Goal: Task Accomplishment & Management: Manage account settings

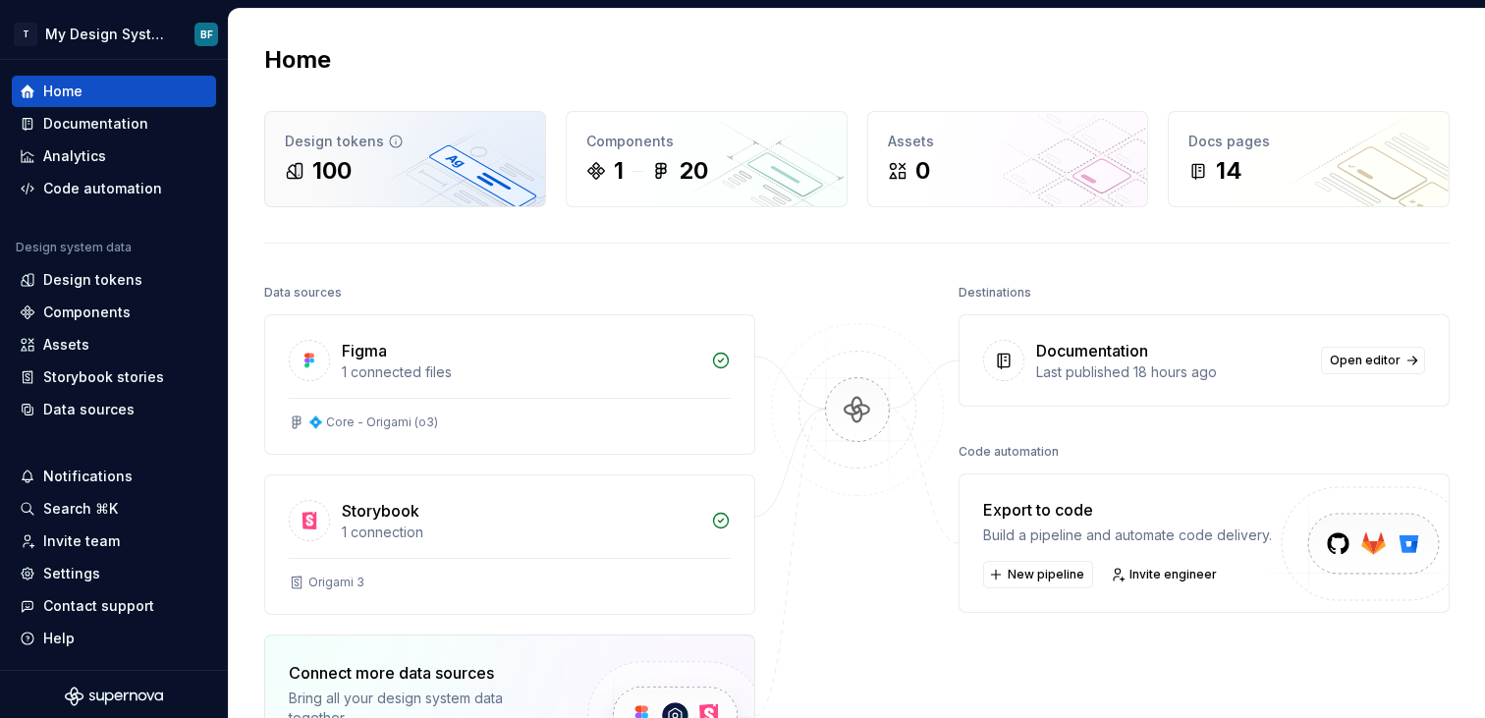
click at [415, 165] on div "100" at bounding box center [405, 170] width 241 height 31
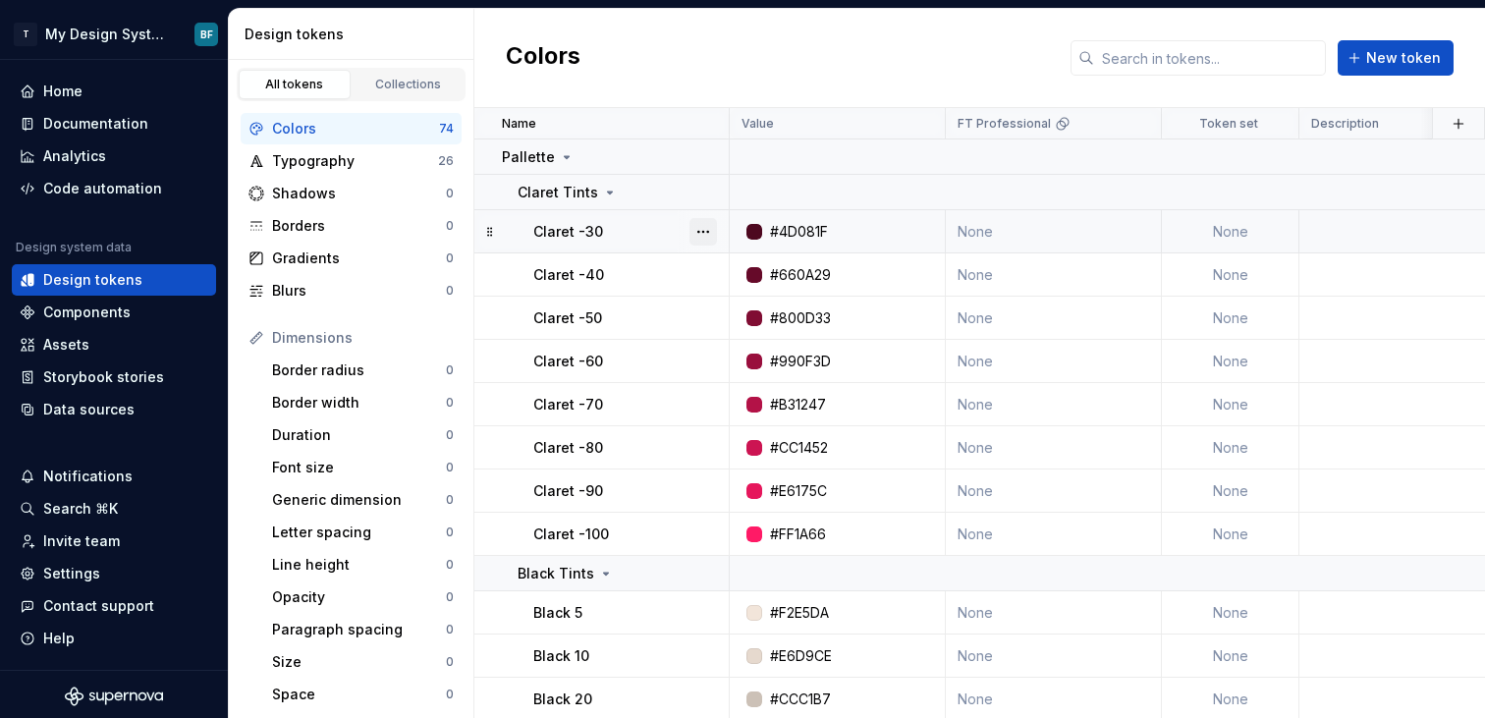
click at [700, 240] on button "button" at bounding box center [703, 232] width 28 height 28
click at [743, 337] on div "Delete token" at bounding box center [790, 342] width 128 height 20
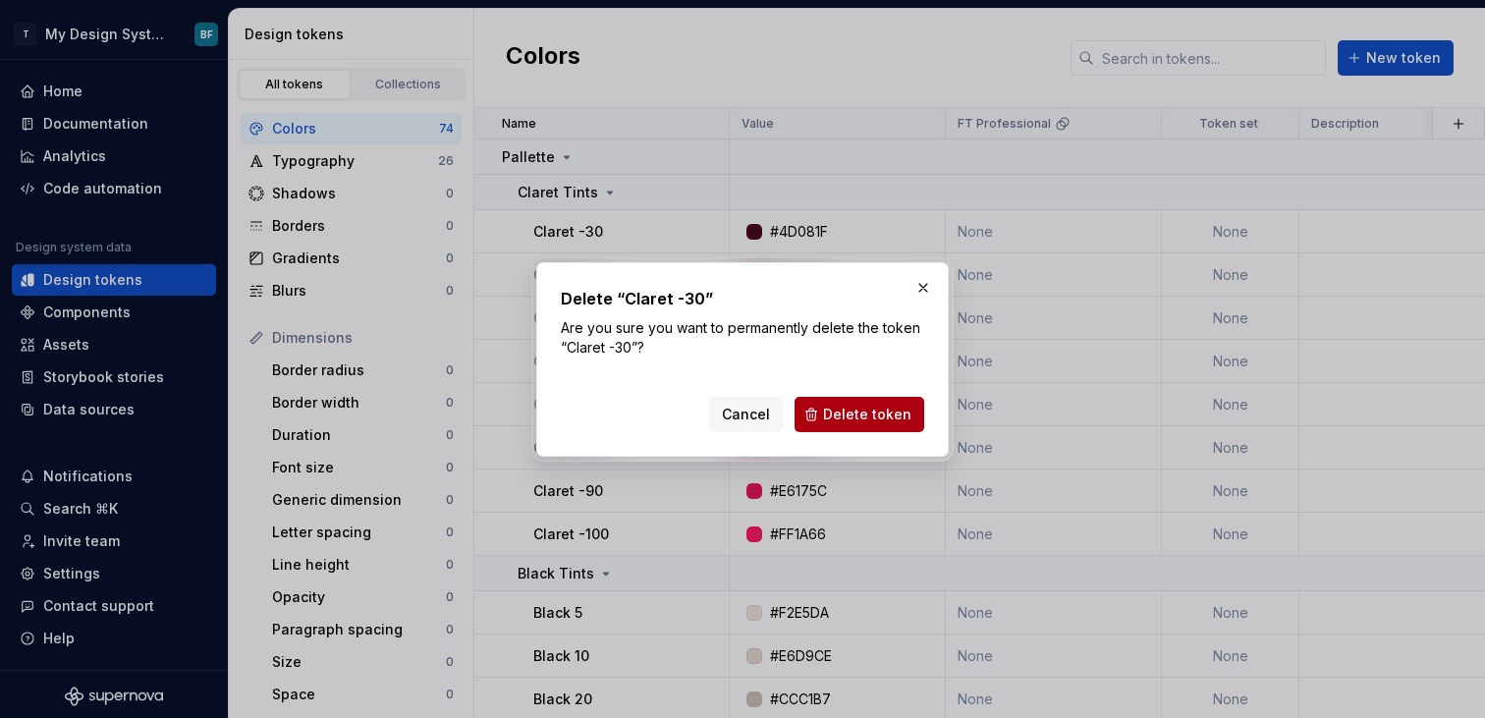
click at [904, 412] on span "Delete token" at bounding box center [867, 415] width 88 height 20
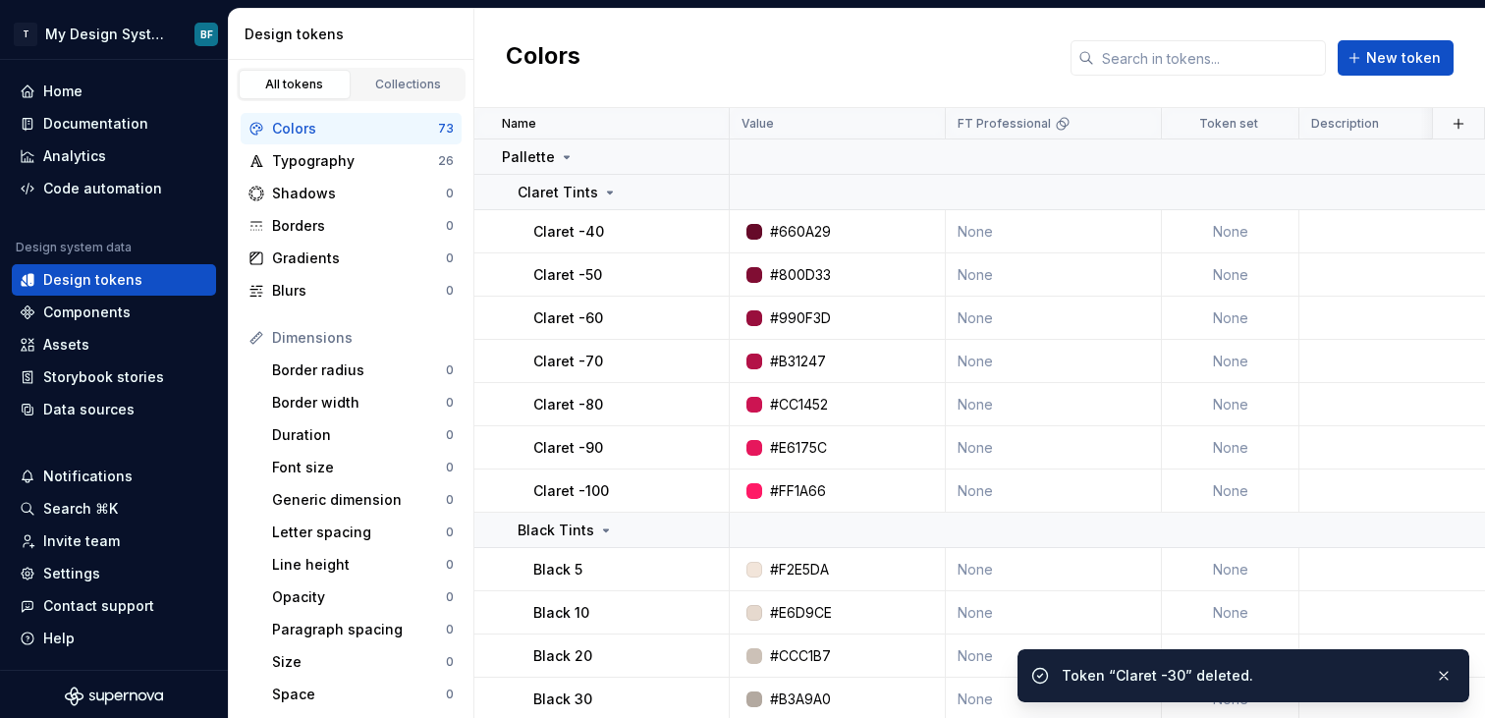
click at [706, 220] on button "button" at bounding box center [703, 232] width 28 height 28
click at [792, 340] on div "Delete token" at bounding box center [790, 342] width 128 height 20
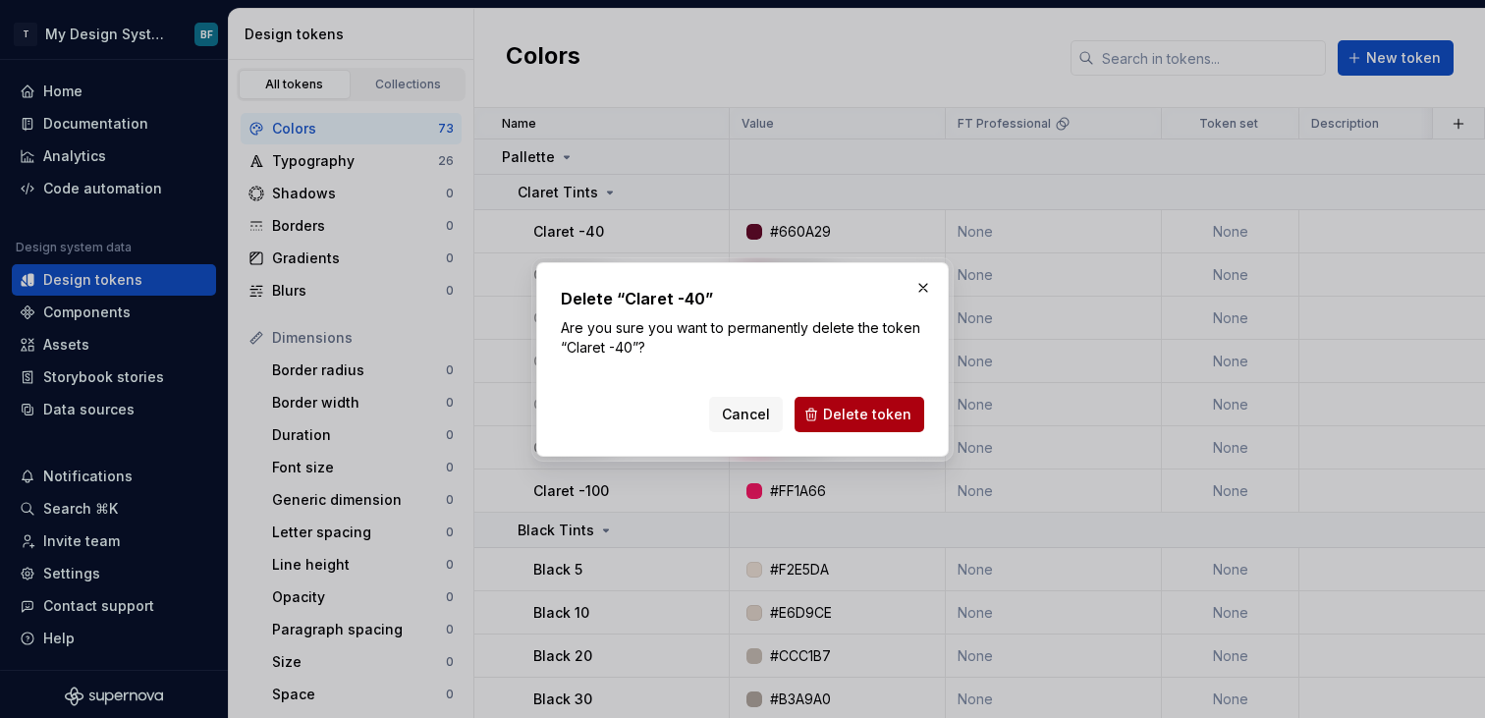
click at [909, 416] on span "Delete token" at bounding box center [867, 415] width 88 height 20
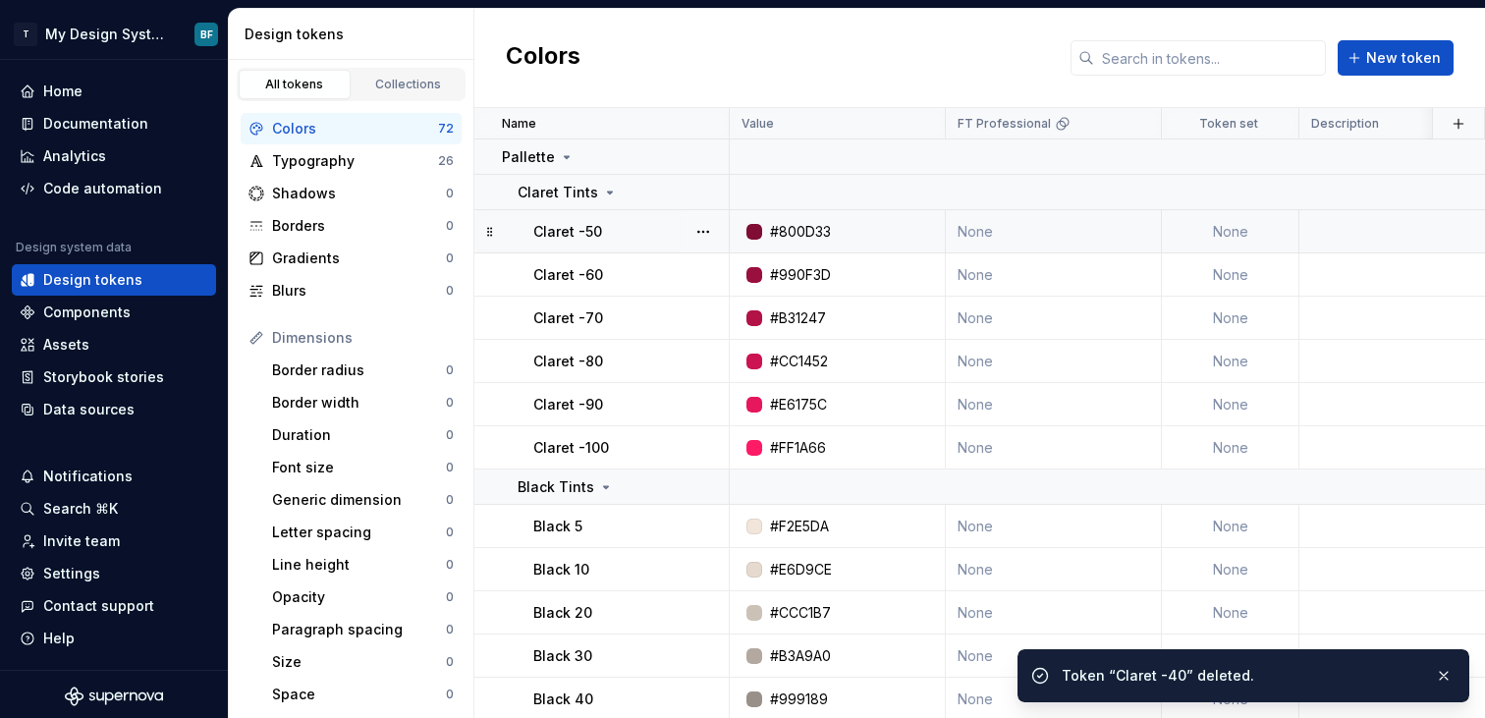
click at [702, 229] on div at bounding box center [703, 231] width 51 height 42
click at [702, 229] on button "button" at bounding box center [703, 232] width 28 height 28
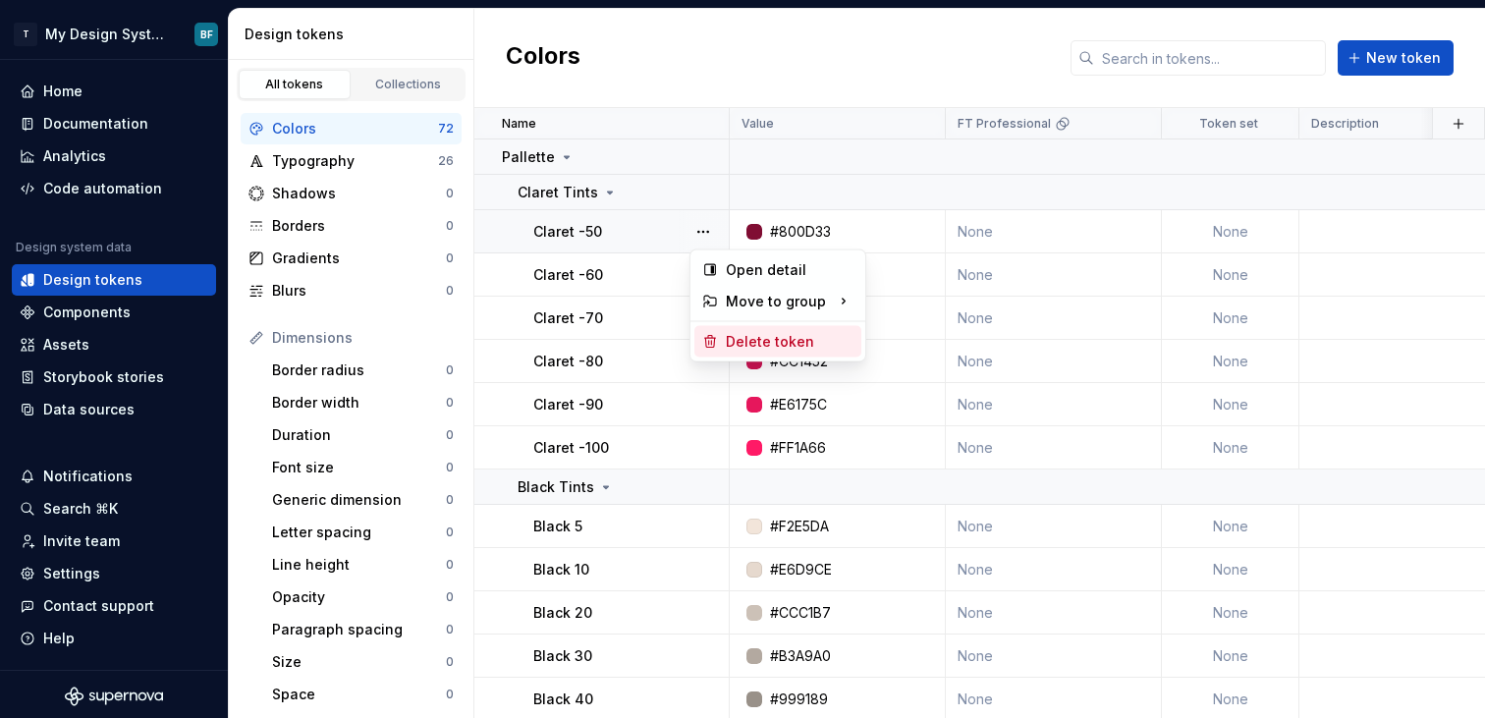
click at [776, 335] on div "Delete token" at bounding box center [790, 342] width 128 height 20
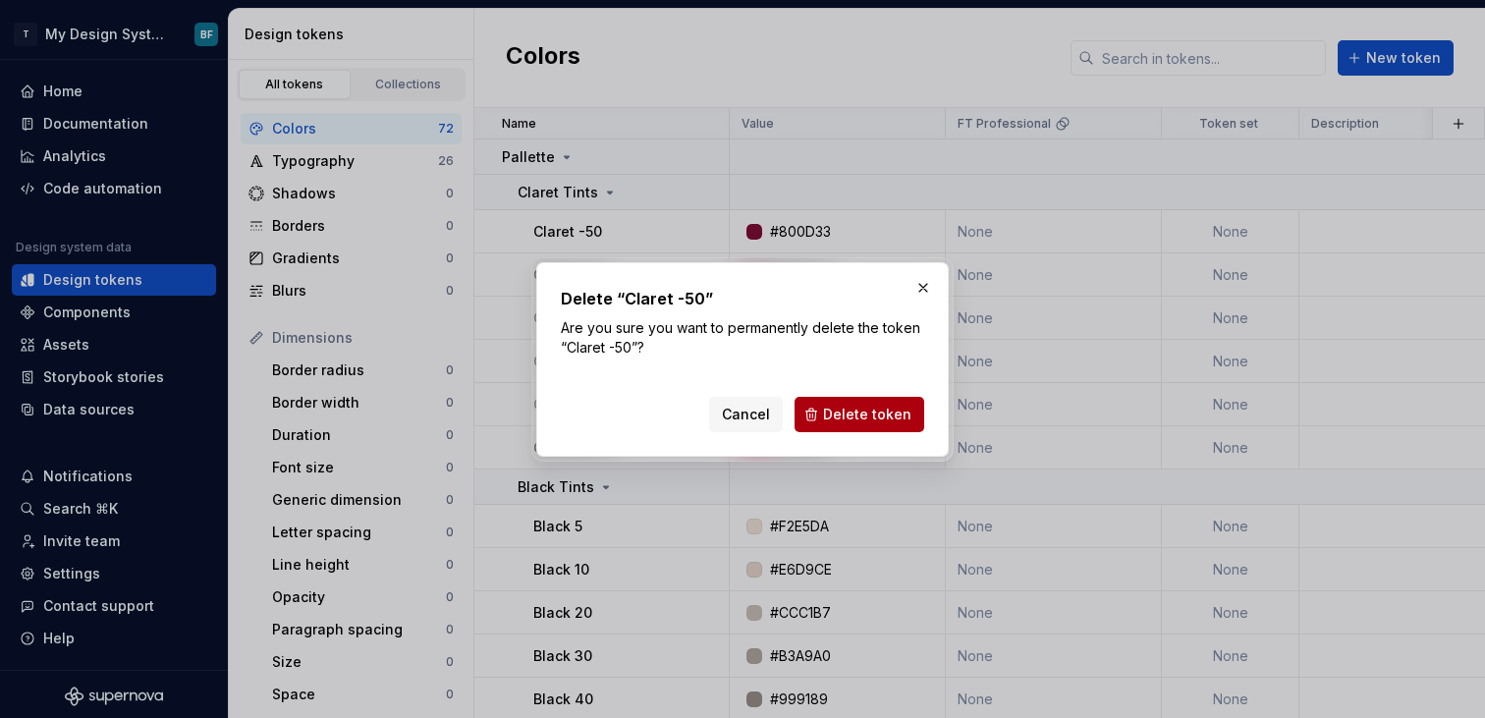
click at [853, 419] on span "Delete token" at bounding box center [867, 415] width 88 height 20
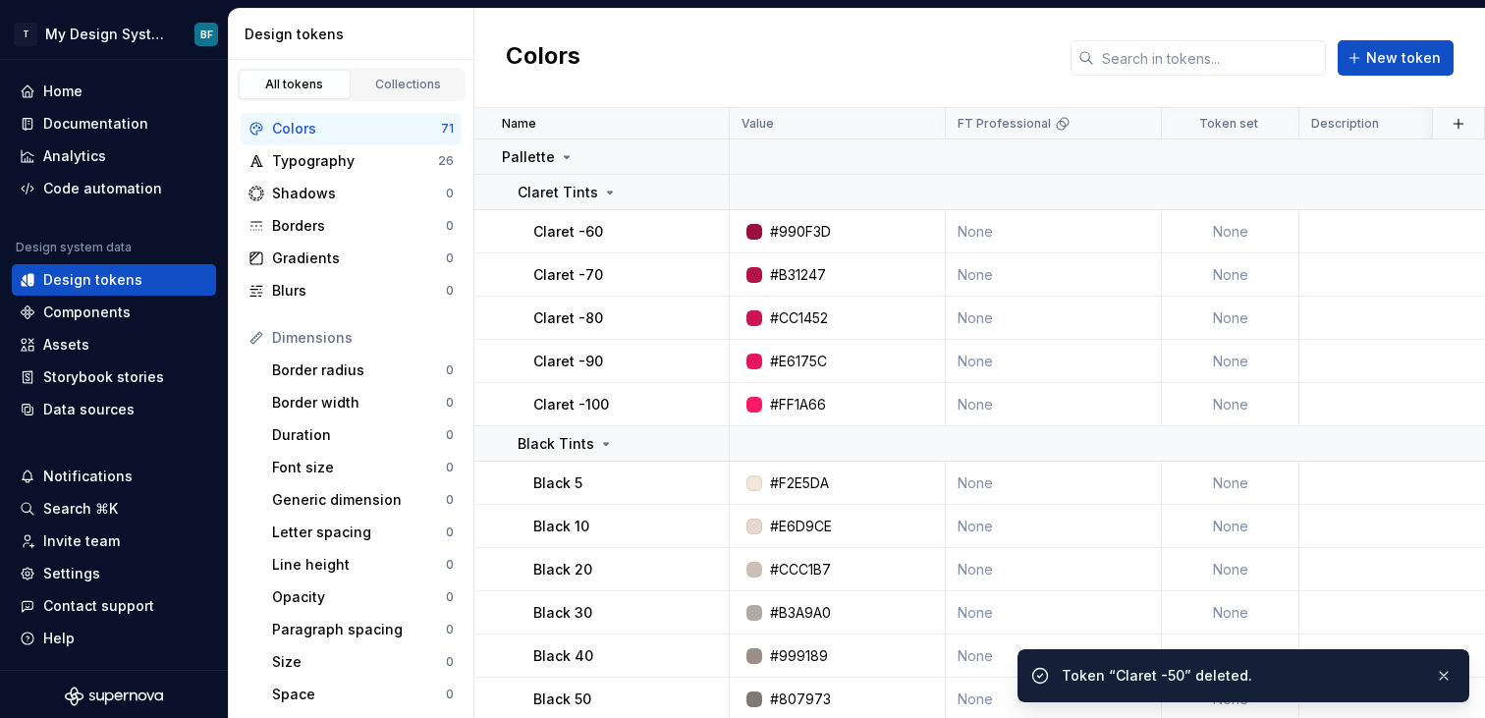
click at [705, 224] on button "button" at bounding box center [703, 232] width 28 height 28
click at [762, 346] on td "#E6175C" at bounding box center [838, 361] width 216 height 43
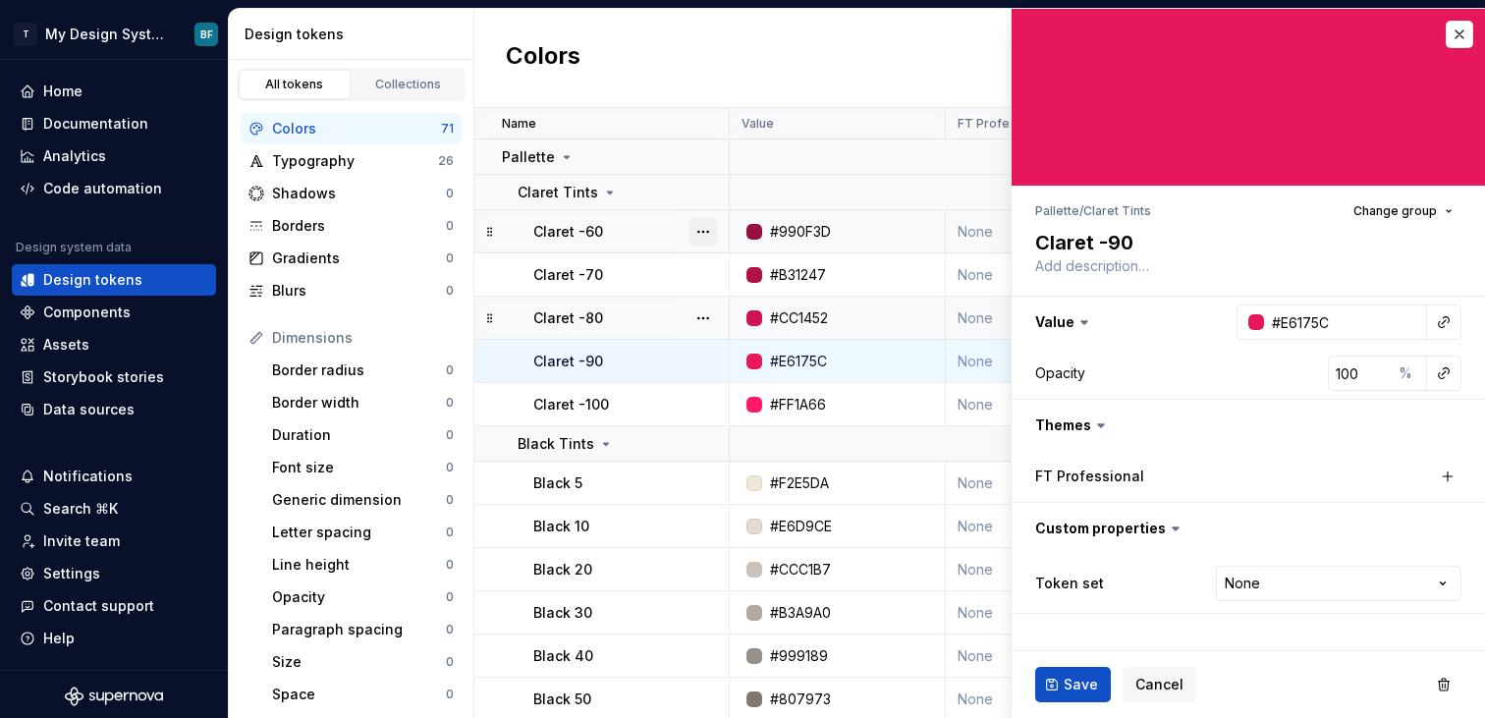
click at [706, 229] on button "button" at bounding box center [703, 232] width 28 height 28
click at [746, 342] on div "Delete token" at bounding box center [790, 342] width 128 height 20
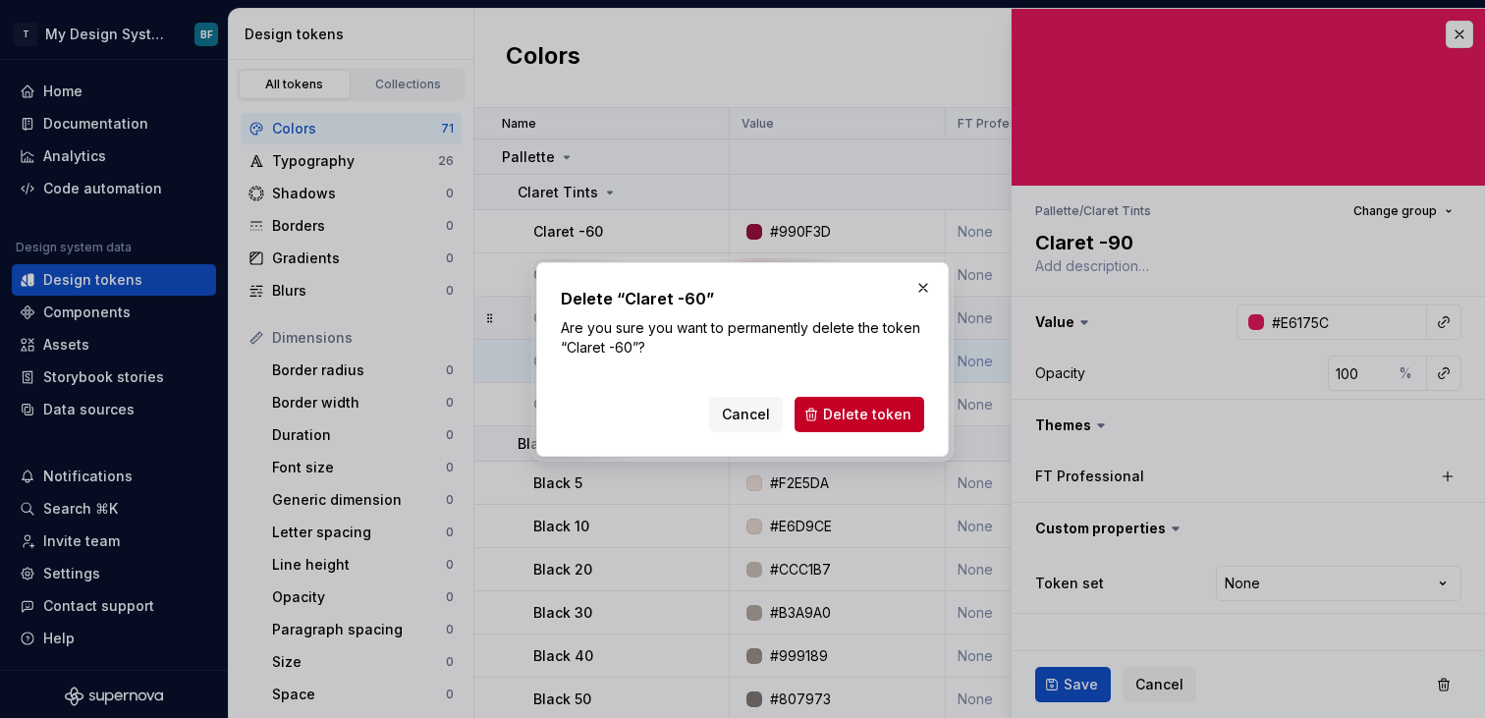
click at [871, 393] on div "Cancel Delete token" at bounding box center [742, 410] width 363 height 43
click at [875, 407] on span "Delete token" at bounding box center [867, 415] width 88 height 20
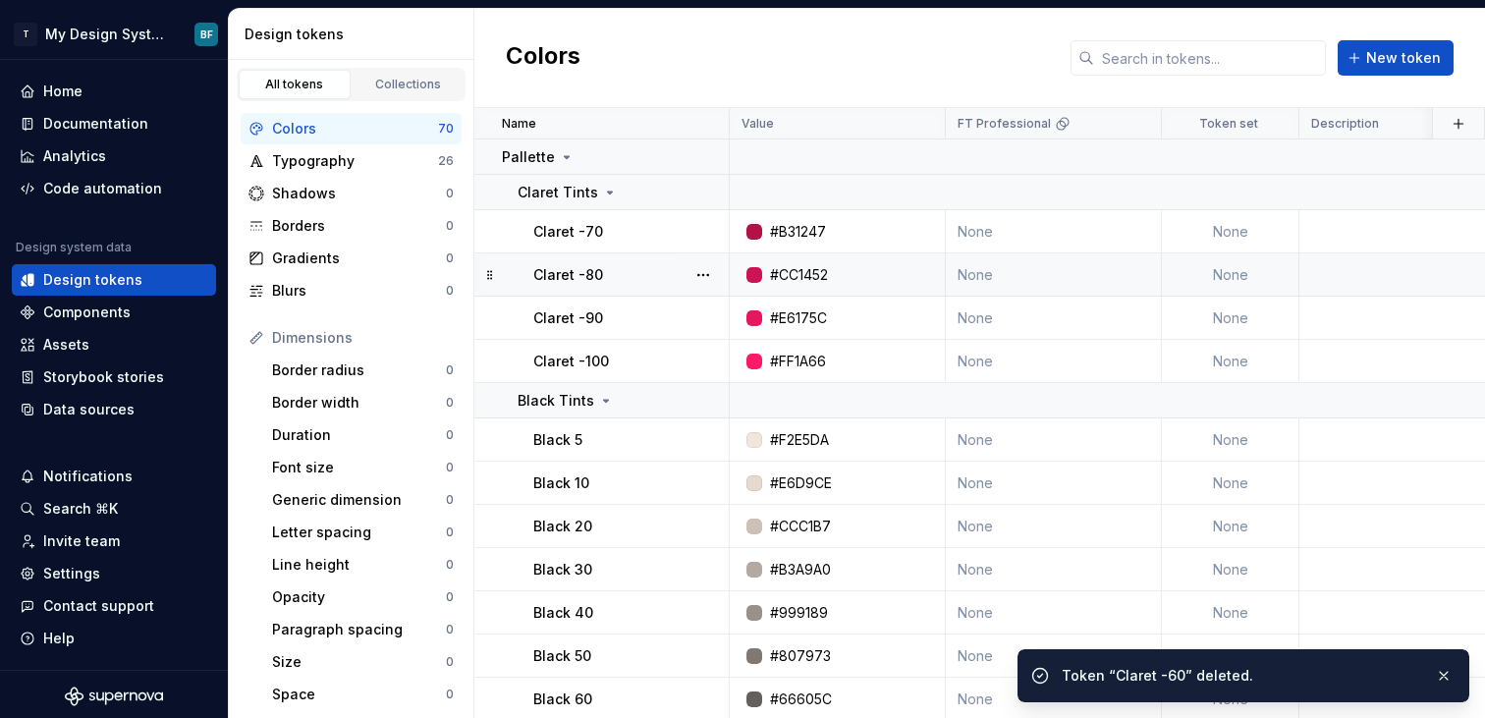
click at [1456, 34] on div "Colors New token" at bounding box center [979, 58] width 1011 height 99
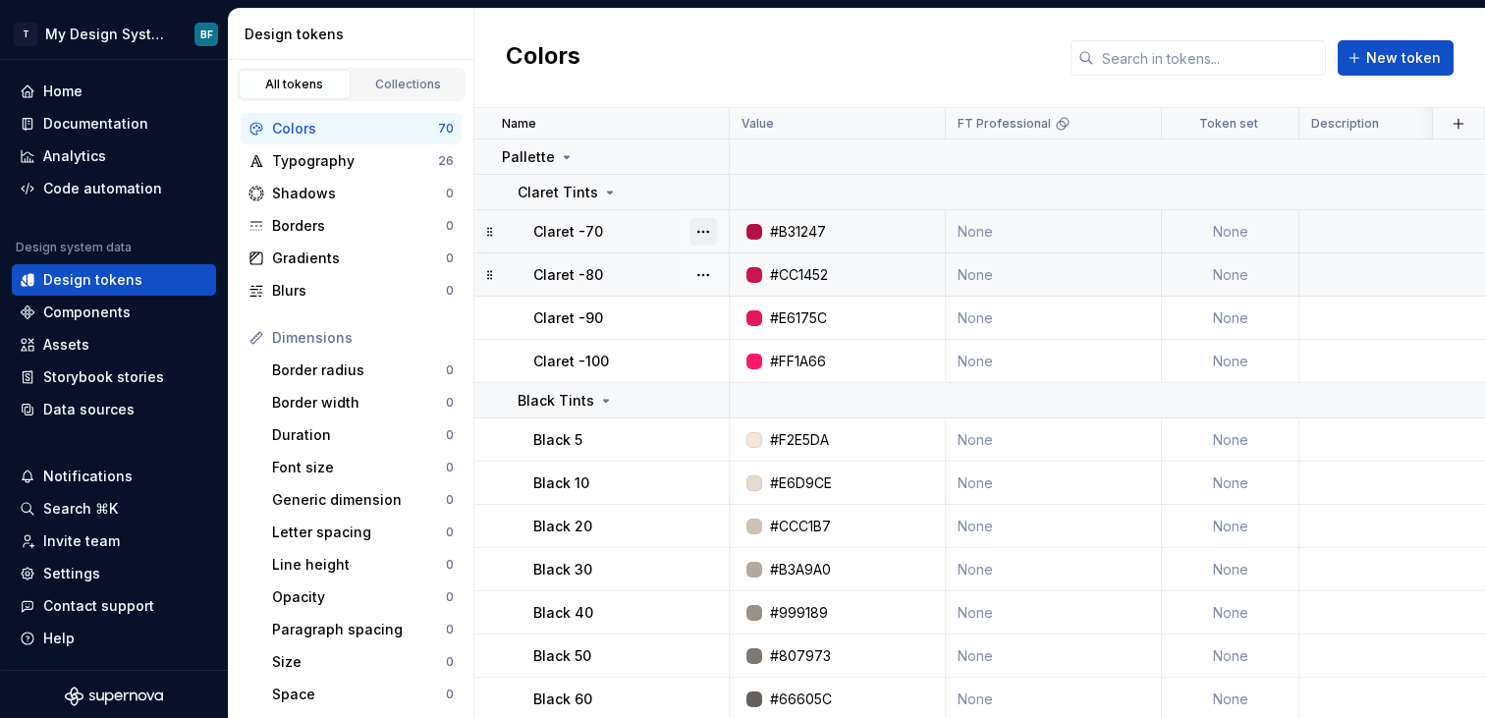
click at [715, 232] on button "button" at bounding box center [703, 232] width 28 height 28
click at [777, 352] on div "Delete token" at bounding box center [777, 341] width 167 height 31
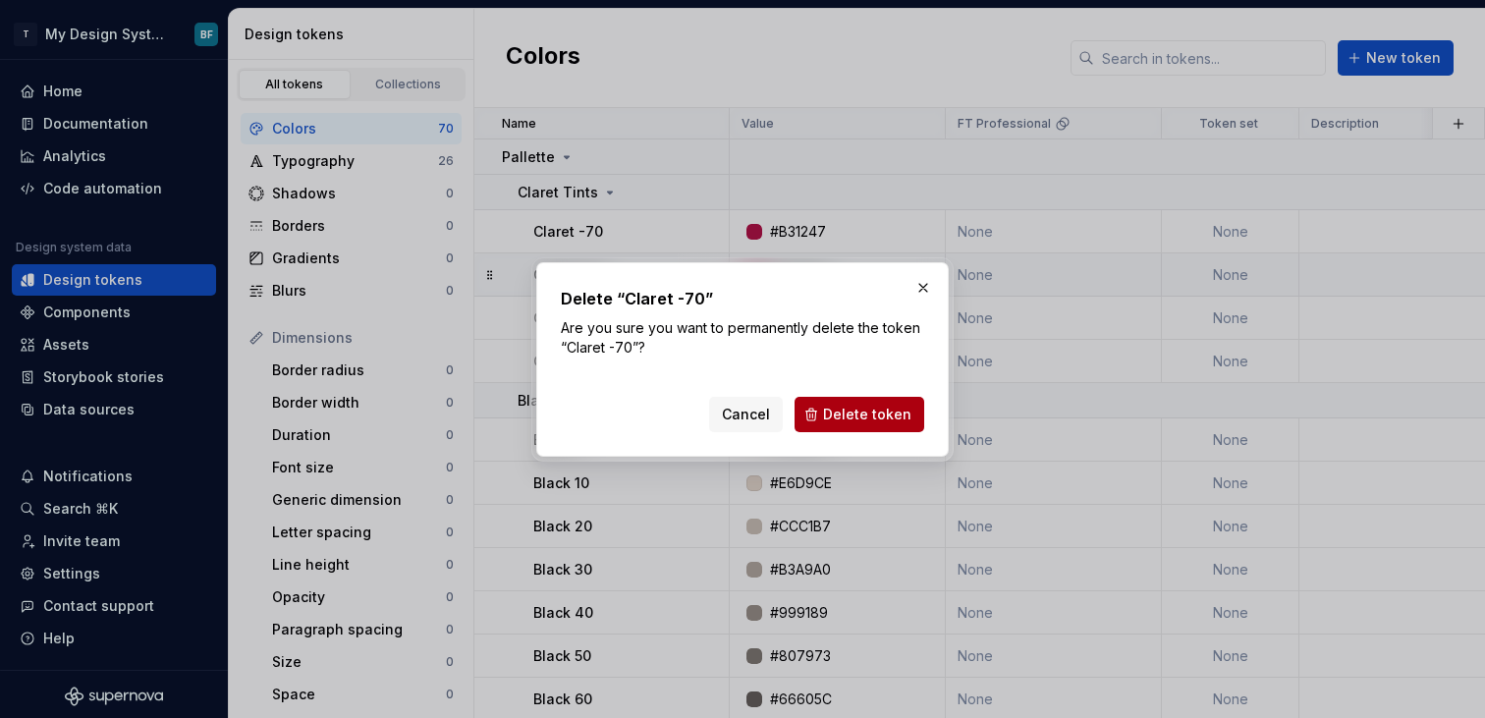
click at [896, 406] on span "Delete token" at bounding box center [867, 415] width 88 height 20
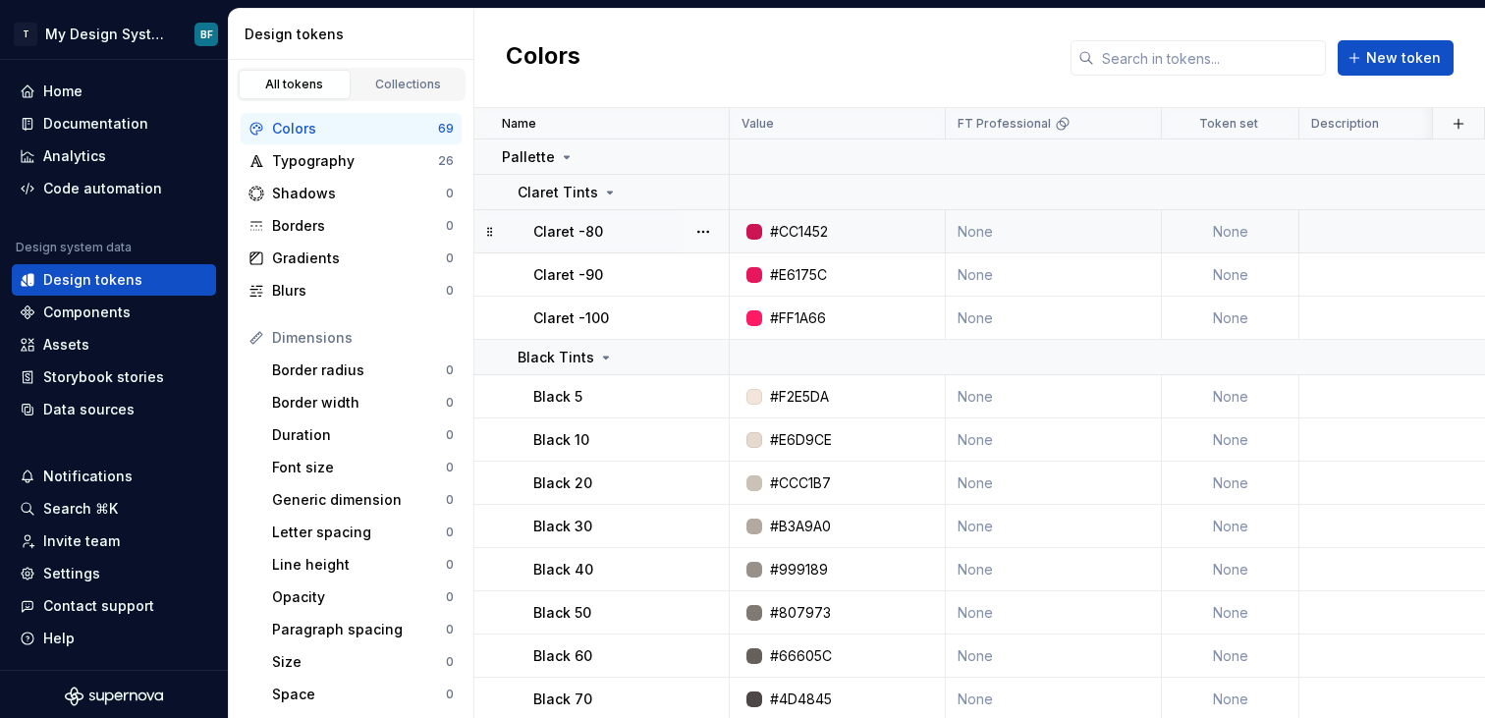
click at [711, 224] on button "button" at bounding box center [703, 232] width 28 height 28
click at [751, 336] on div "Delete token" at bounding box center [790, 342] width 128 height 20
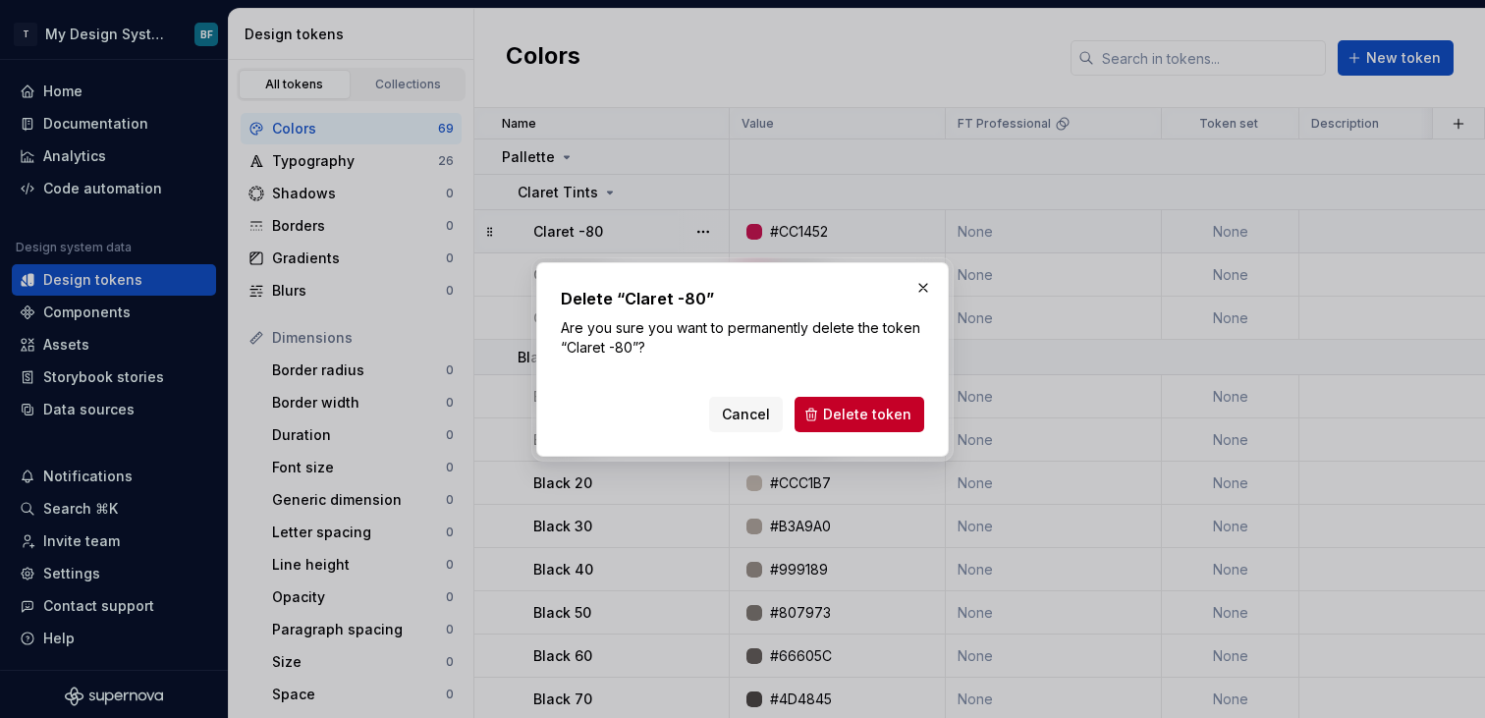
click at [830, 393] on div "Cancel Delete token" at bounding box center [742, 410] width 363 height 43
click at [830, 399] on button "Delete token" at bounding box center [860, 414] width 130 height 35
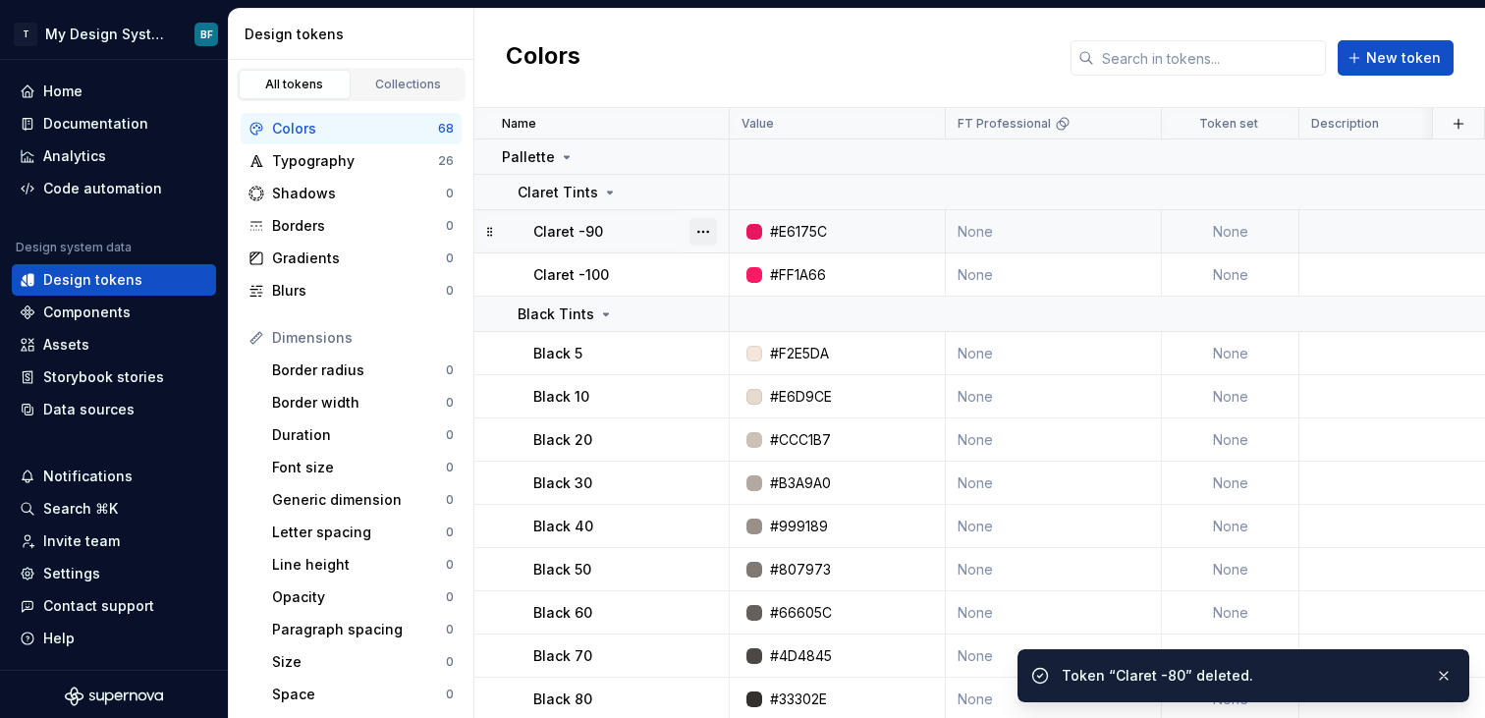
click at [705, 232] on button "button" at bounding box center [703, 232] width 28 height 28
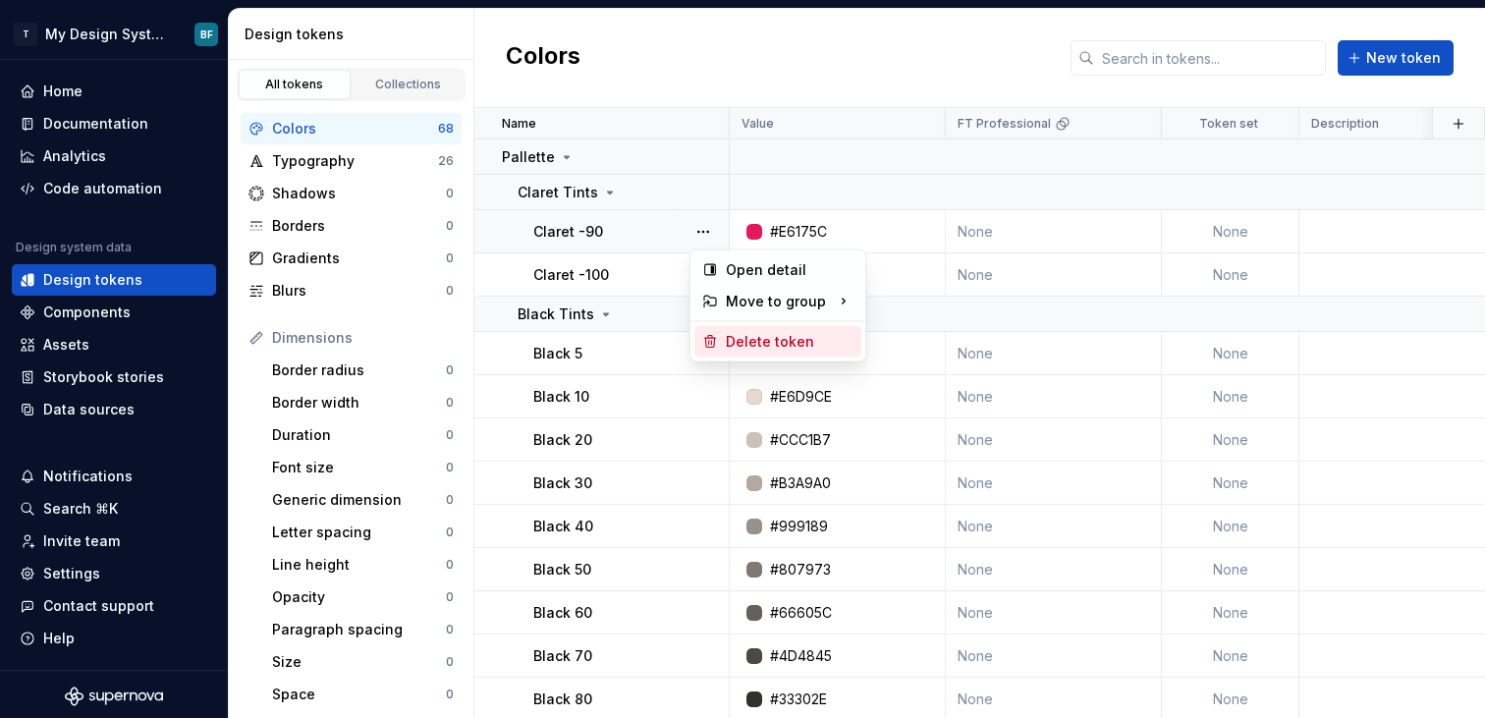
click at [786, 347] on div "Delete token" at bounding box center [790, 342] width 128 height 20
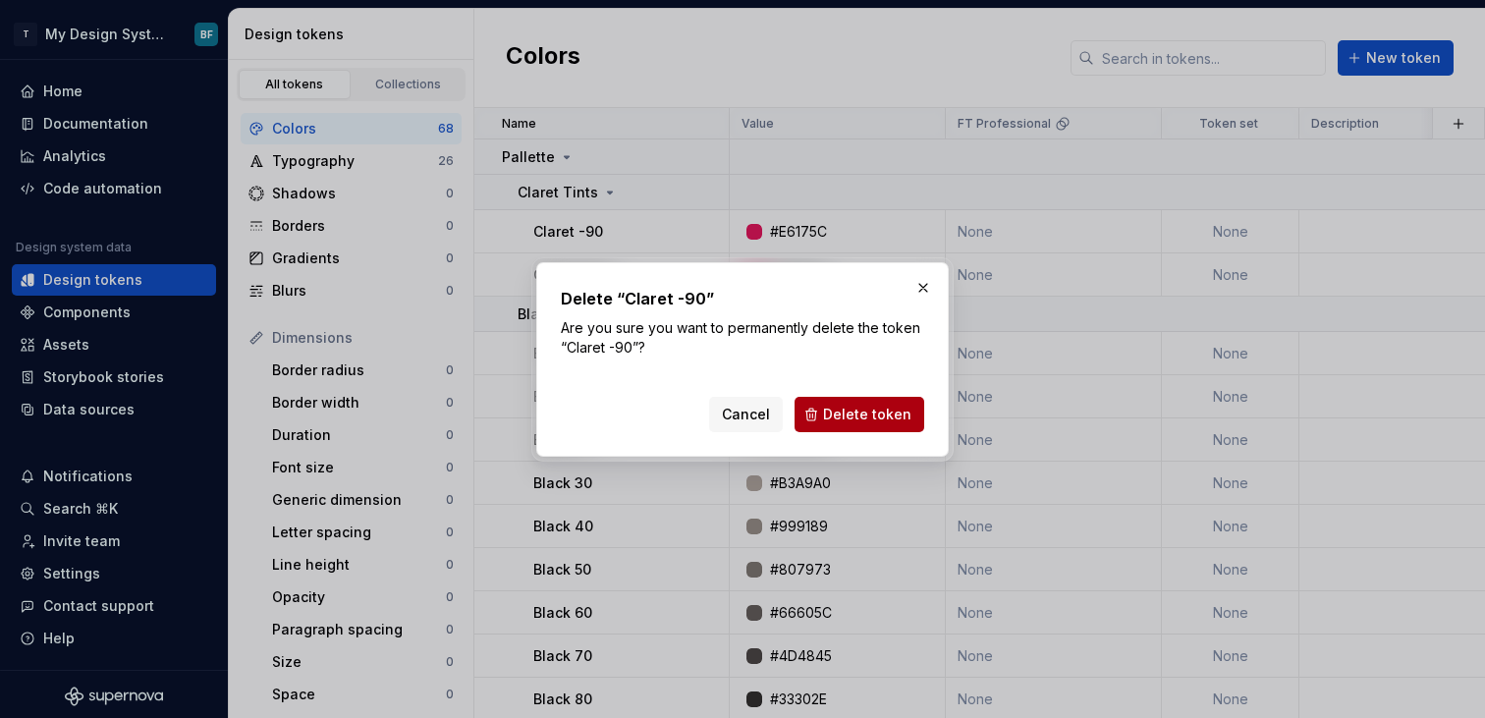
click at [861, 406] on span "Delete token" at bounding box center [867, 415] width 88 height 20
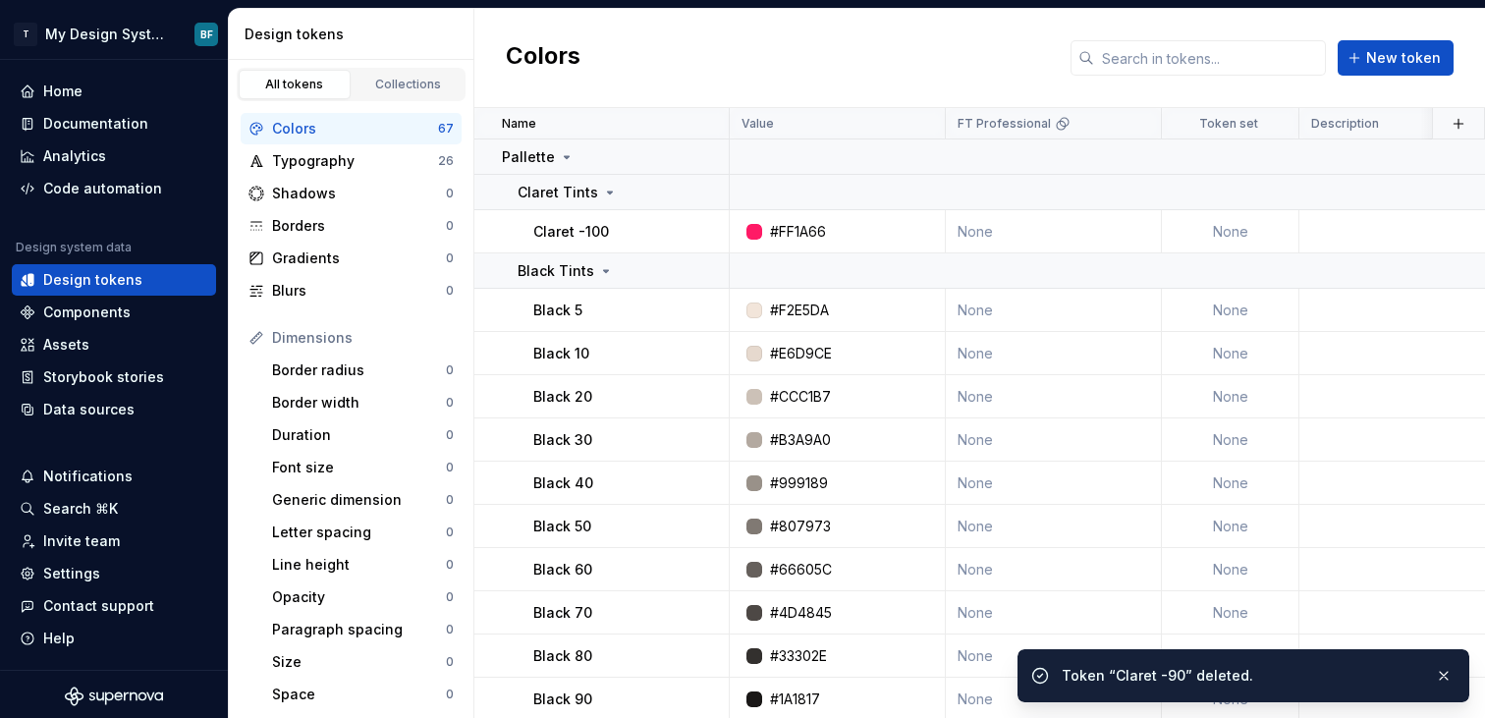
click at [698, 231] on button "button" at bounding box center [703, 232] width 28 height 28
click at [755, 341] on td "#E6D9CE" at bounding box center [838, 353] width 216 height 43
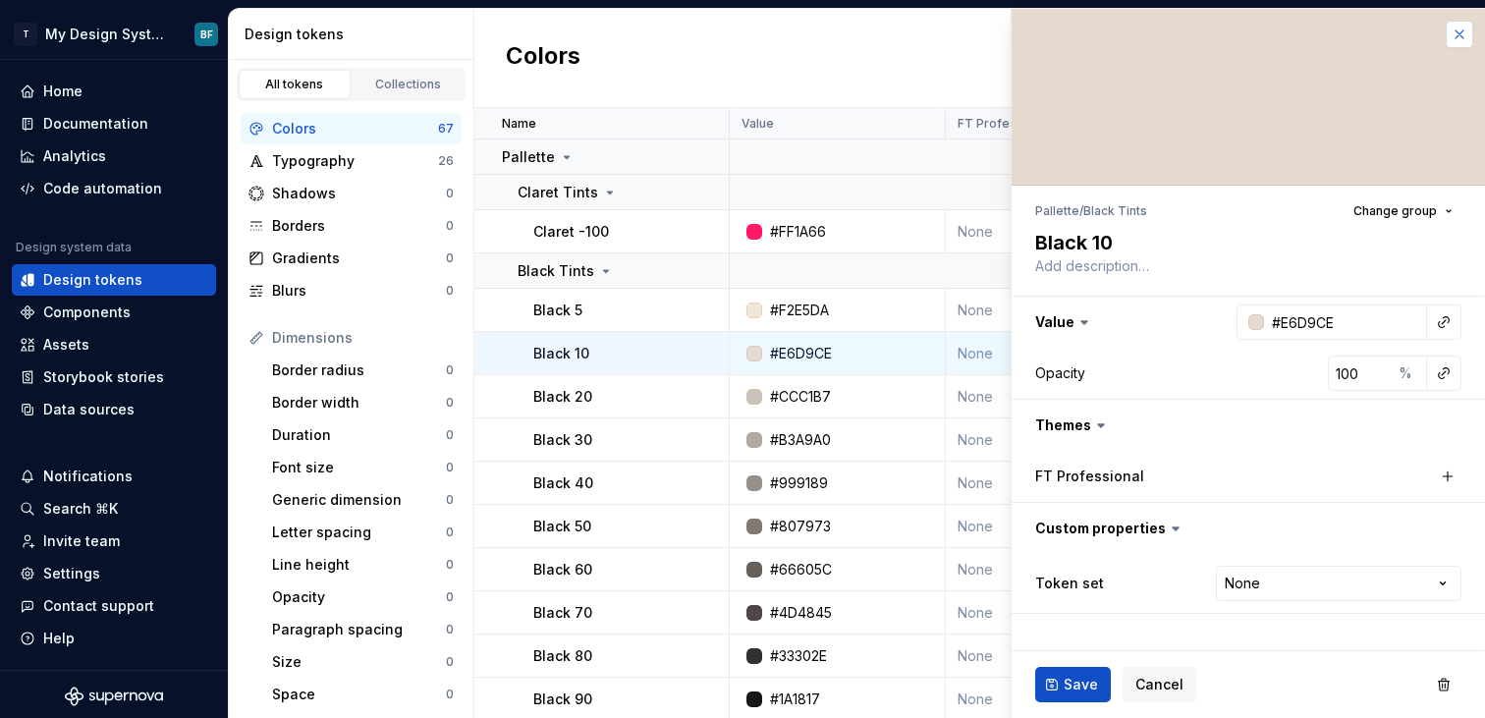
click at [1461, 41] on button "button" at bounding box center [1460, 35] width 28 height 28
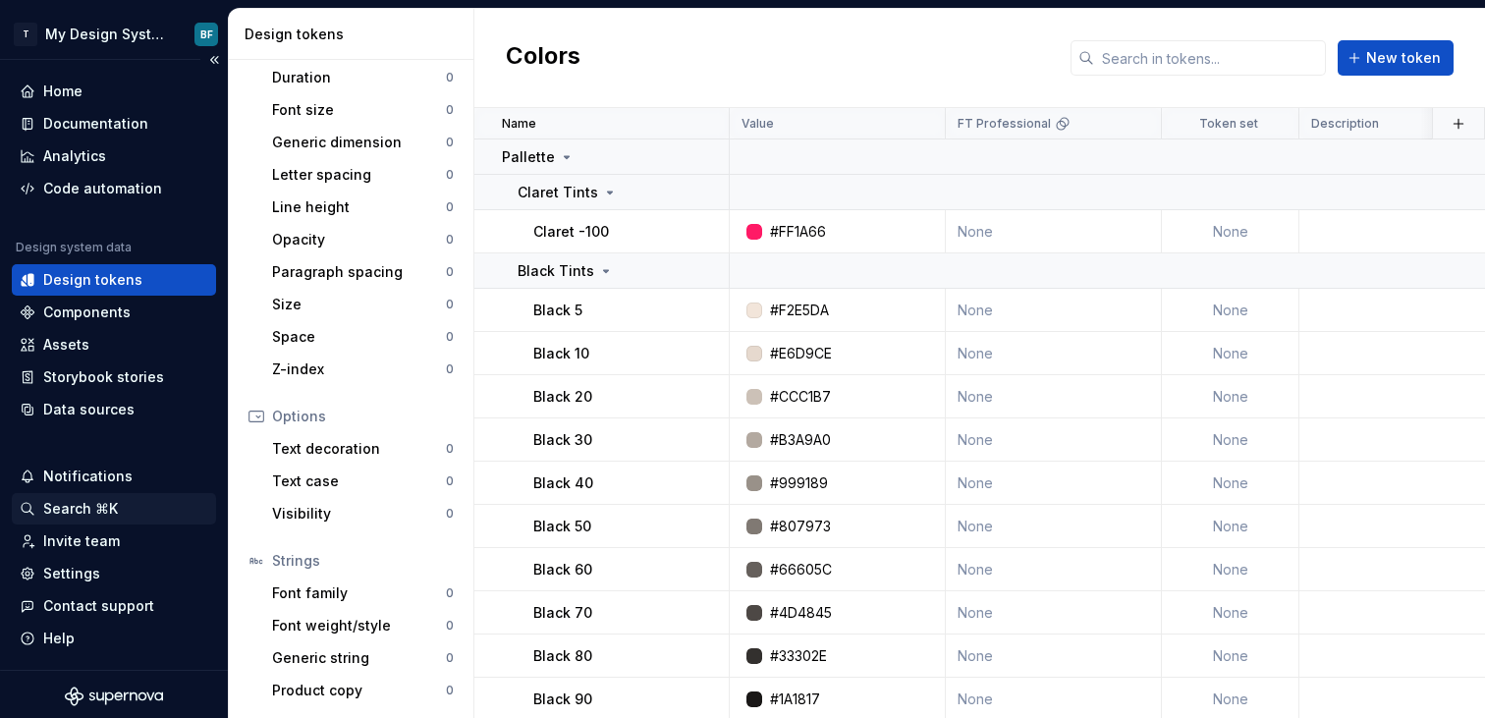
scroll to position [4, 0]
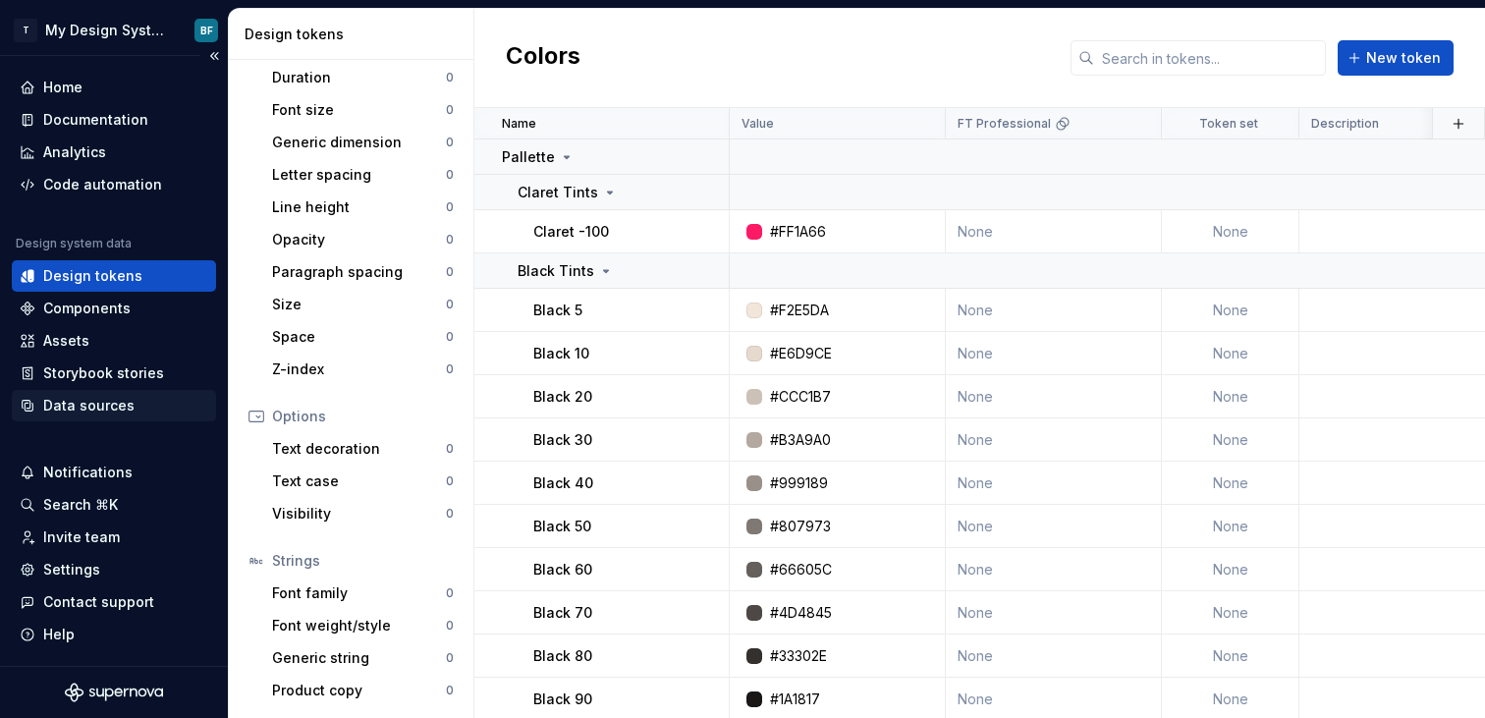
click at [117, 409] on div "Data sources" at bounding box center [88, 406] width 91 height 20
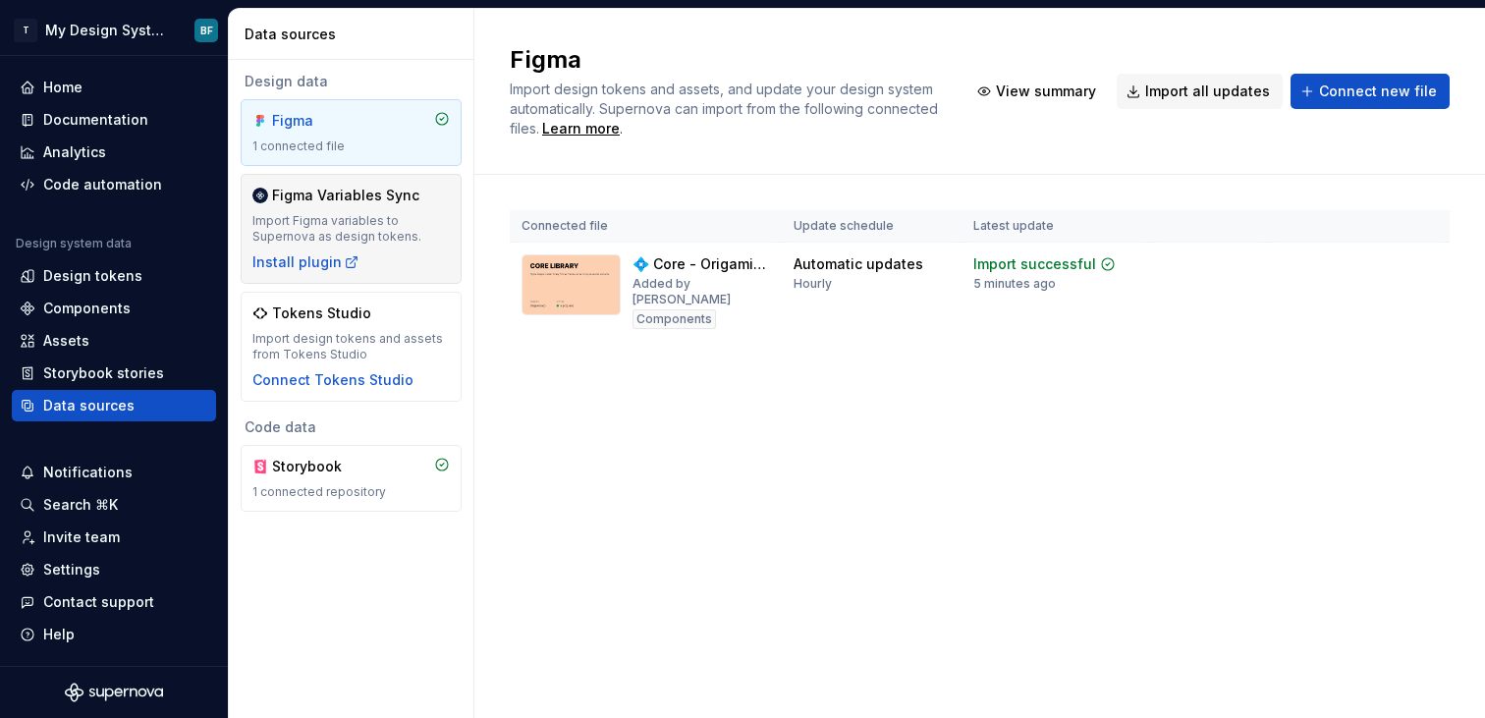
click at [309, 231] on div "Import Figma variables to Supernova as design tokens." at bounding box center [350, 228] width 197 height 31
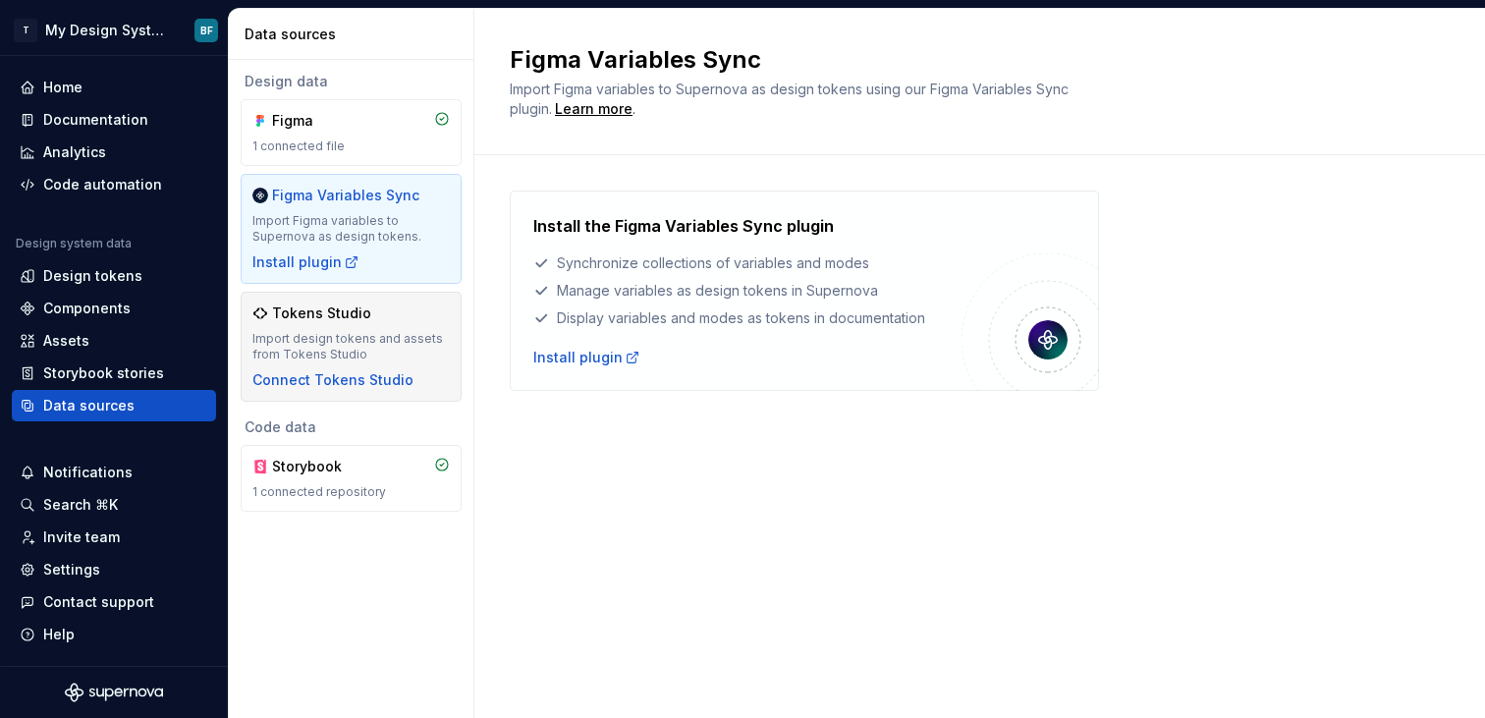
click at [372, 344] on div "Import design tokens and assets from Tokens Studio" at bounding box center [350, 346] width 197 height 31
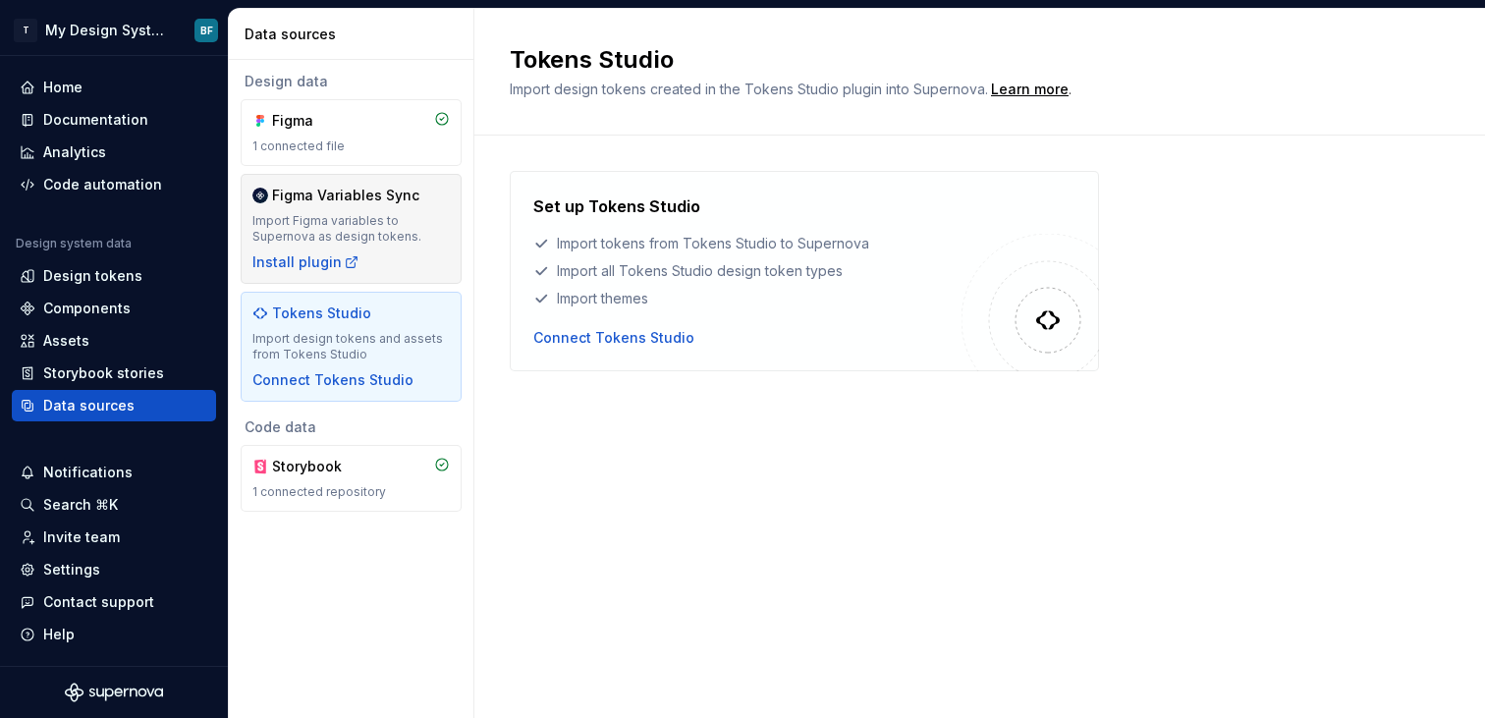
click at [380, 214] on div "Import Figma variables to Supernova as design tokens." at bounding box center [350, 228] width 197 height 31
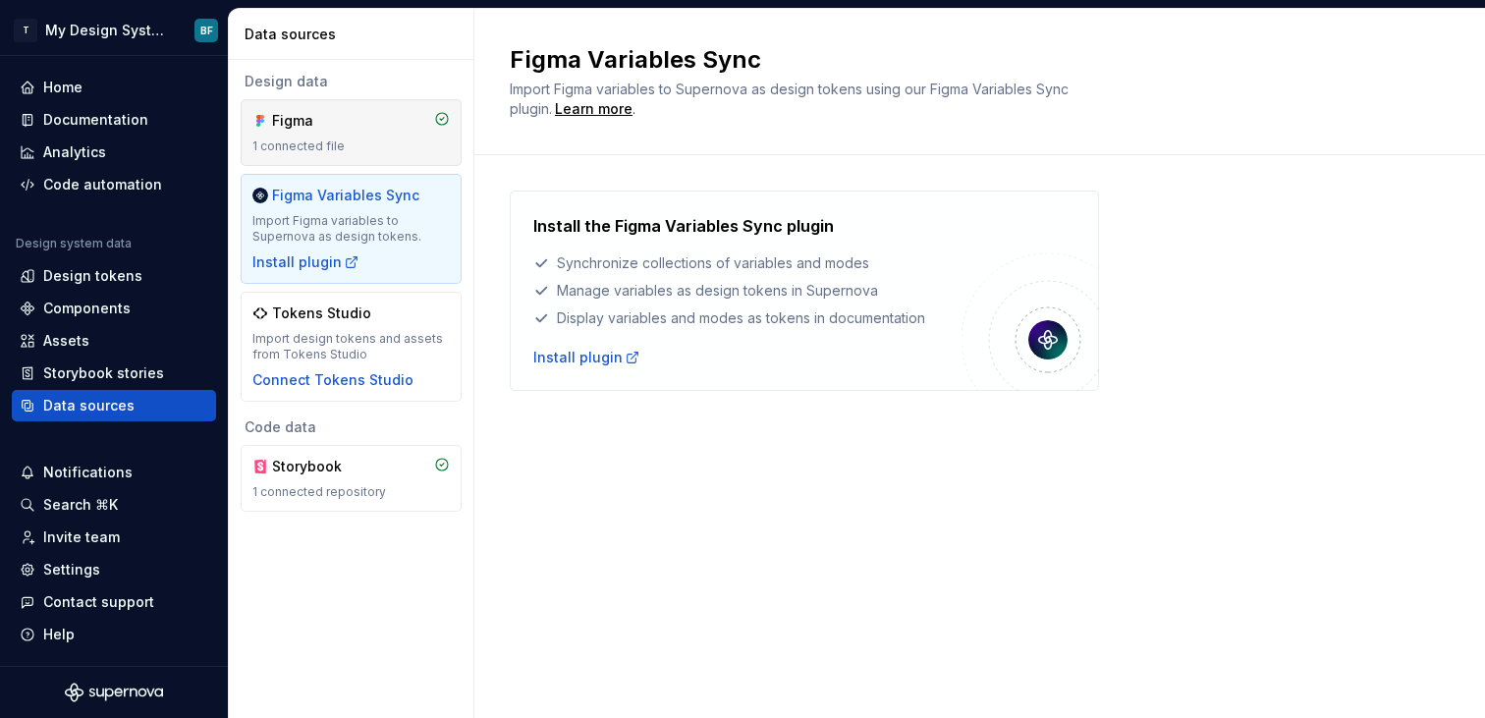
click at [358, 126] on div "Figma" at bounding box center [319, 121] width 94 height 20
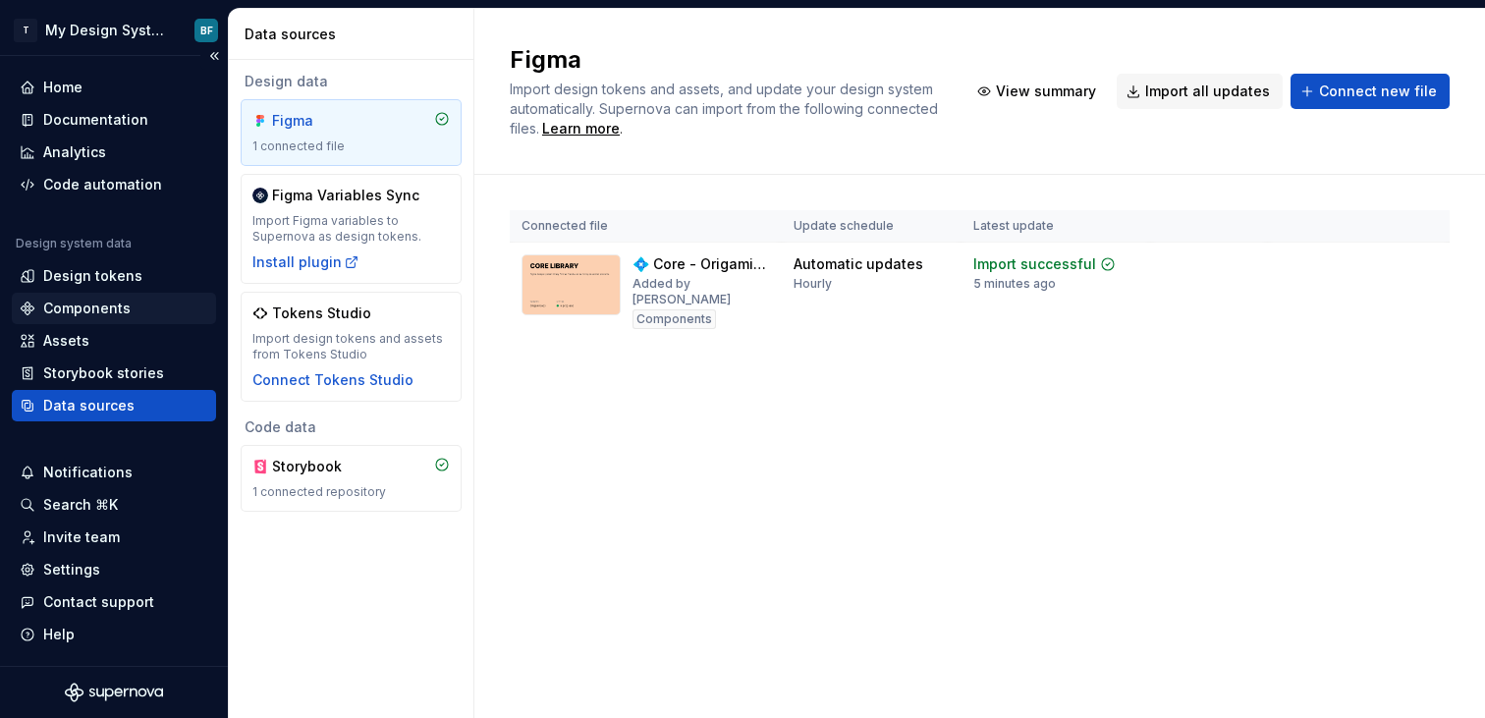
click at [91, 305] on div "Components" at bounding box center [86, 309] width 87 height 20
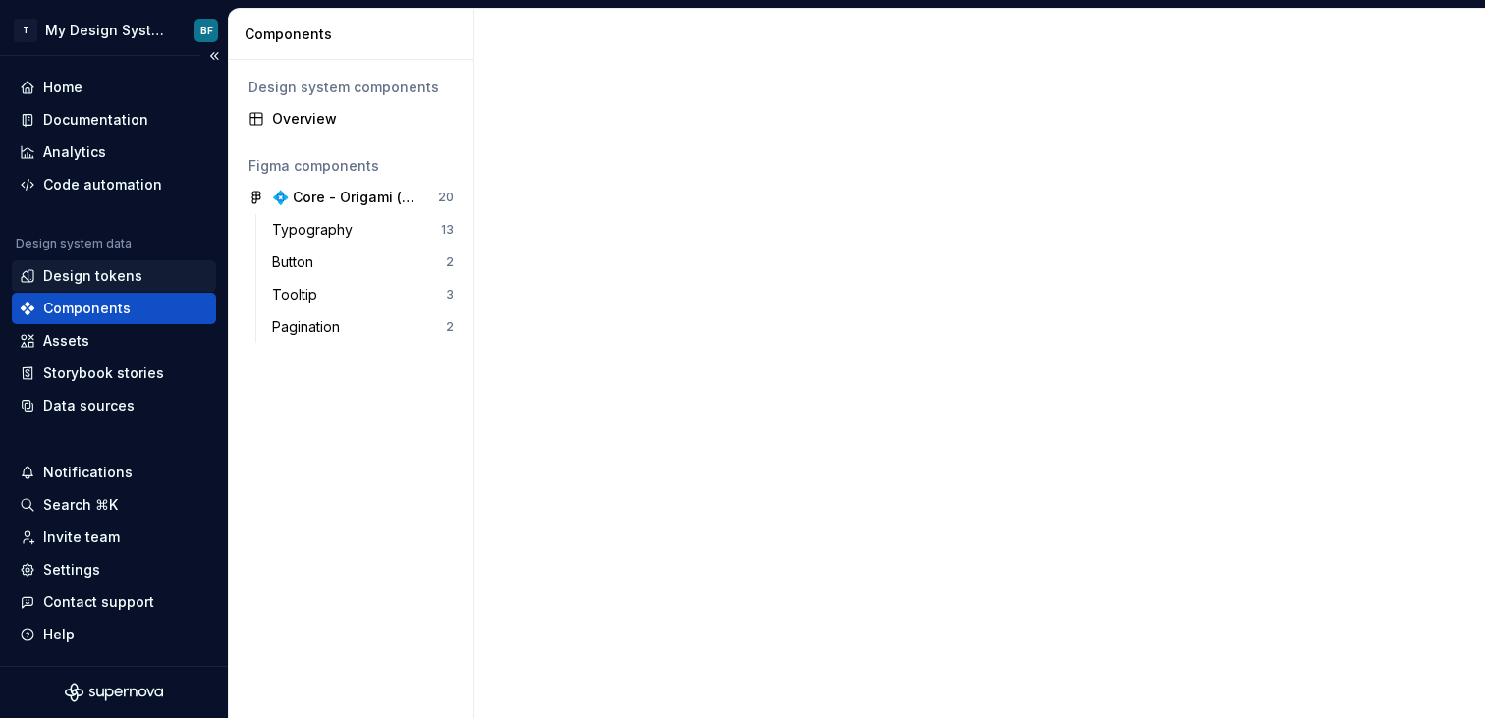
click at [102, 278] on div "Design tokens" at bounding box center [92, 276] width 99 height 20
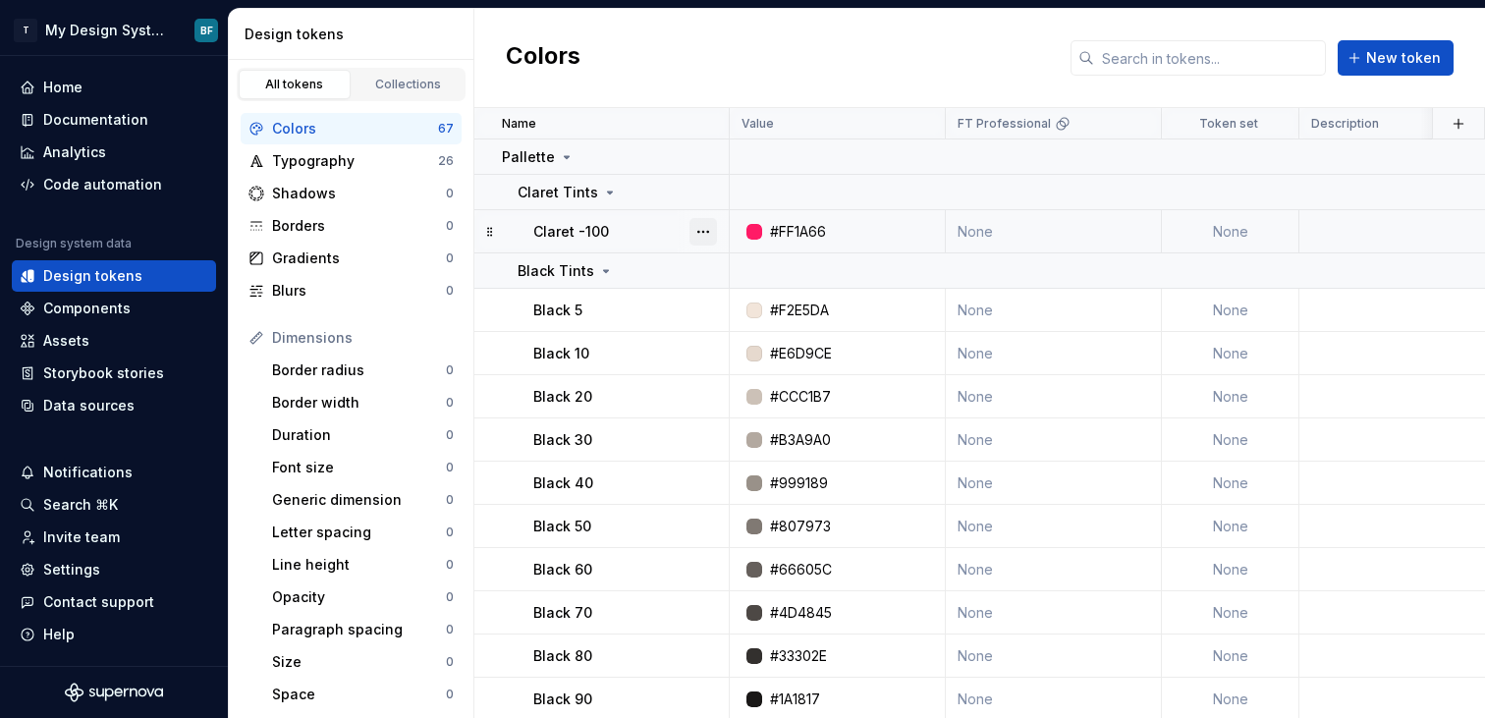
click at [712, 239] on button "button" at bounding box center [703, 232] width 28 height 28
click at [761, 341] on div "Delete token" at bounding box center [790, 342] width 128 height 20
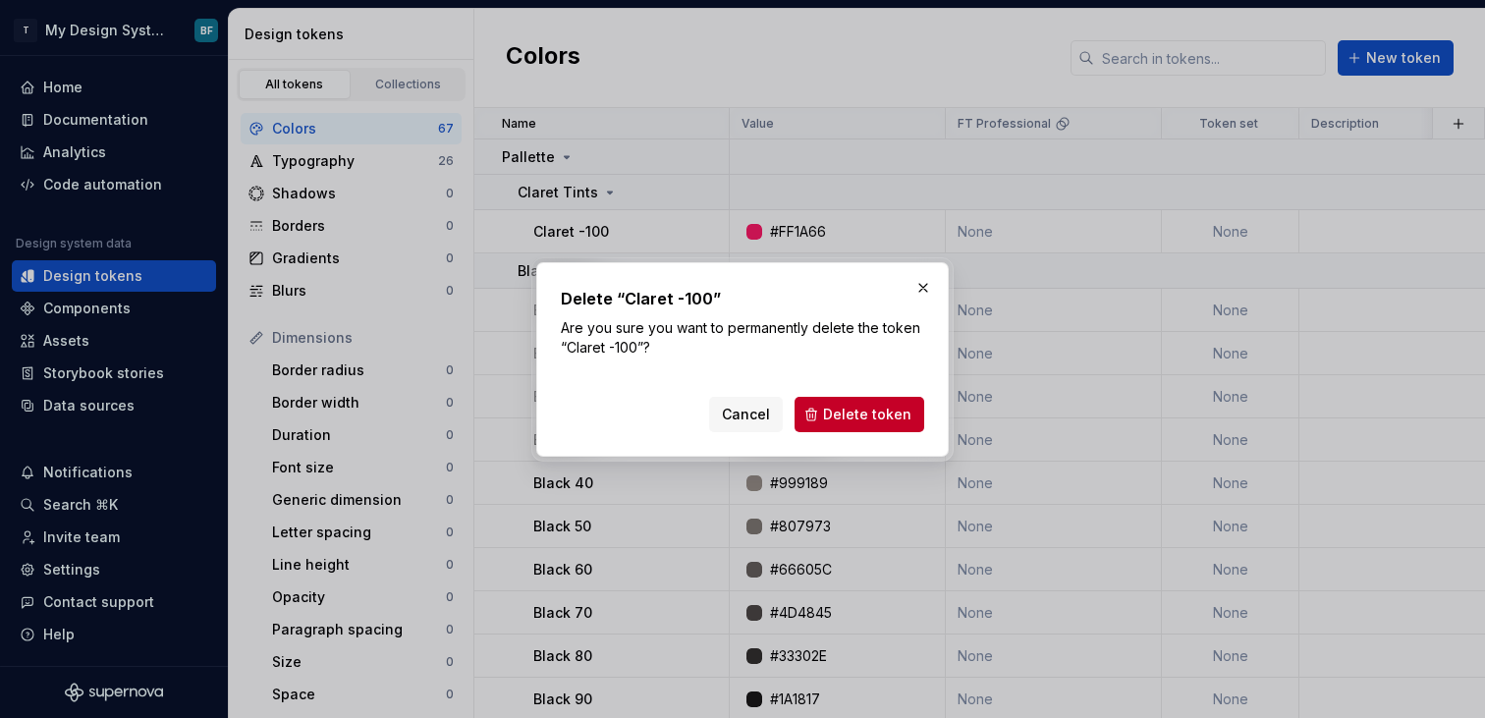
click at [860, 392] on div "Cancel Delete token" at bounding box center [742, 410] width 363 height 43
click at [860, 410] on span "Delete token" at bounding box center [867, 415] width 88 height 20
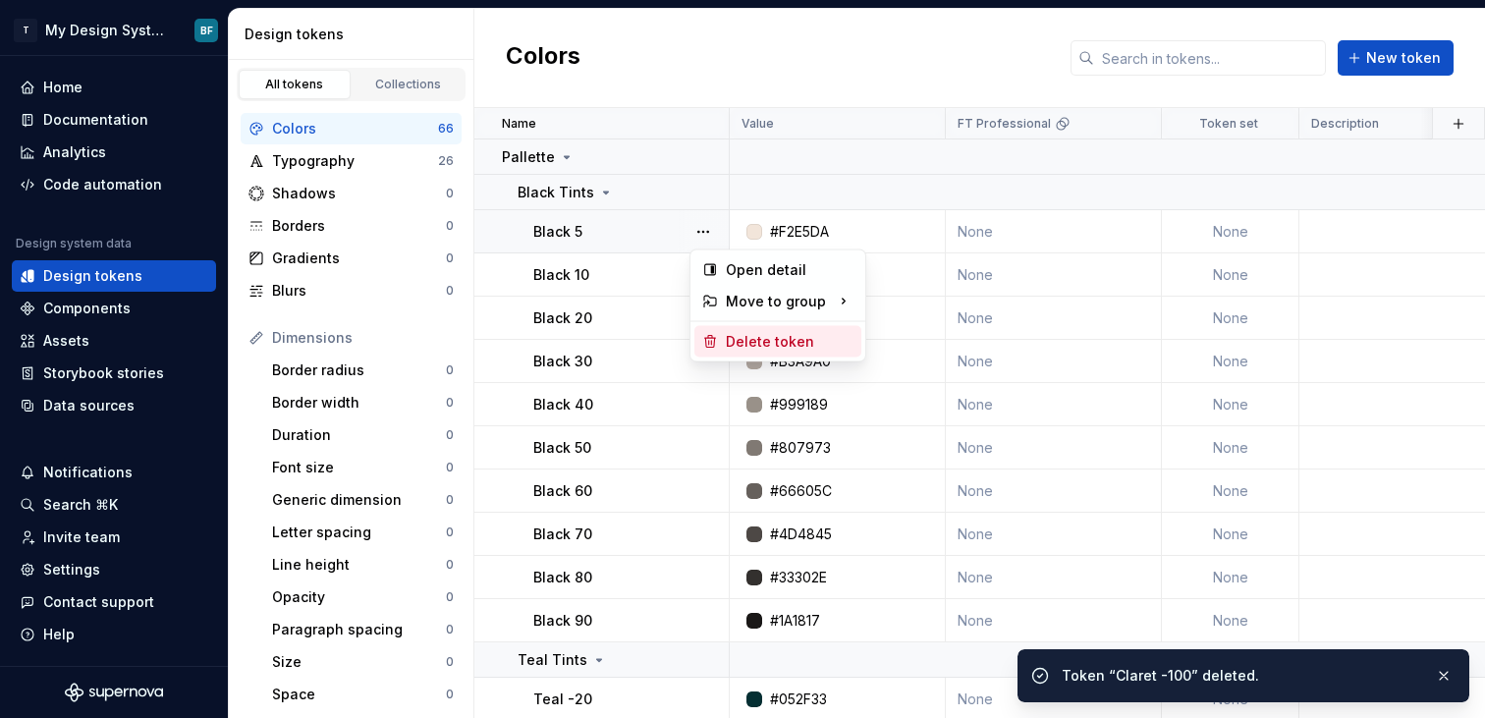
click at [749, 343] on div "Delete token" at bounding box center [790, 342] width 128 height 20
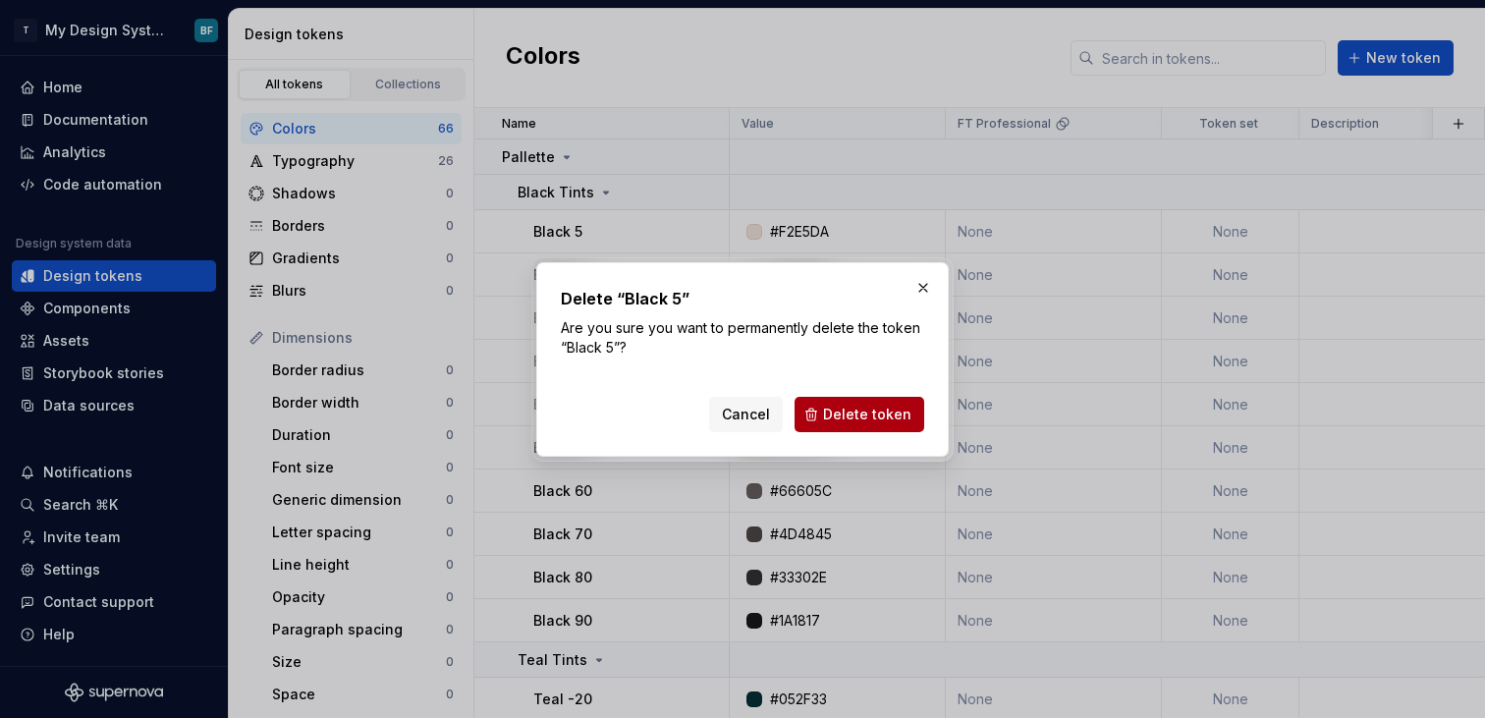
click at [865, 405] on span "Delete token" at bounding box center [867, 415] width 88 height 20
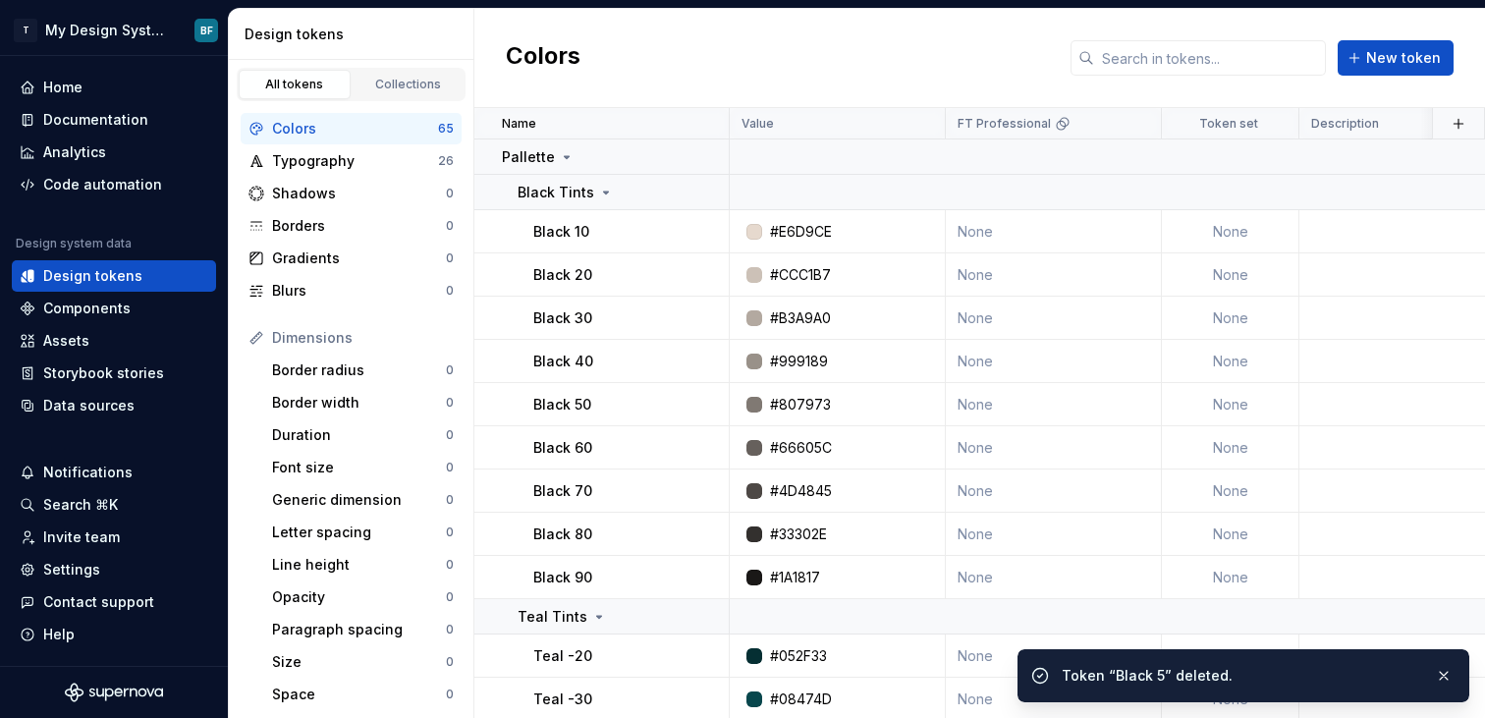
click at [700, 227] on div at bounding box center [703, 231] width 51 height 42
click at [700, 227] on button "button" at bounding box center [703, 232] width 28 height 28
click at [836, 345] on div "Delete token" at bounding box center [790, 342] width 128 height 20
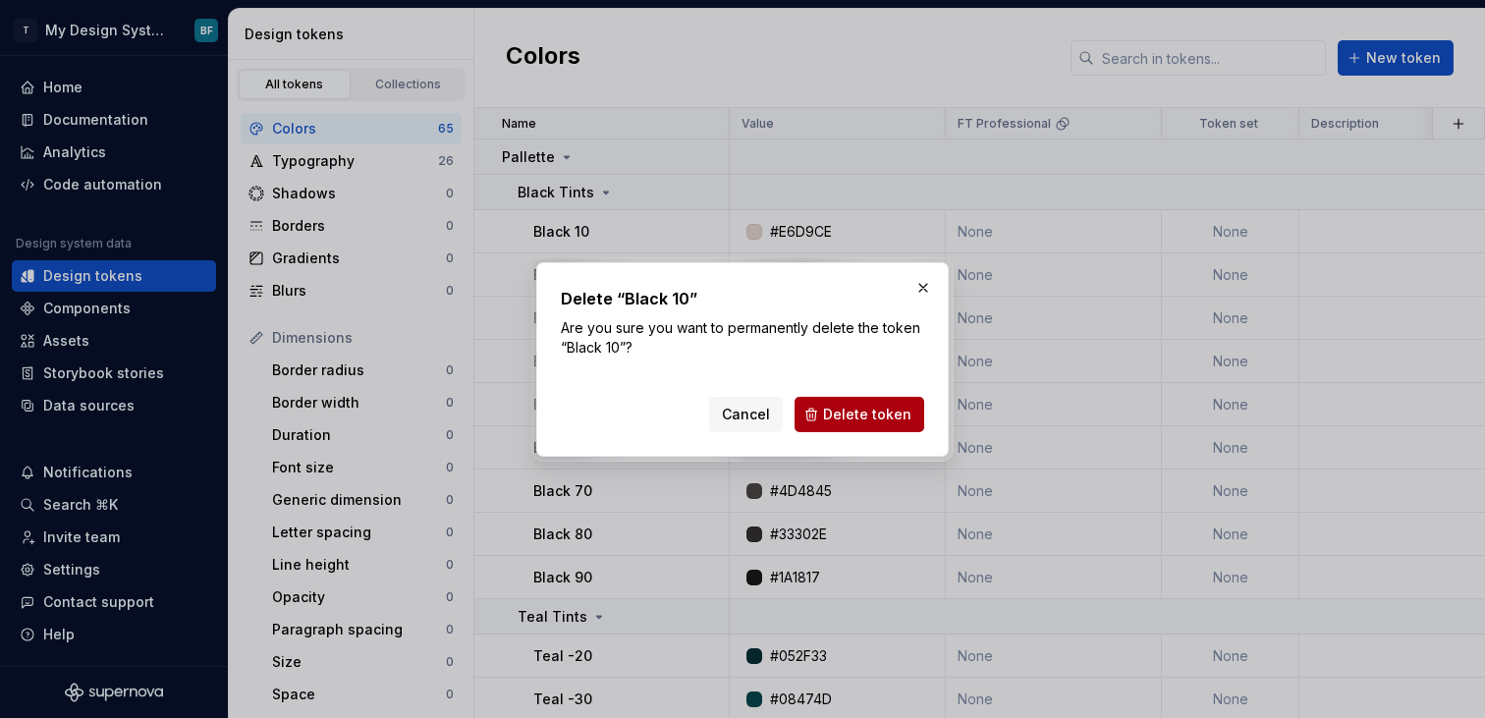
click at [904, 401] on button "Delete token" at bounding box center [860, 414] width 130 height 35
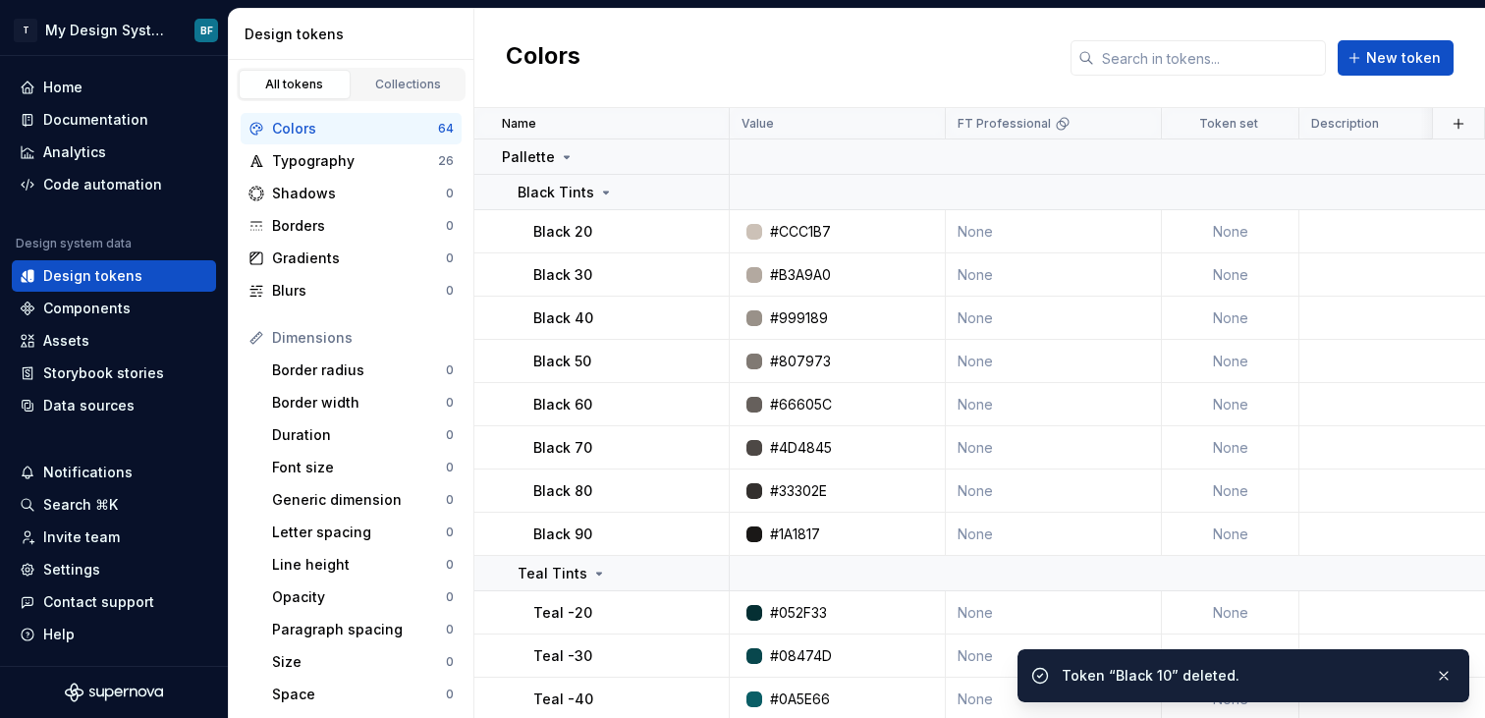
click at [704, 227] on html "T My Design System BF Home Documentation Analytics Code automation Design syste…" at bounding box center [742, 359] width 1485 height 718
click at [710, 226] on button "button" at bounding box center [703, 232] width 28 height 28
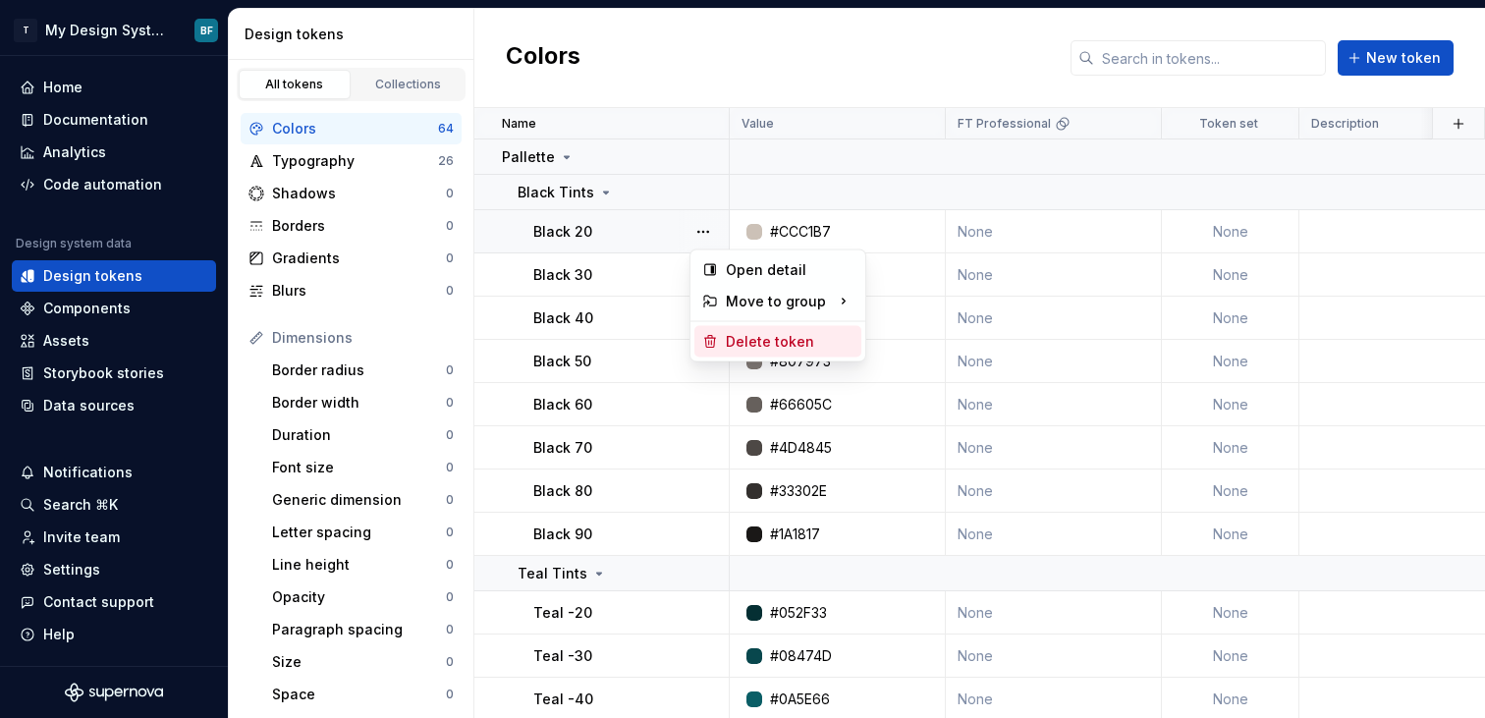
click at [759, 330] on div "Delete token" at bounding box center [777, 341] width 167 height 31
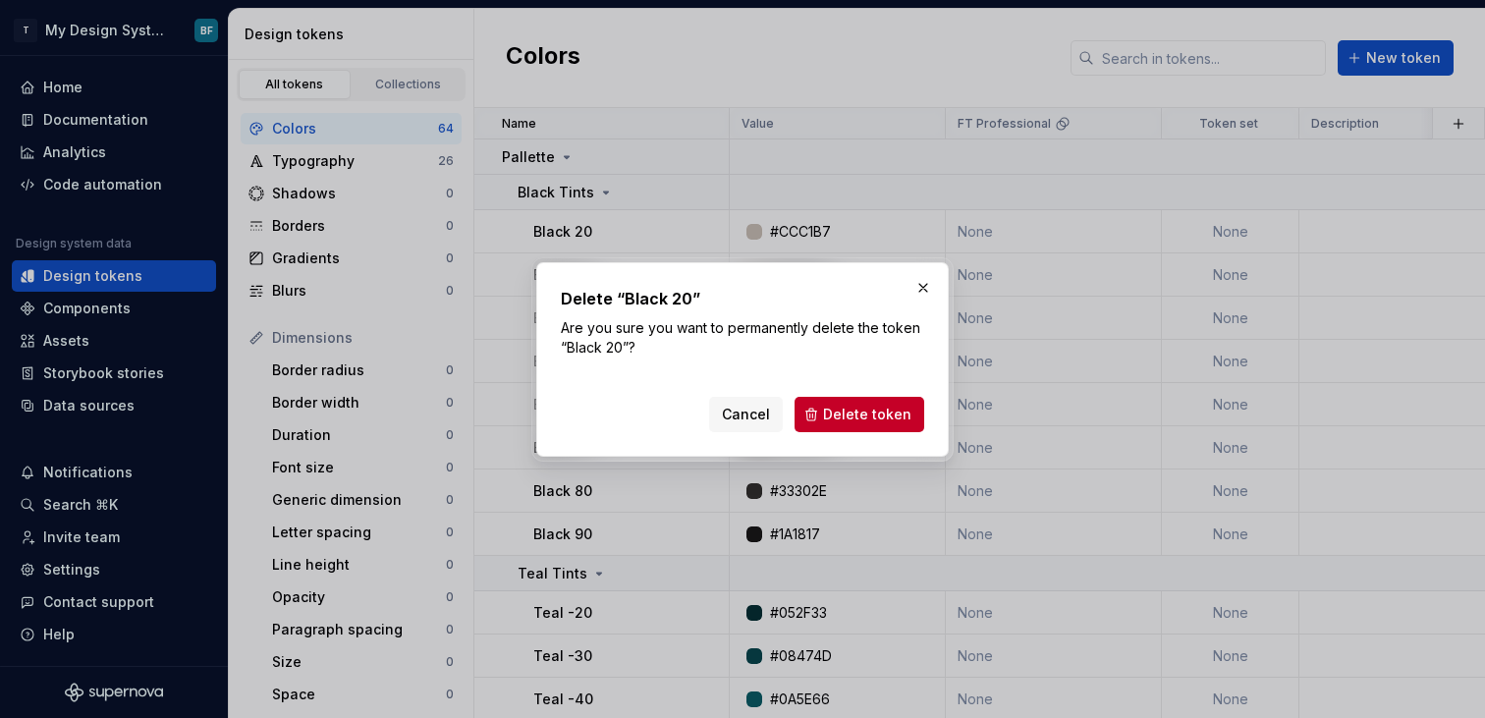
click at [820, 395] on div "Cancel Delete token" at bounding box center [742, 410] width 363 height 43
click at [820, 397] on button "Delete token" at bounding box center [860, 414] width 130 height 35
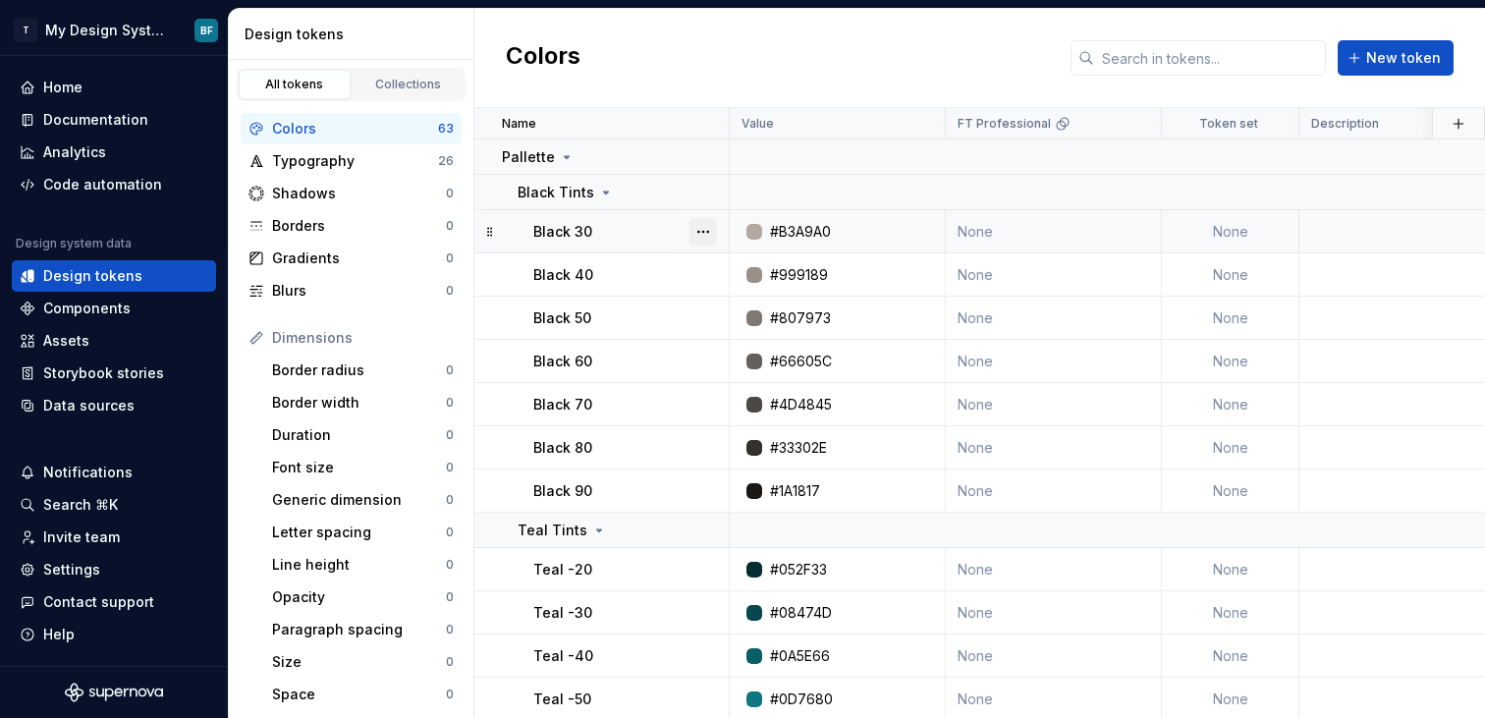
click at [710, 241] on button "button" at bounding box center [703, 232] width 28 height 28
click at [755, 337] on div "Delete token" at bounding box center [790, 342] width 128 height 20
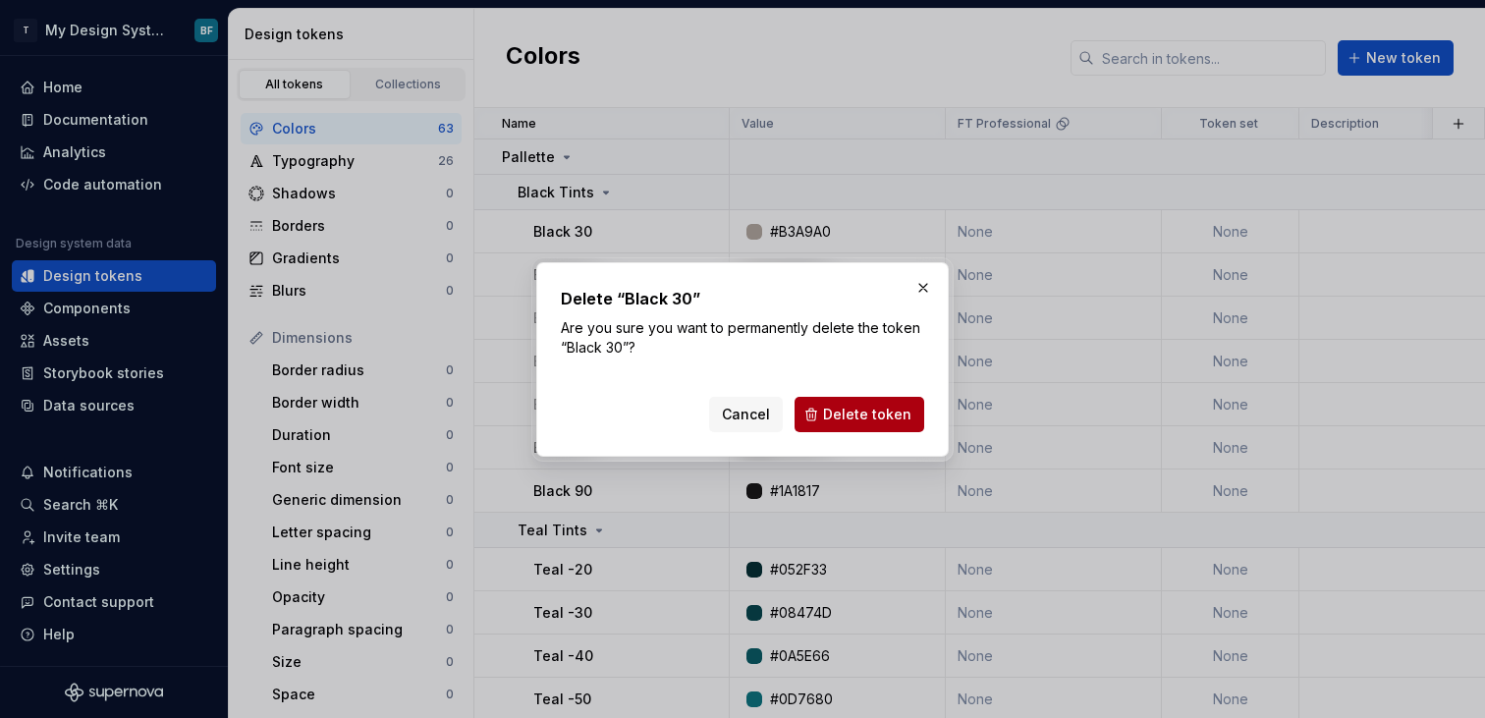
click at [833, 409] on span "Delete token" at bounding box center [867, 415] width 88 height 20
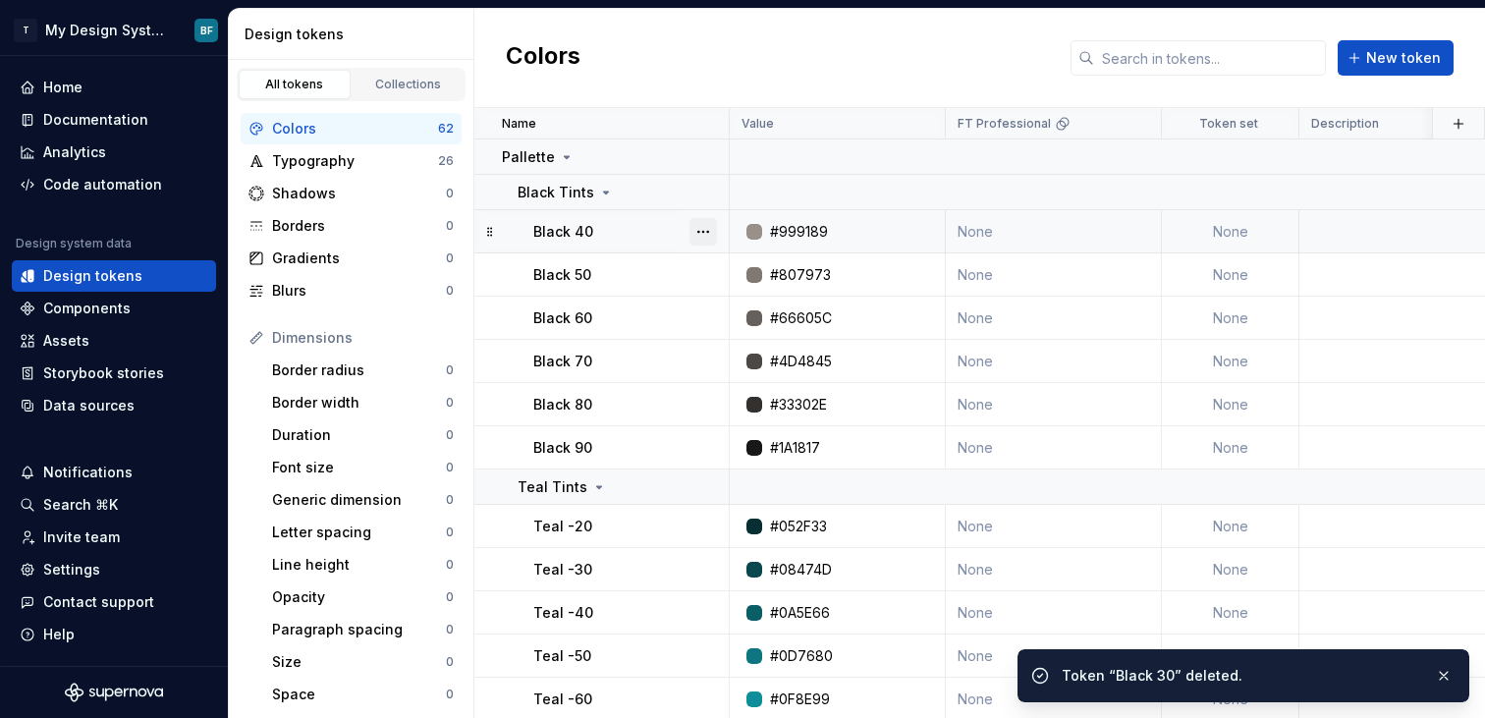
click at [704, 229] on button "button" at bounding box center [703, 232] width 28 height 28
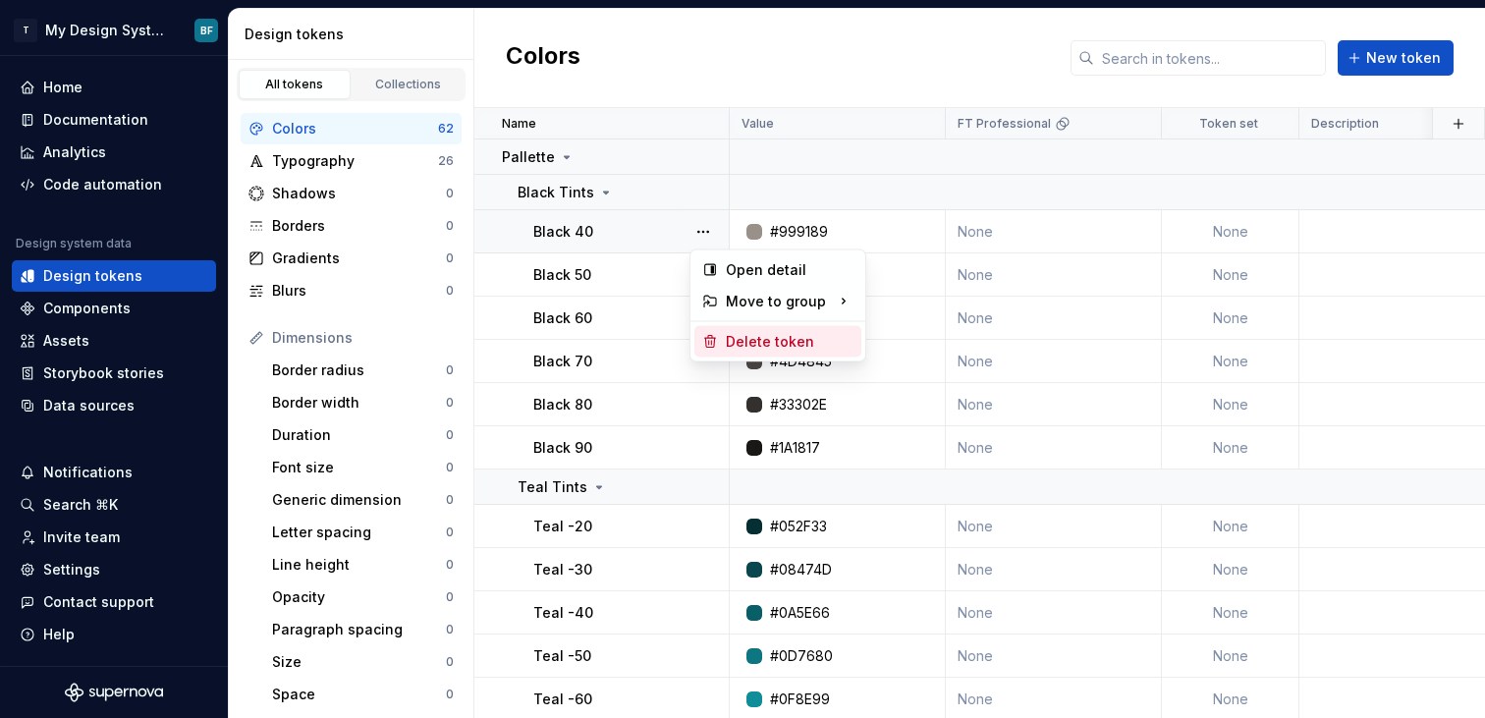
click at [769, 350] on div "Delete token" at bounding box center [790, 342] width 128 height 20
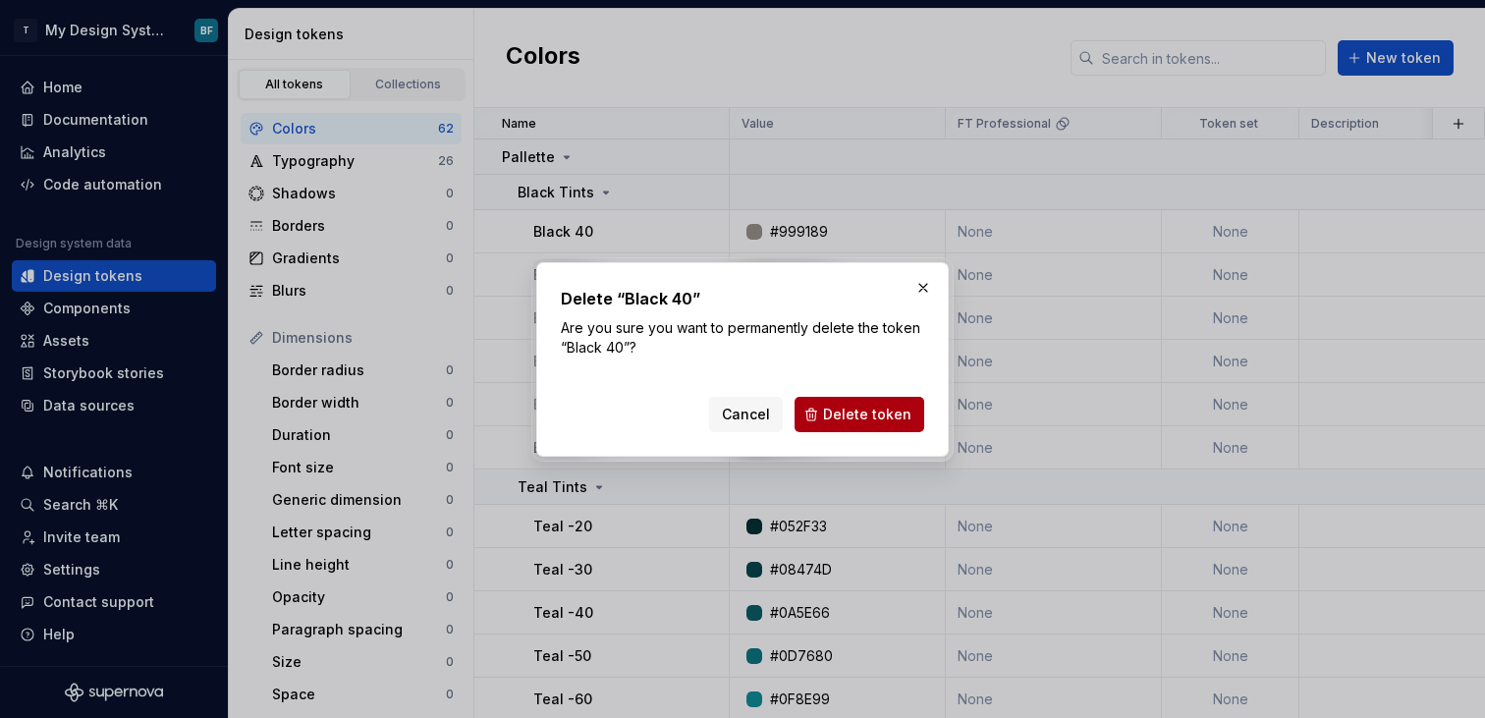
click at [833, 403] on button "Delete token" at bounding box center [860, 414] width 130 height 35
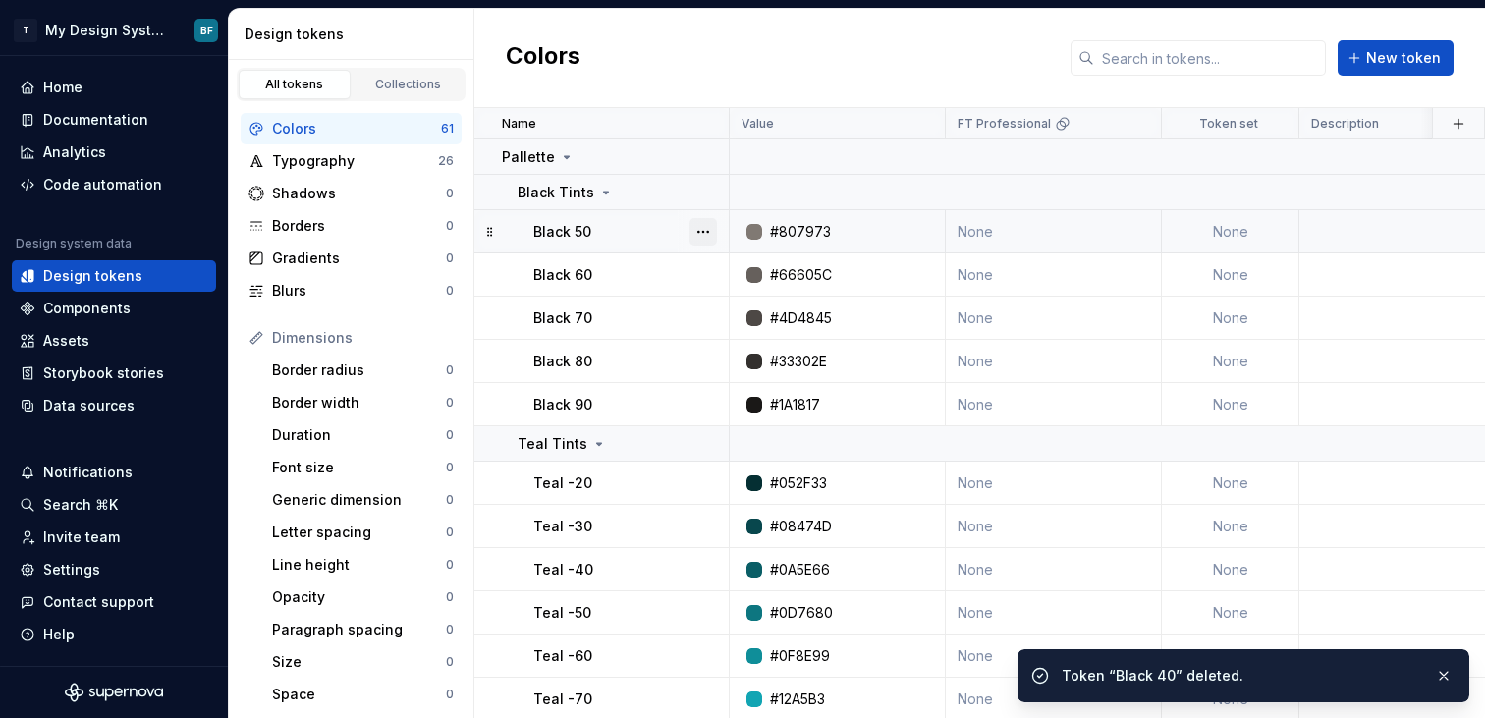
click at [703, 222] on button "button" at bounding box center [703, 232] width 28 height 28
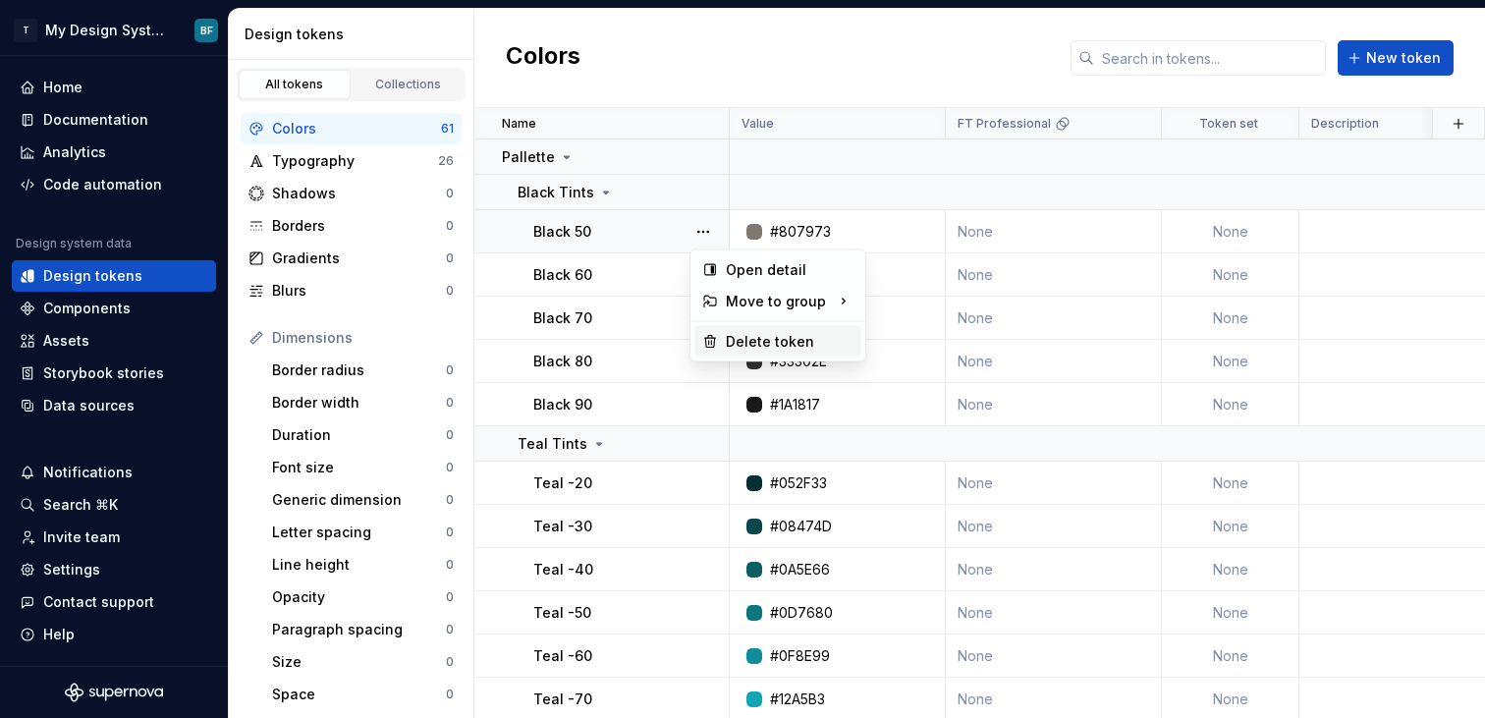
click at [752, 335] on div "Delete token" at bounding box center [790, 342] width 128 height 20
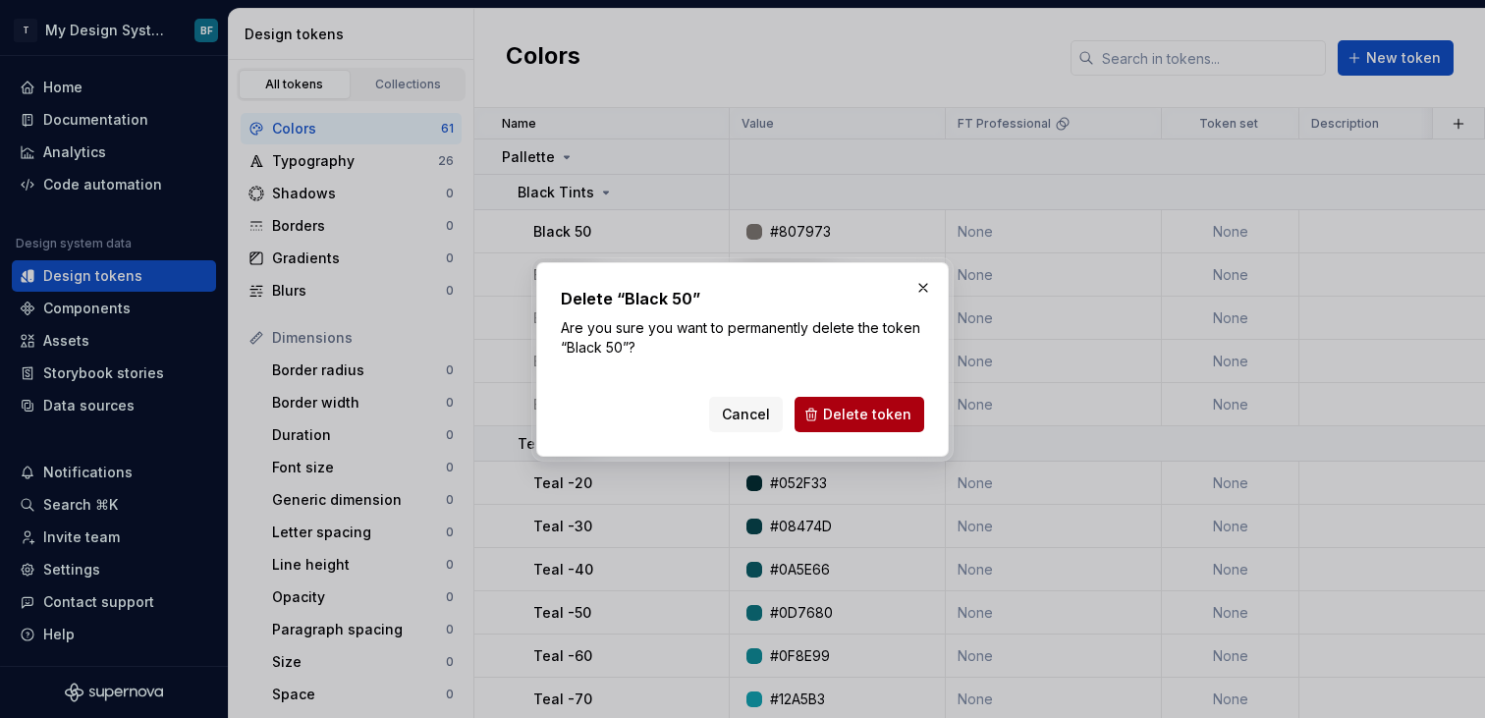
click at [854, 401] on button "Delete token" at bounding box center [860, 414] width 130 height 35
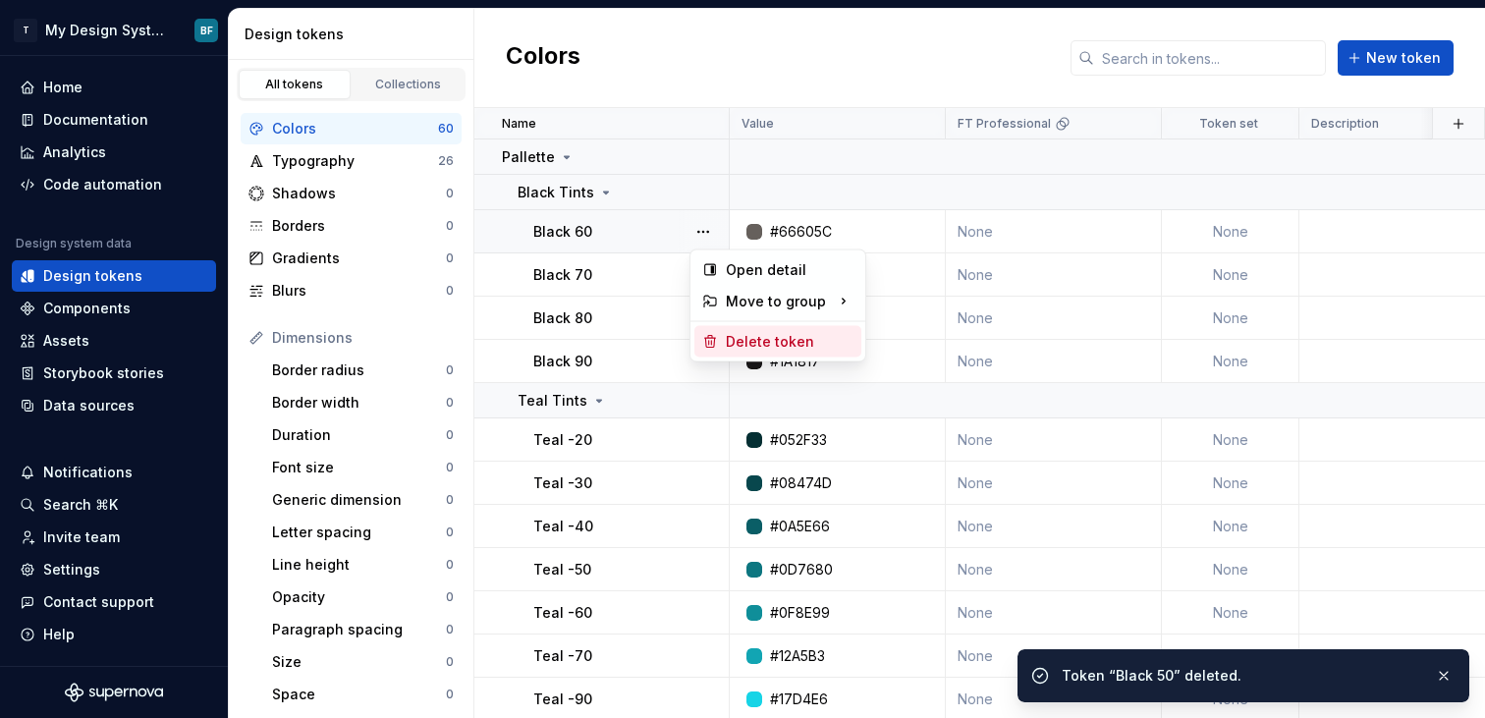
click at [749, 346] on div "Delete token" at bounding box center [790, 342] width 128 height 20
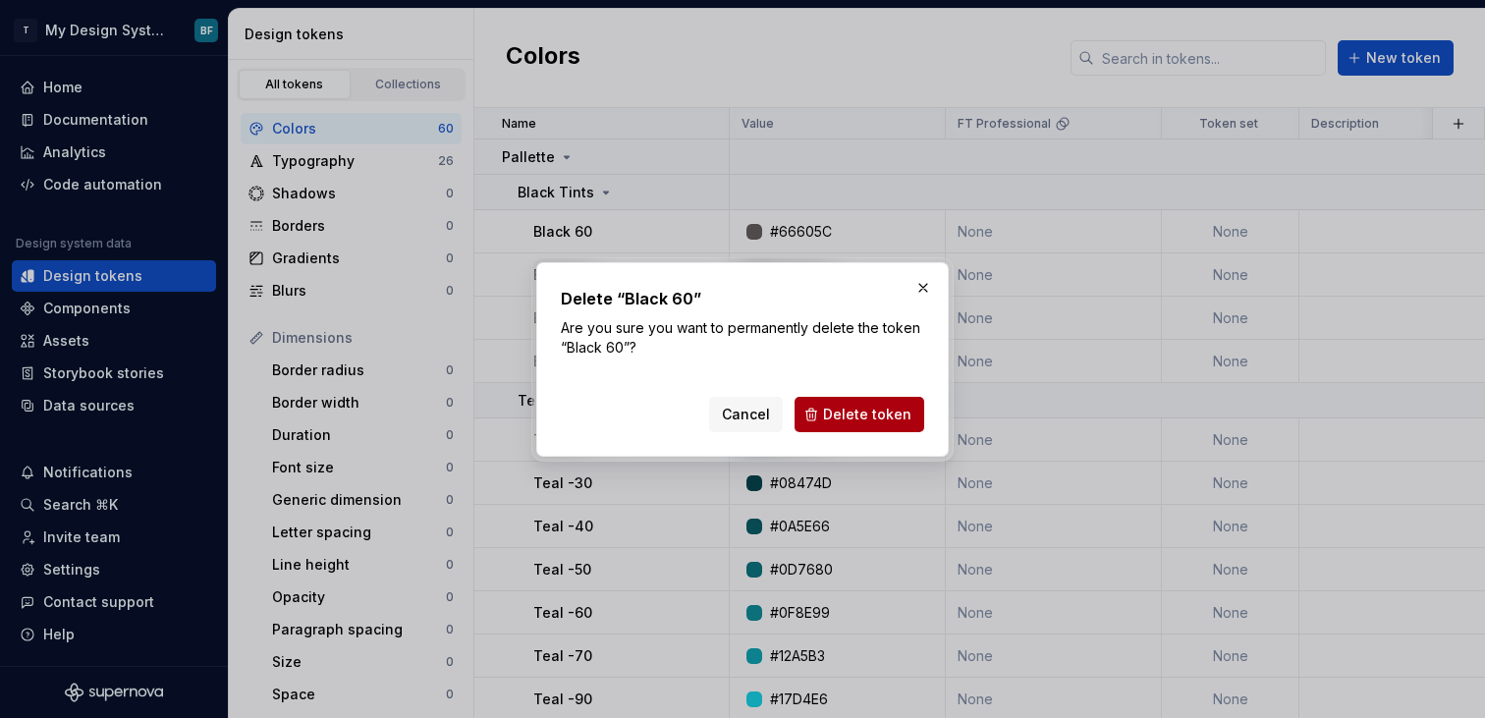
click at [837, 406] on span "Delete token" at bounding box center [867, 415] width 88 height 20
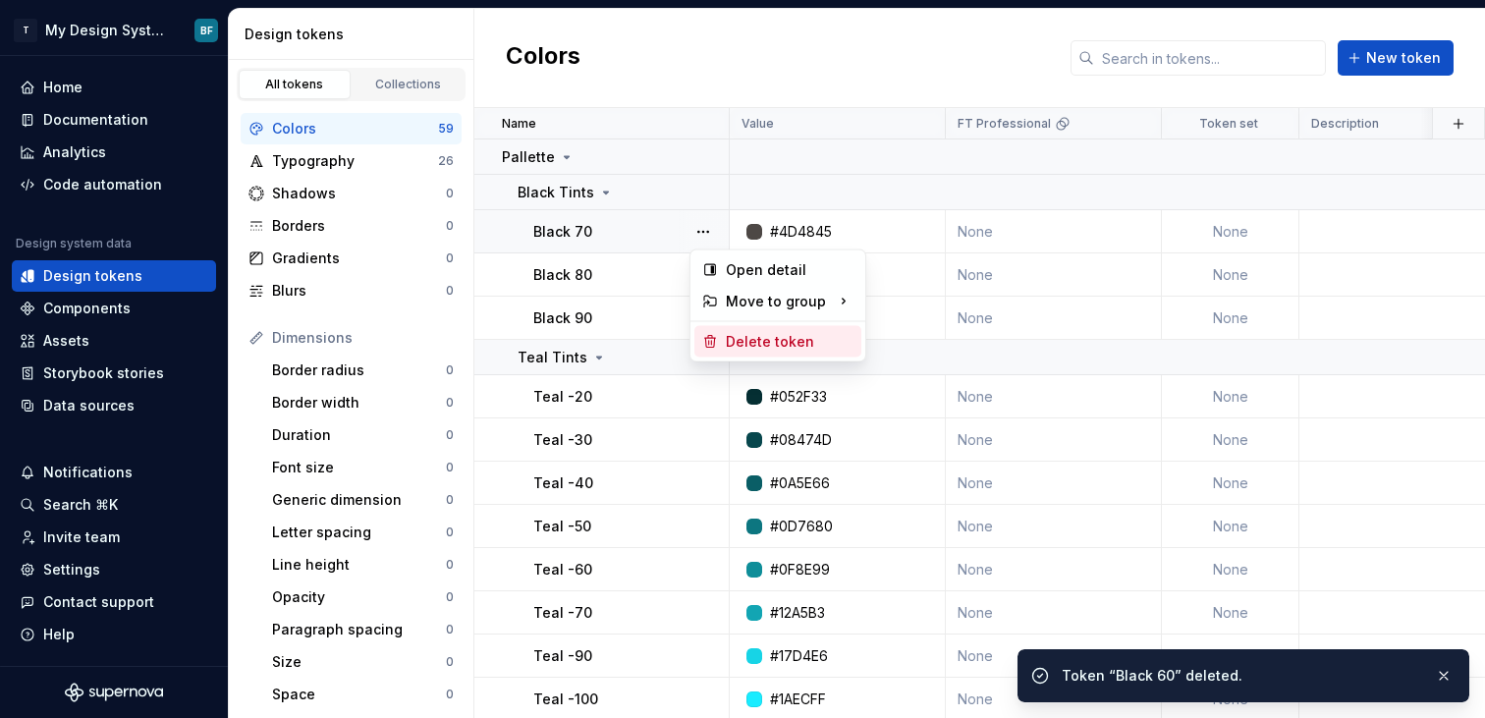
click at [836, 346] on div "Delete token" at bounding box center [790, 342] width 128 height 20
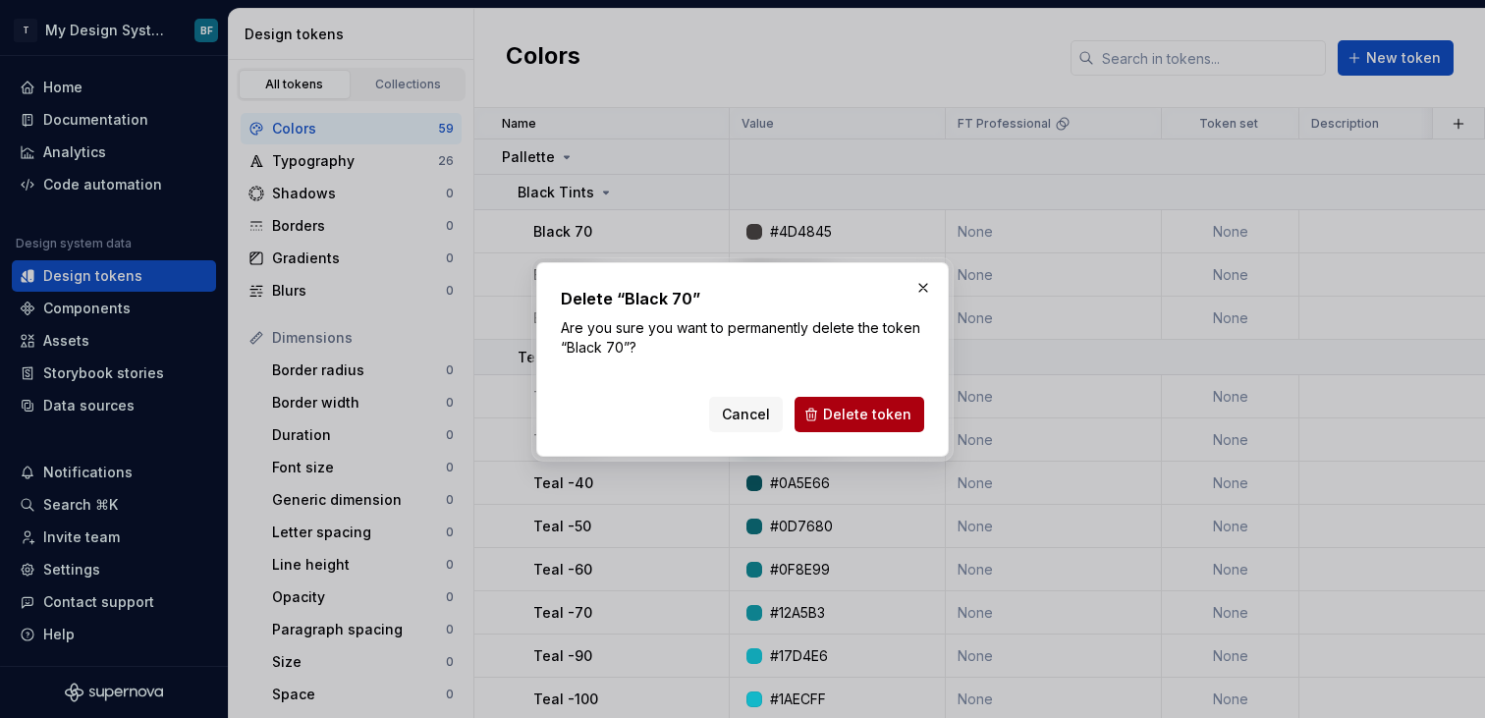
click at [861, 401] on button "Delete token" at bounding box center [860, 414] width 130 height 35
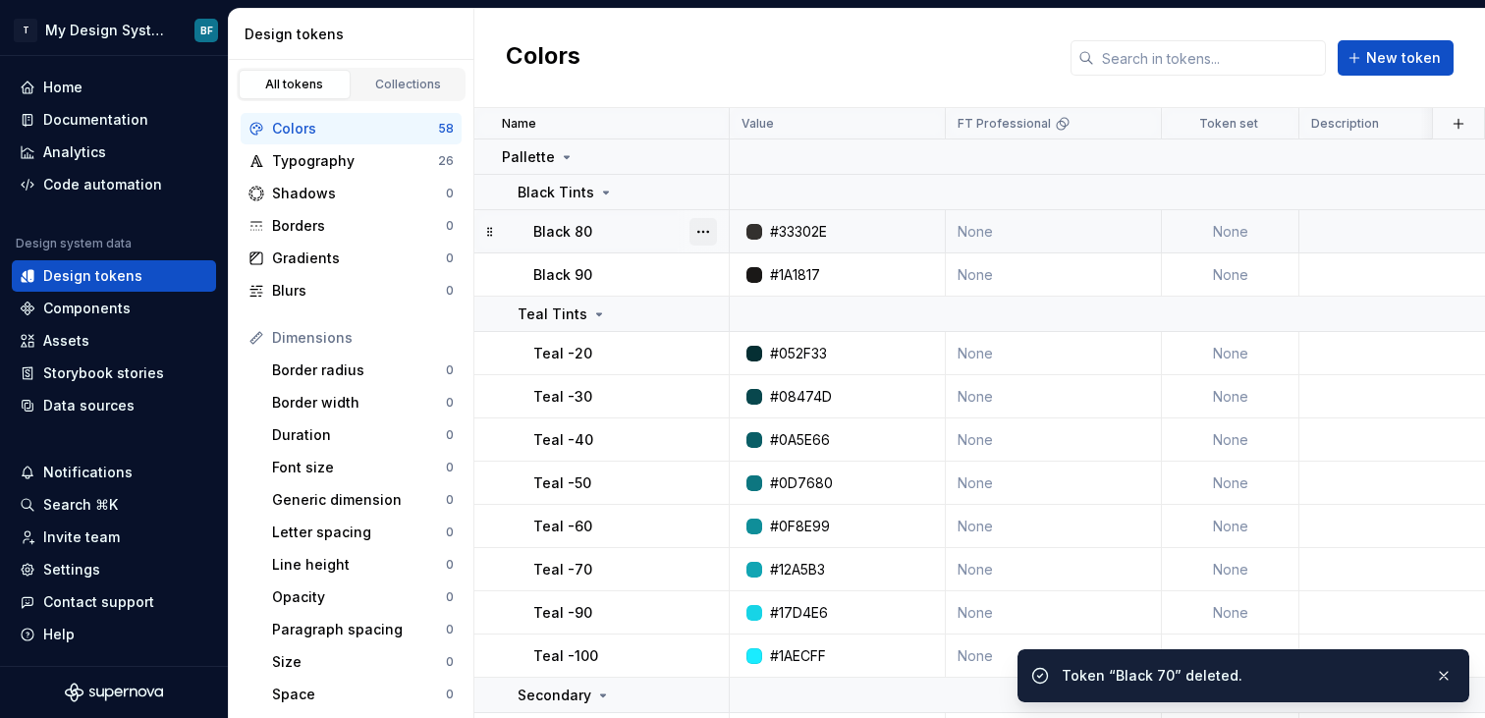
click at [697, 231] on button "button" at bounding box center [703, 232] width 28 height 28
click at [776, 342] on div "Delete token" at bounding box center [790, 342] width 128 height 20
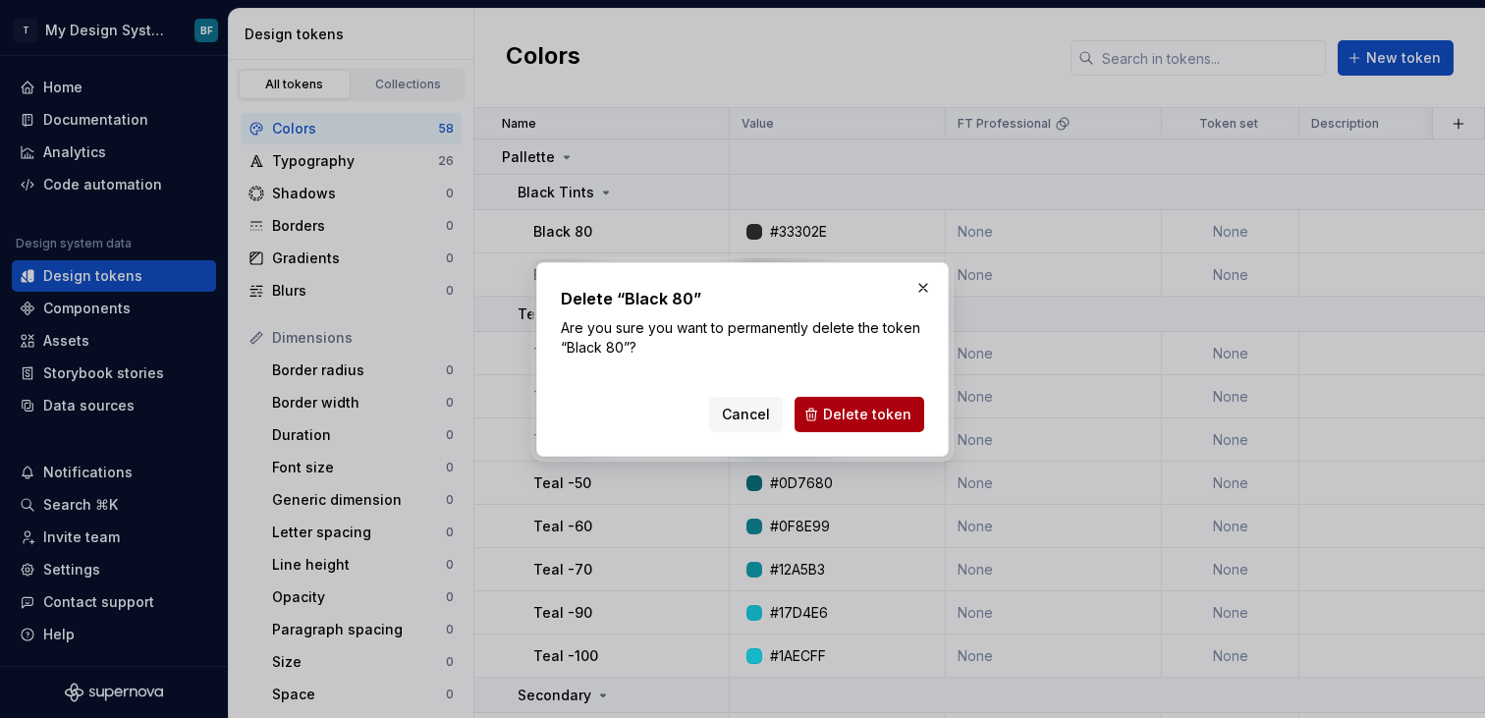
click at [888, 420] on span "Delete token" at bounding box center [867, 415] width 88 height 20
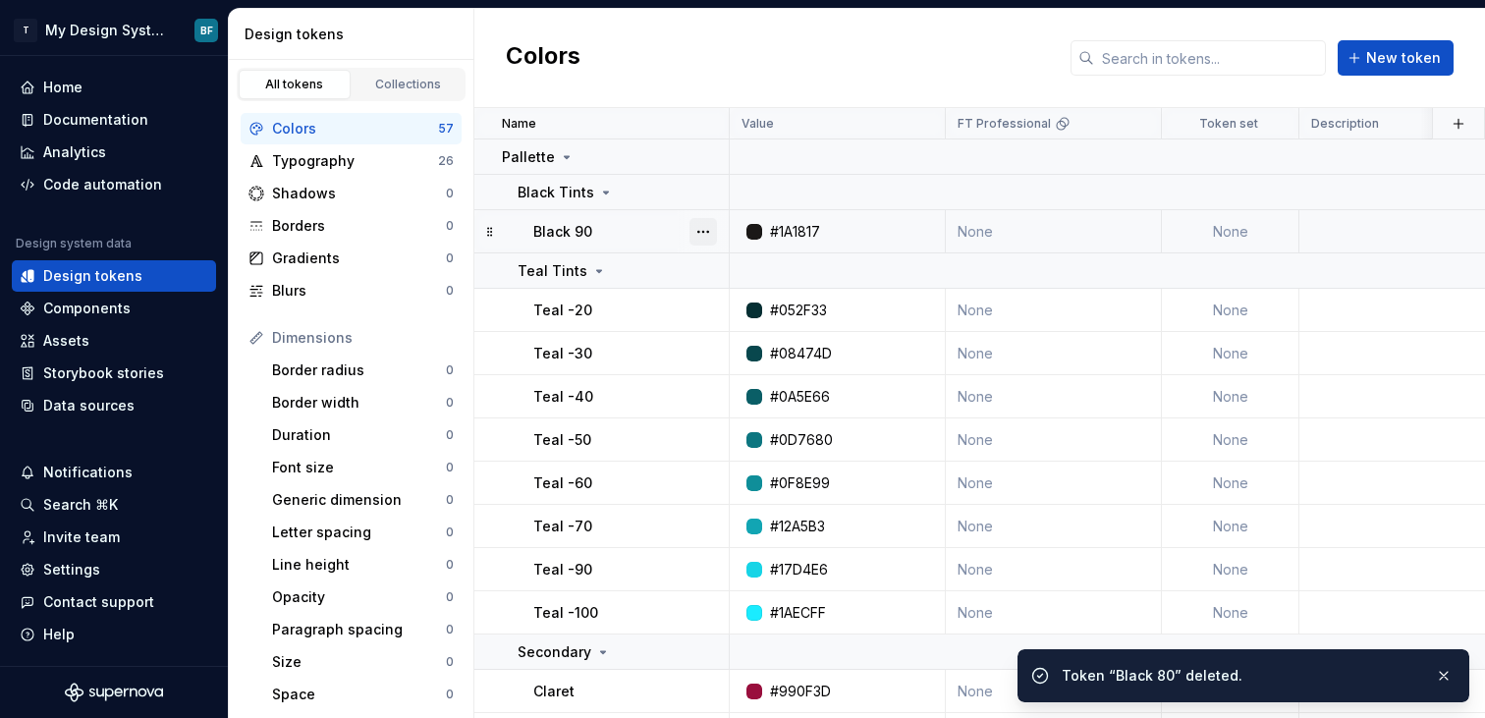
click at [708, 234] on button "button" at bounding box center [703, 232] width 28 height 28
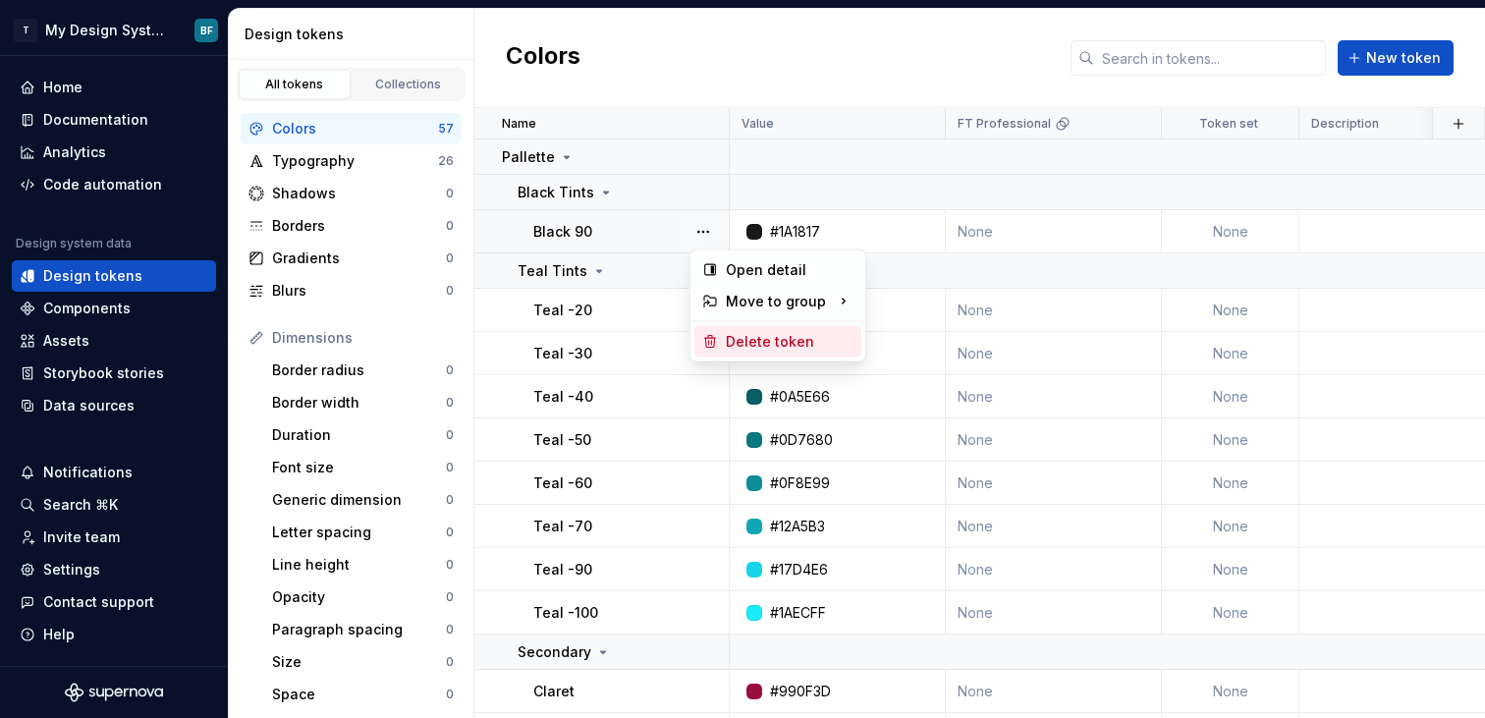
click at [752, 333] on div "Delete token" at bounding box center [790, 342] width 128 height 20
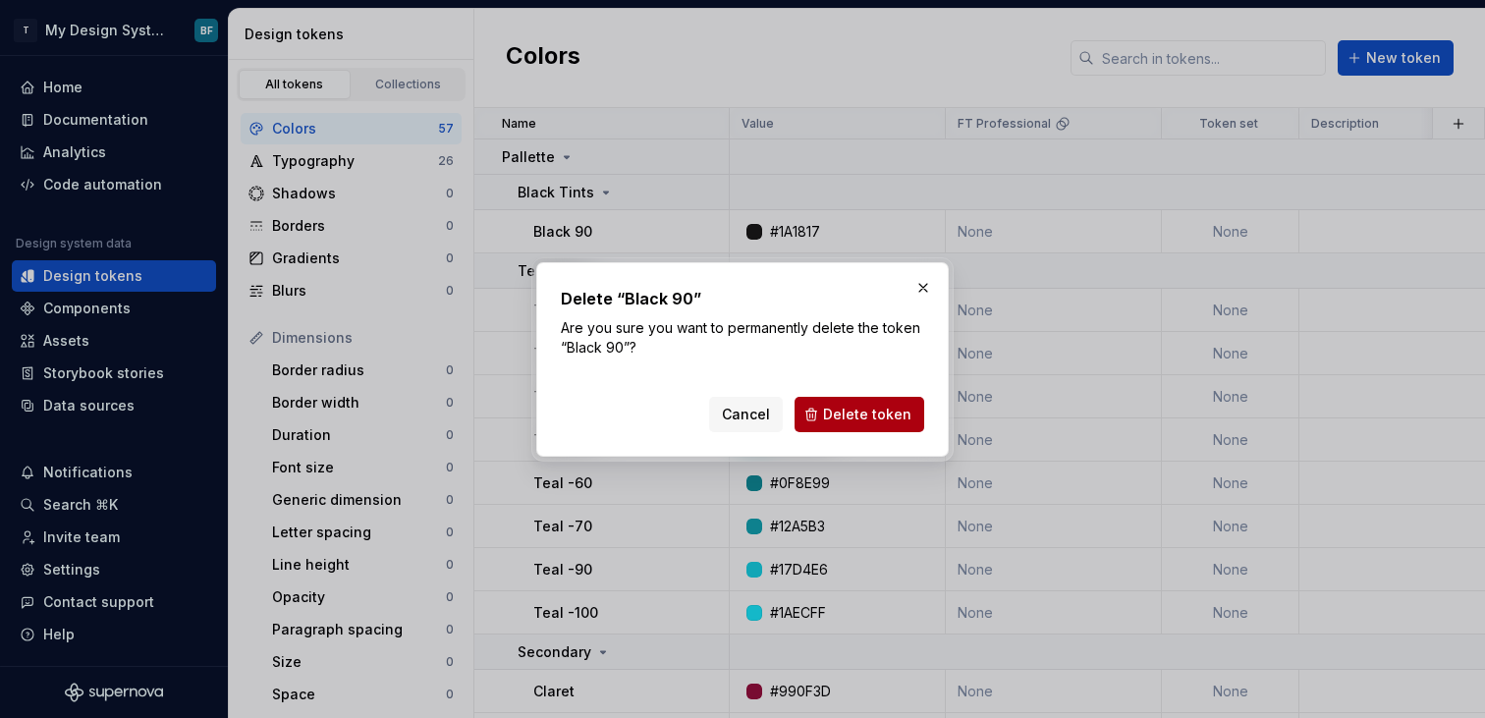
click at [826, 403] on button "Delete token" at bounding box center [860, 414] width 130 height 35
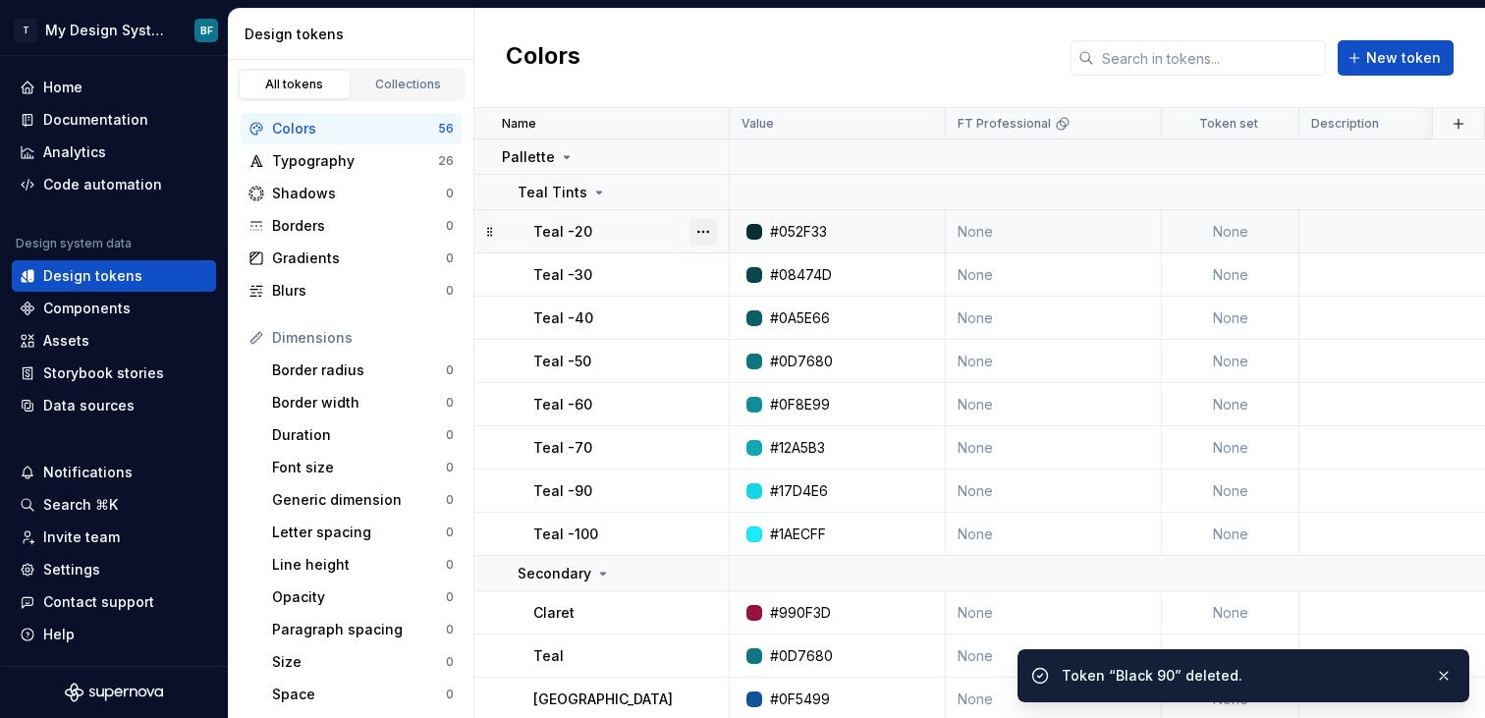
click at [709, 231] on button "button" at bounding box center [703, 232] width 28 height 28
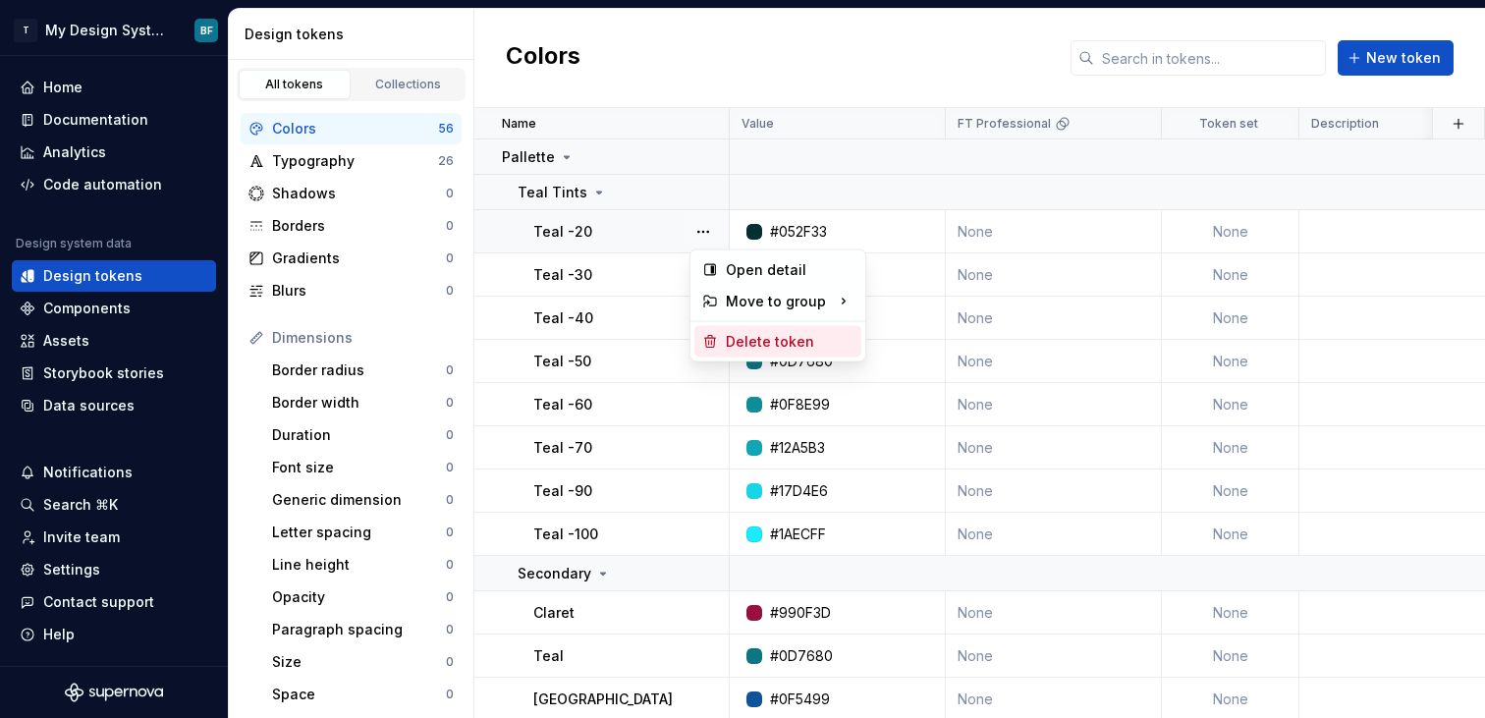
click at [824, 337] on div "Delete token" at bounding box center [790, 342] width 128 height 20
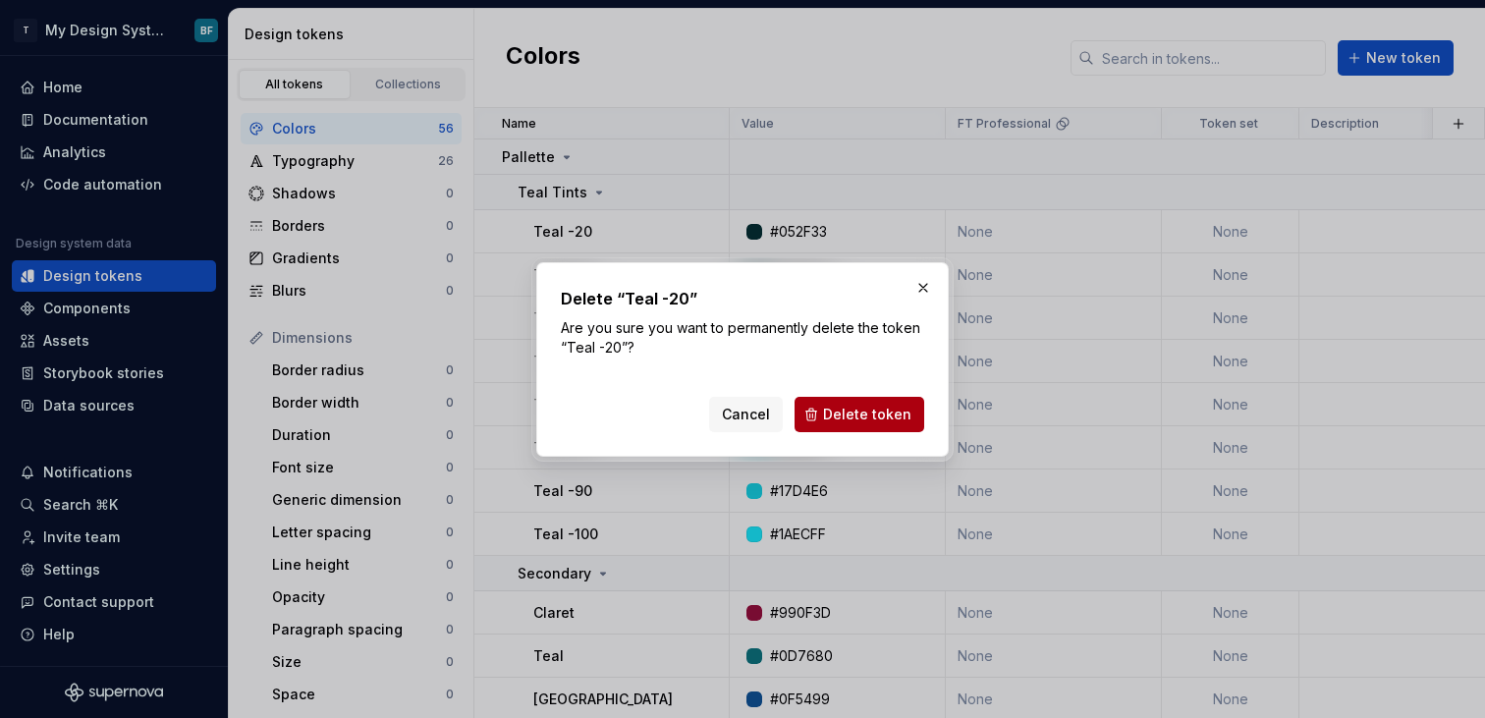
click at [856, 417] on span "Delete token" at bounding box center [867, 415] width 88 height 20
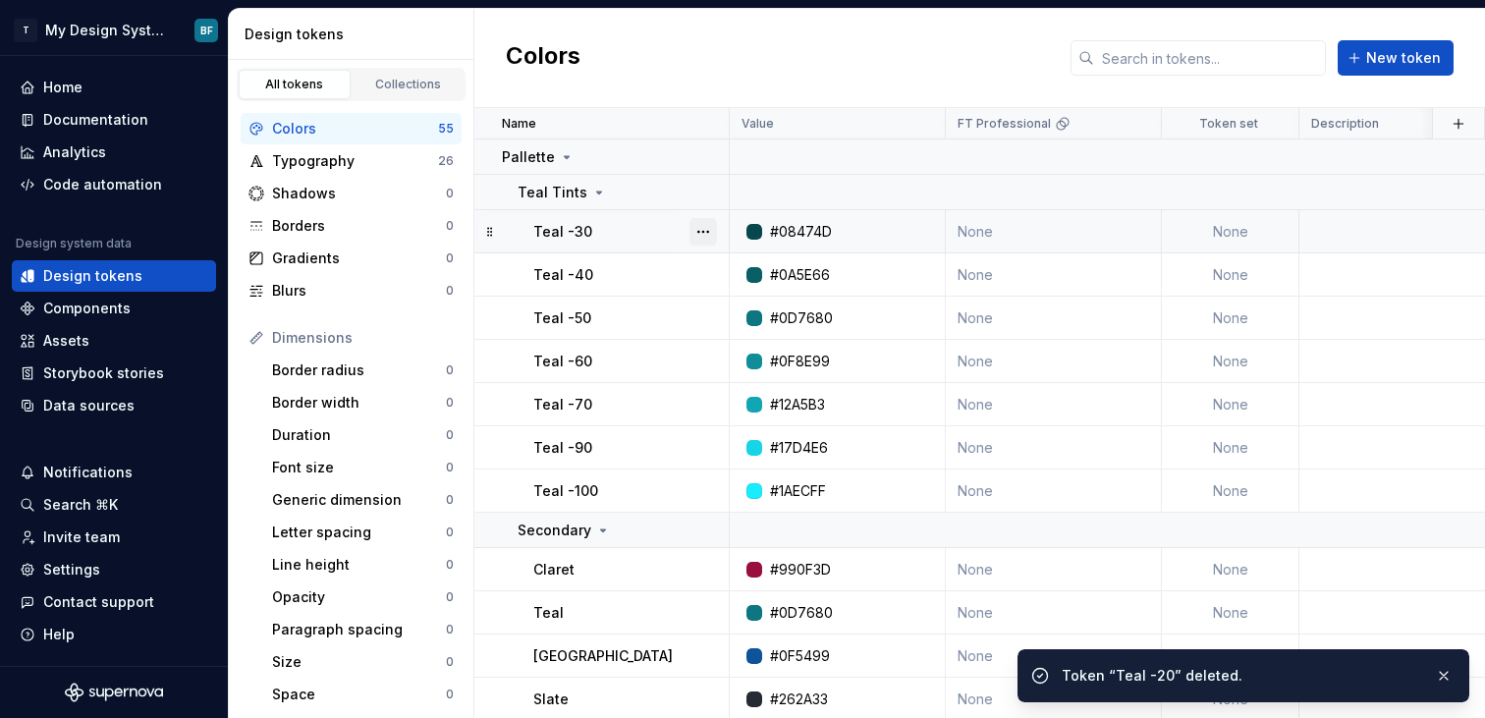
click at [706, 228] on button "button" at bounding box center [703, 232] width 28 height 28
click at [731, 343] on div "Delete token" at bounding box center [790, 342] width 128 height 20
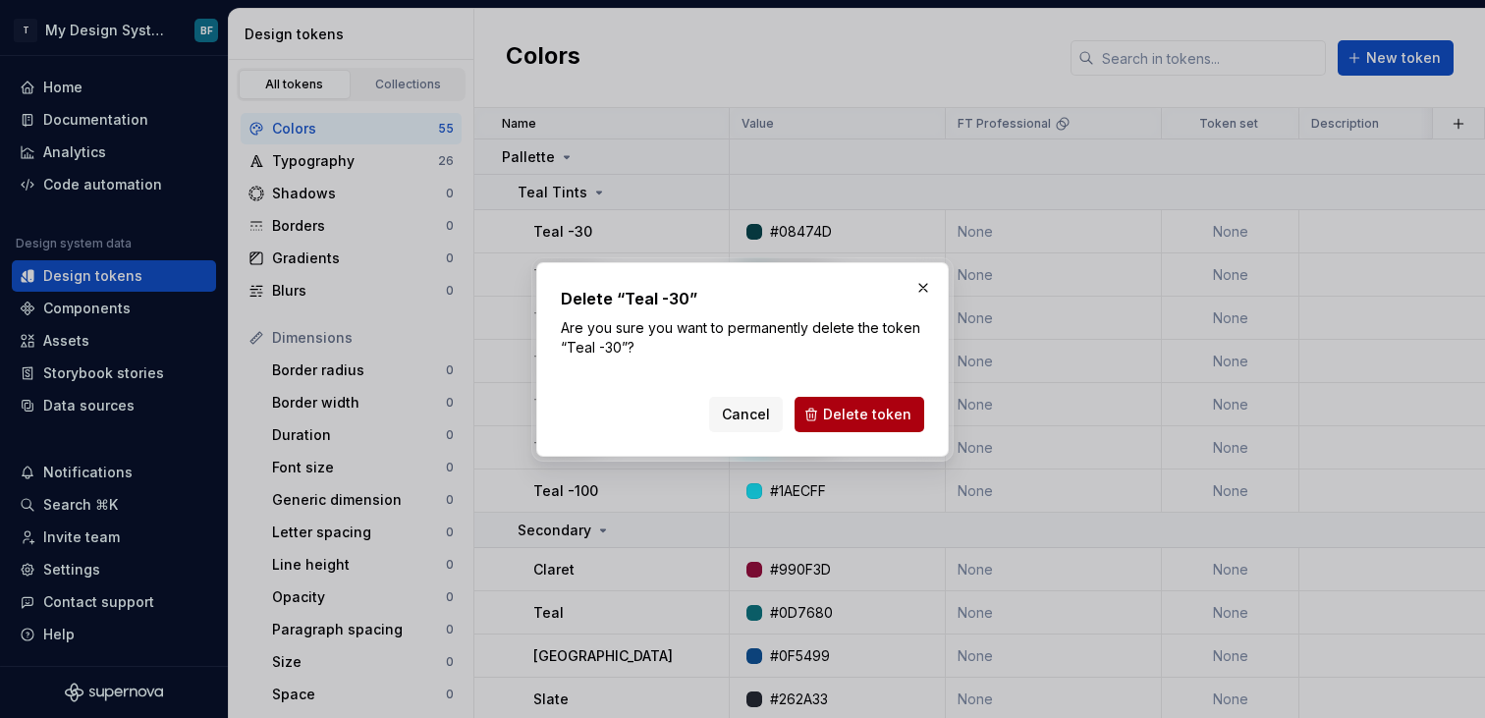
click at [837, 405] on span "Delete token" at bounding box center [867, 415] width 88 height 20
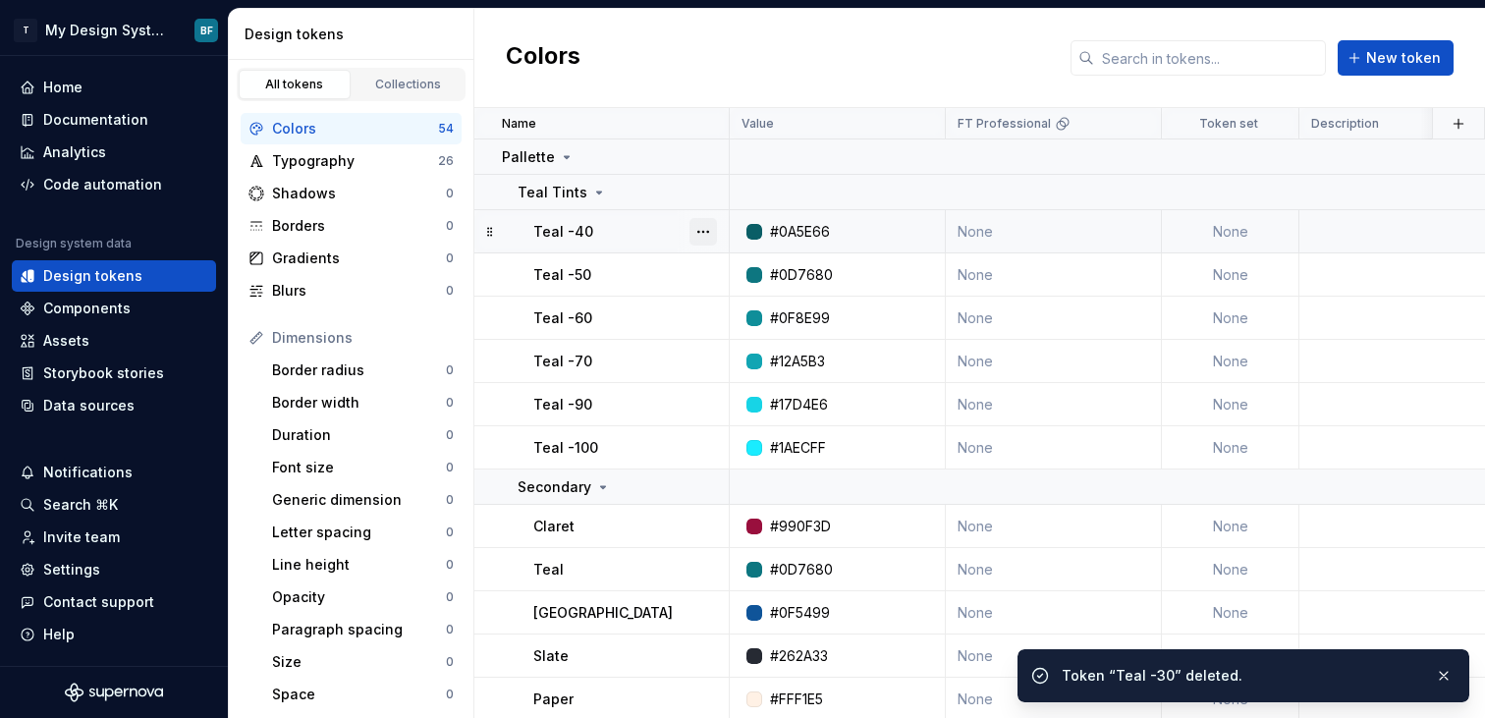
click at [707, 231] on button "button" at bounding box center [703, 232] width 28 height 28
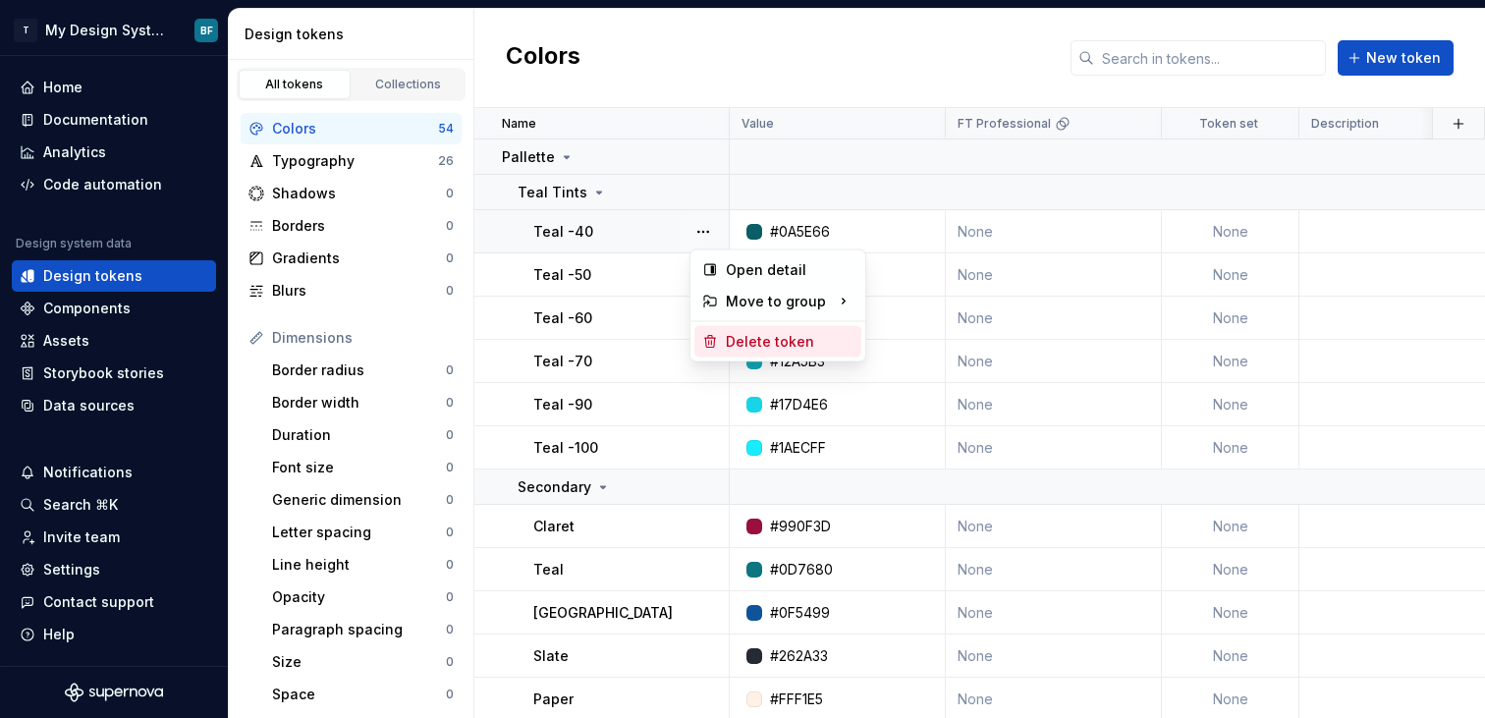
click at [780, 345] on div "Delete token" at bounding box center [790, 342] width 128 height 20
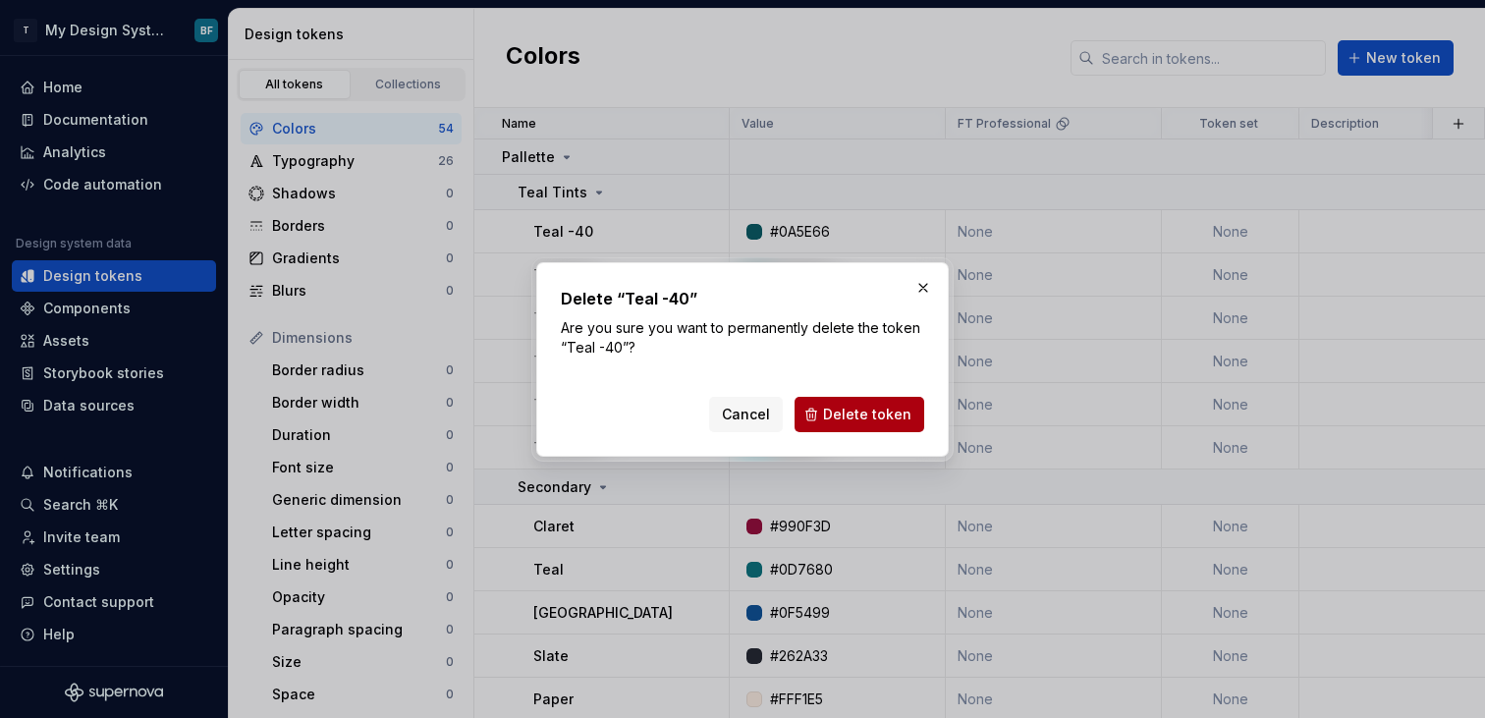
click at [868, 414] on span "Delete token" at bounding box center [867, 415] width 88 height 20
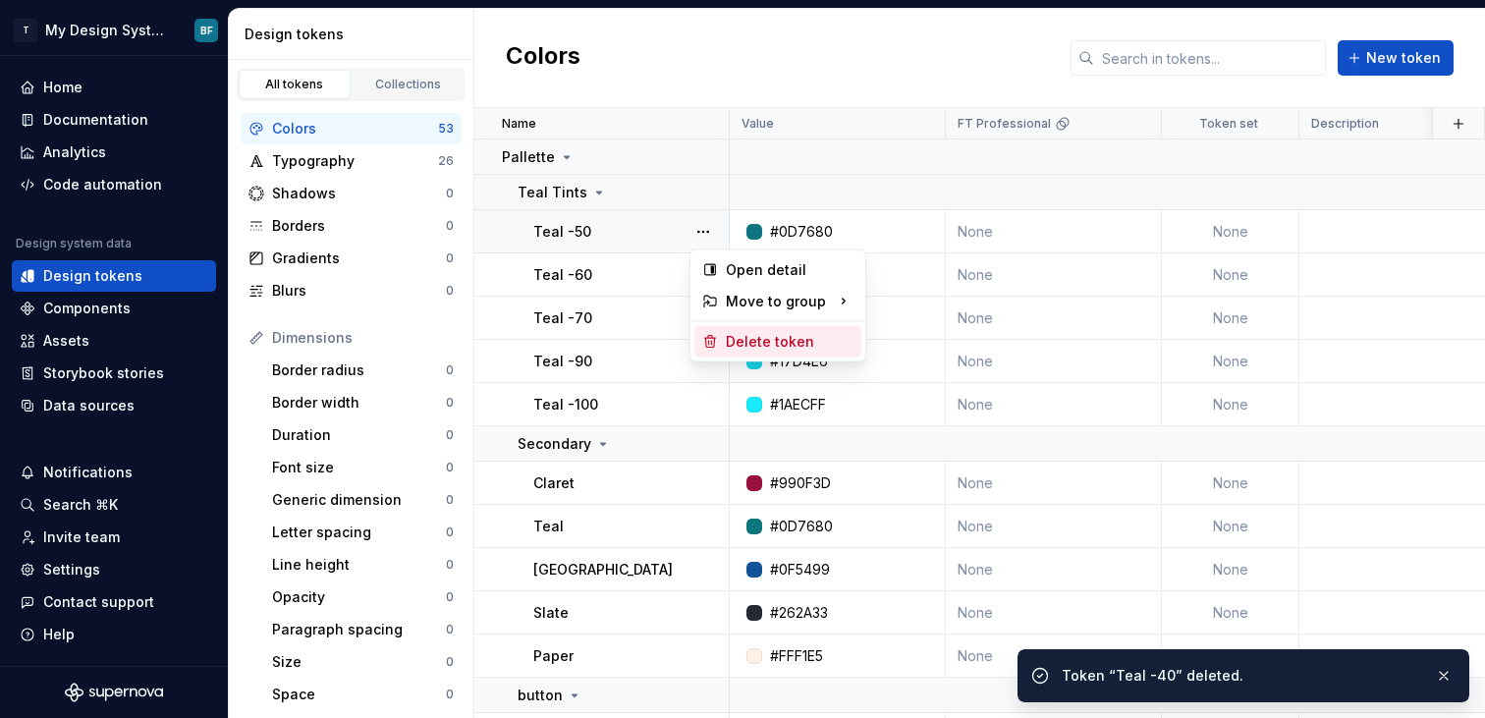
click at [753, 345] on div "Delete token" at bounding box center [790, 342] width 128 height 20
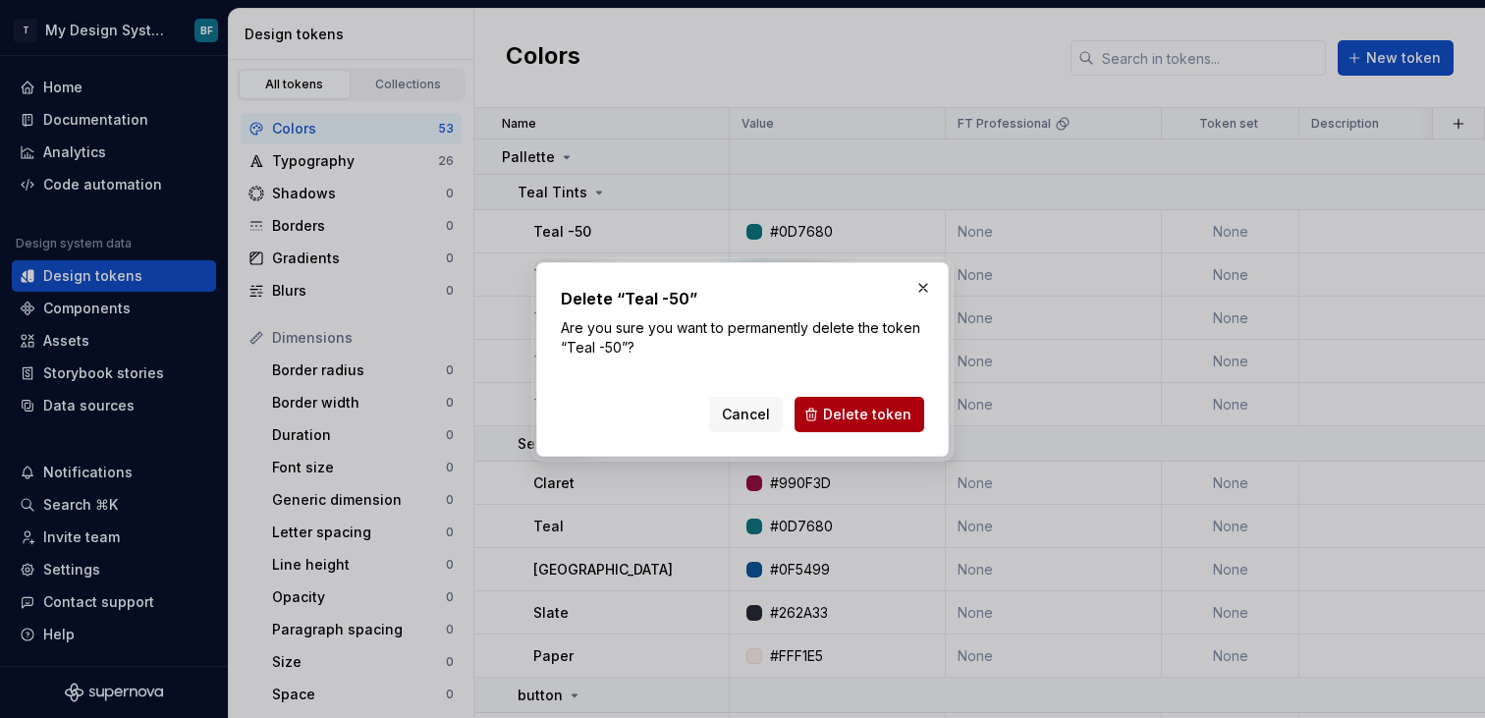
click at [864, 420] on span "Delete token" at bounding box center [867, 415] width 88 height 20
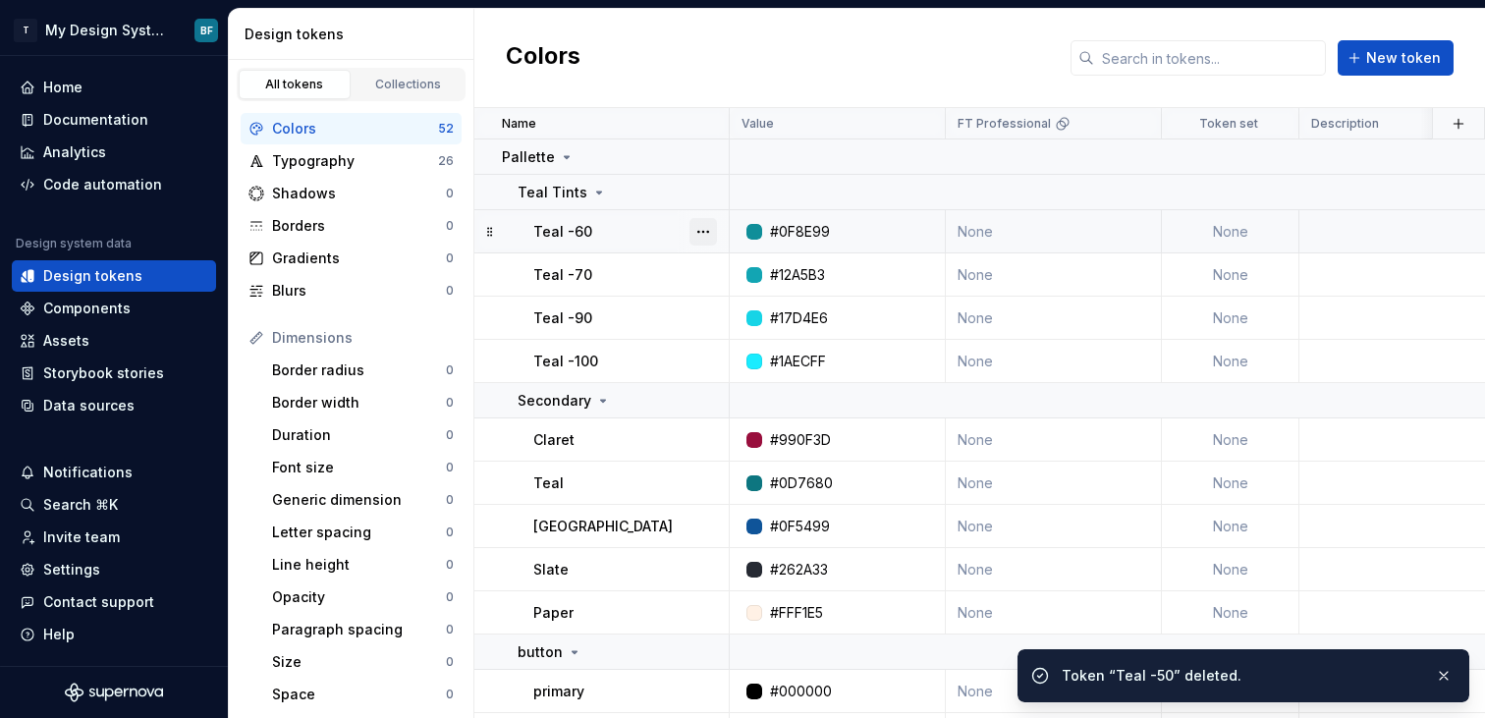
click at [695, 235] on button "button" at bounding box center [703, 232] width 28 height 28
click at [745, 344] on div "Delete token" at bounding box center [790, 342] width 128 height 20
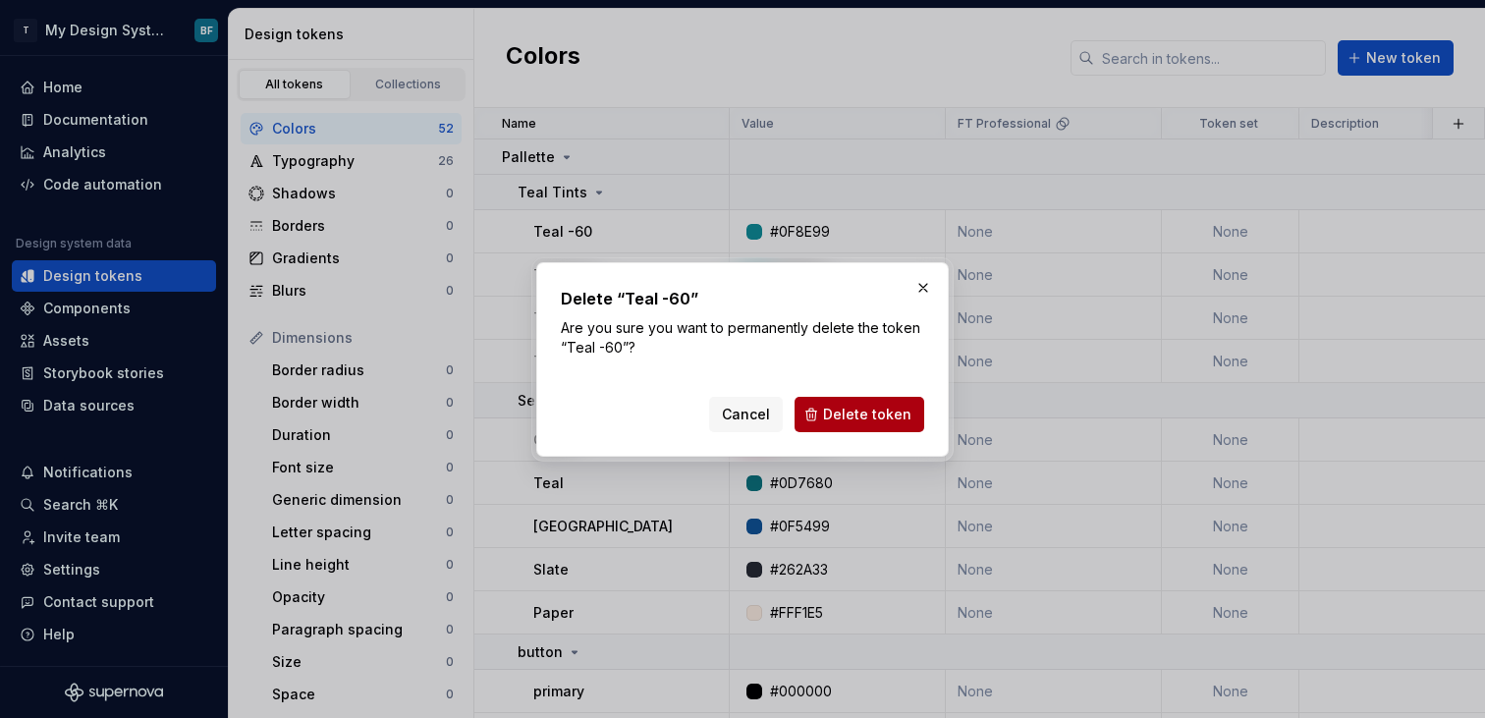
click at [847, 412] on span "Delete token" at bounding box center [867, 415] width 88 height 20
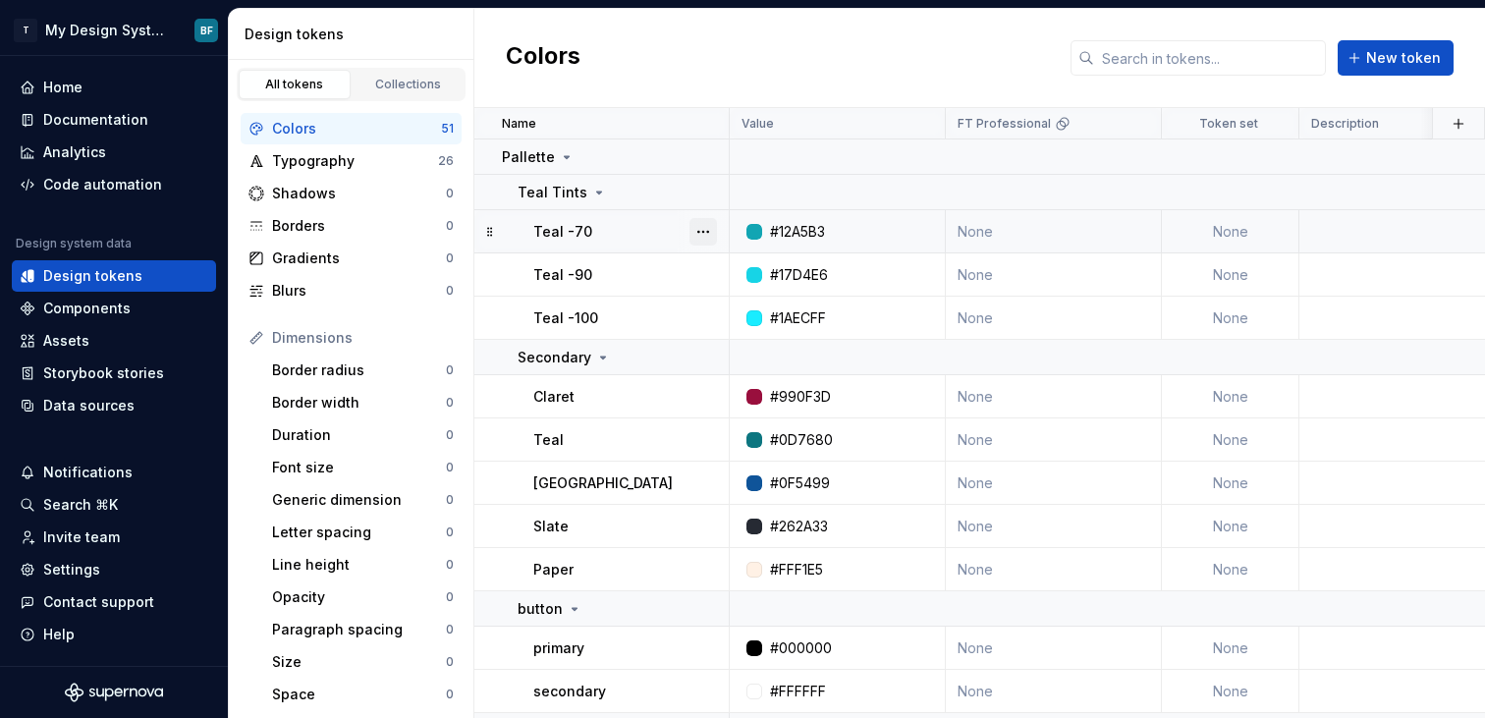
click at [706, 231] on button "button" at bounding box center [703, 232] width 28 height 28
click at [720, 337] on div "Delete token" at bounding box center [777, 341] width 167 height 31
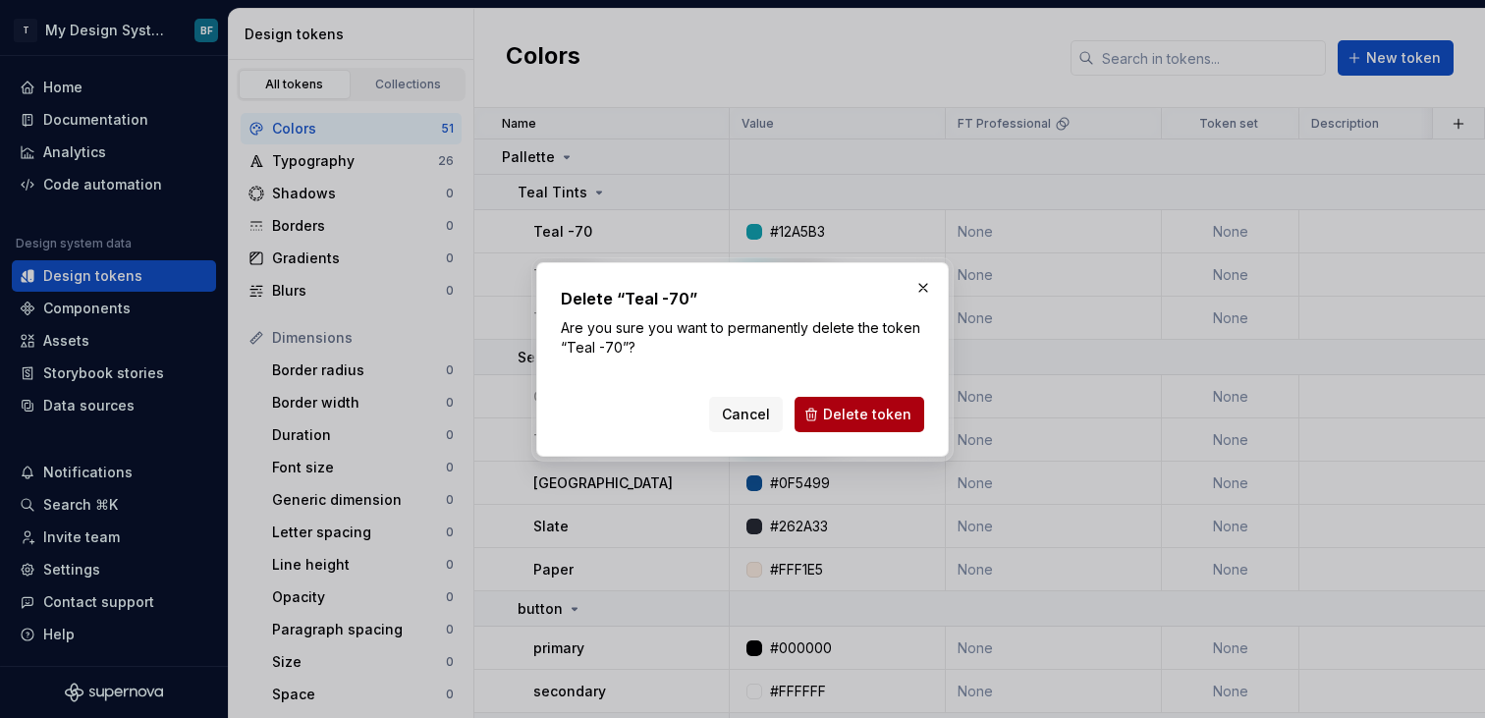
click at [843, 401] on button "Delete token" at bounding box center [860, 414] width 130 height 35
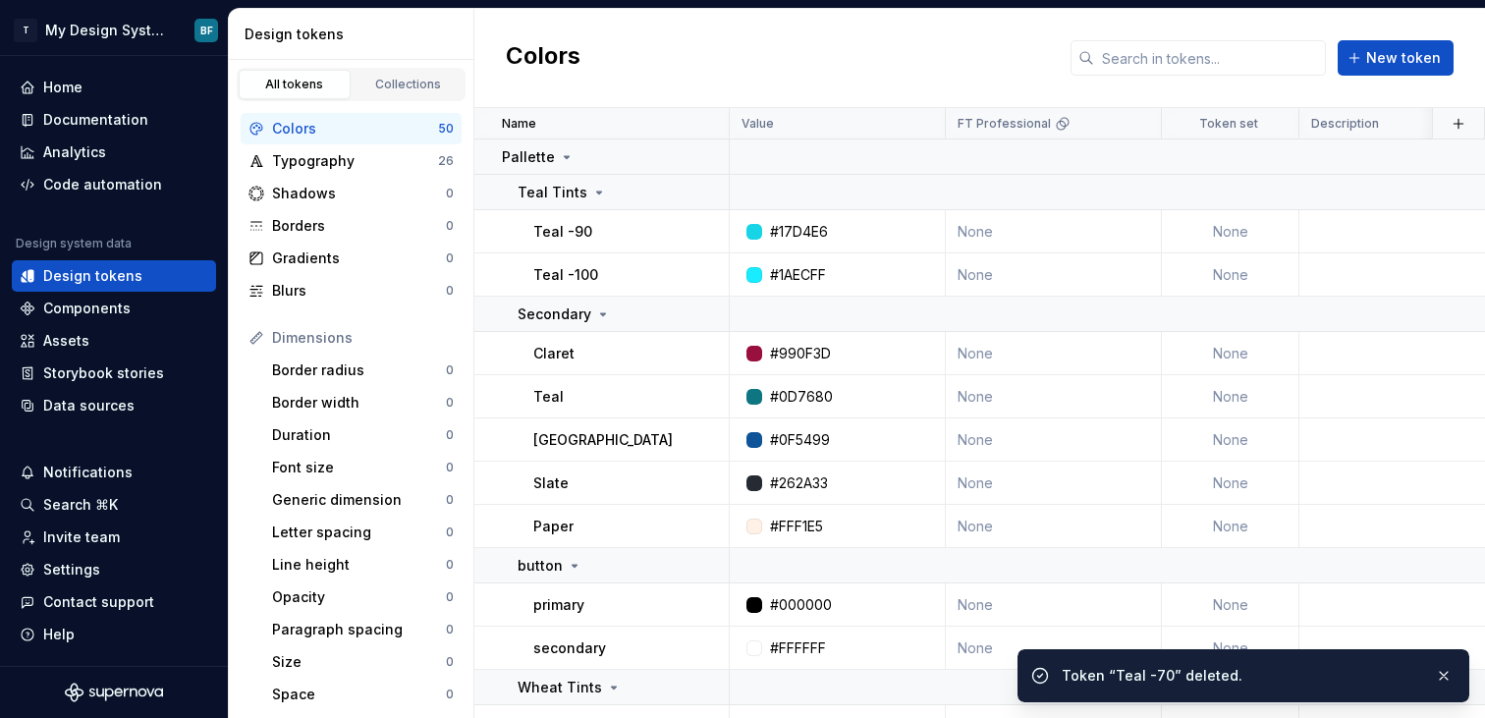
click at [791, 344] on div "#990F3D" at bounding box center [800, 354] width 61 height 20
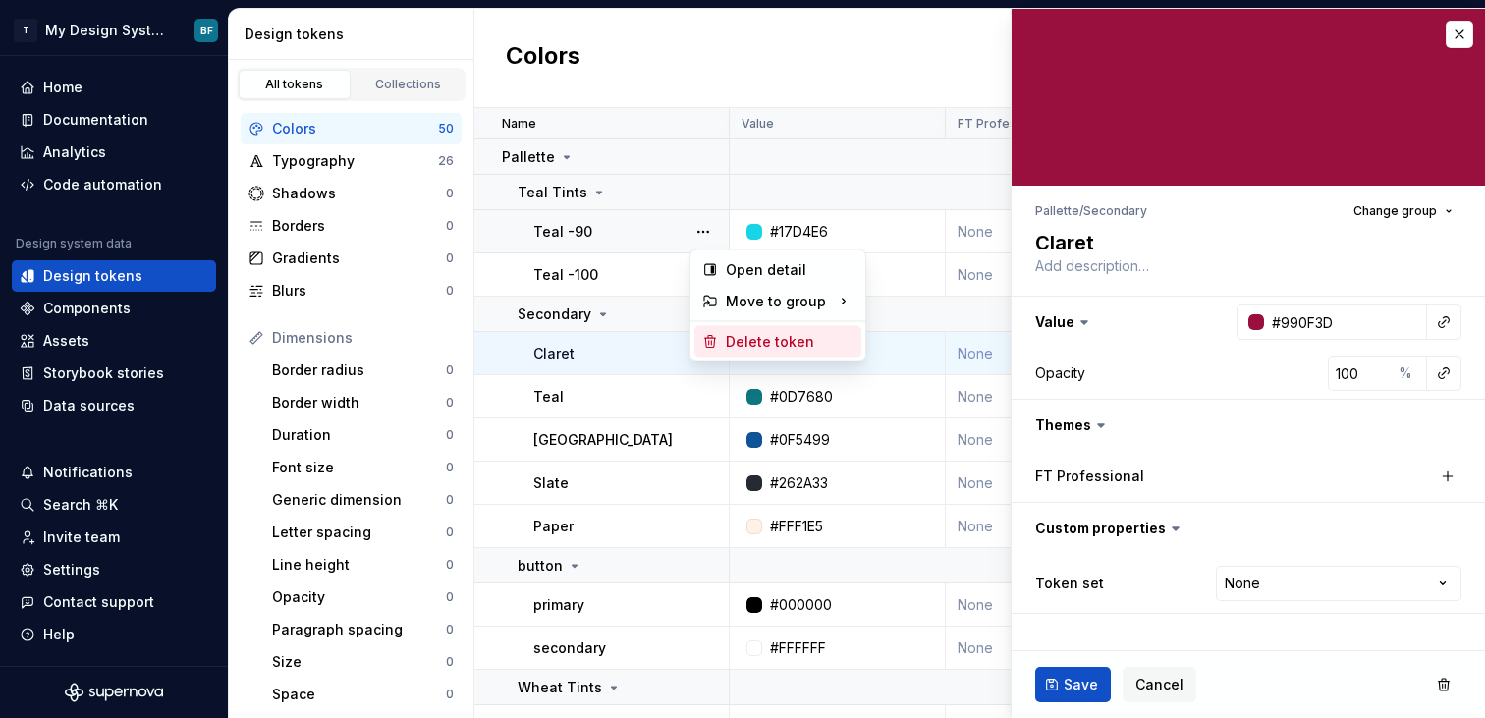
click at [758, 346] on div "Delete token" at bounding box center [790, 342] width 128 height 20
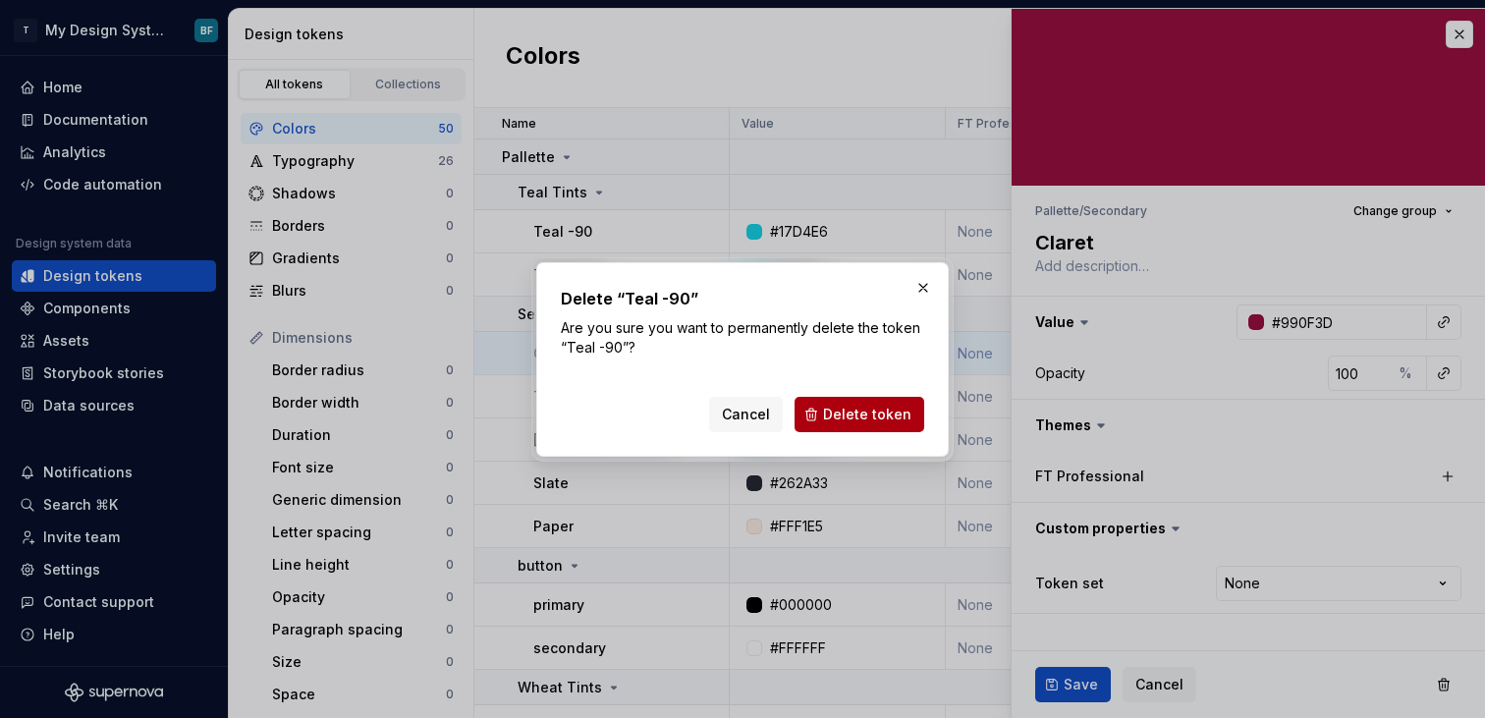
click at [882, 403] on button "Delete token" at bounding box center [860, 414] width 130 height 35
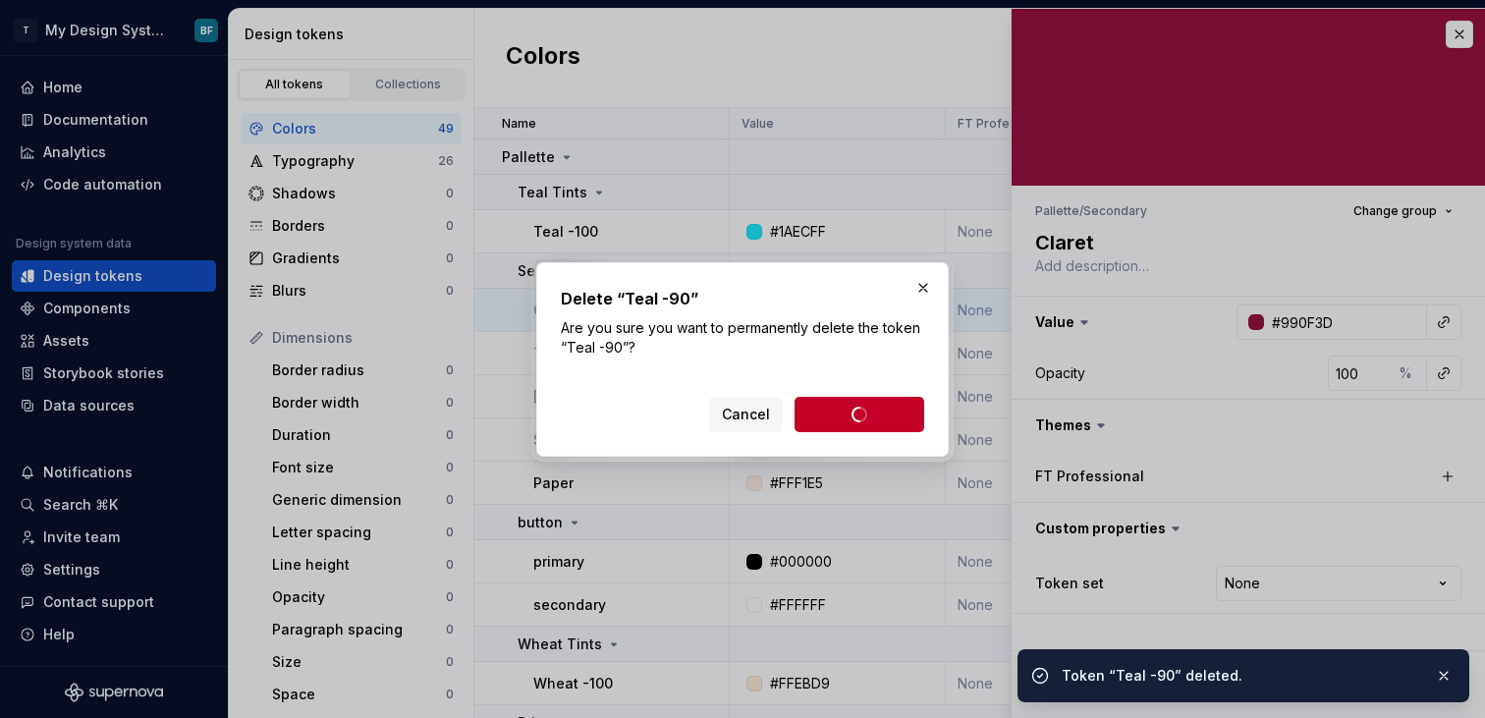
type textarea "*"
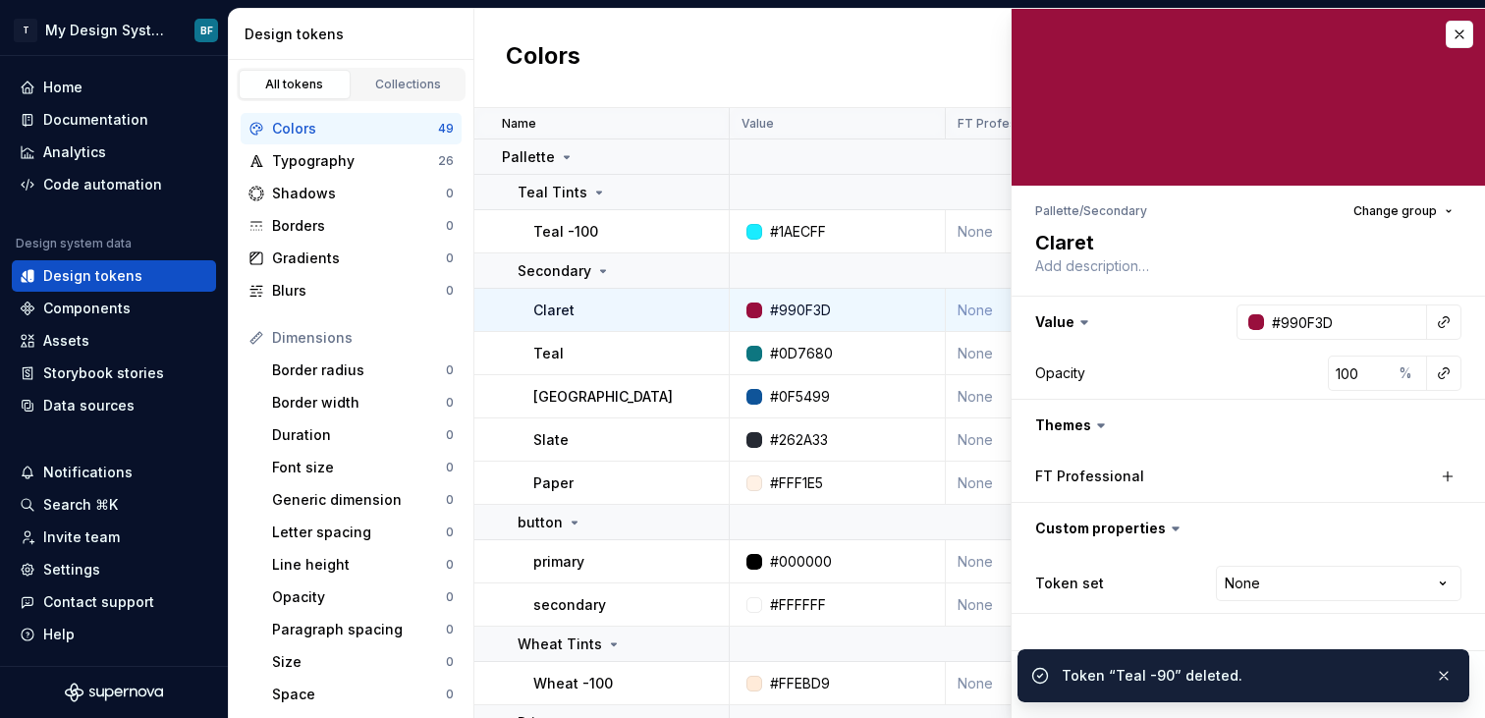
click at [1458, 39] on div "Colors New token" at bounding box center [979, 58] width 1011 height 99
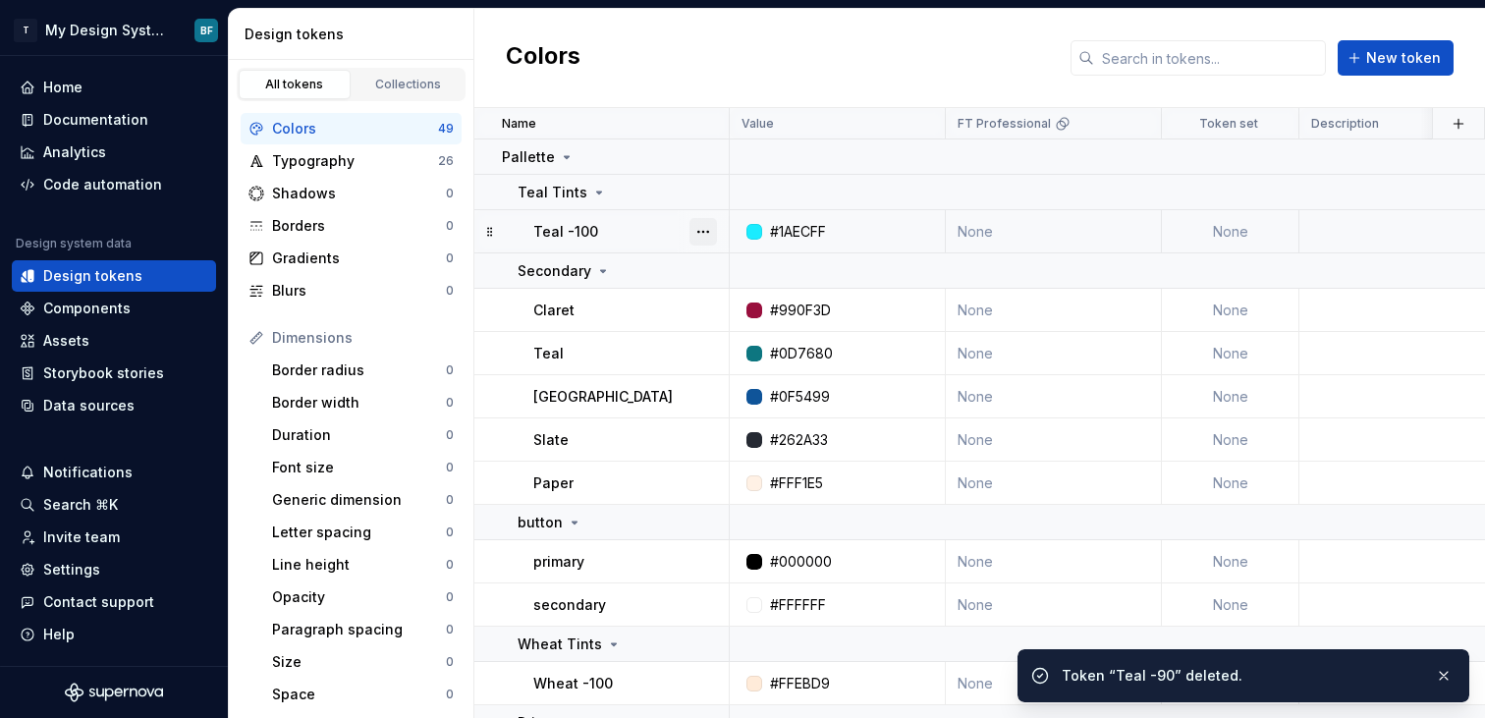
click at [705, 228] on button "button" at bounding box center [703, 232] width 28 height 28
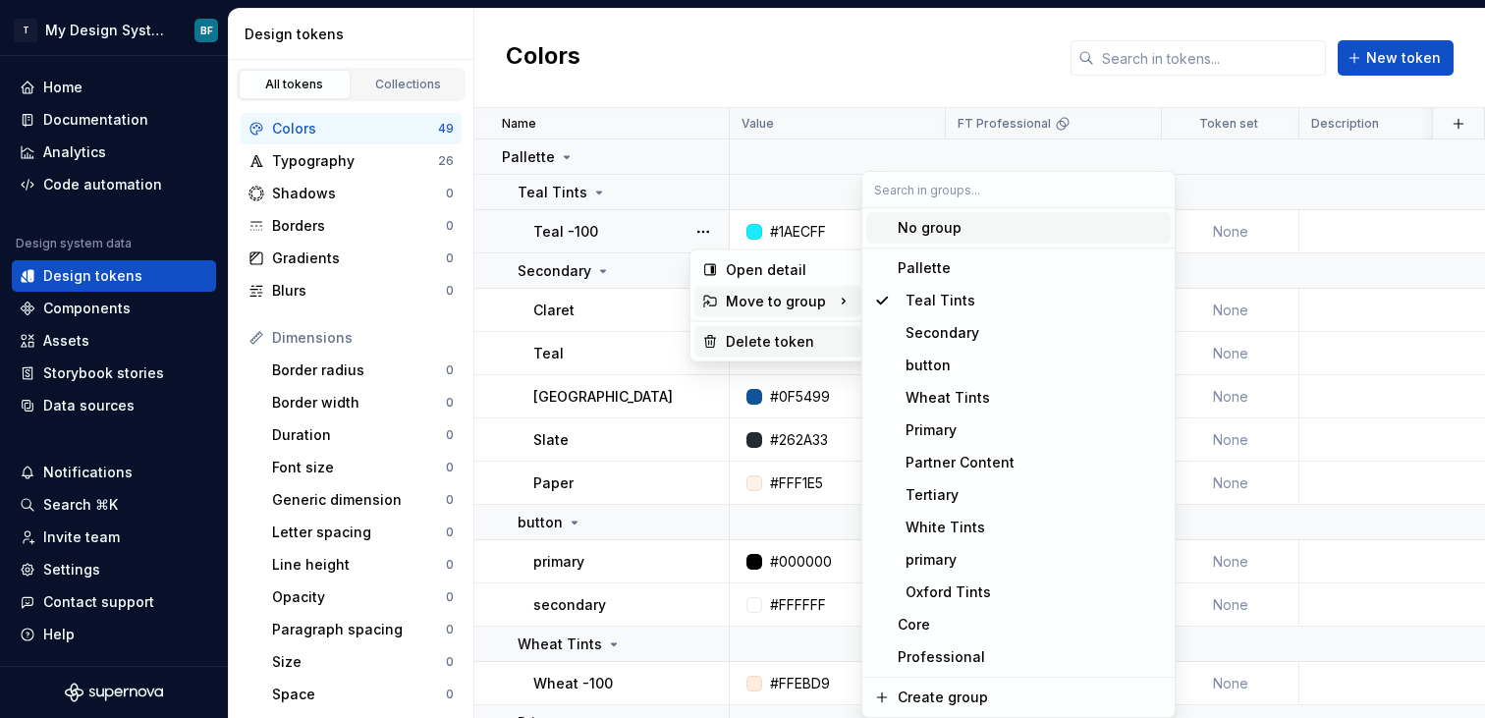
click at [739, 337] on div "Delete token" at bounding box center [790, 342] width 128 height 20
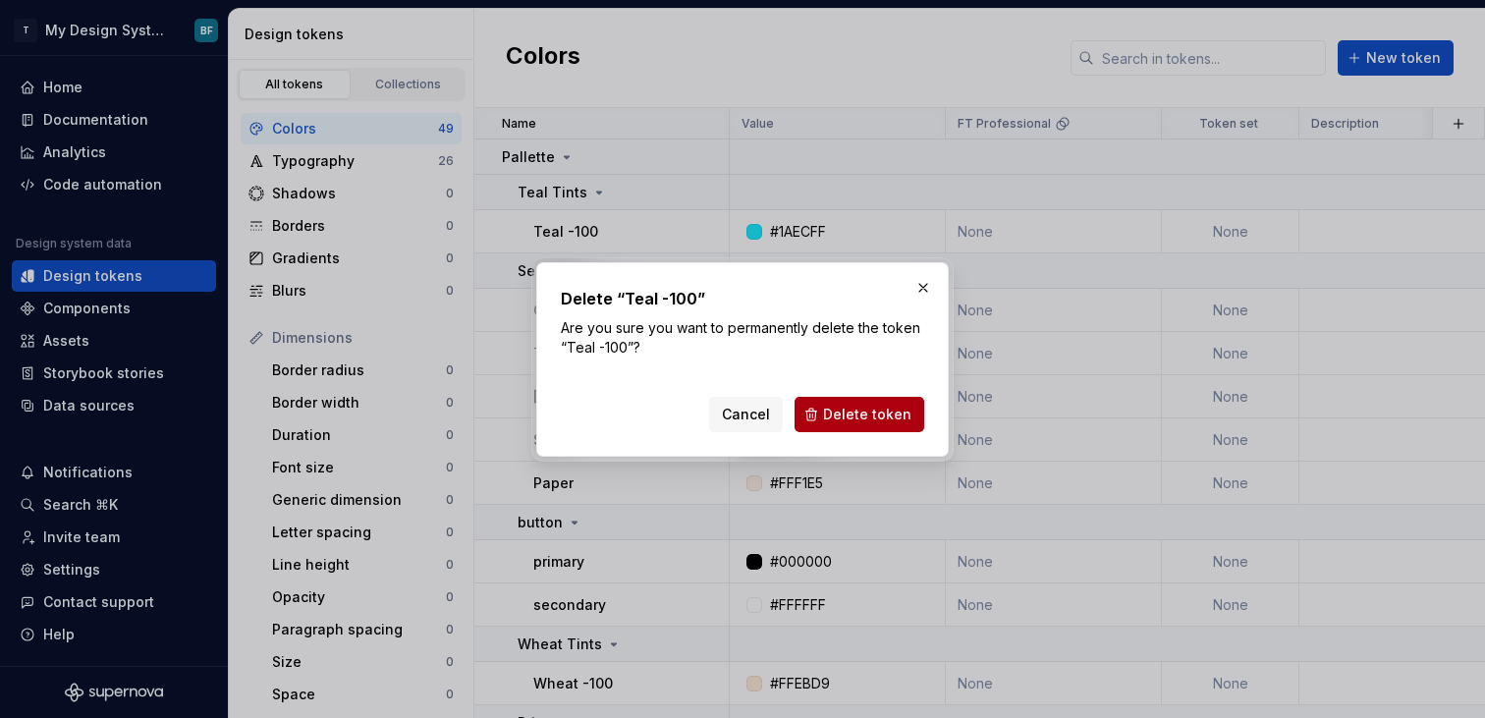
click at [889, 413] on span "Delete token" at bounding box center [867, 415] width 88 height 20
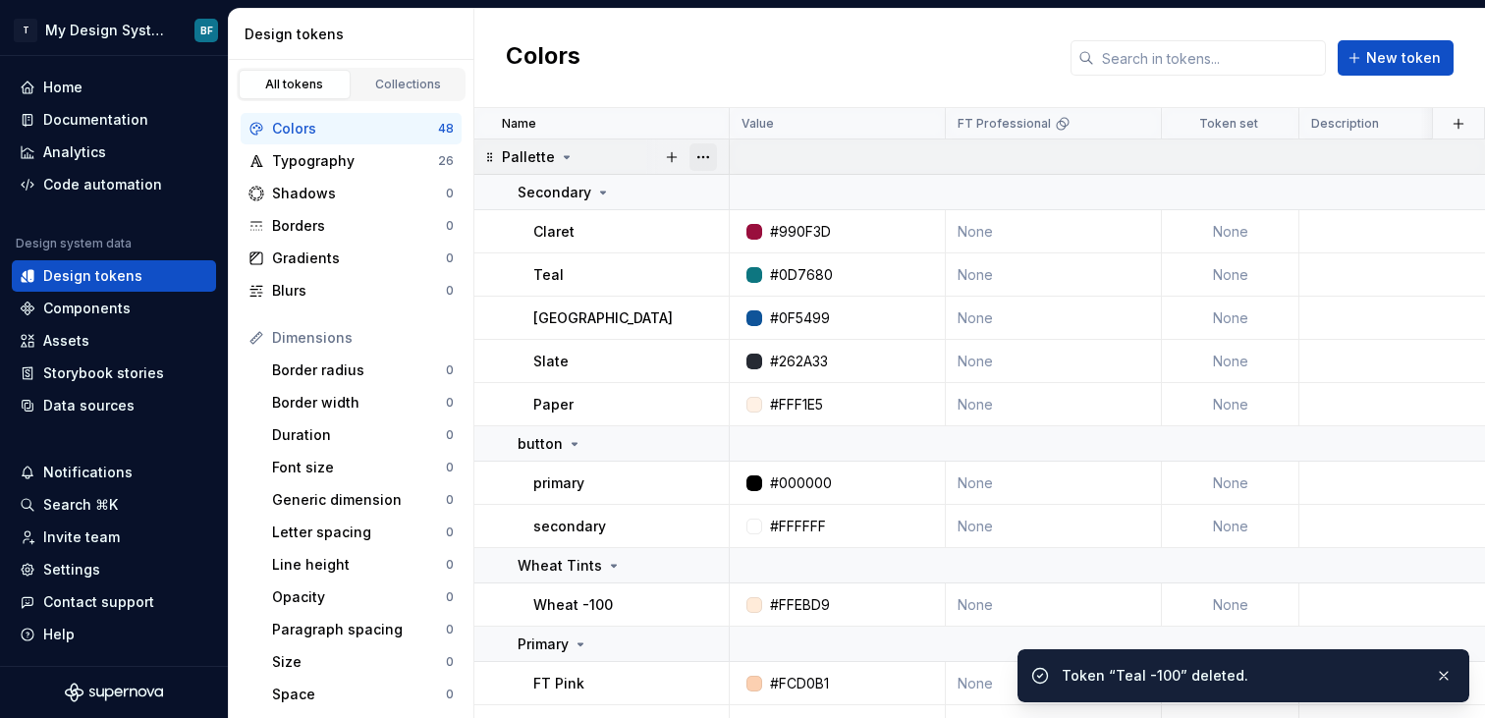
click at [704, 153] on button "button" at bounding box center [703, 157] width 28 height 28
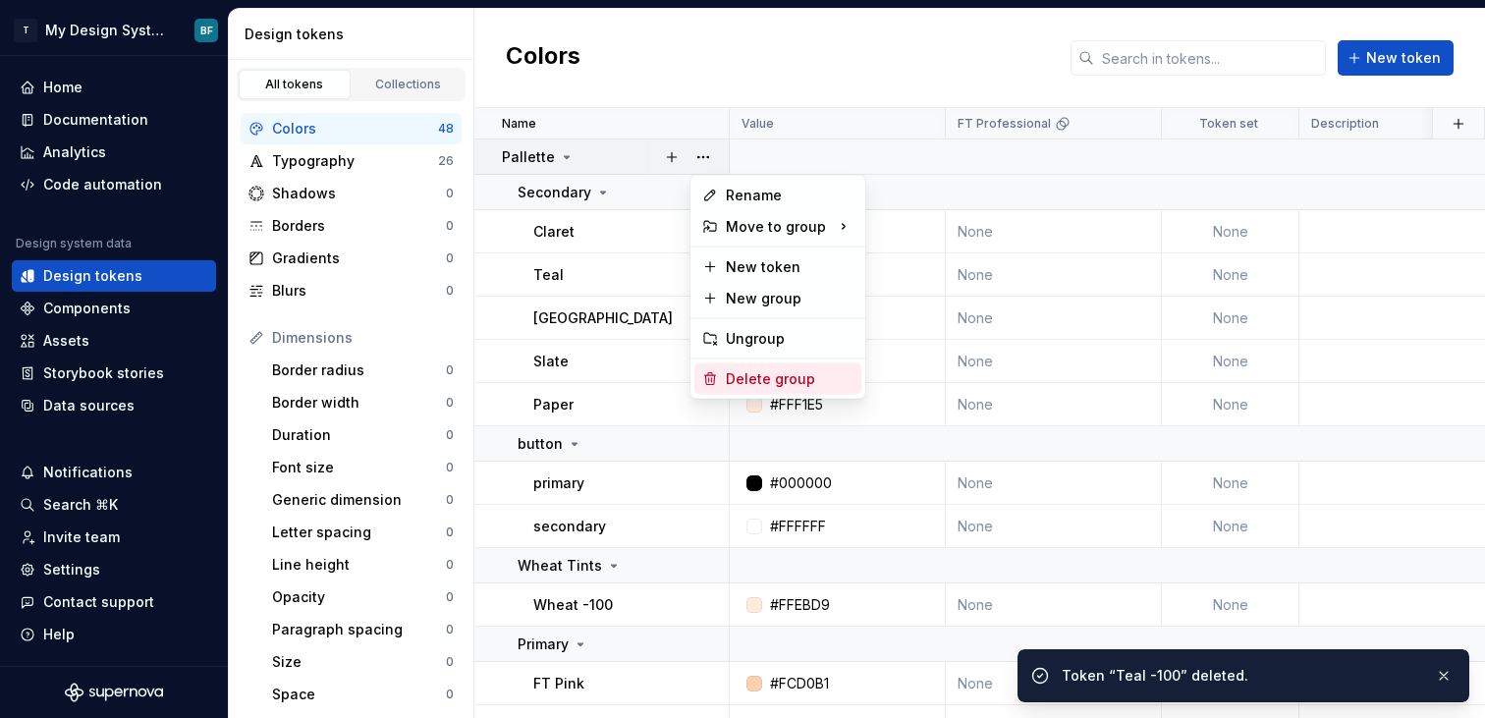
click at [755, 369] on div "Delete group" at bounding box center [790, 379] width 128 height 20
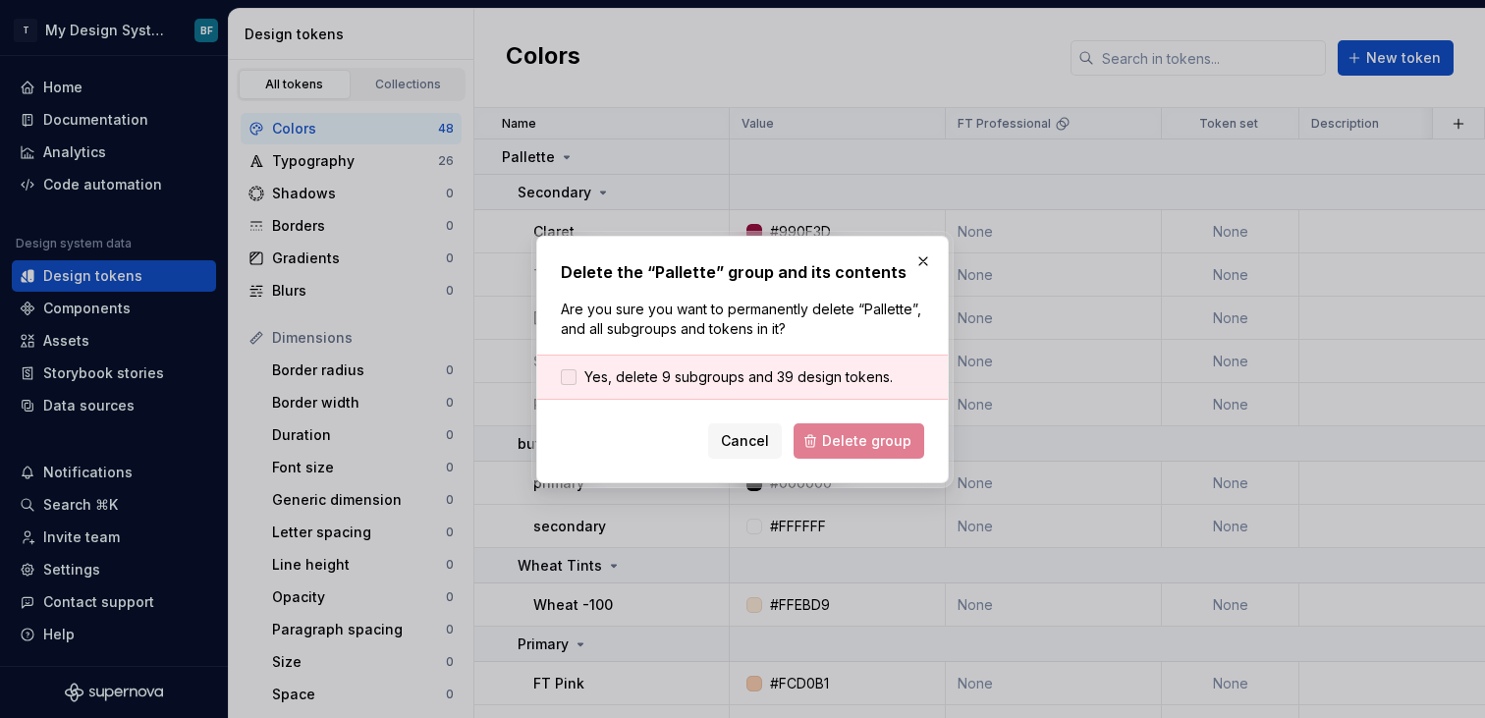
click at [811, 376] on span "Yes, delete 9 subgroups and 39 design tokens." at bounding box center [738, 377] width 308 height 20
click at [836, 432] on span "Delete group" at bounding box center [866, 441] width 89 height 20
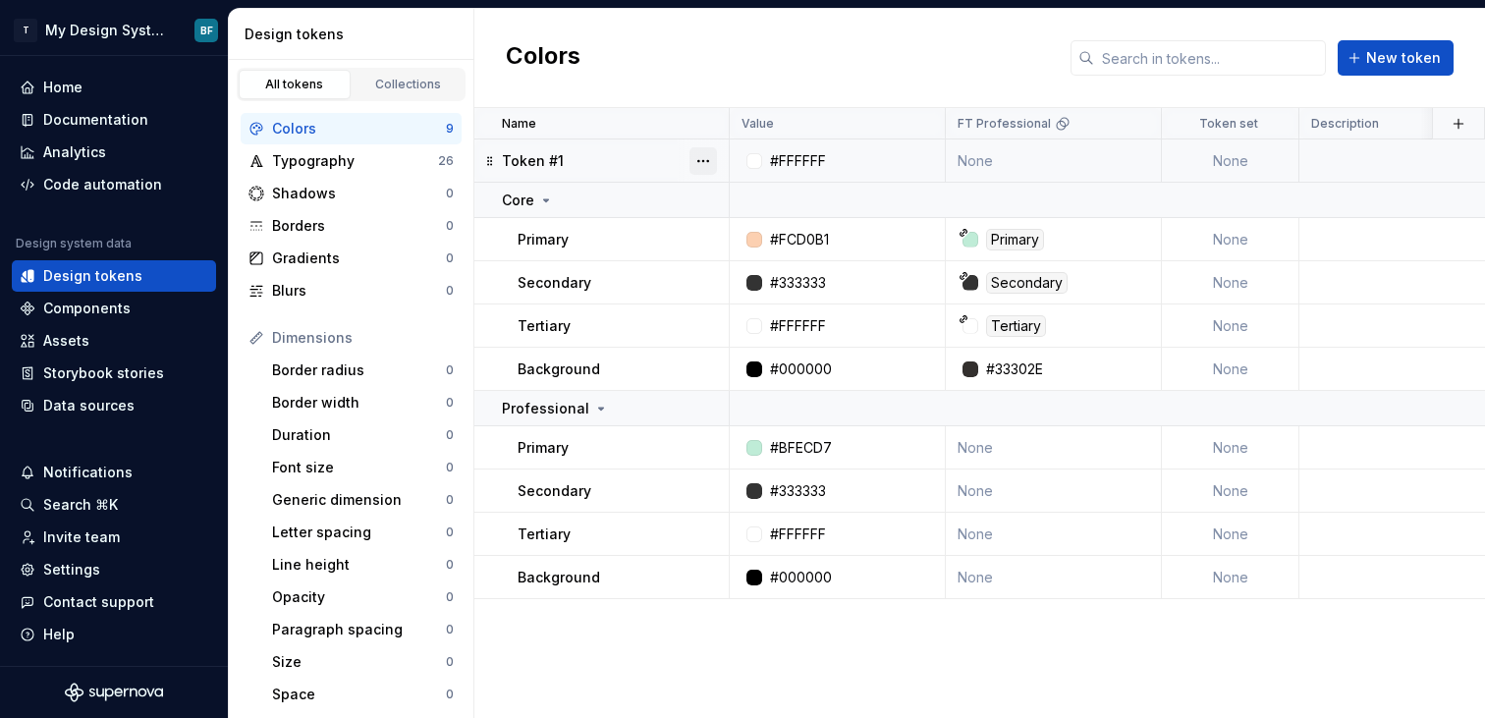
click at [698, 163] on button "button" at bounding box center [703, 161] width 28 height 28
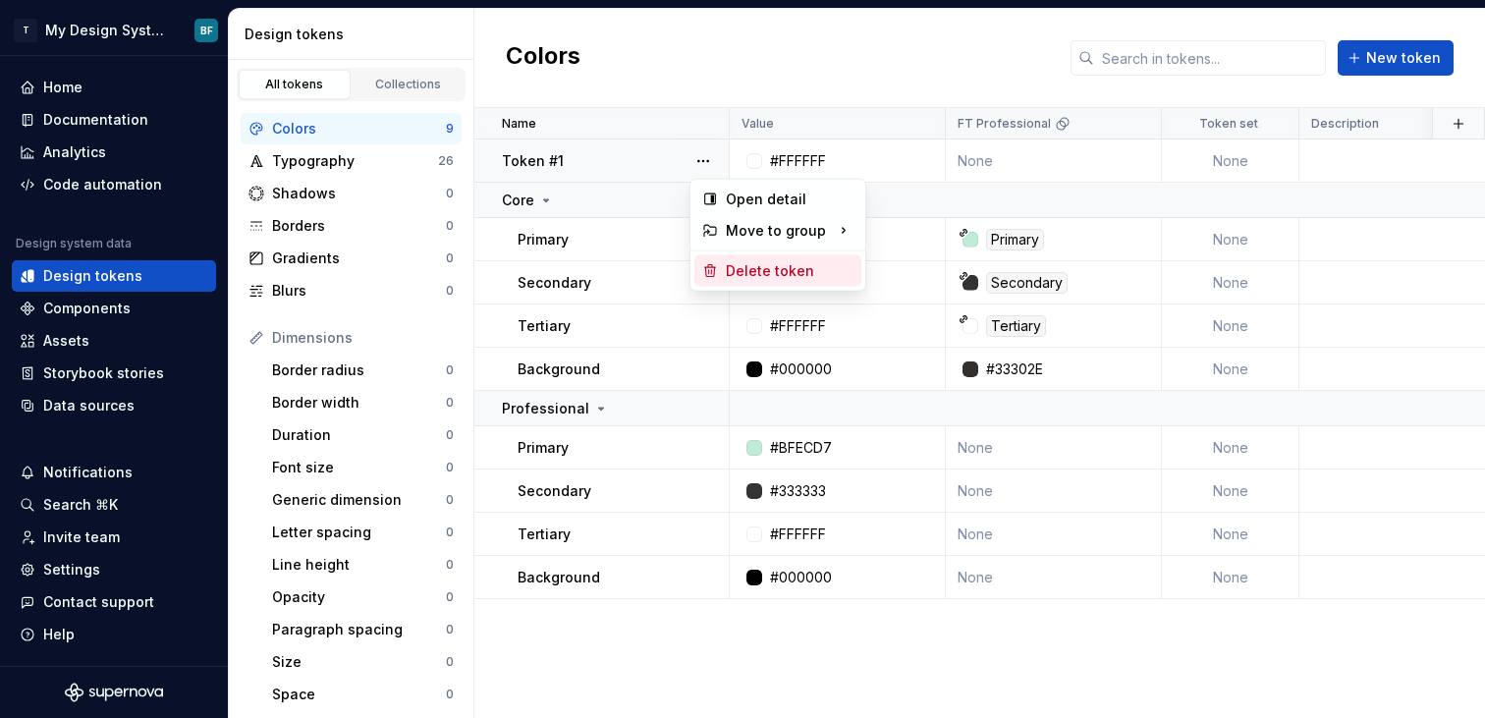
click at [744, 280] on div "Delete token" at bounding box center [777, 270] width 167 height 31
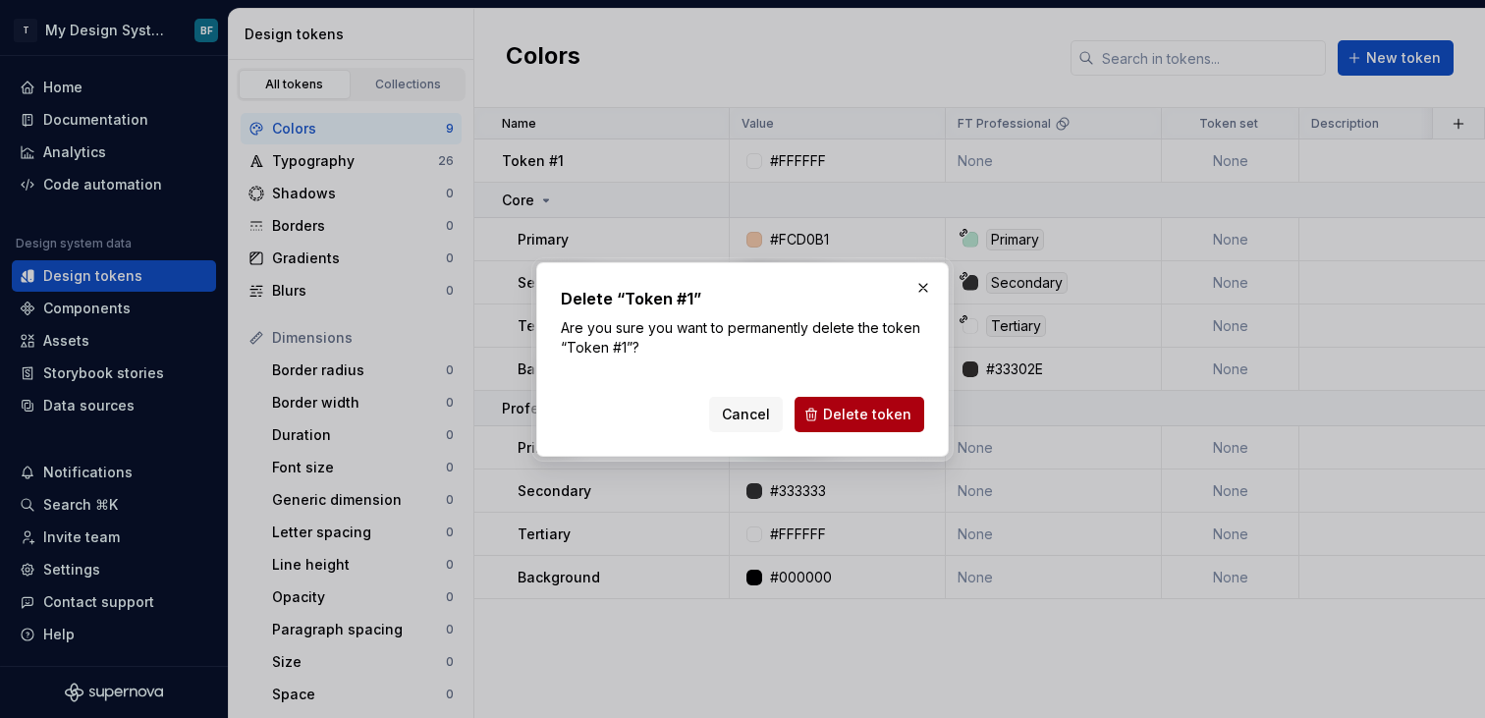
click at [867, 422] on span "Delete token" at bounding box center [867, 415] width 88 height 20
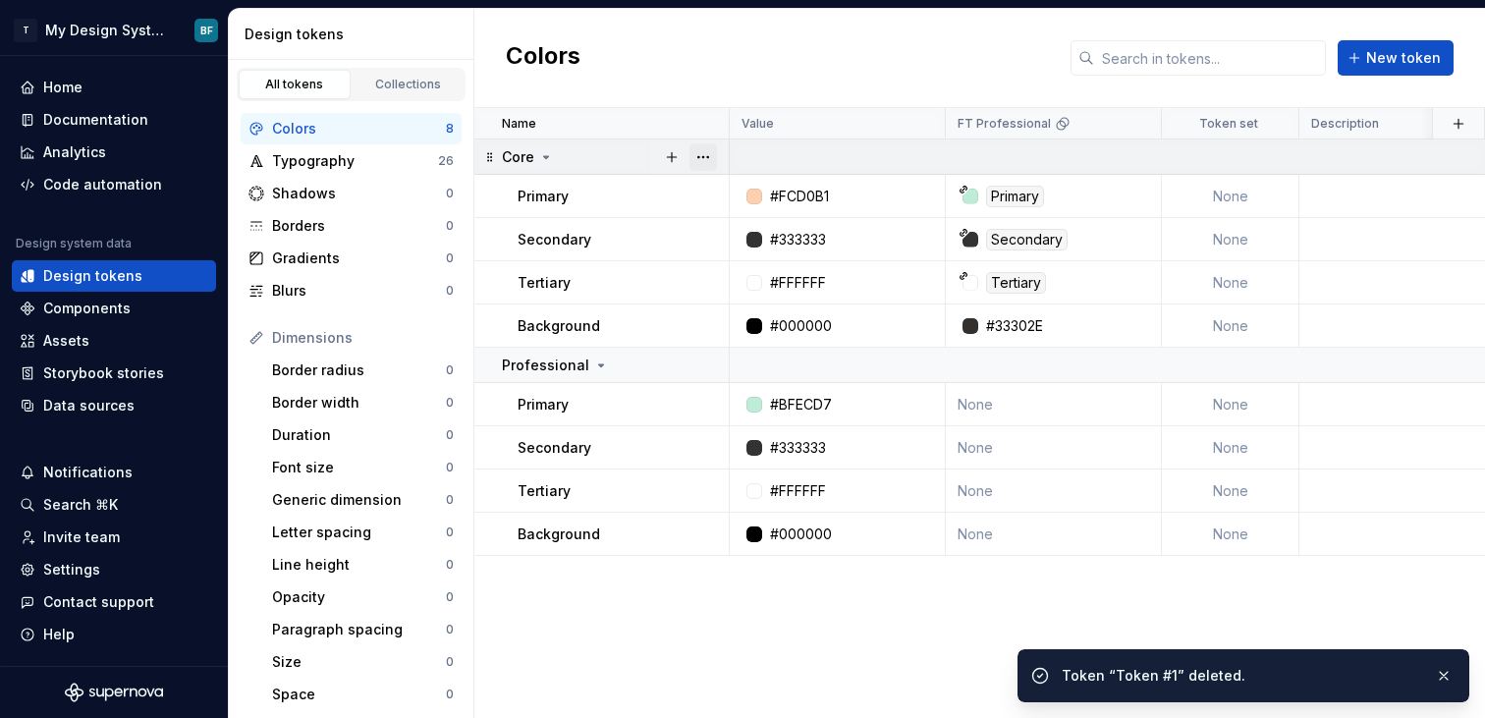
click at [709, 158] on button "button" at bounding box center [703, 157] width 28 height 28
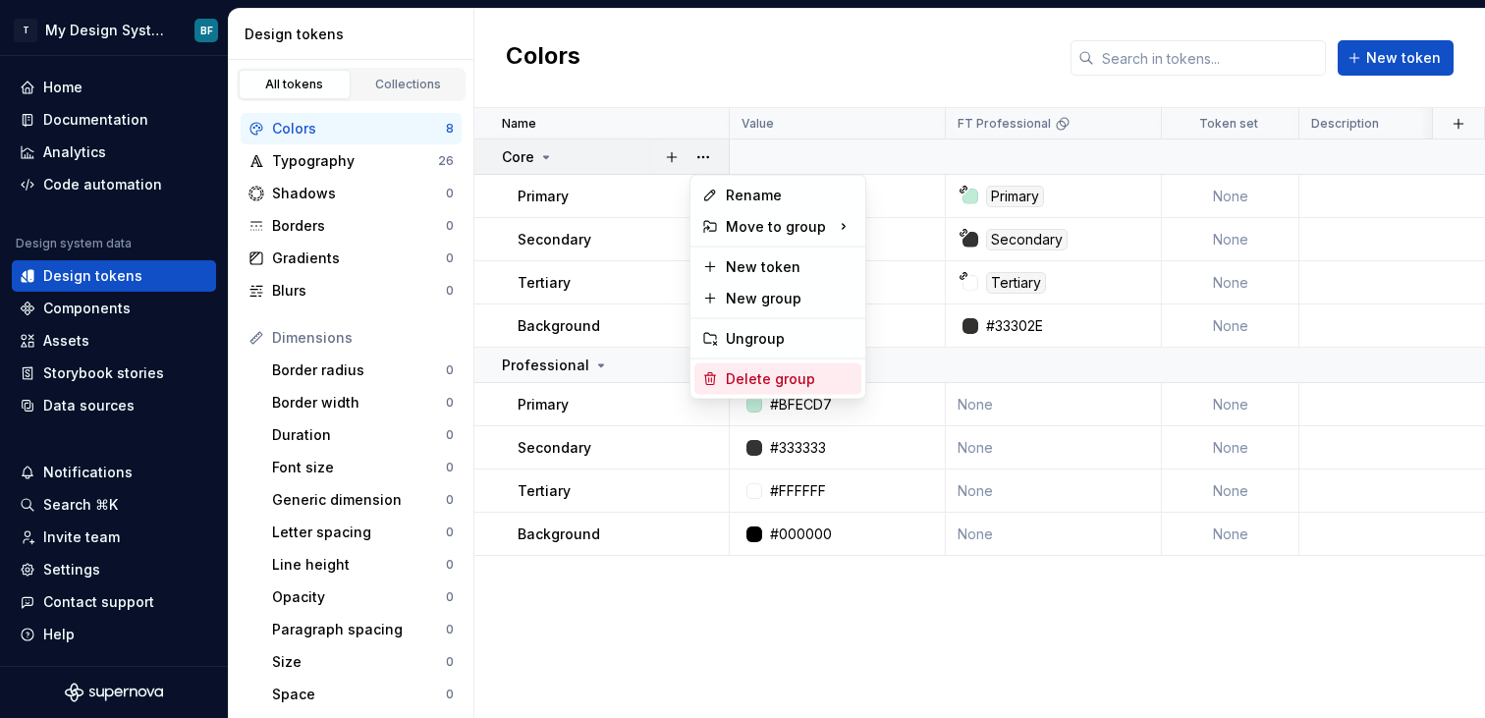
click at [780, 373] on div "Delete group" at bounding box center [790, 379] width 128 height 20
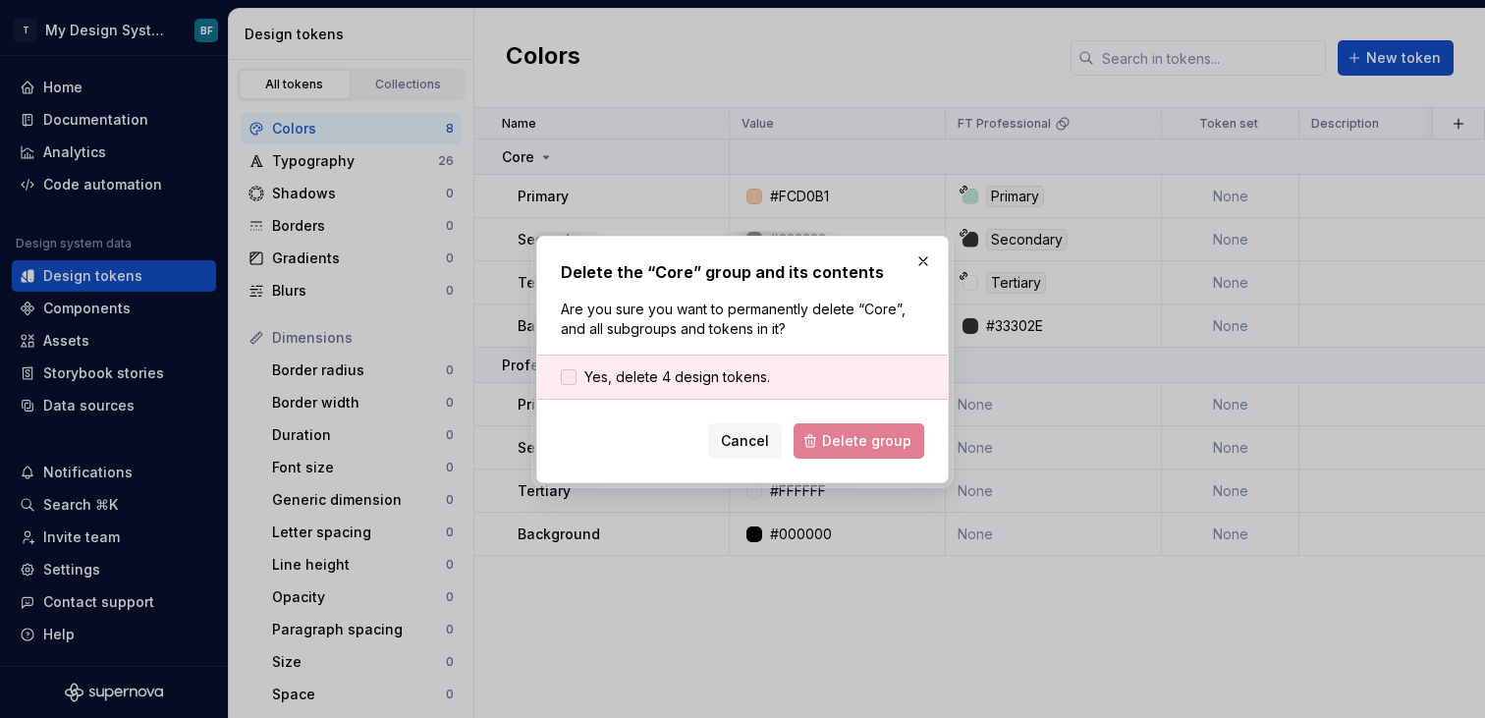
click at [723, 375] on span "Yes, delete 4 design tokens." at bounding box center [677, 377] width 186 height 20
click at [841, 445] on span "Delete group" at bounding box center [866, 441] width 89 height 20
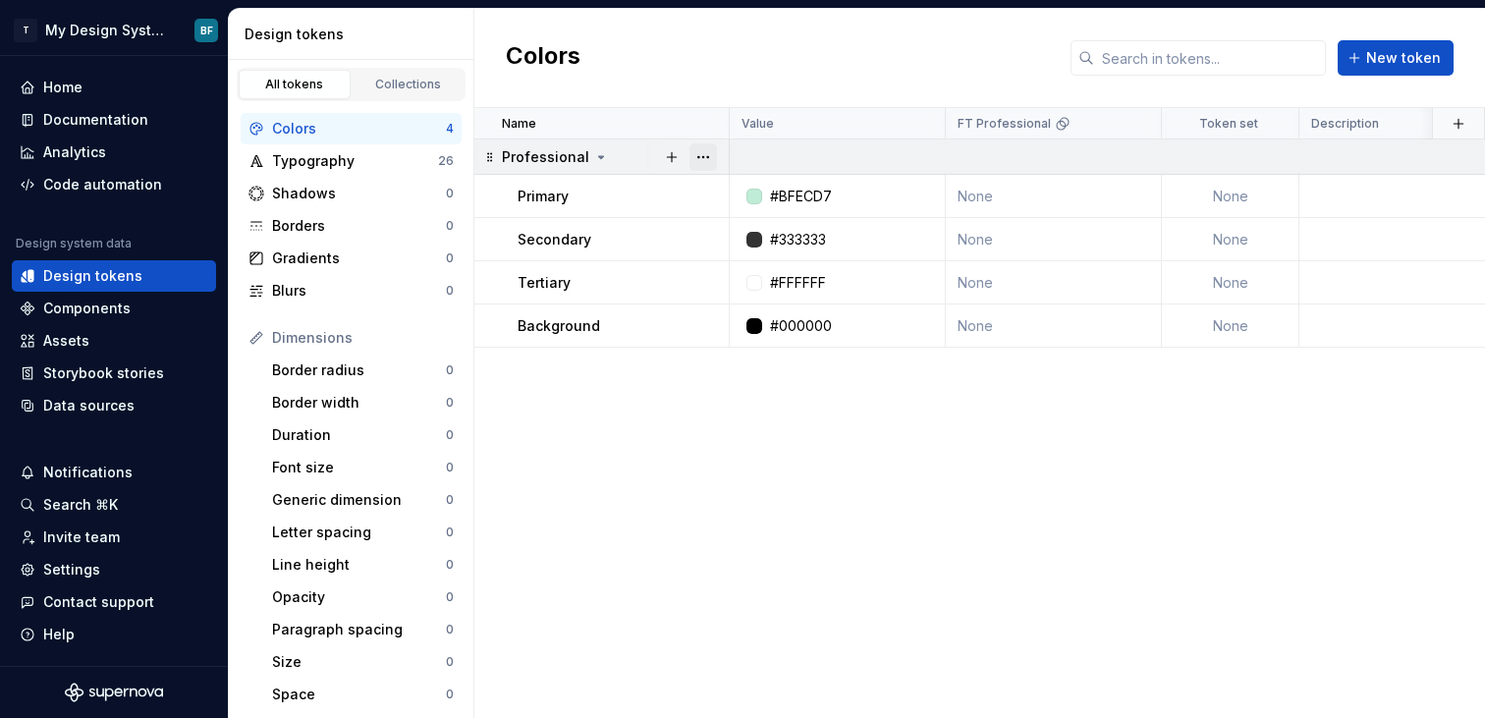
click at [701, 159] on button "button" at bounding box center [703, 157] width 28 height 28
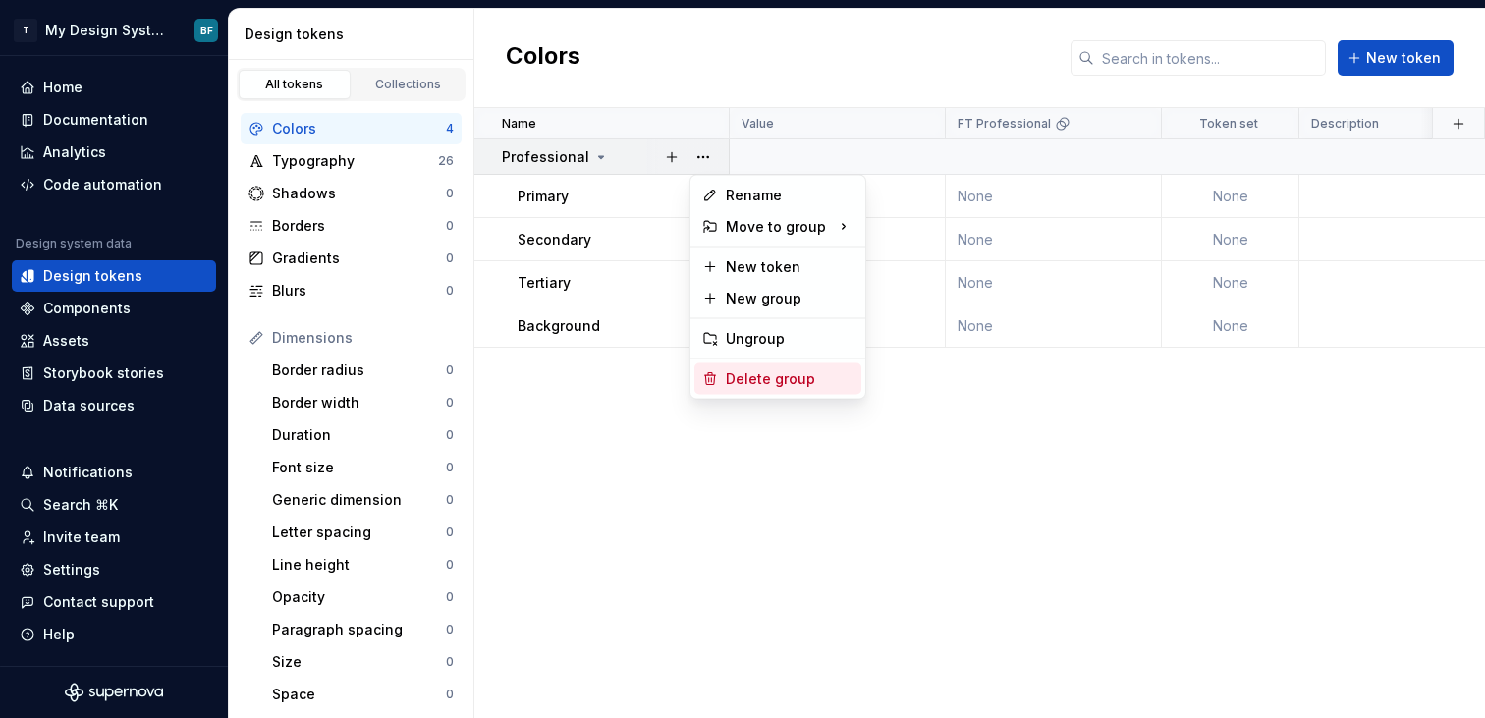
click at [765, 375] on div "Delete group" at bounding box center [790, 379] width 128 height 20
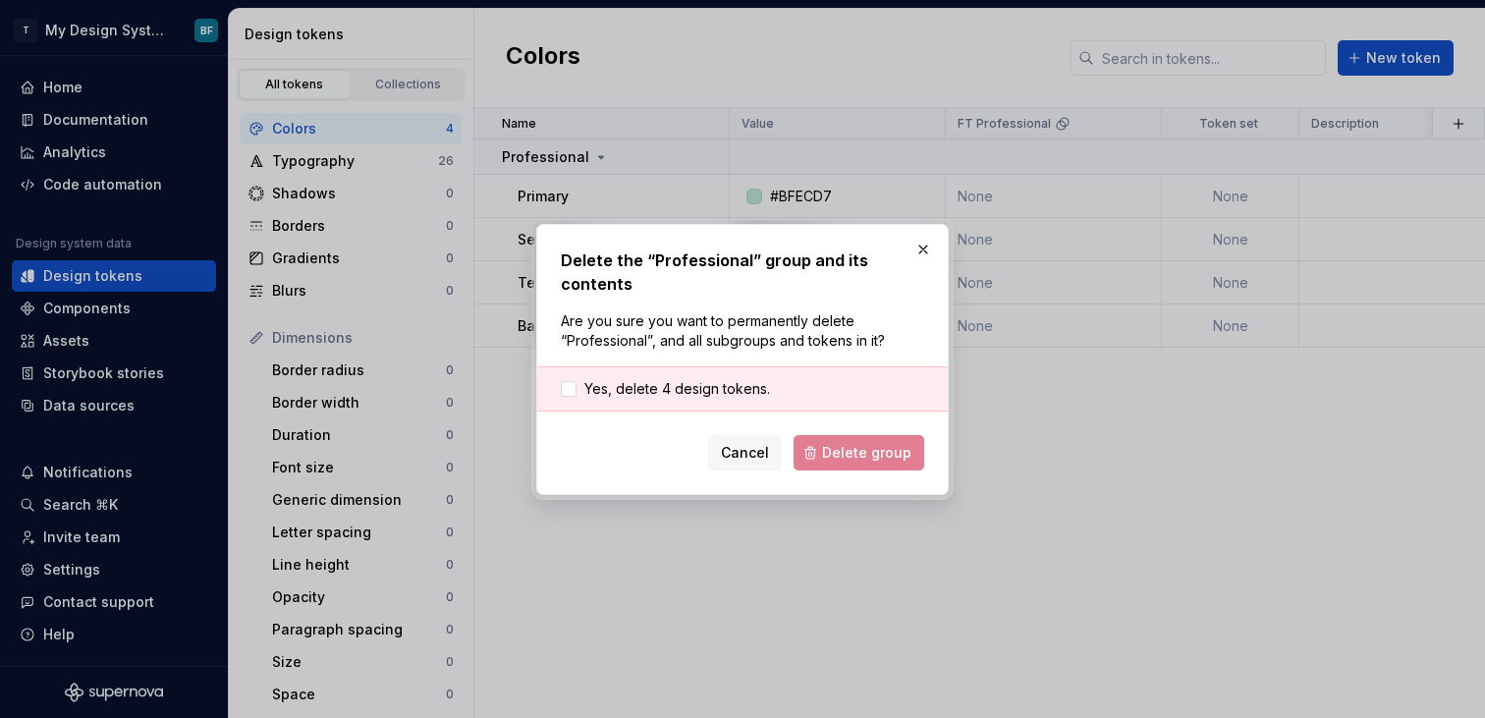
click at [735, 403] on div "Yes, delete 4 design tokens." at bounding box center [742, 388] width 411 height 45
click at [737, 395] on span "Yes, delete 4 design tokens." at bounding box center [677, 389] width 186 height 20
click at [829, 454] on span "Delete group" at bounding box center [866, 453] width 89 height 20
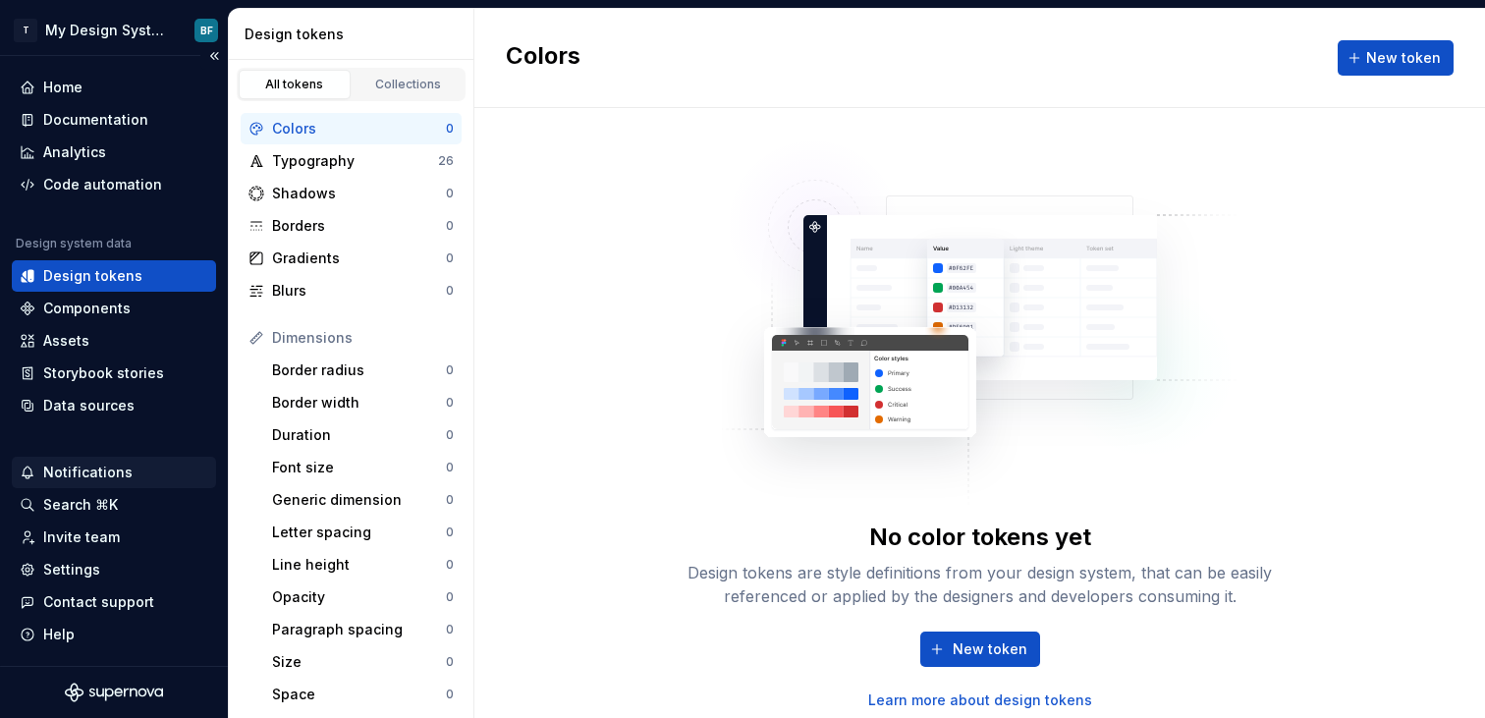
click at [107, 469] on div "Notifications" at bounding box center [87, 473] width 89 height 20
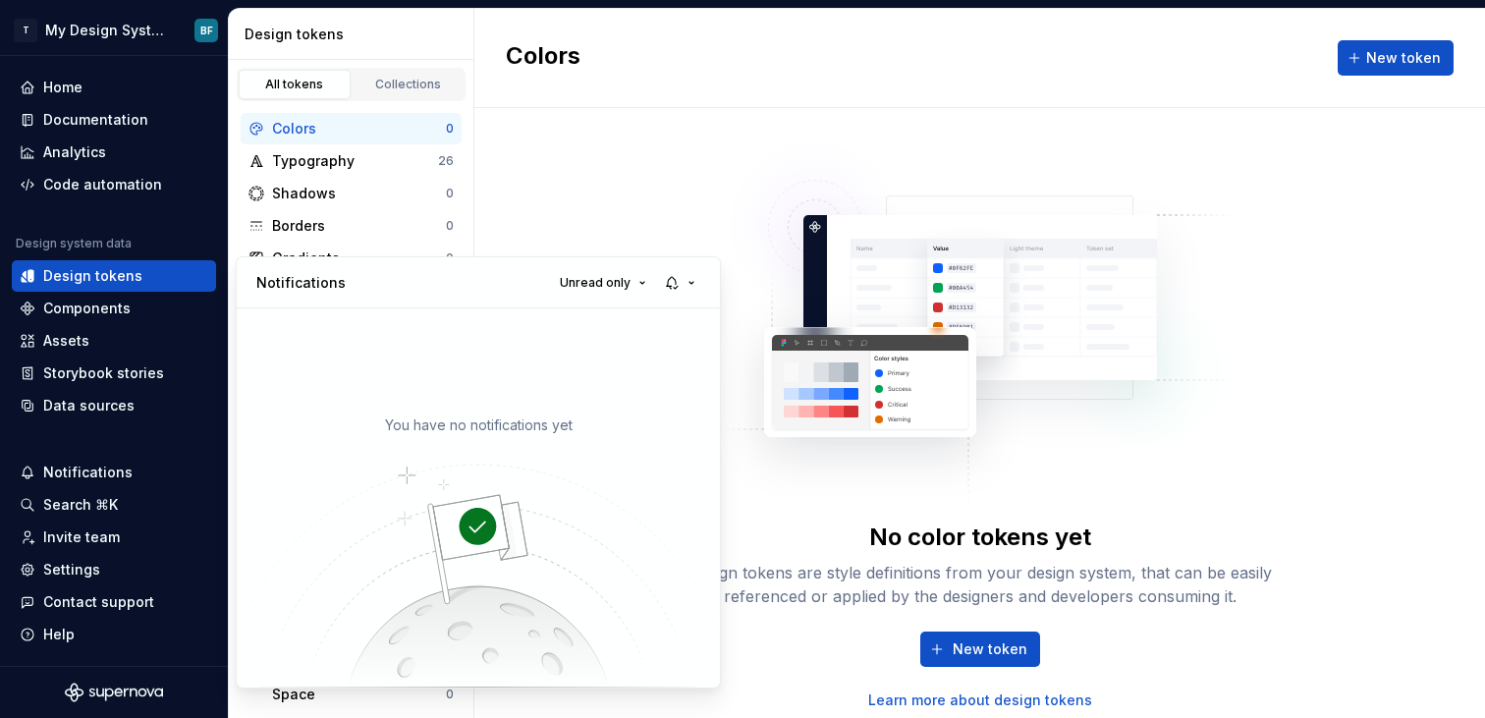
click at [102, 506] on html "T My Design System BF Home Documentation Analytics Code automation Design syste…" at bounding box center [742, 359] width 1485 height 718
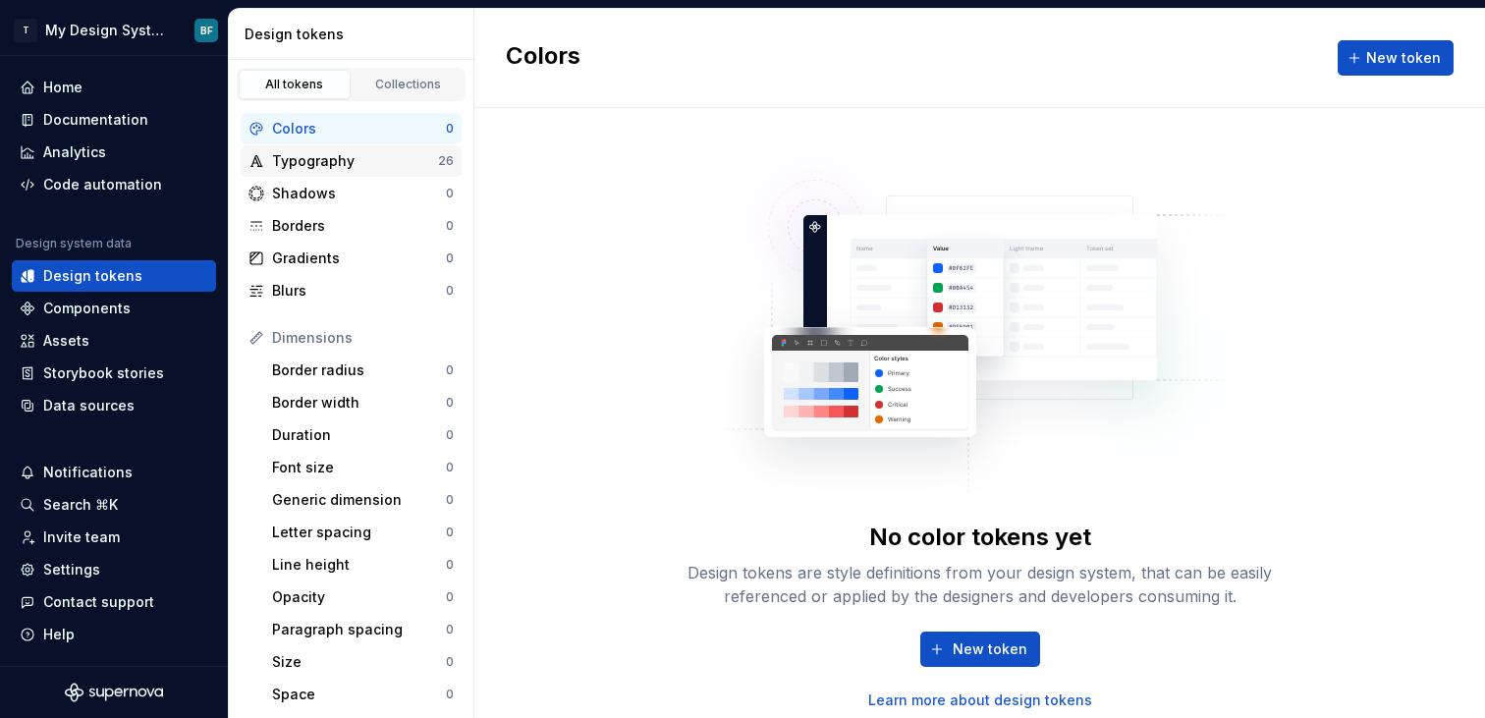
click at [331, 161] on div "Typography" at bounding box center [355, 161] width 166 height 20
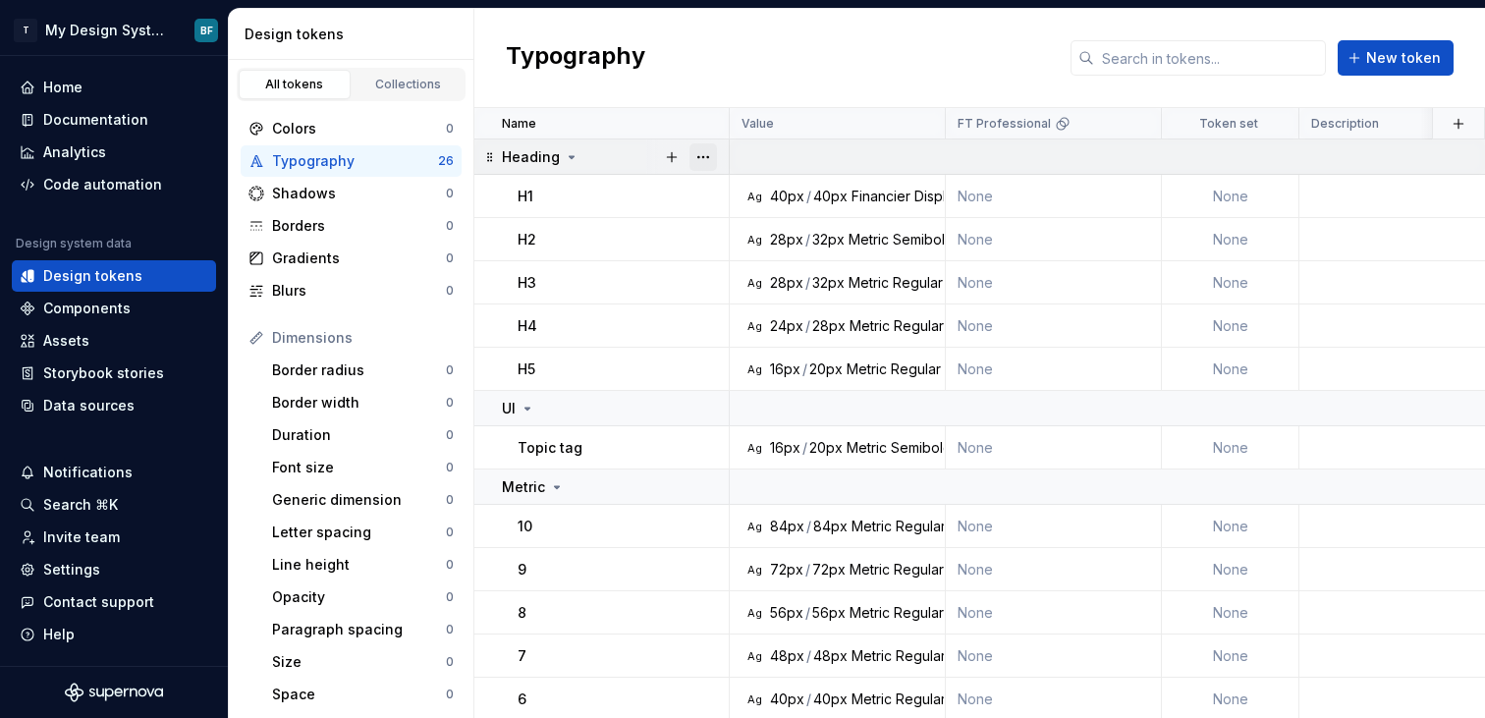
click at [706, 159] on button "button" at bounding box center [703, 157] width 28 height 28
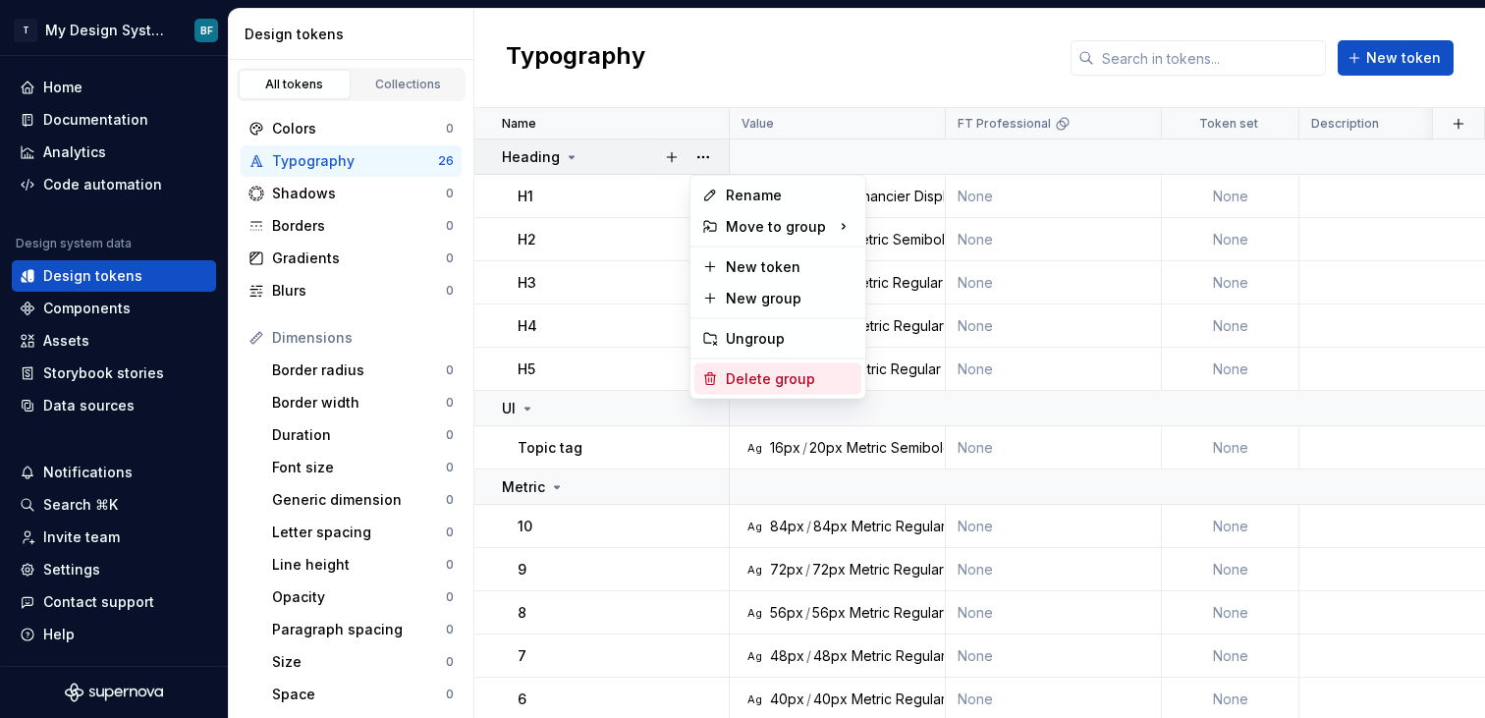
click at [766, 379] on div "Delete group" at bounding box center [790, 379] width 128 height 20
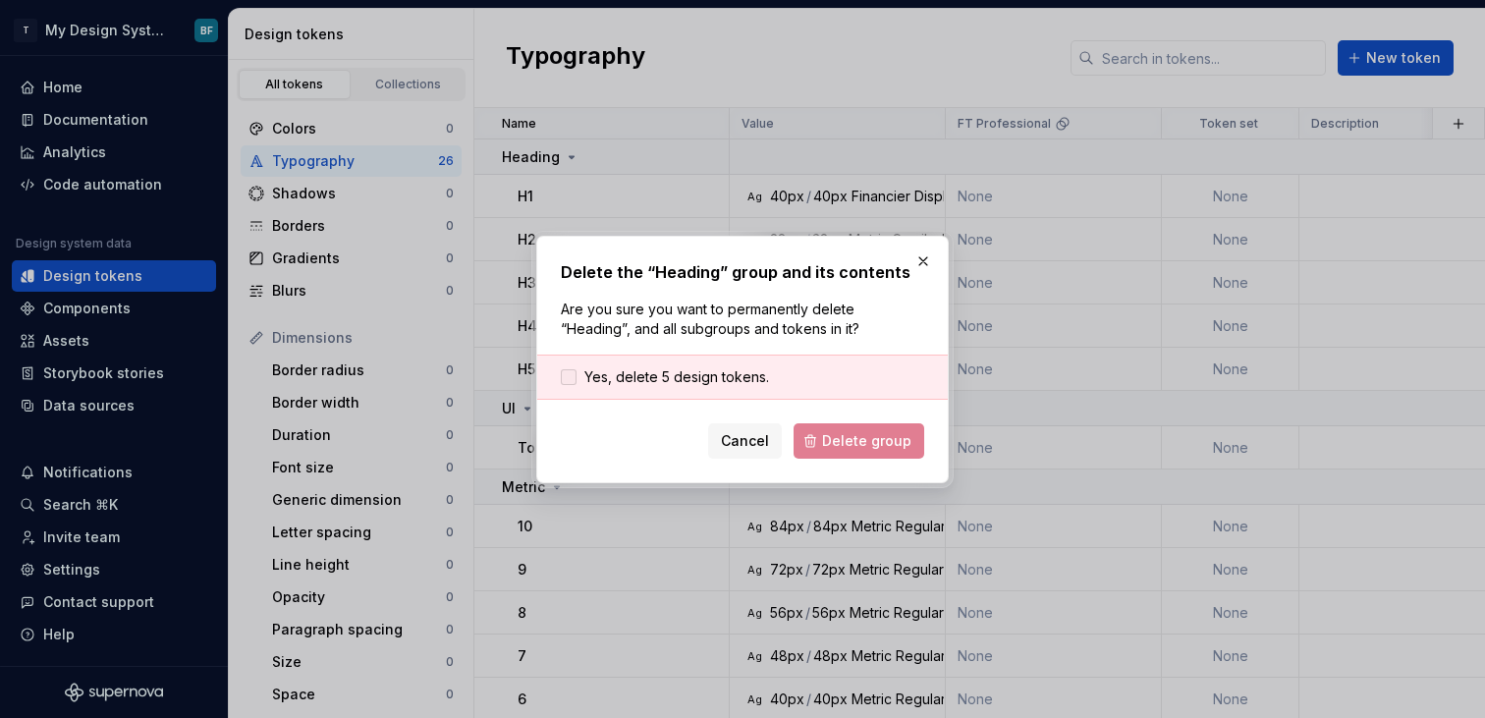
click at [735, 378] on span "Yes, delete 5 design tokens." at bounding box center [676, 377] width 185 height 20
click at [847, 448] on span "Delete group" at bounding box center [866, 441] width 89 height 20
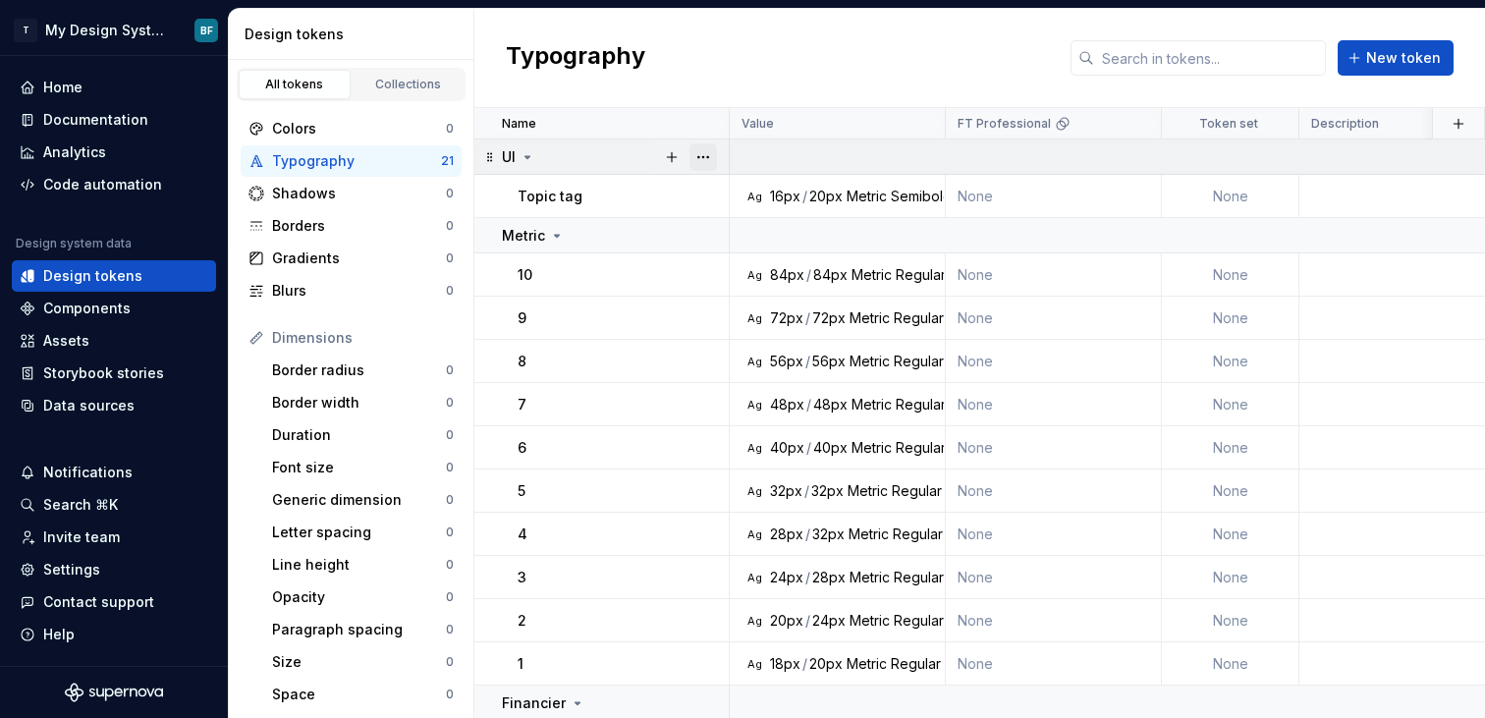
click at [707, 154] on button "button" at bounding box center [703, 157] width 28 height 28
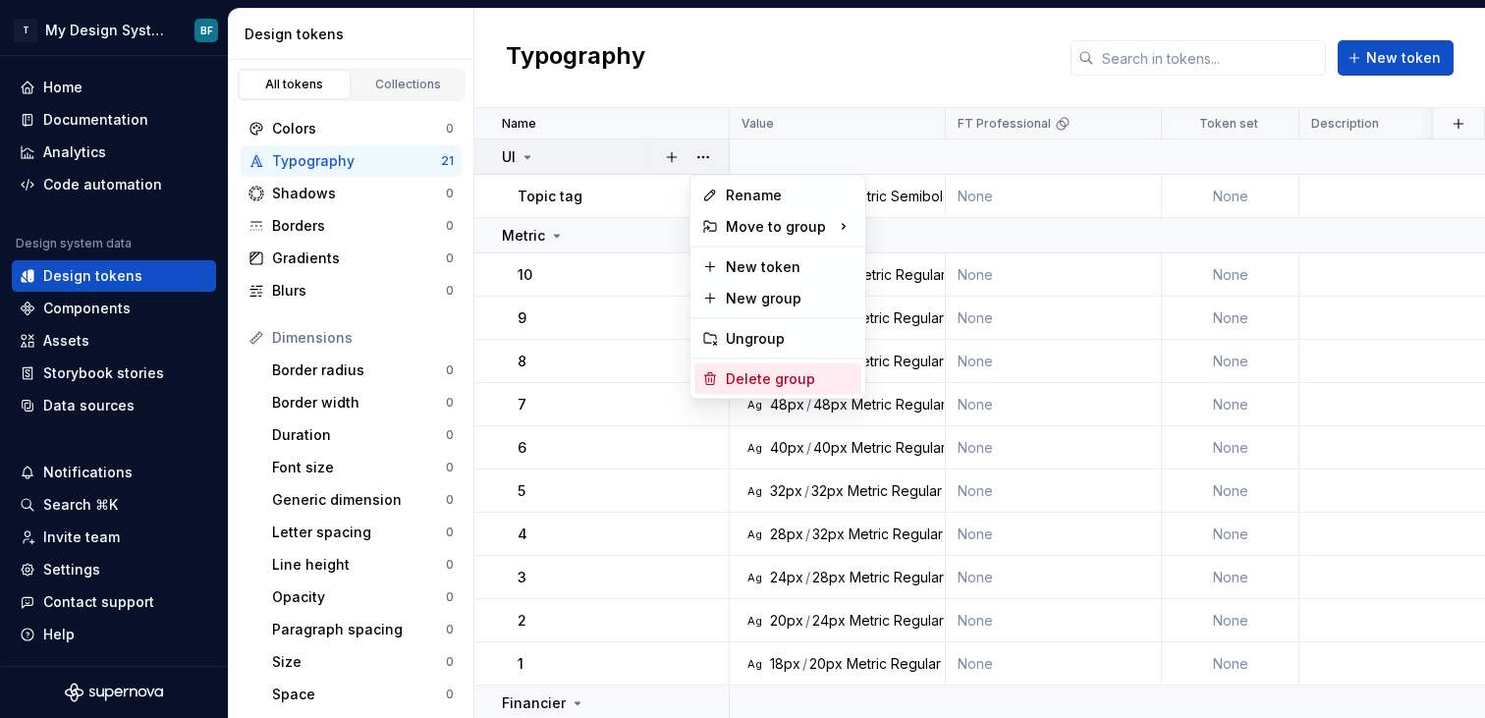
click at [769, 371] on div "Delete group" at bounding box center [790, 379] width 128 height 20
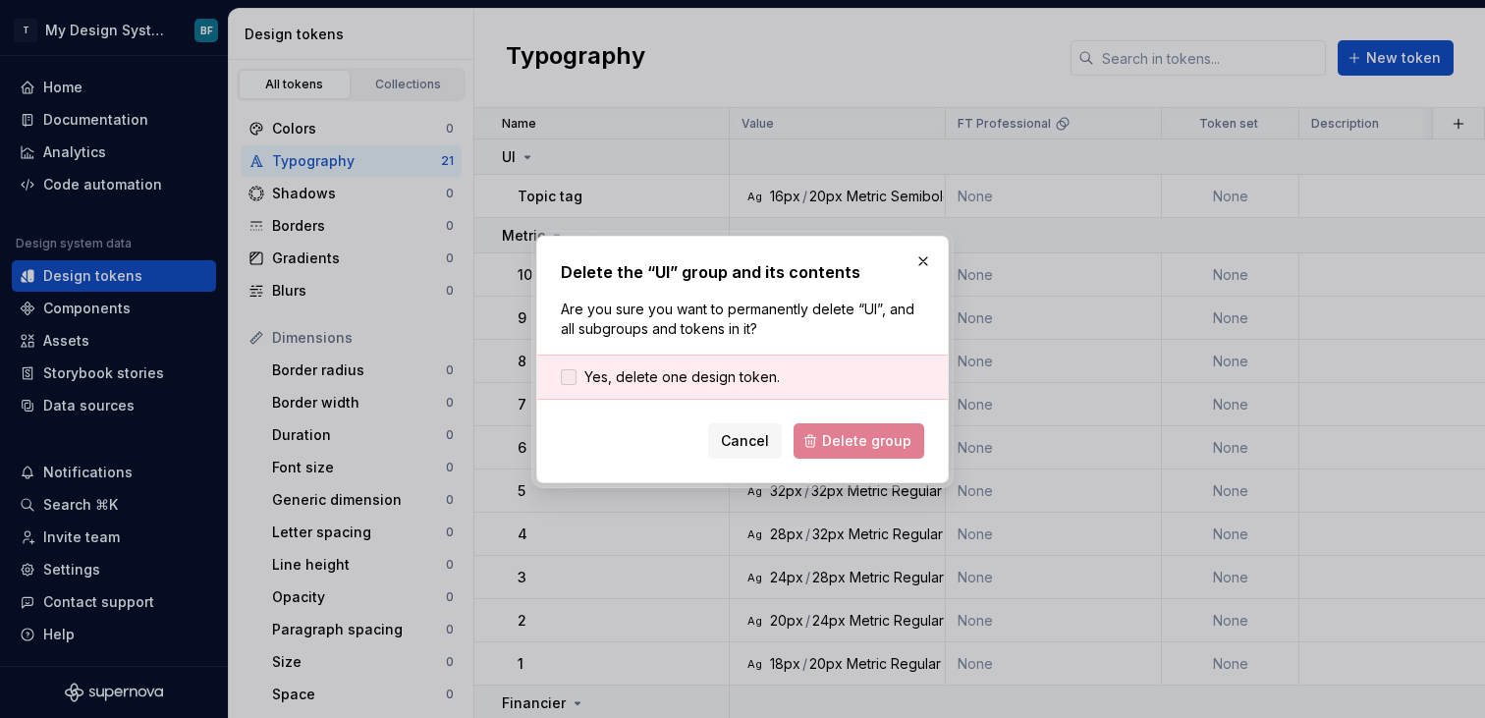
click at [733, 371] on span "Yes, delete one design token." at bounding box center [681, 377] width 195 height 20
click at [849, 439] on span "Delete group" at bounding box center [866, 441] width 89 height 20
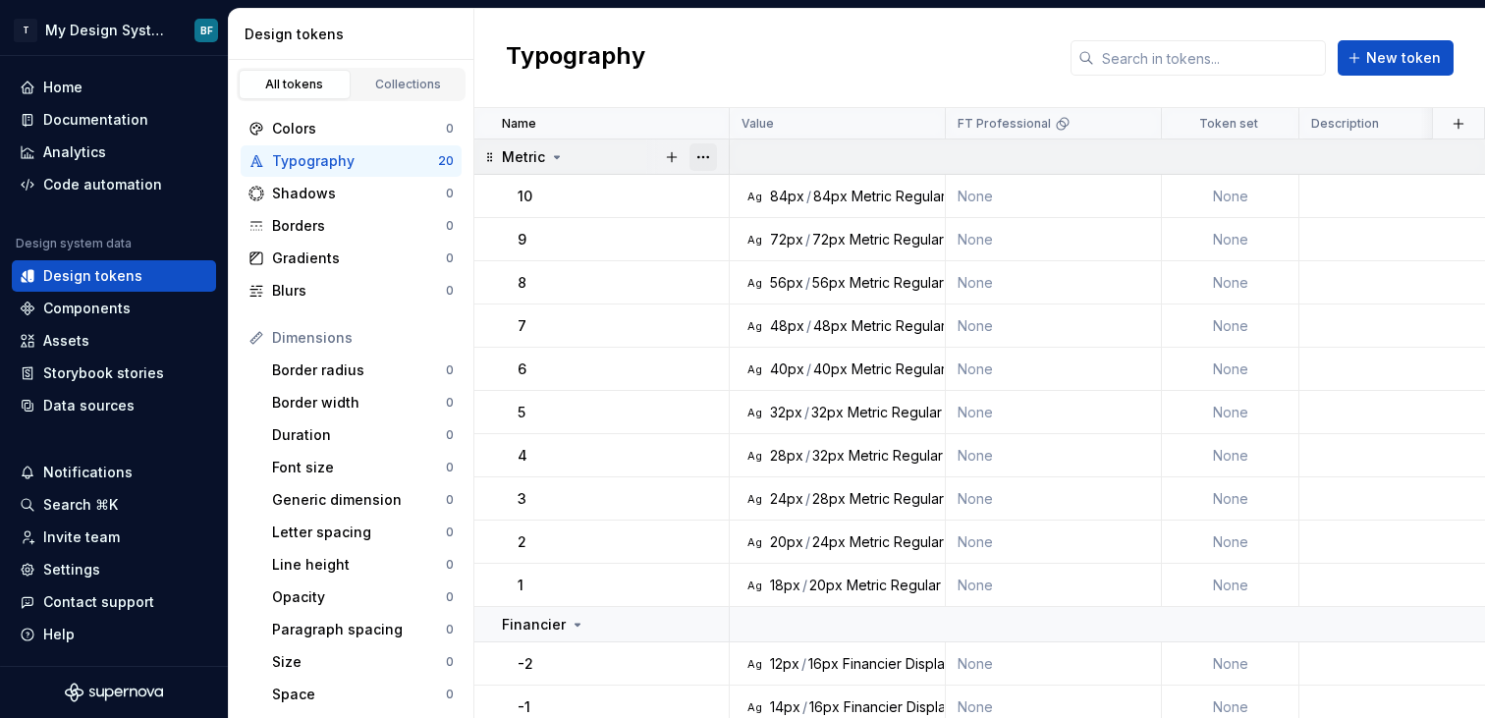
click at [699, 161] on button "button" at bounding box center [703, 157] width 28 height 28
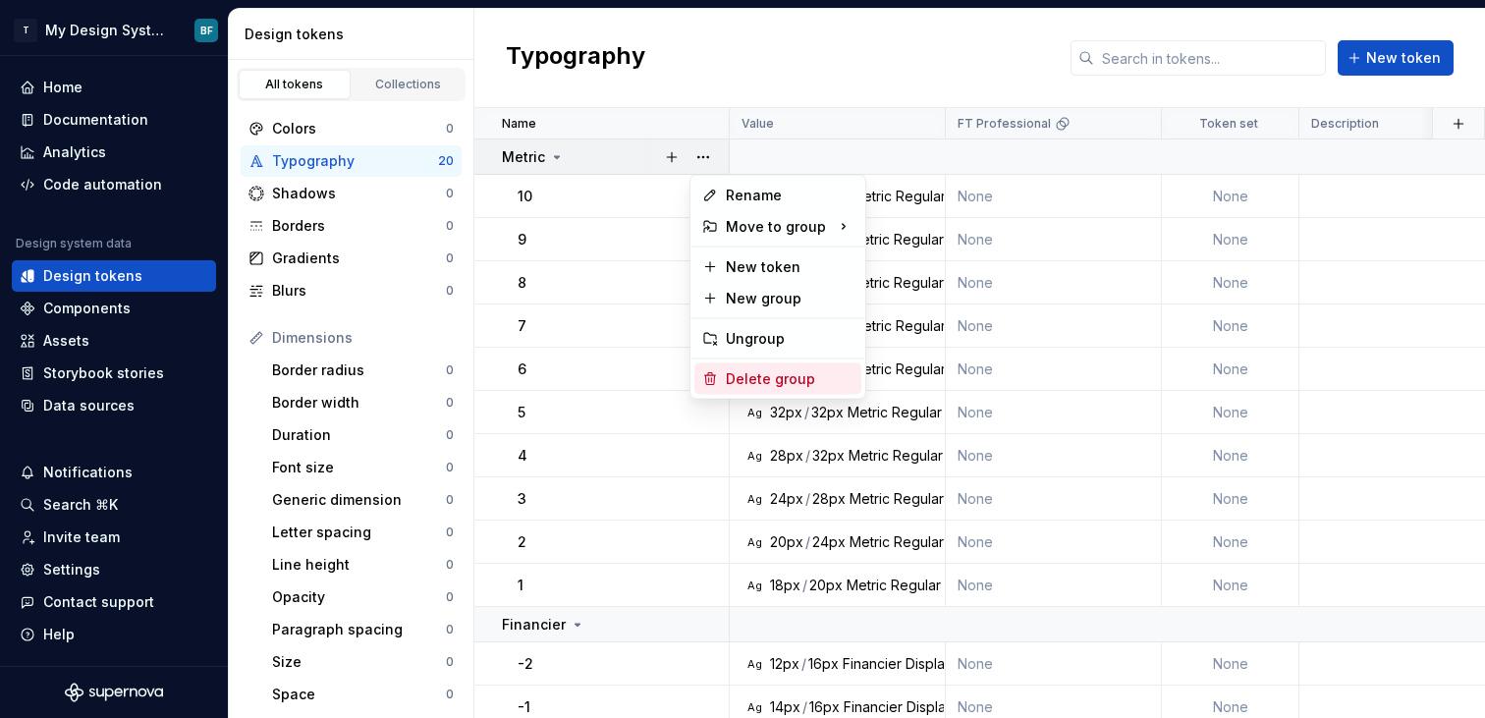
click at [788, 373] on div "Delete group" at bounding box center [790, 379] width 128 height 20
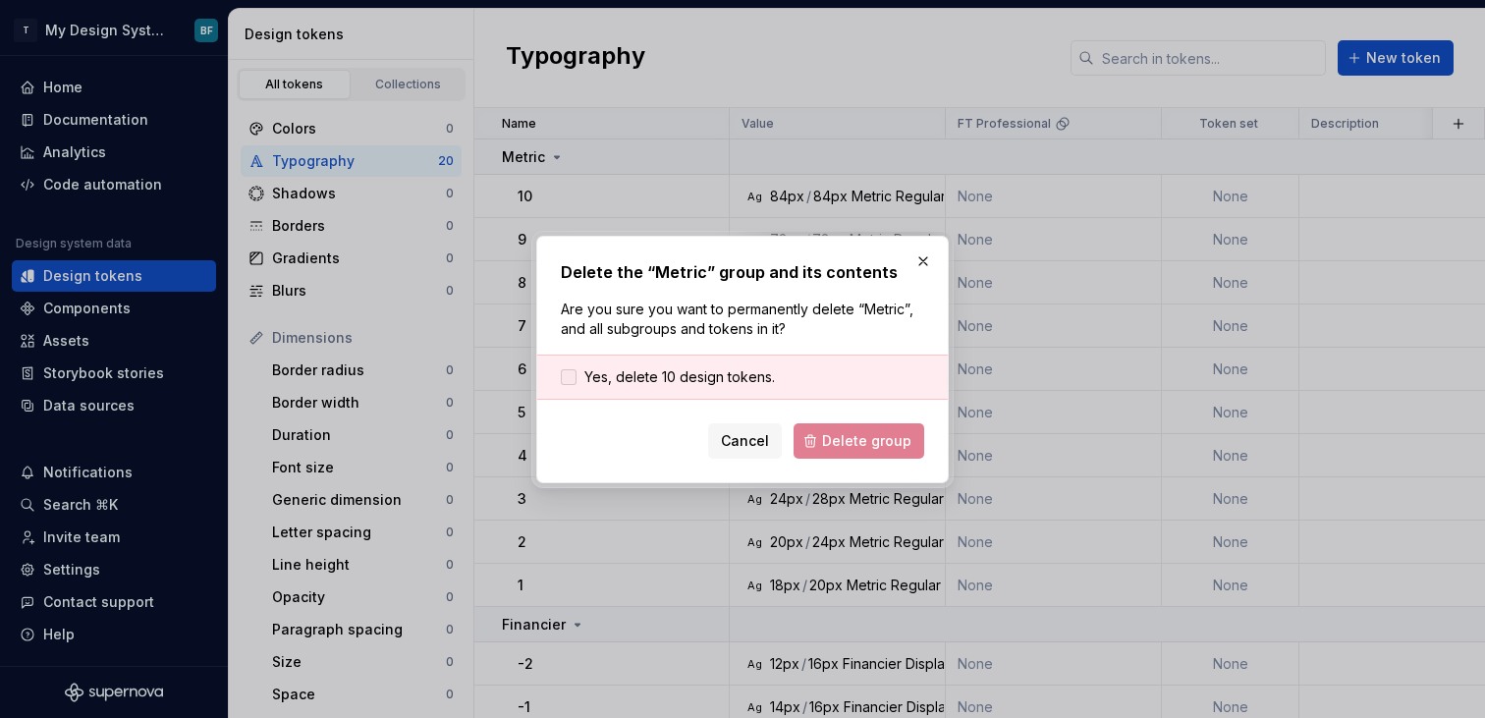
click at [685, 374] on span "Yes, delete 10 design tokens." at bounding box center [679, 377] width 191 height 20
click at [863, 433] on span "Delete group" at bounding box center [866, 441] width 89 height 20
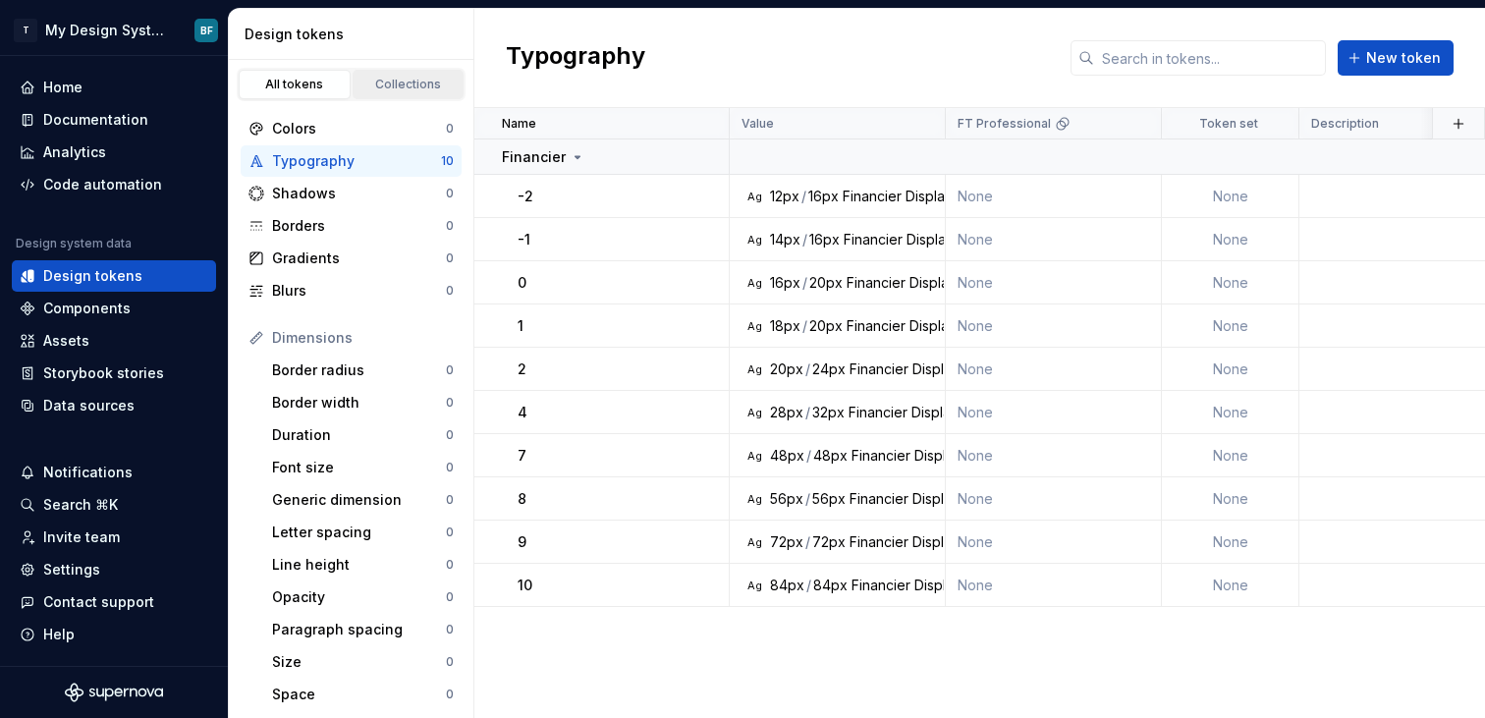
click at [385, 88] on div "Collections" at bounding box center [408, 85] width 98 height 16
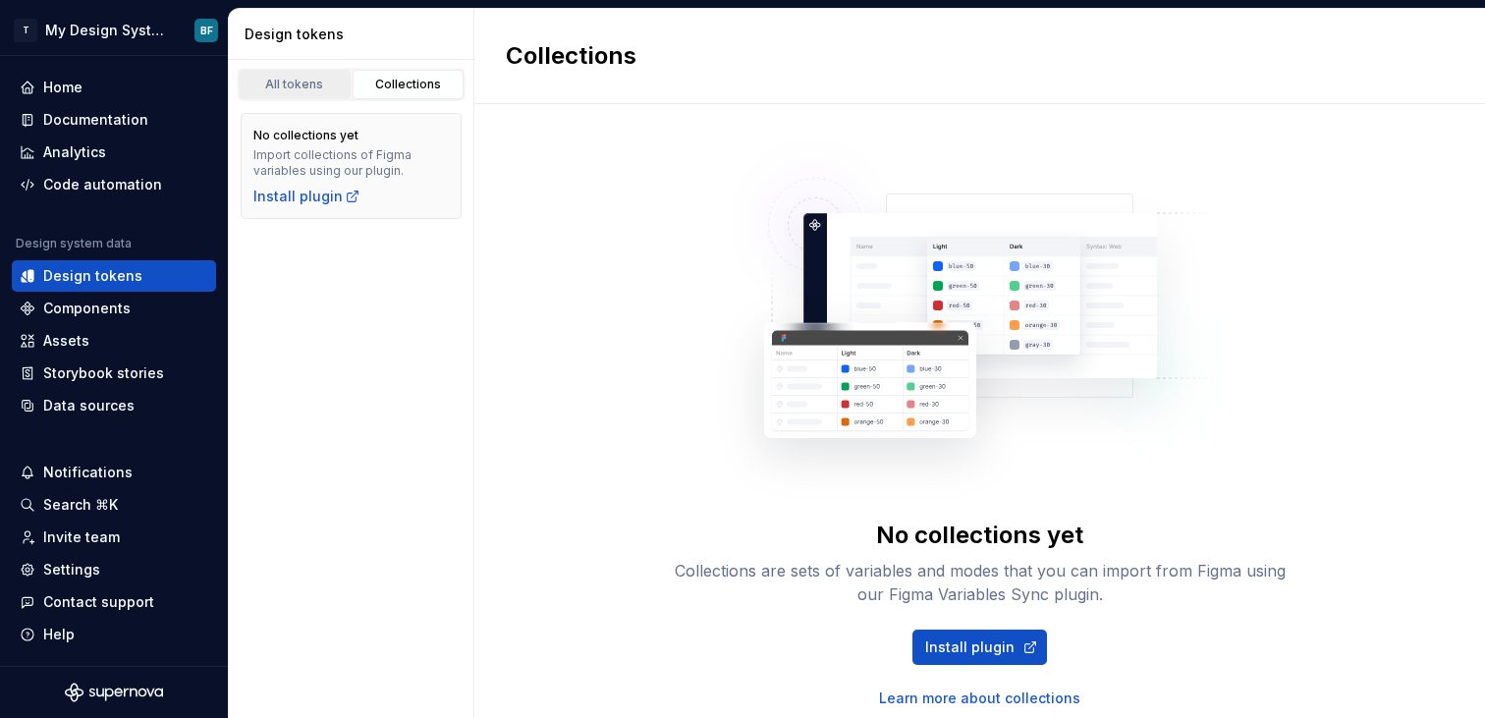
click at [310, 83] on div "All tokens" at bounding box center [295, 85] width 98 height 16
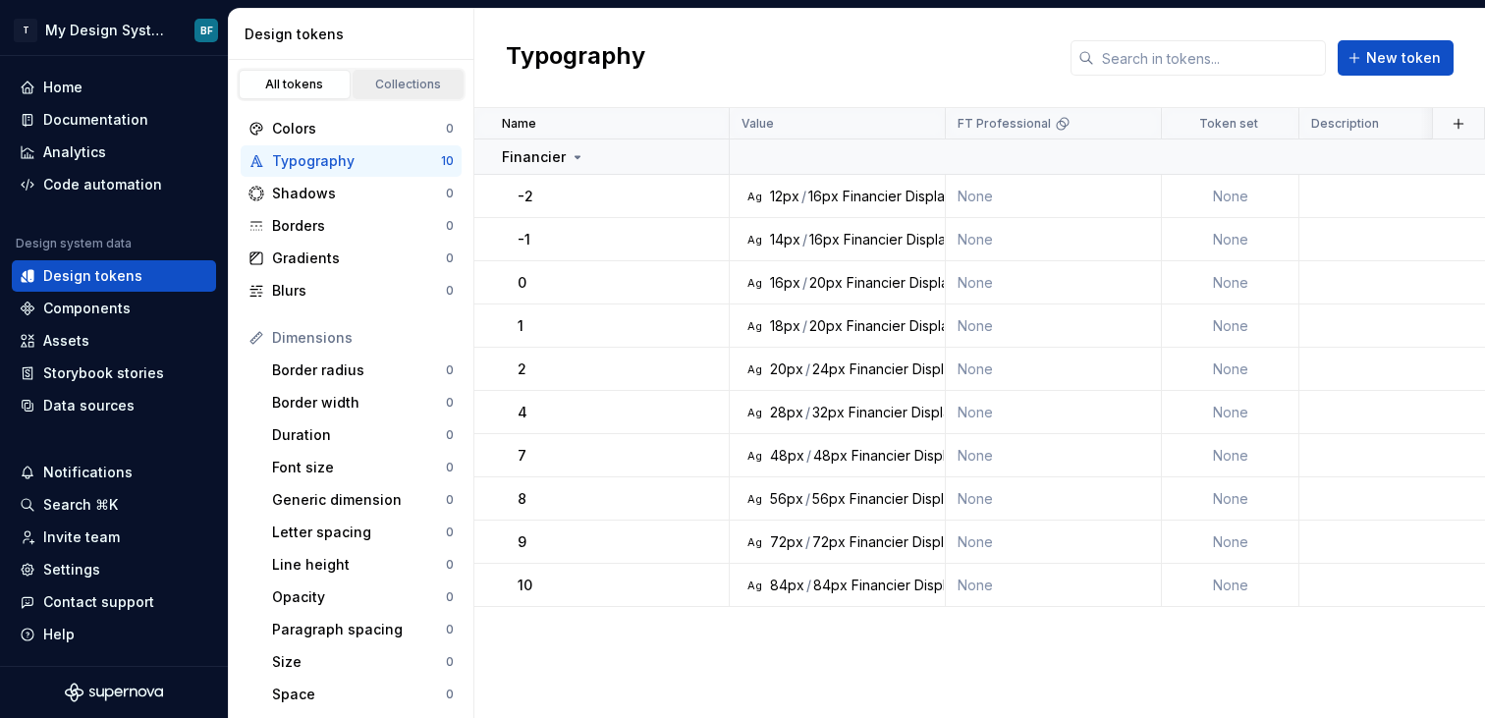
click at [410, 83] on div "Collections" at bounding box center [408, 85] width 98 height 16
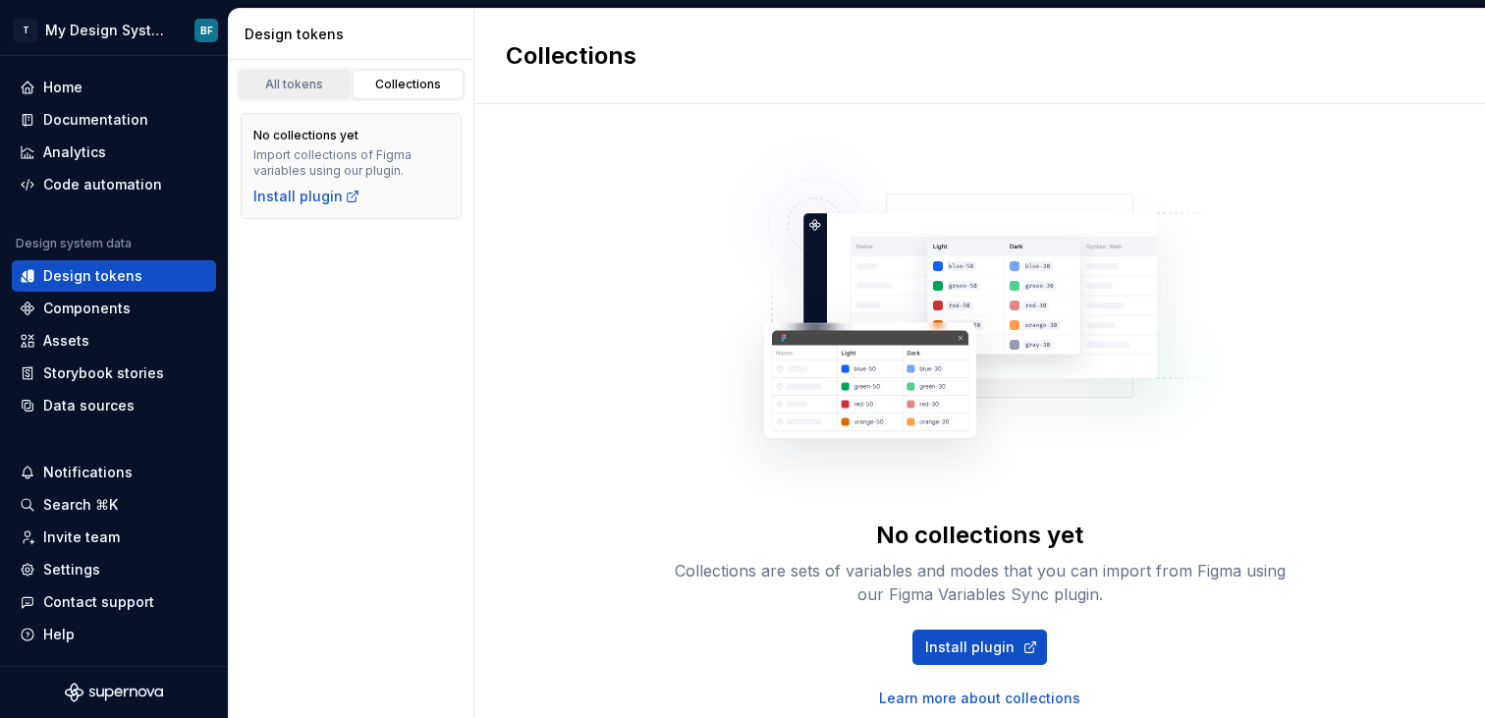
click at [324, 75] on link "All tokens" at bounding box center [295, 84] width 112 height 29
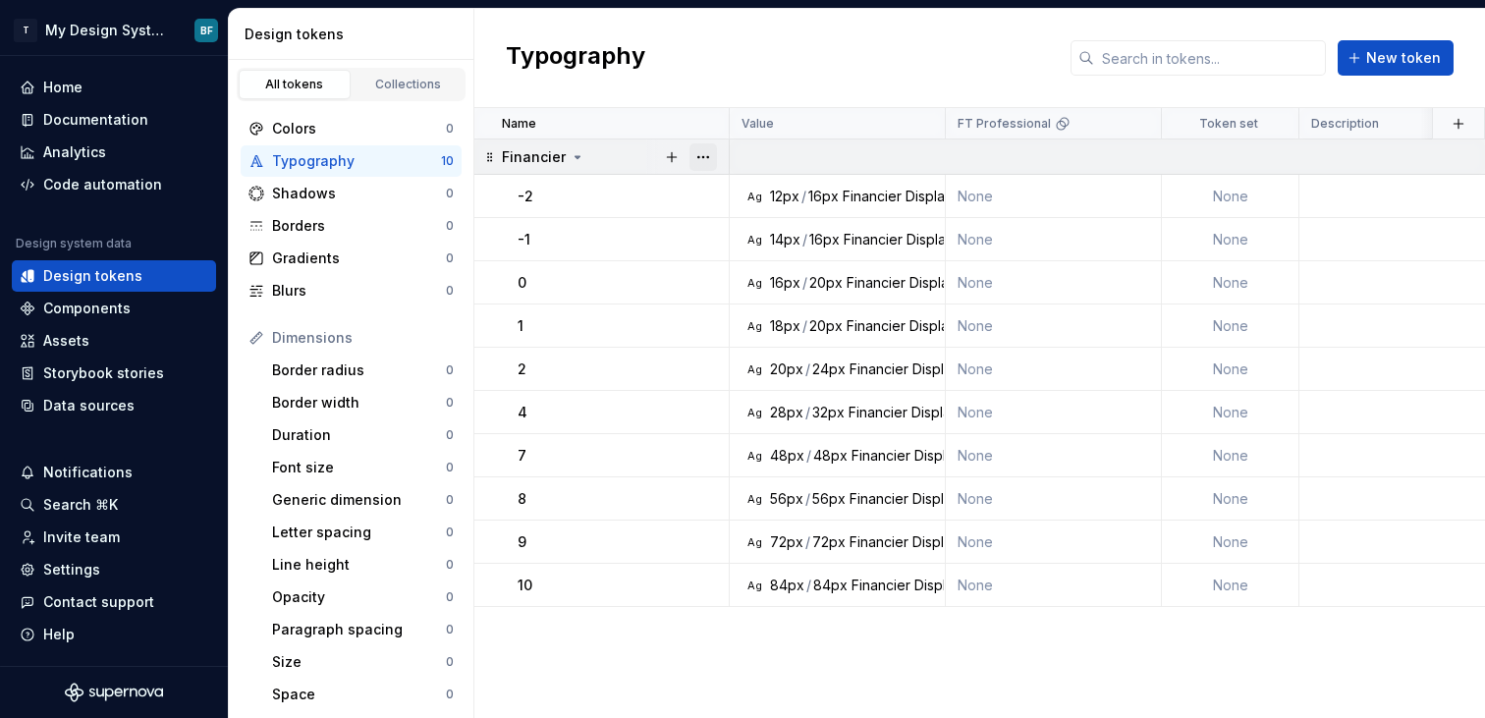
click at [706, 162] on button "button" at bounding box center [703, 157] width 28 height 28
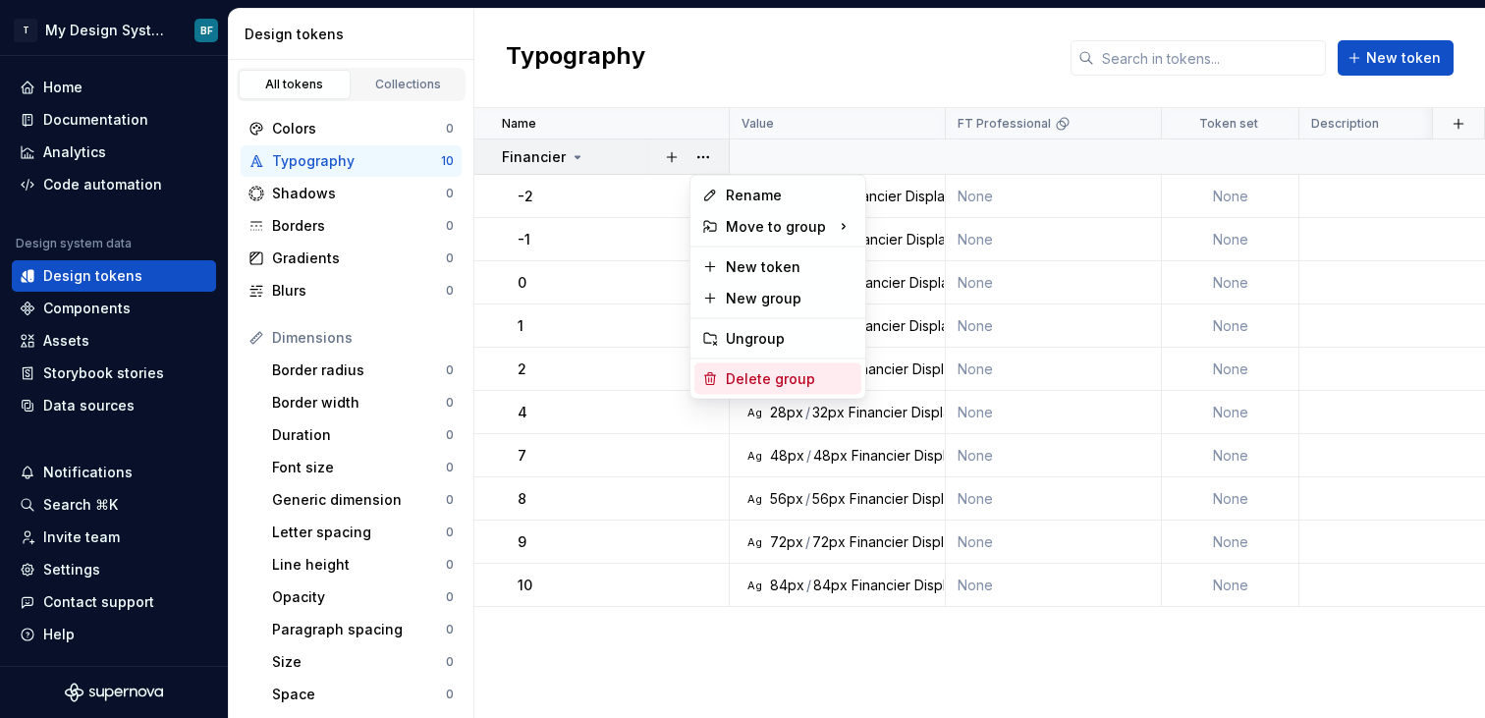
click at [747, 381] on div "Delete group" at bounding box center [790, 379] width 128 height 20
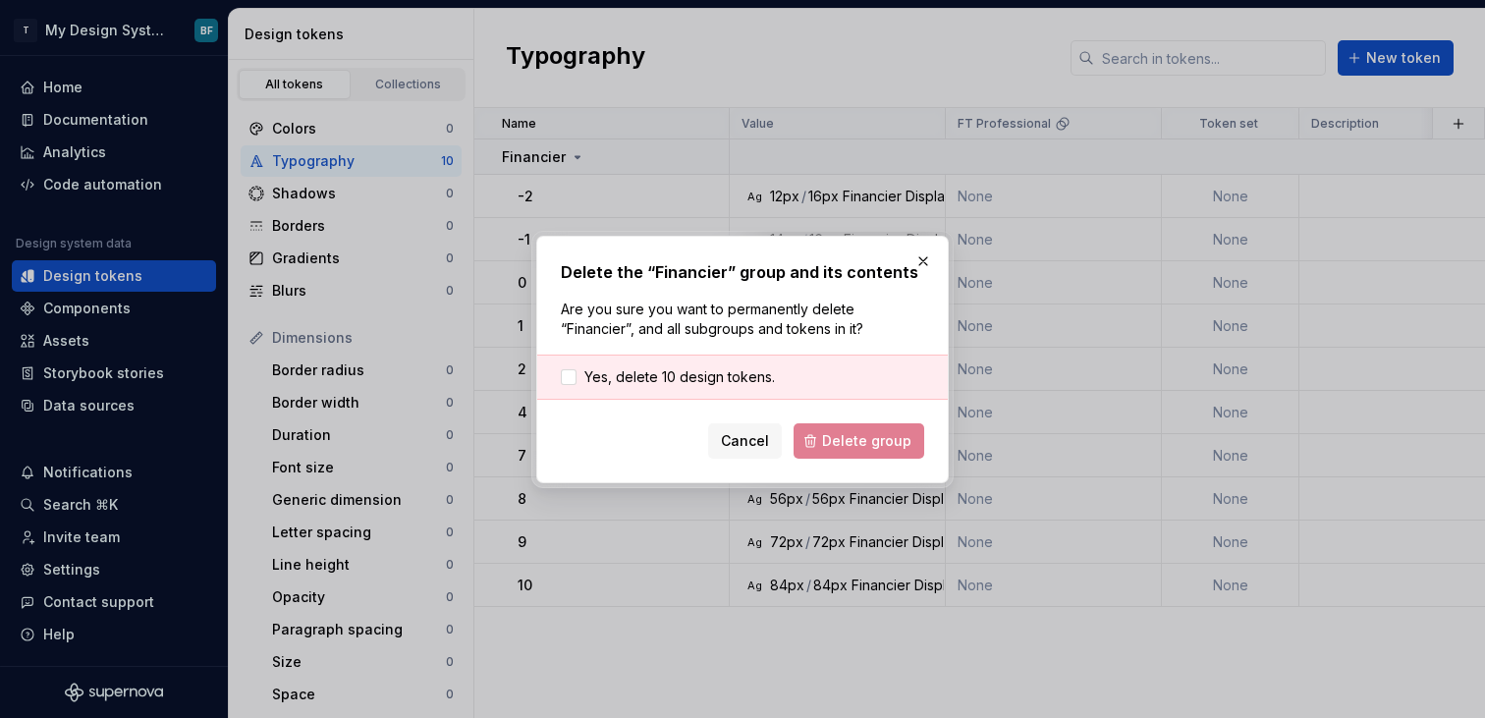
click at [885, 443] on div "Cancel Delete group" at bounding box center [742, 440] width 363 height 35
click at [753, 370] on span "Yes, delete 10 design tokens." at bounding box center [679, 377] width 191 height 20
click at [853, 439] on span "Delete group" at bounding box center [866, 441] width 89 height 20
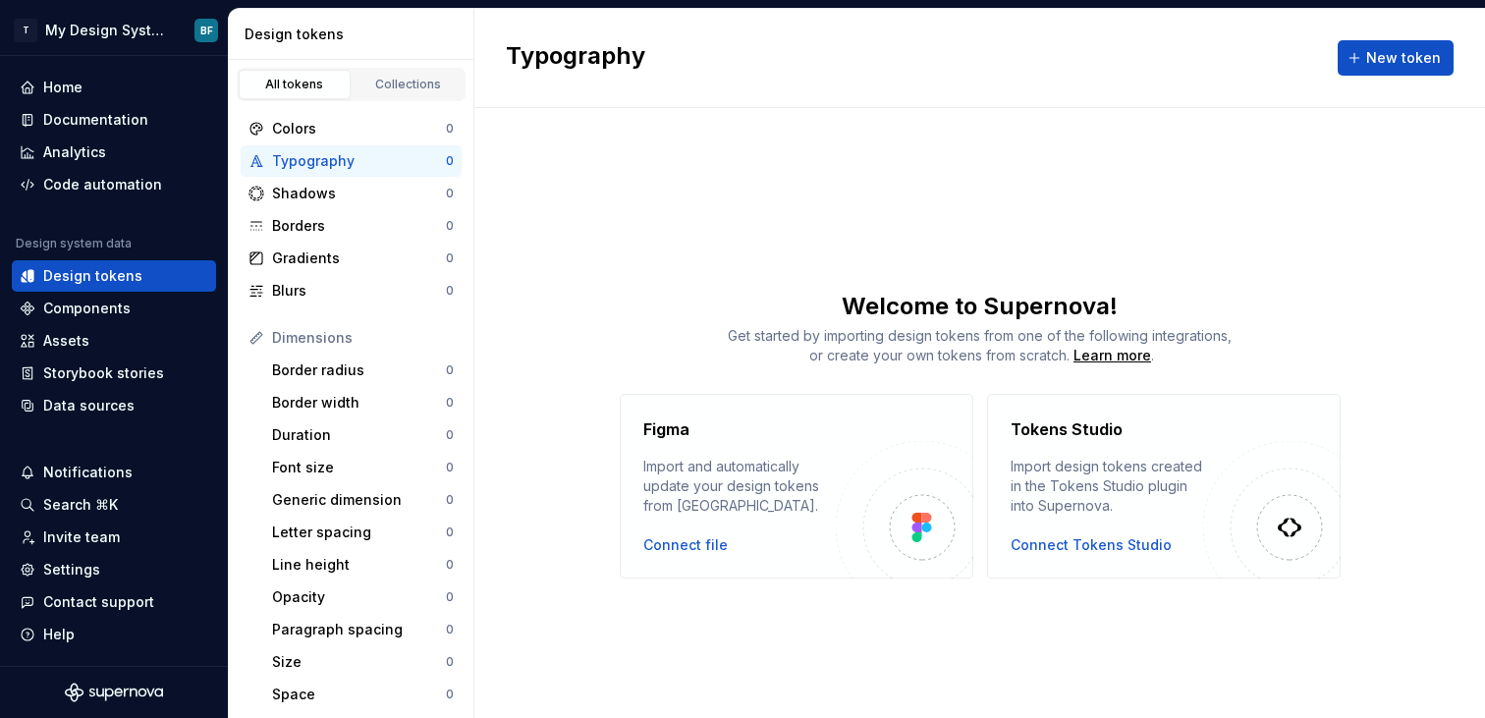
click at [588, 303] on div "Welcome to Supernova!" at bounding box center [979, 306] width 1011 height 31
click at [1077, 564] on div "Tokens Studio Import design tokens created in the Tokens Studio plugin into Sup…" at bounding box center [1164, 486] width 354 height 185
click at [1095, 543] on div "Connect Tokens Studio" at bounding box center [1091, 545] width 161 height 20
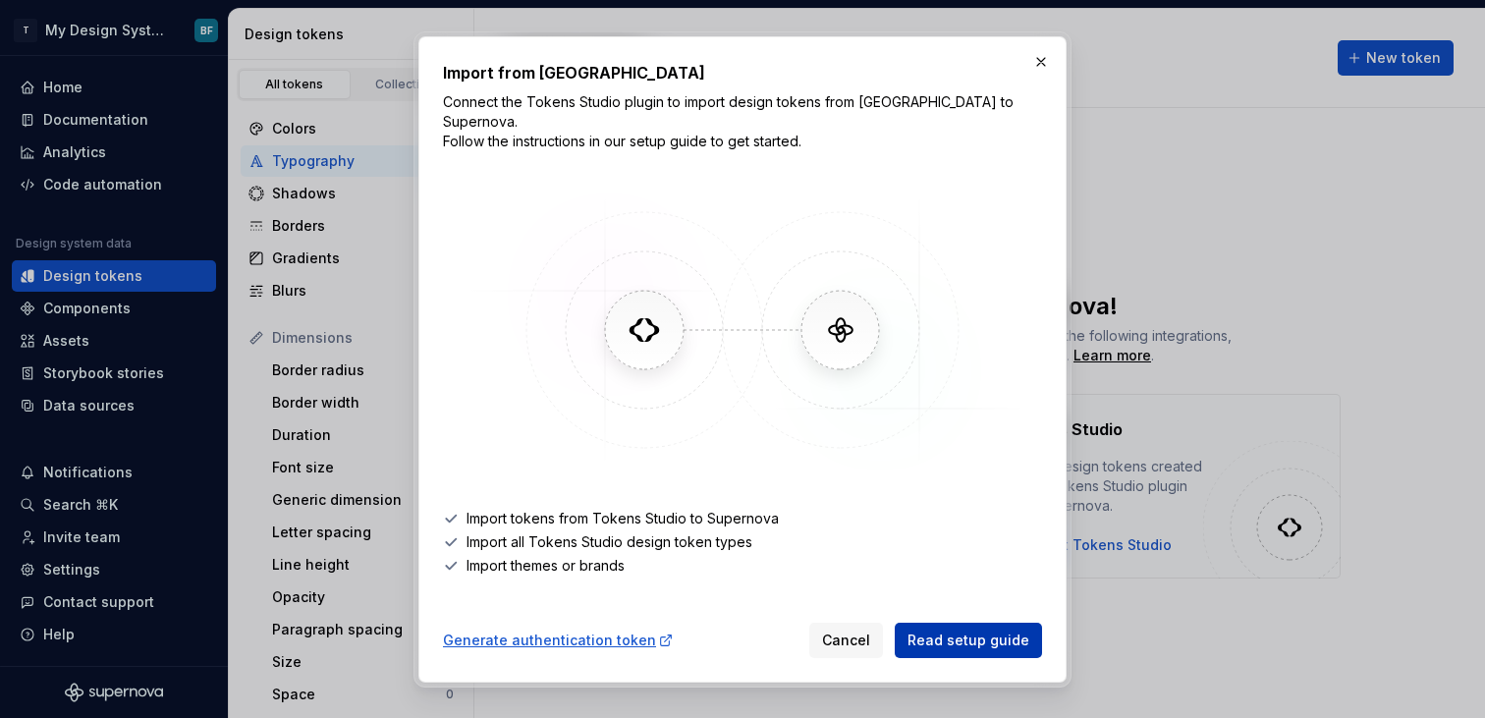
click at [963, 631] on span "Read setup guide" at bounding box center [969, 641] width 122 height 20
click at [1050, 68] on button "button" at bounding box center [1041, 62] width 28 height 28
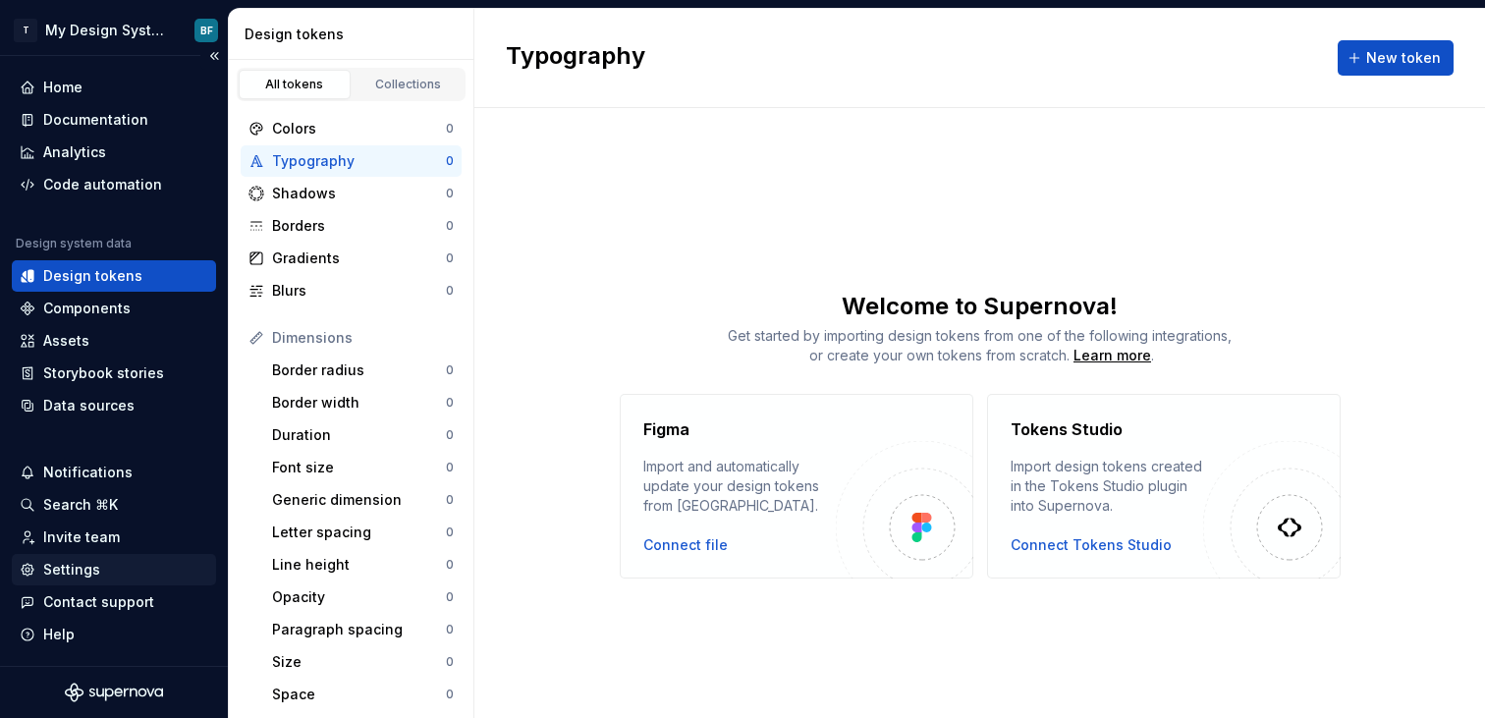
click at [36, 577] on div "Settings" at bounding box center [114, 570] width 189 height 20
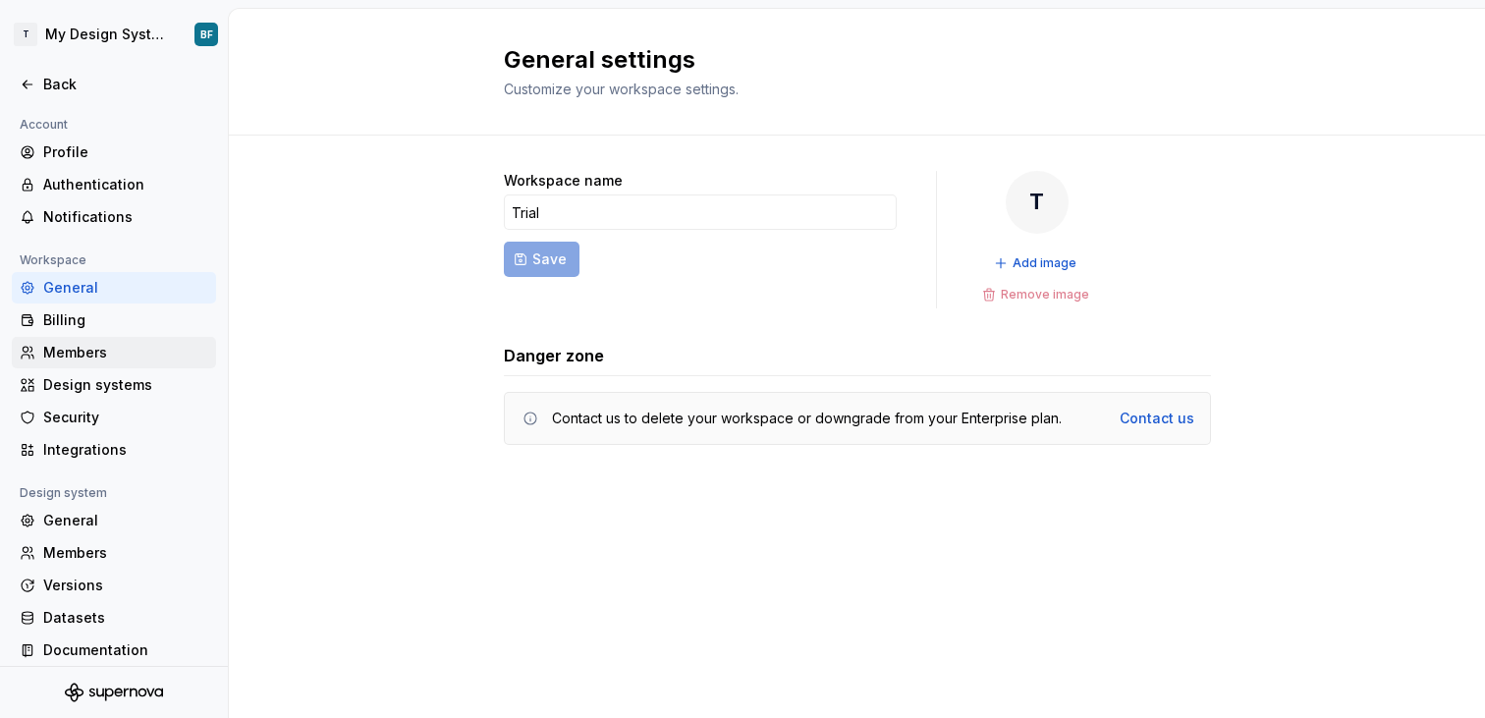
scroll to position [12, 0]
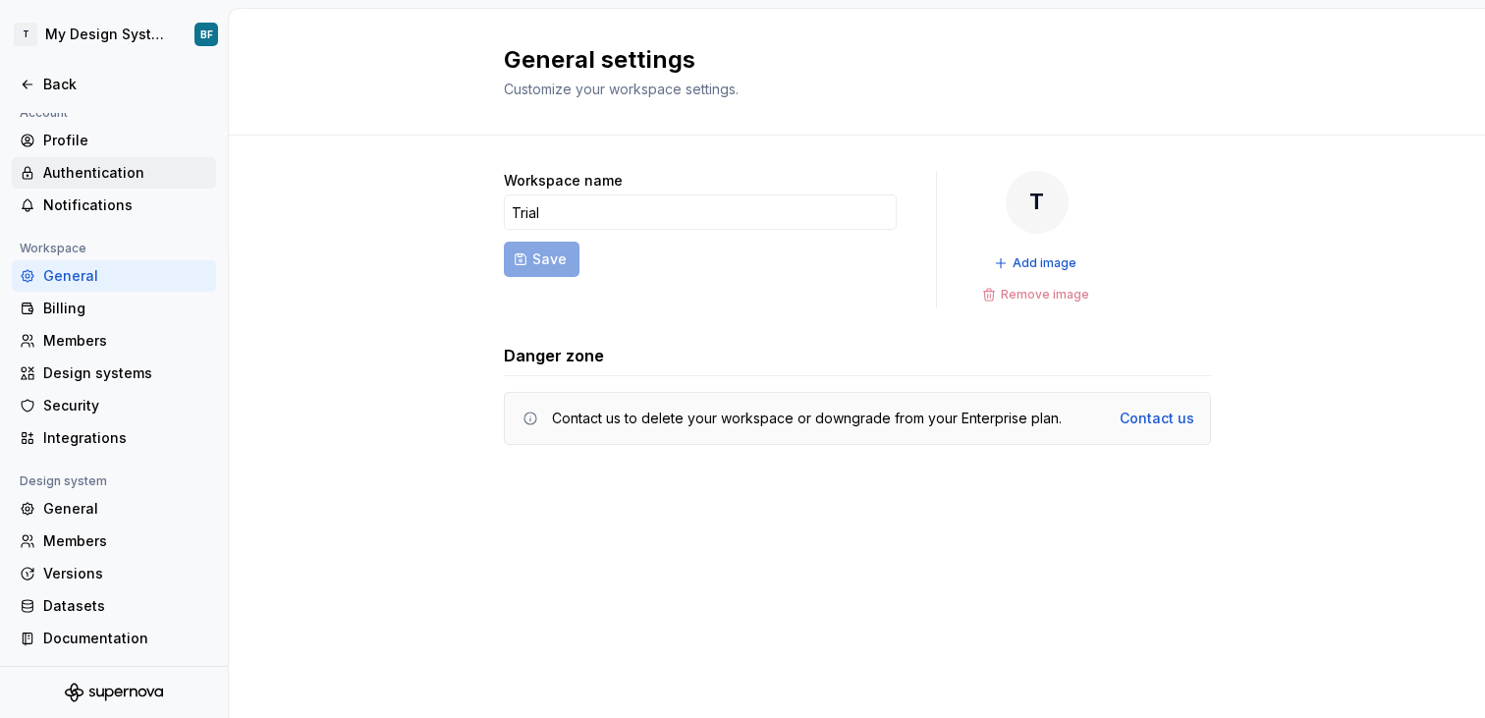
click at [98, 173] on div "Authentication" at bounding box center [125, 173] width 165 height 20
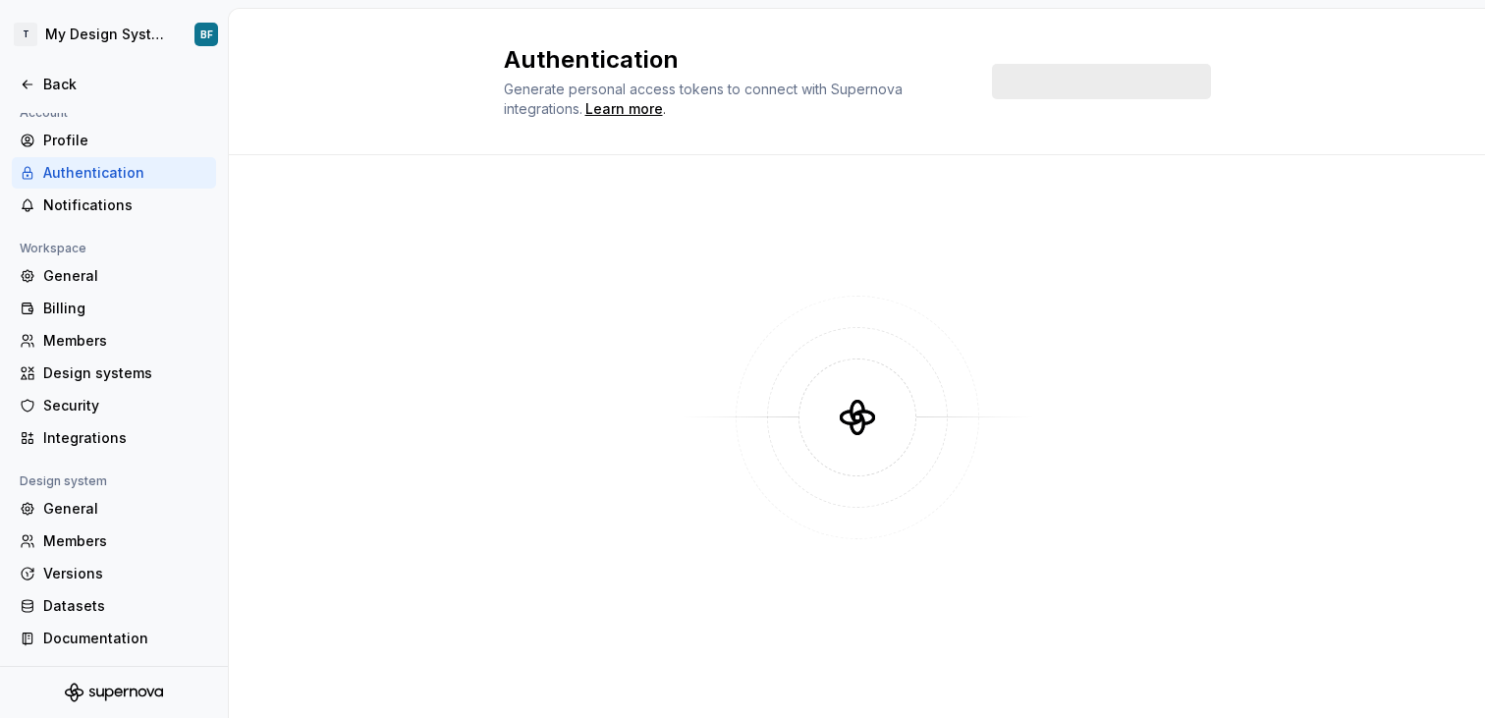
click at [902, 419] on div at bounding box center [857, 417] width 118 height 118
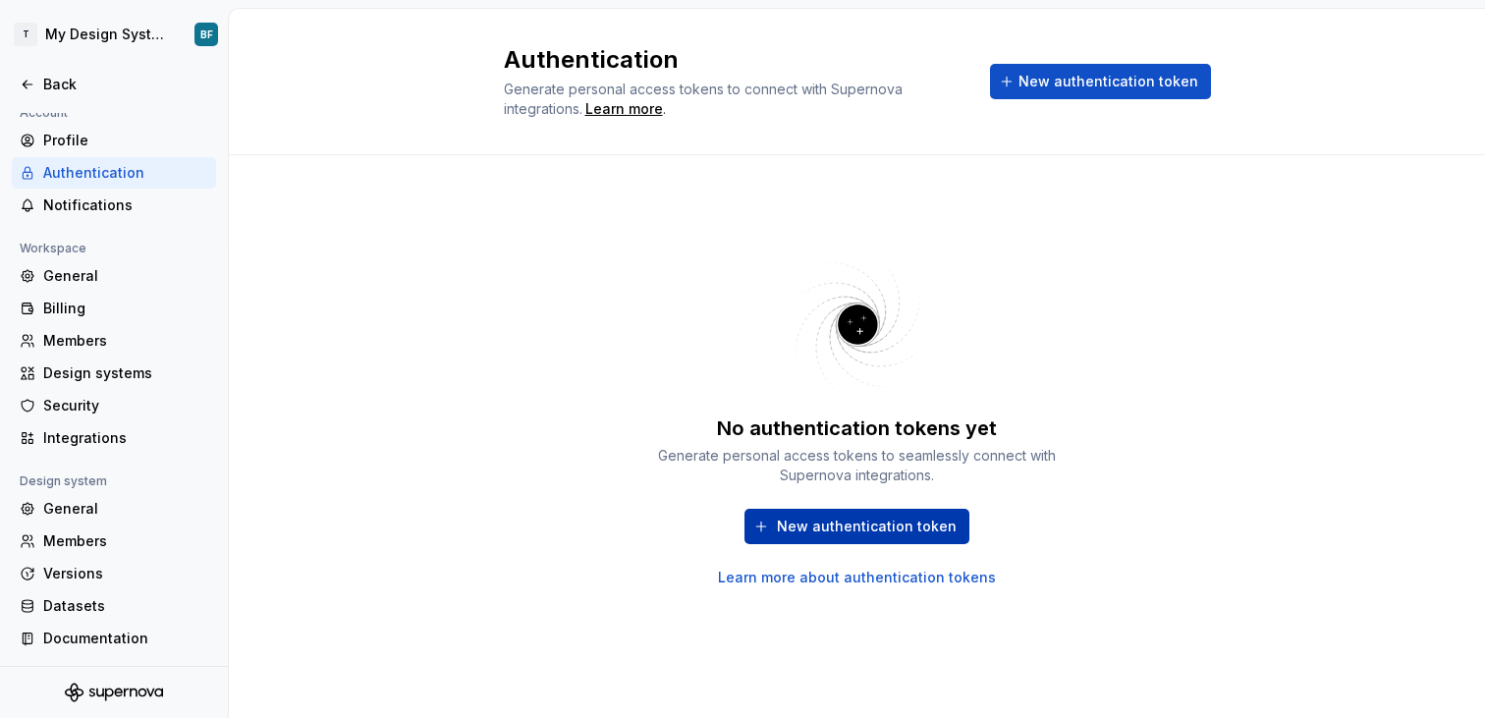
click at [875, 529] on span "New authentication token" at bounding box center [867, 527] width 180 height 20
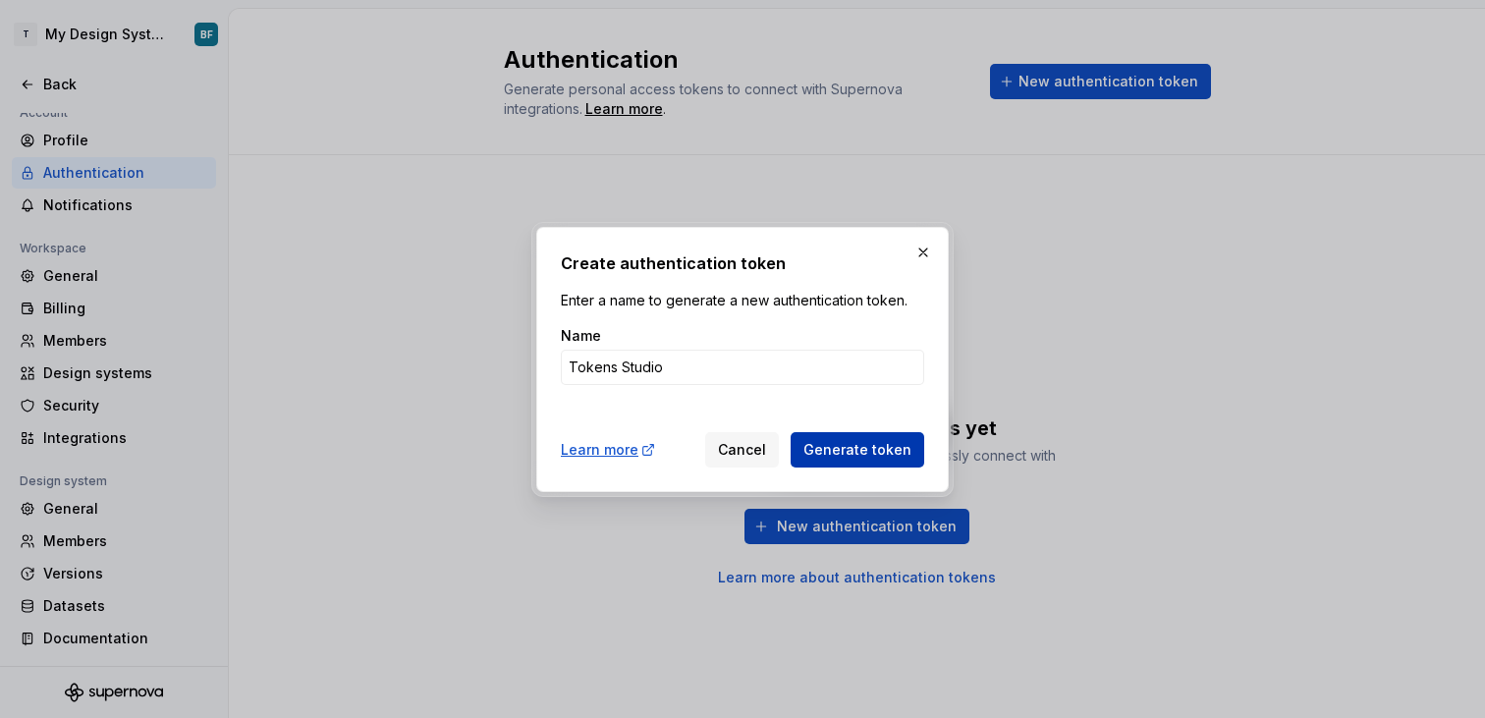
type input "Tokens Studio"
click at [859, 441] on span "Generate token" at bounding box center [857, 450] width 108 height 20
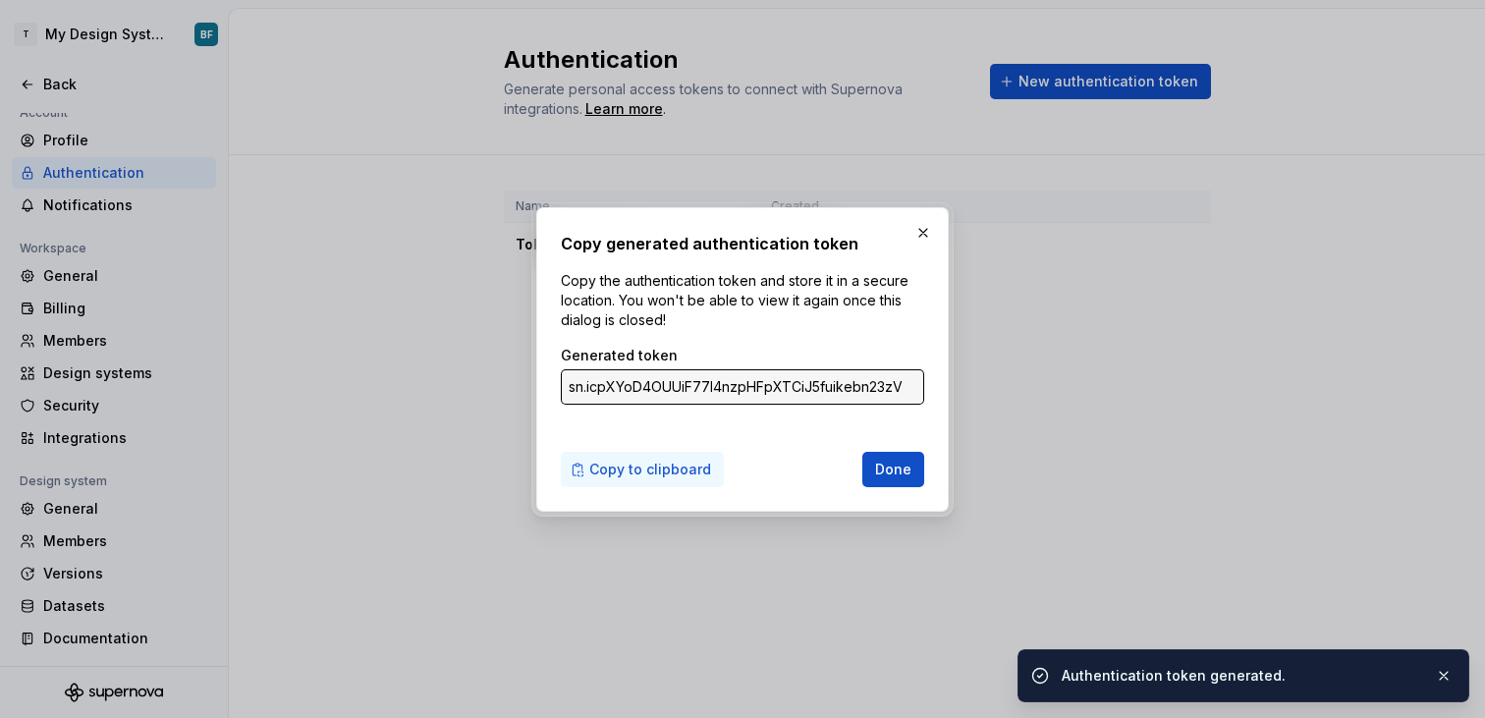
click at [679, 469] on span "Copy to clipboard" at bounding box center [650, 470] width 122 height 20
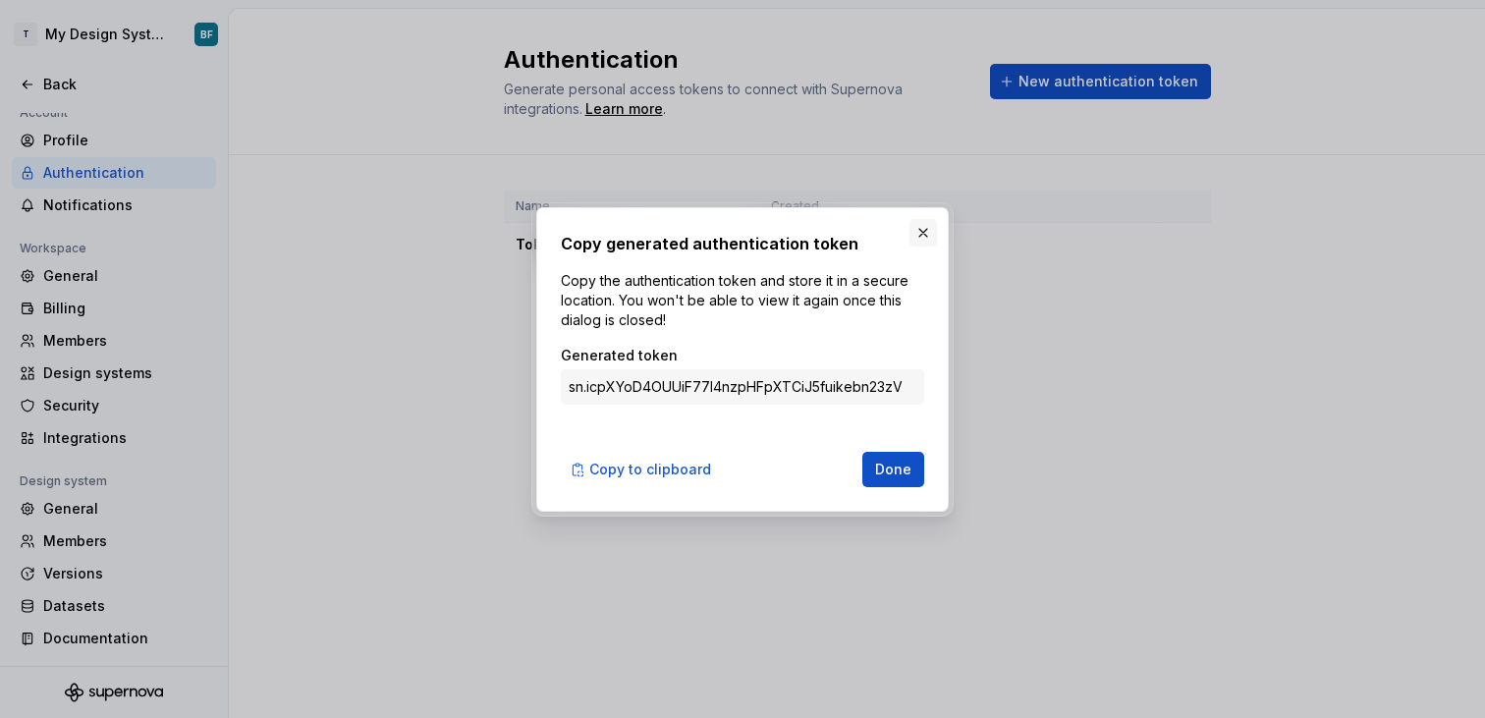
click at [913, 230] on button "button" at bounding box center [923, 233] width 28 height 28
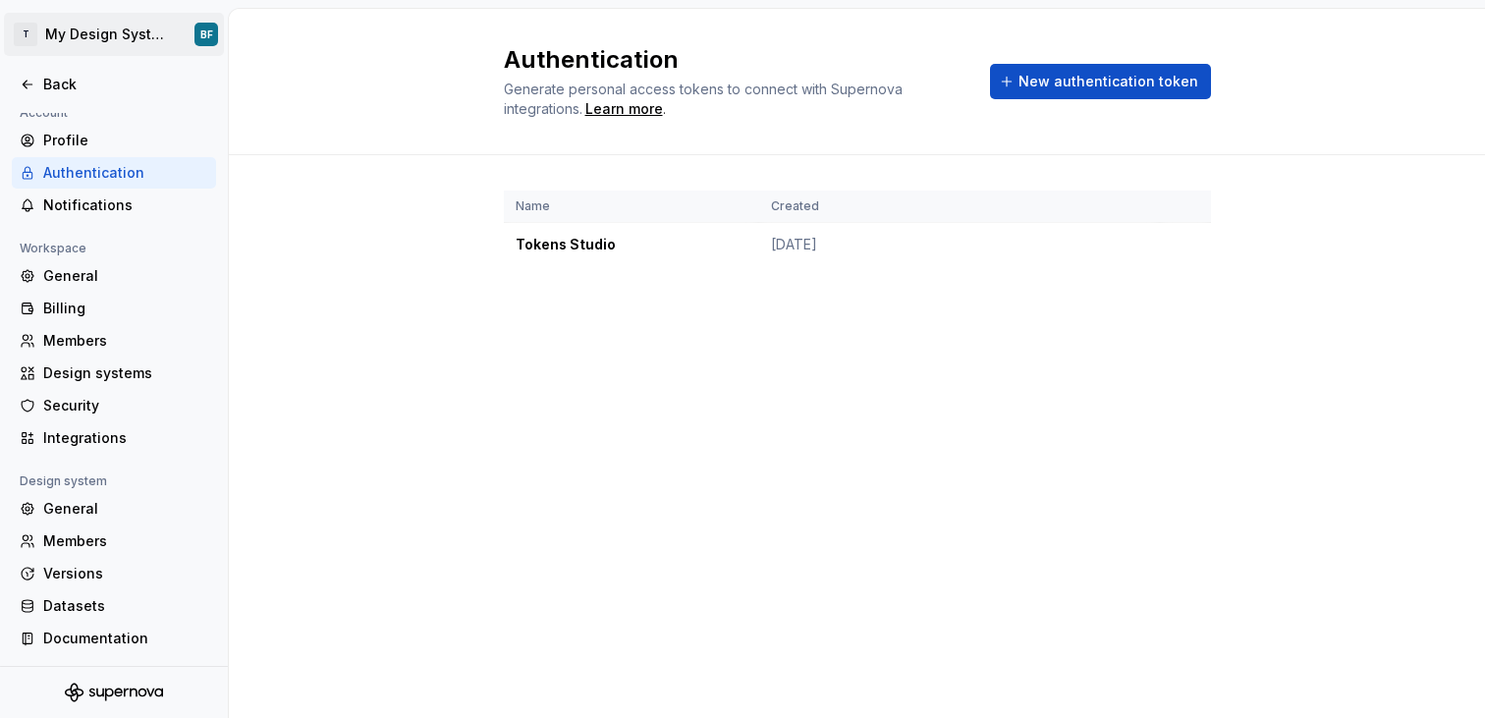
click at [121, 27] on html "T My Design System BF Back Account Profile Authentication Notifications Workspa…" at bounding box center [742, 359] width 1485 height 718
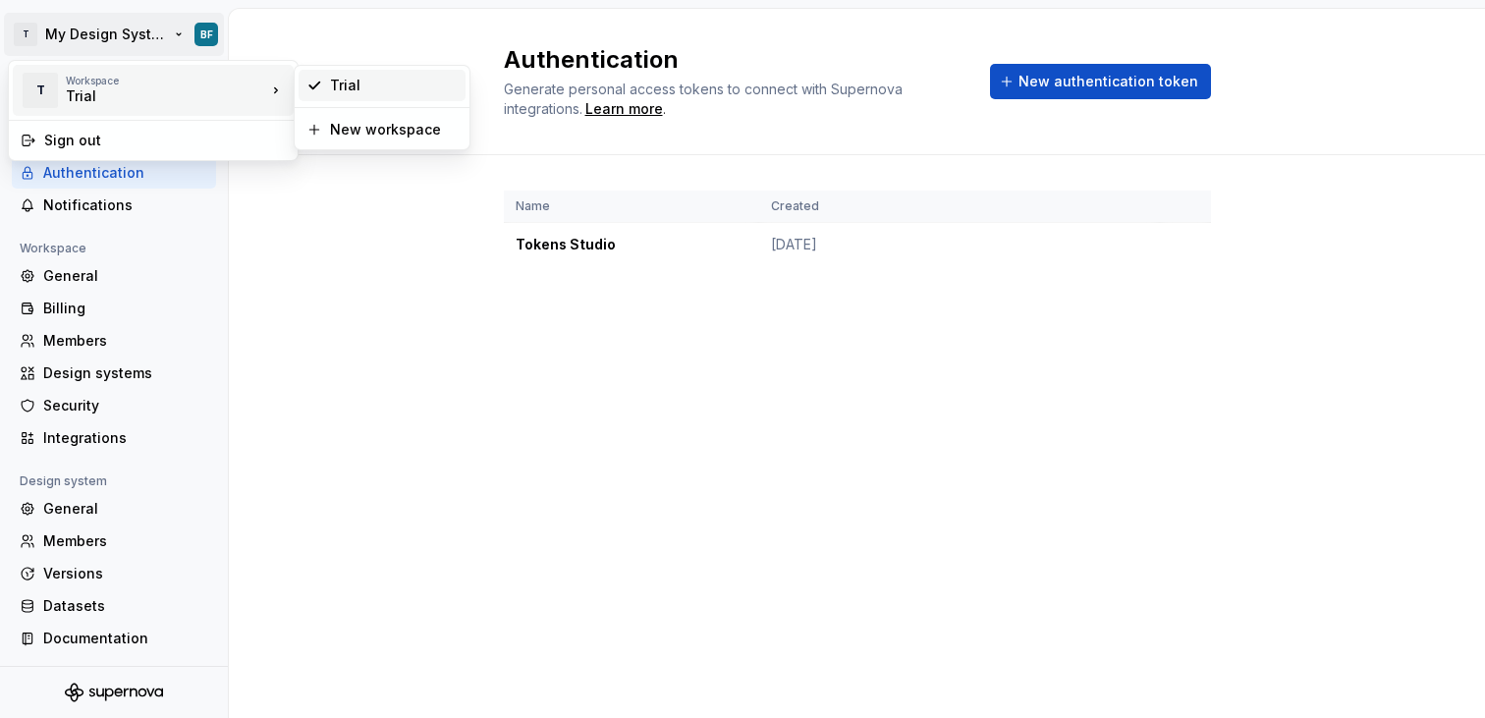
click at [333, 71] on div "Trial" at bounding box center [382, 85] width 167 height 31
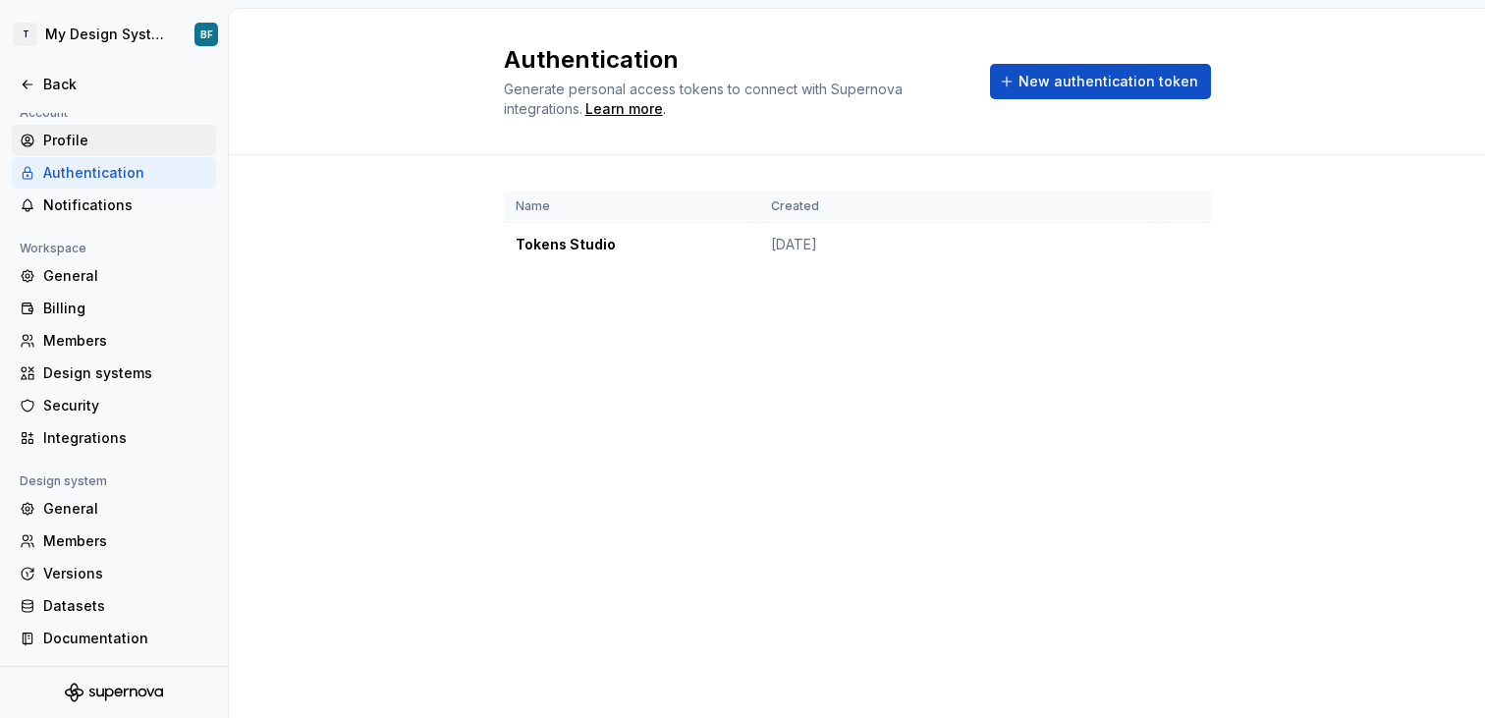
click at [176, 147] on div "Profile" at bounding box center [125, 141] width 165 height 20
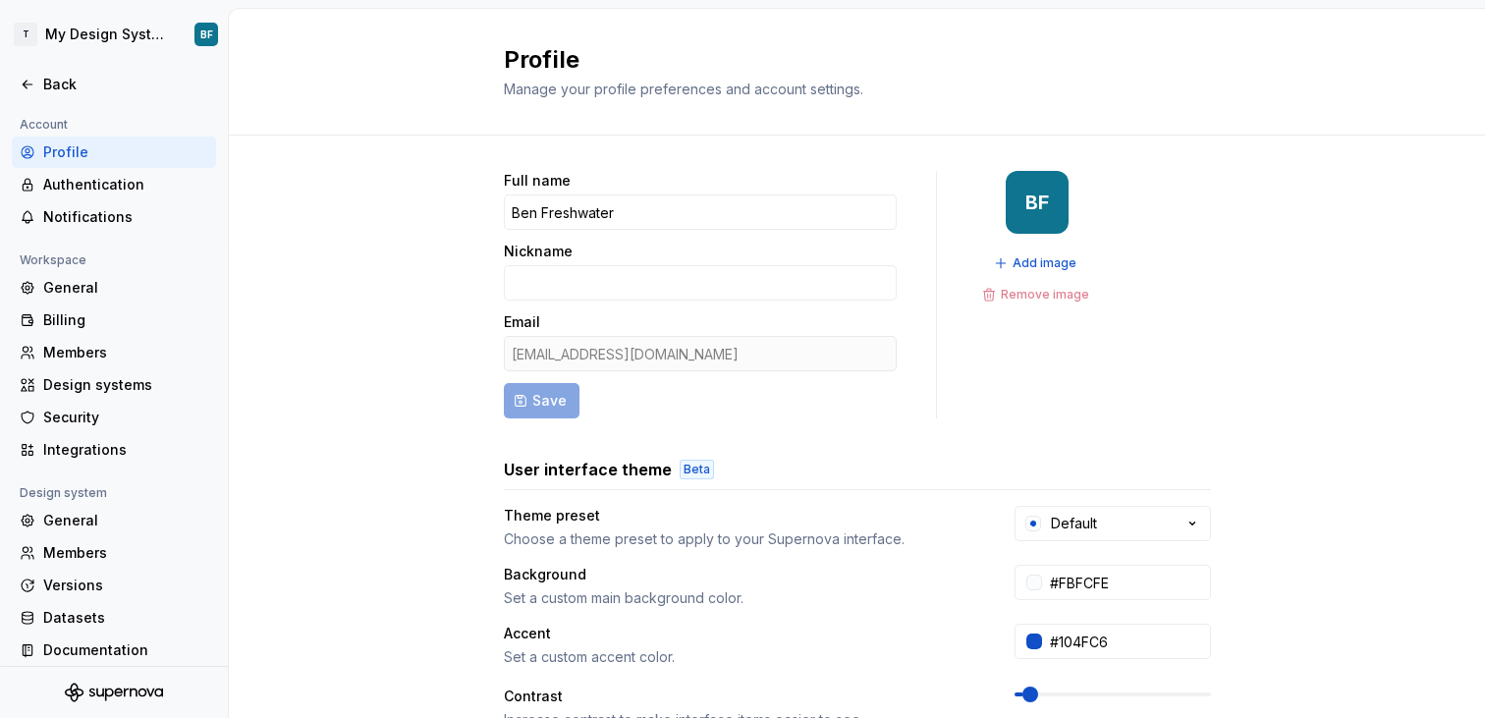
click at [49, 68] on div at bounding box center [114, 64] width 228 height 9
click at [44, 80] on div "Back" at bounding box center [125, 85] width 165 height 20
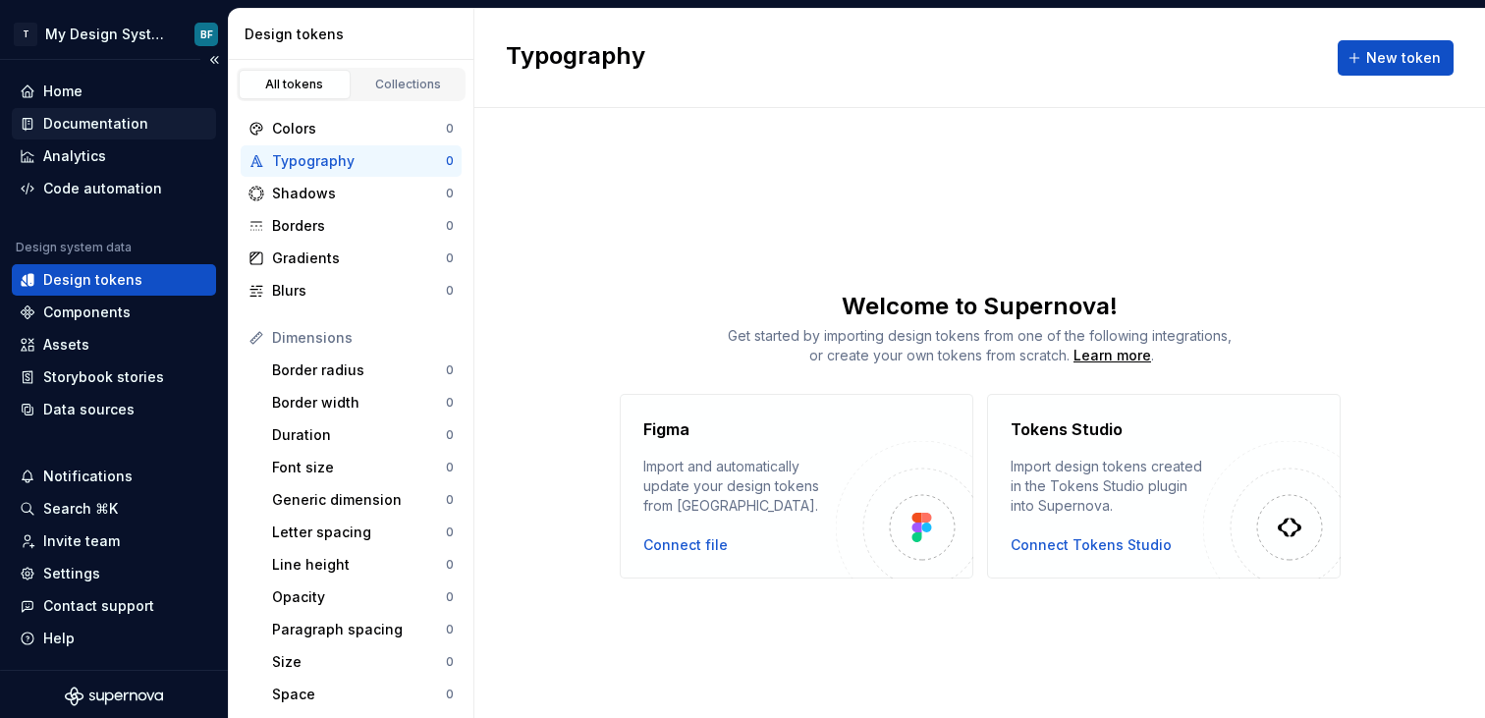
click at [110, 117] on div "Documentation" at bounding box center [95, 124] width 105 height 20
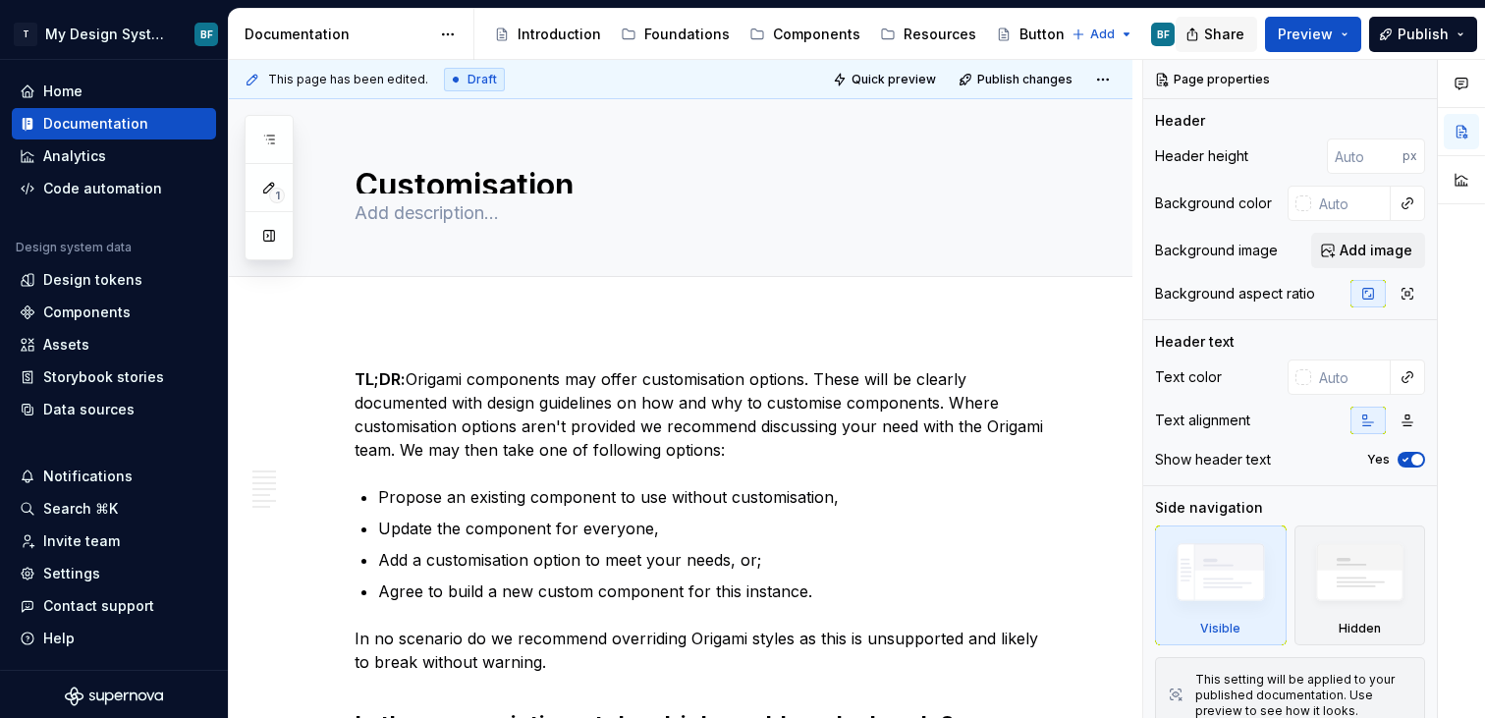
click at [1243, 25] on span "Share" at bounding box center [1224, 35] width 40 height 20
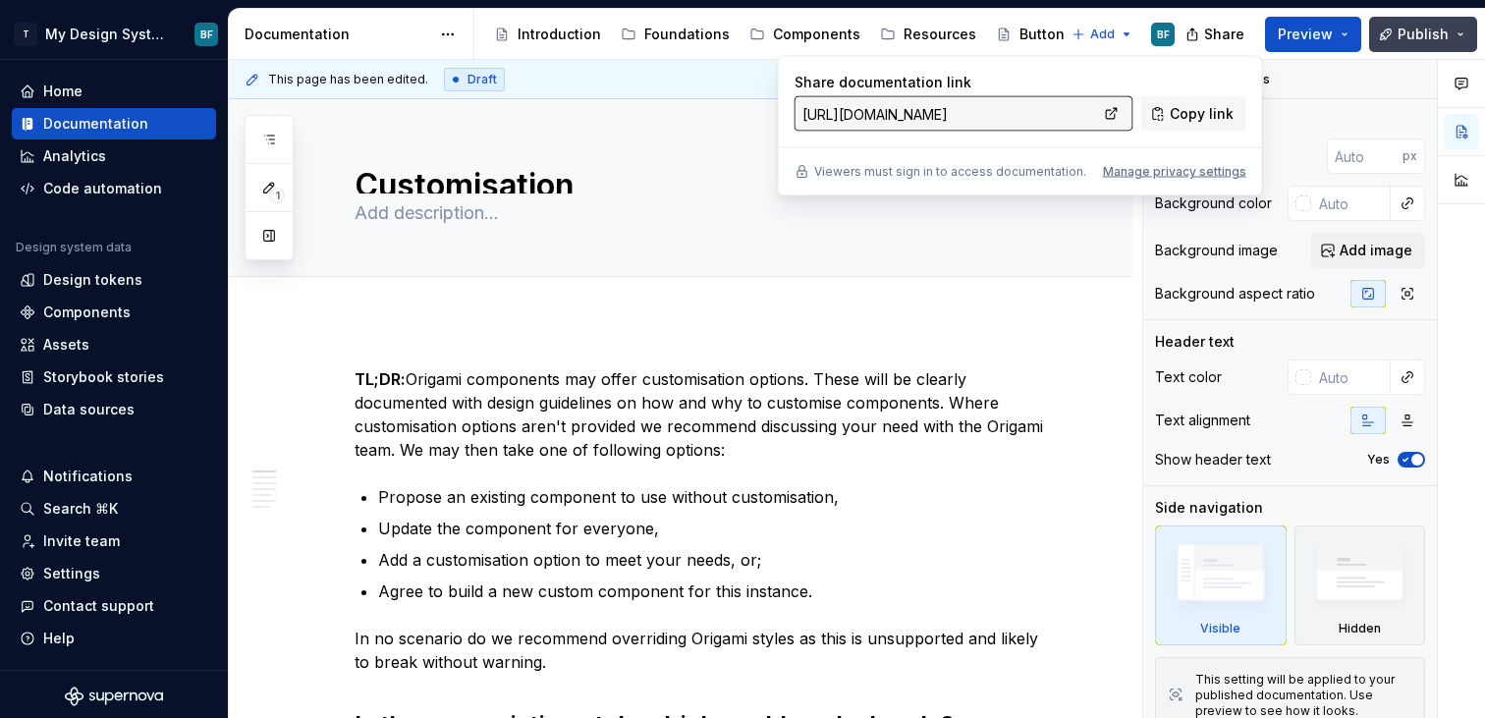
click at [1411, 29] on span "Publish" at bounding box center [1423, 35] width 51 height 20
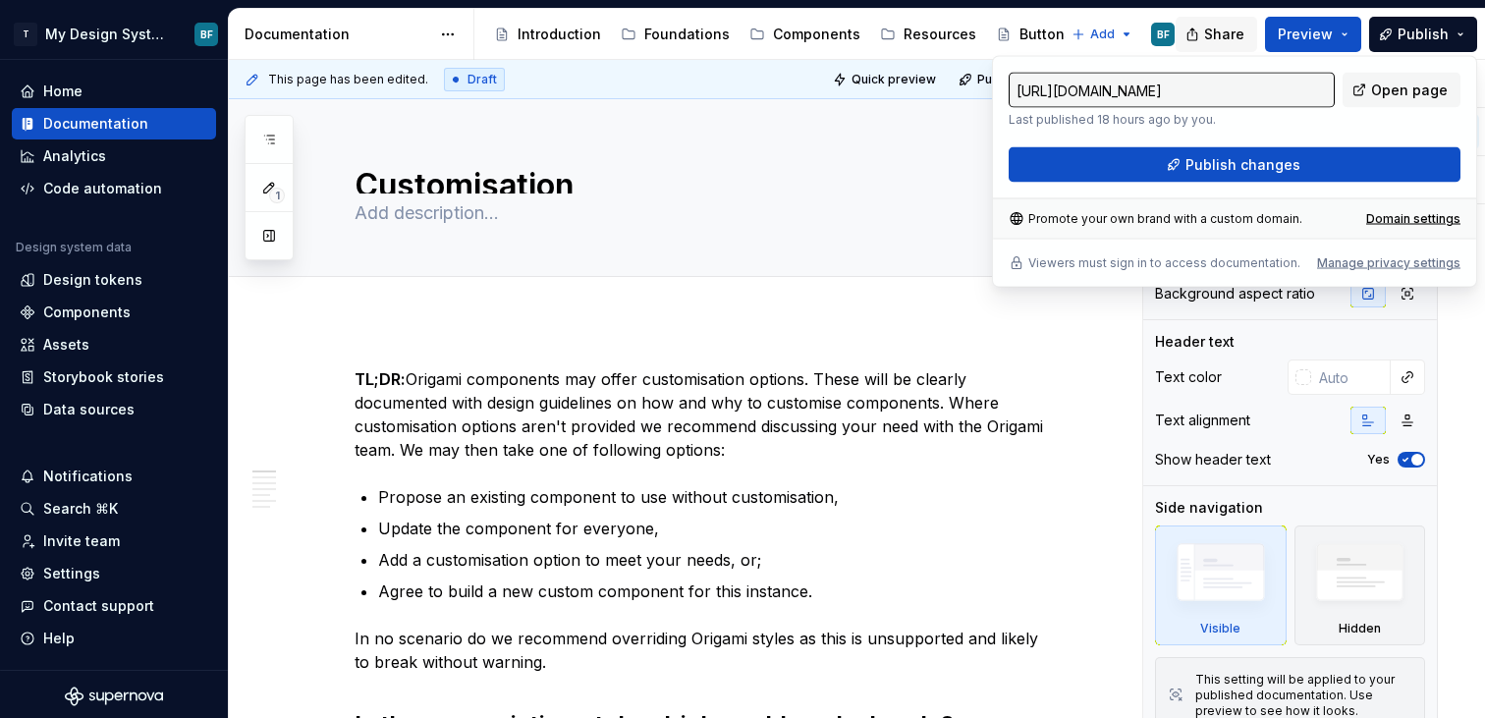
click at [1256, 11] on div "Share Preview Publish" at bounding box center [1337, 34] width 295 height 50
click at [1239, 30] on span "Share" at bounding box center [1224, 35] width 40 height 20
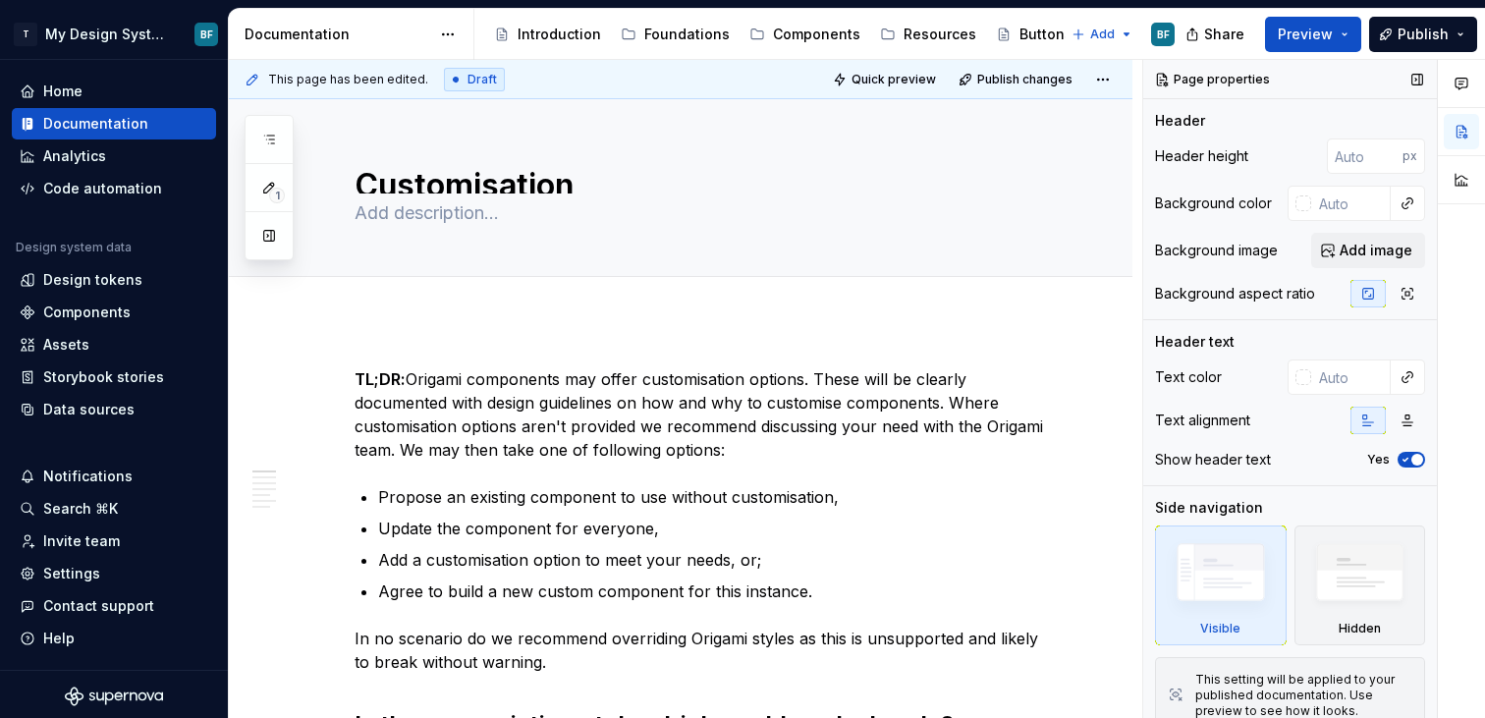
click at [1399, 93] on div "Page properties" at bounding box center [1290, 79] width 294 height 39
click at [1438, 25] on span "Publish" at bounding box center [1423, 35] width 51 height 20
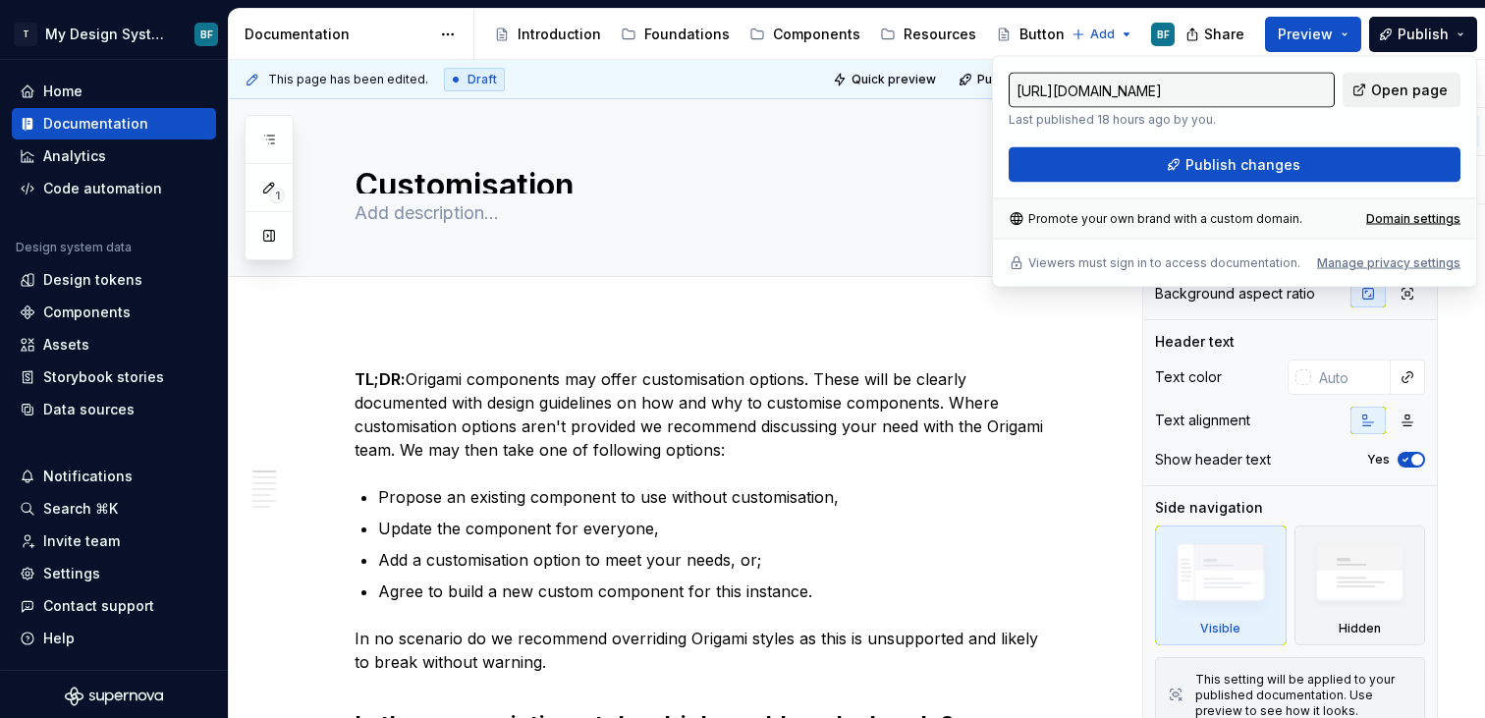
click at [1415, 74] on link "Open page" at bounding box center [1402, 90] width 118 height 35
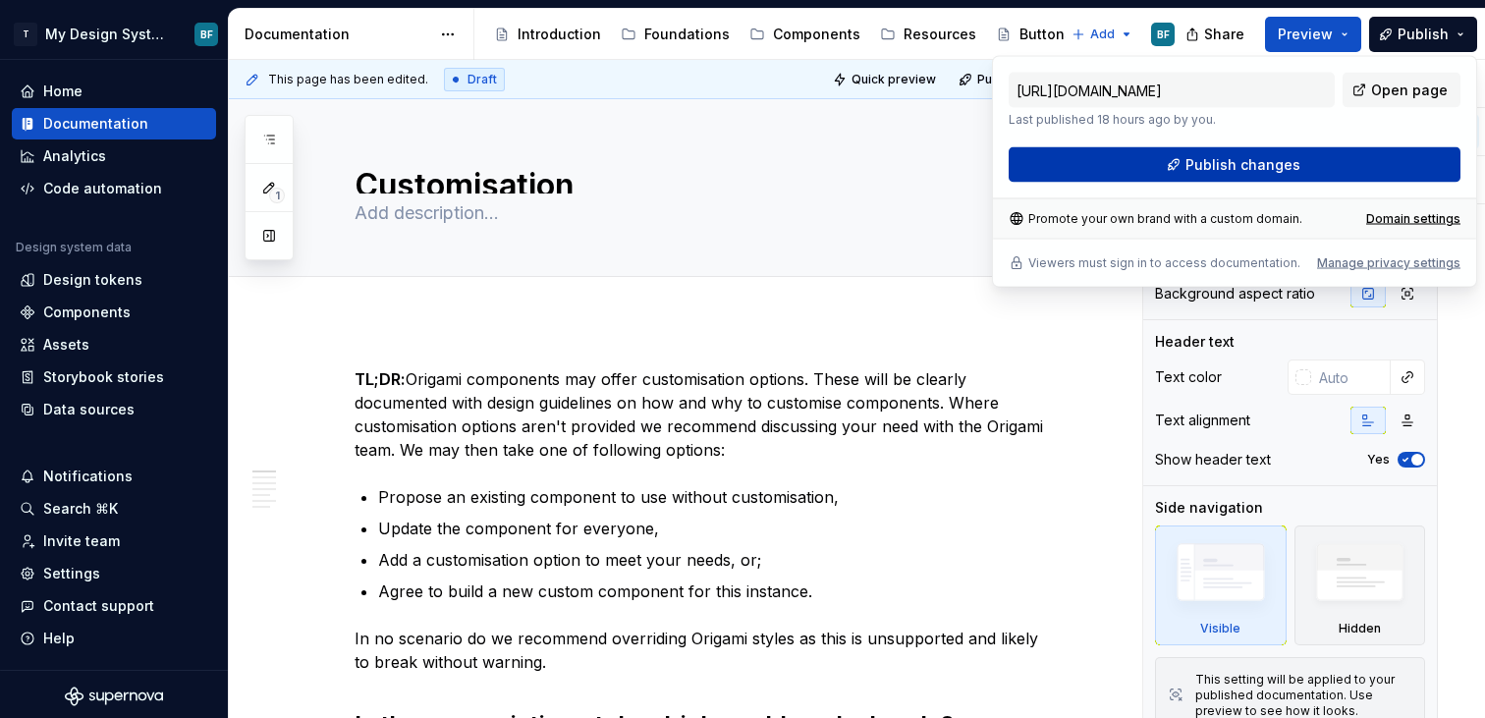
click at [1239, 151] on button "Publish changes" at bounding box center [1235, 164] width 452 height 35
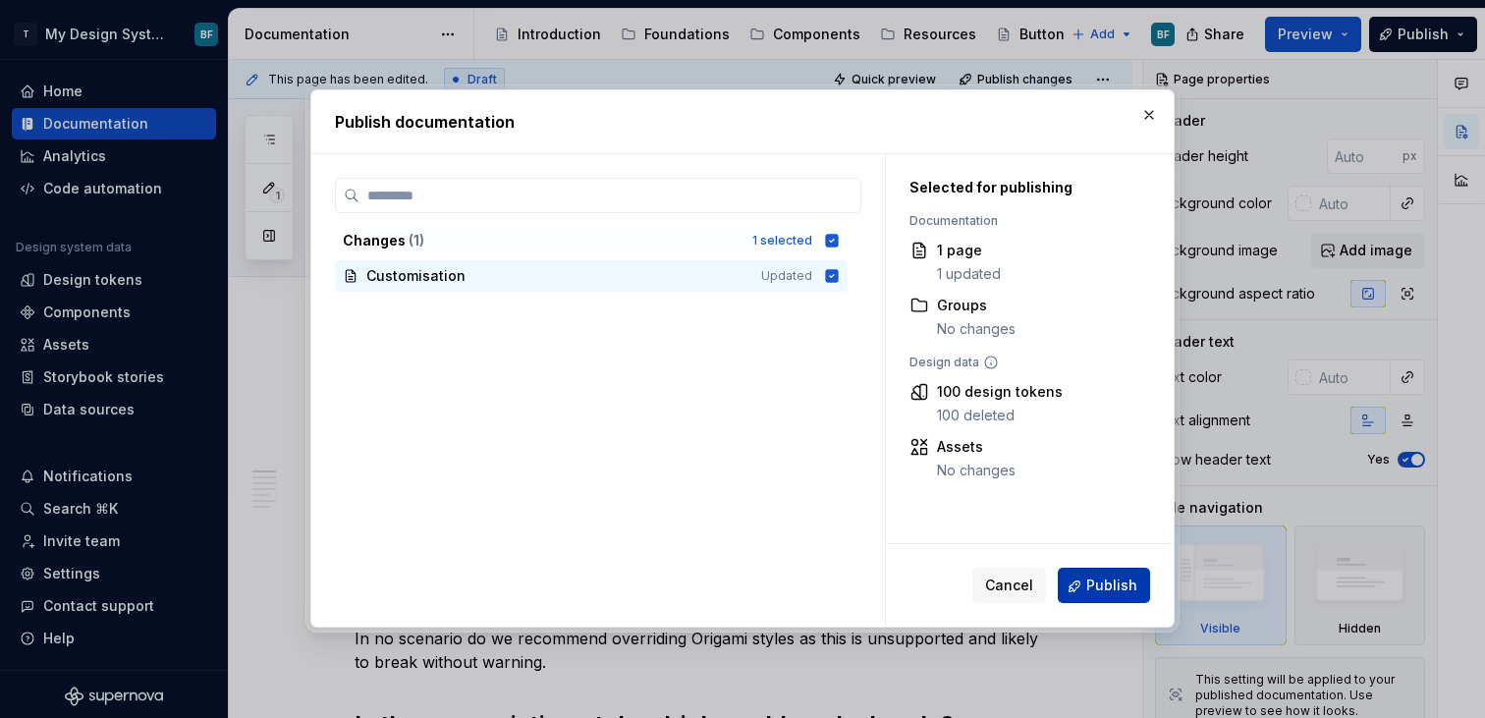
click at [1069, 586] on button "Publish" at bounding box center [1104, 586] width 92 height 35
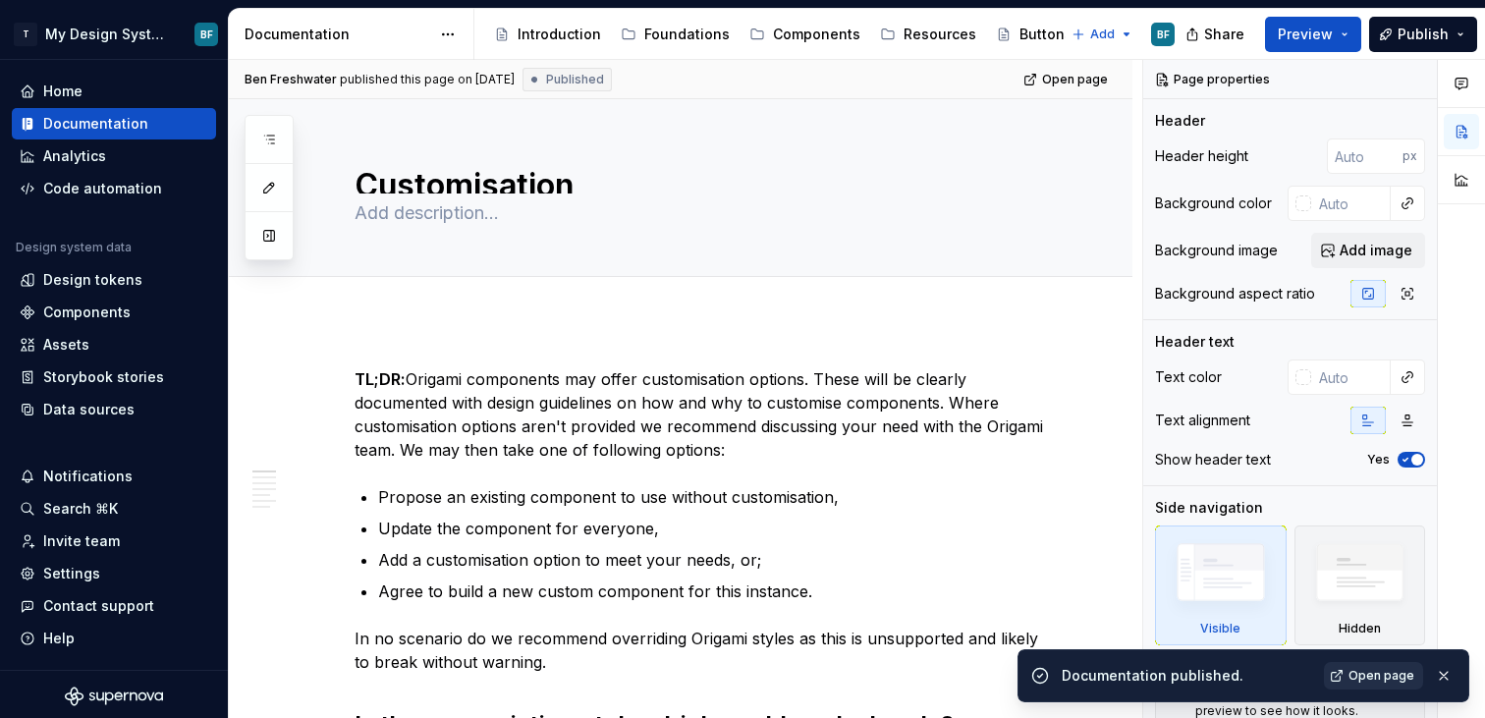
click at [1361, 672] on span "Open page" at bounding box center [1382, 676] width 66 height 16
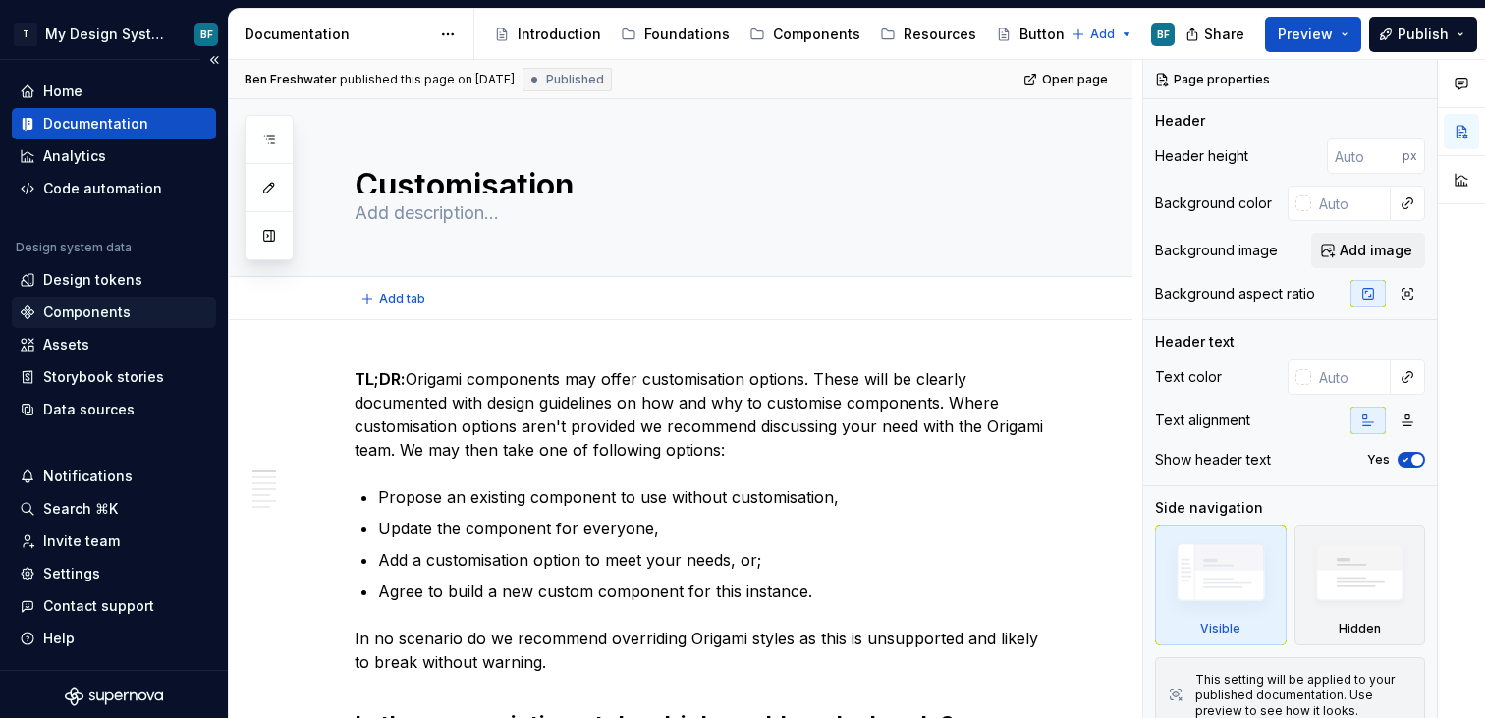
type textarea "*"
click at [105, 564] on div "Settings" at bounding box center [114, 574] width 189 height 20
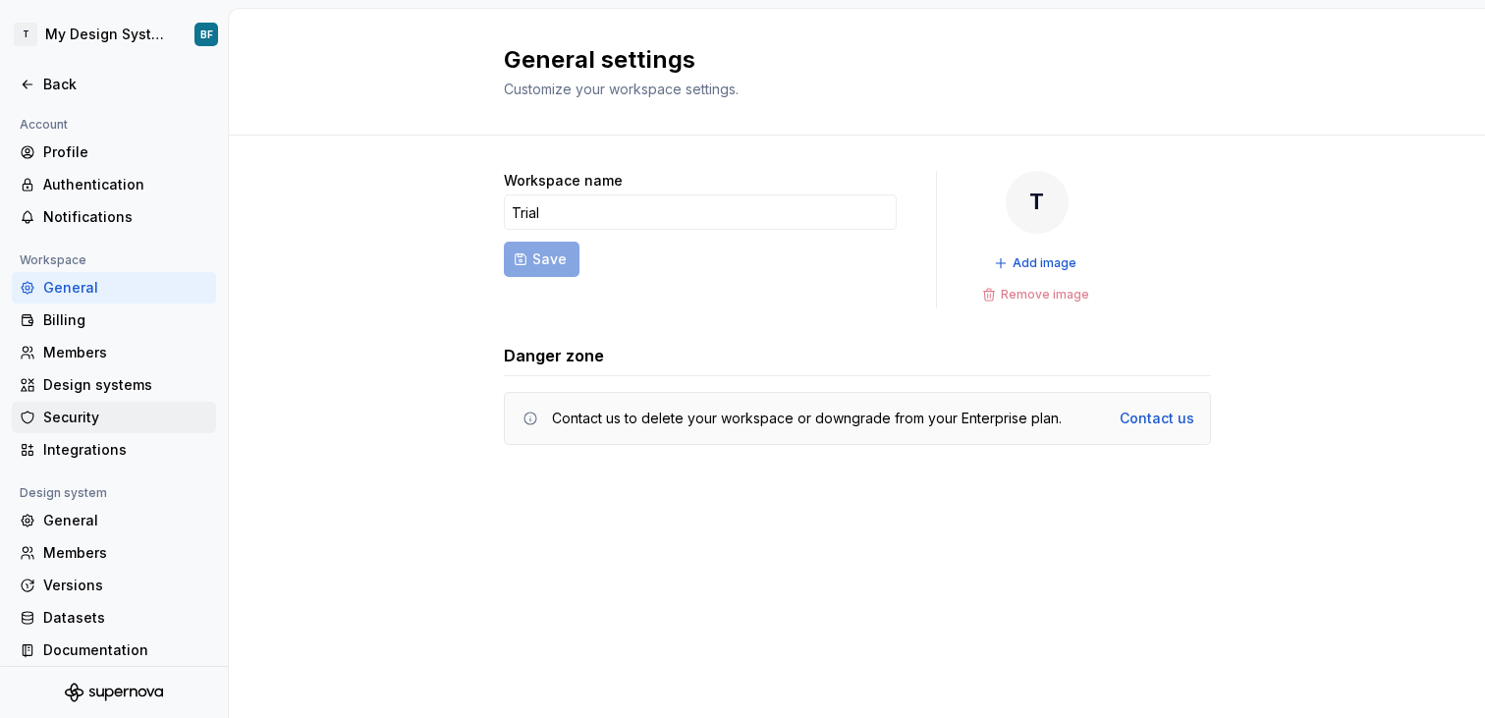
scroll to position [12, 0]
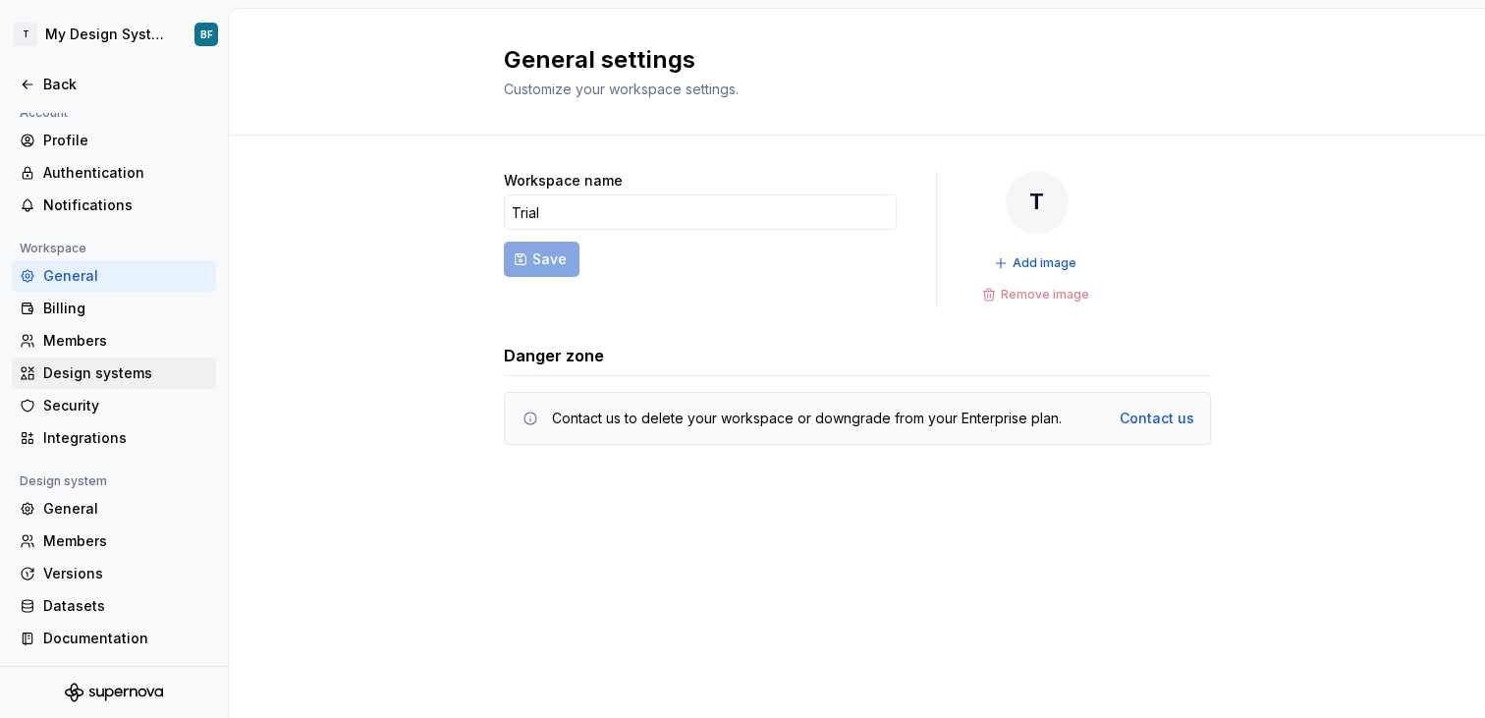
click at [126, 360] on div "Design systems" at bounding box center [114, 373] width 204 height 31
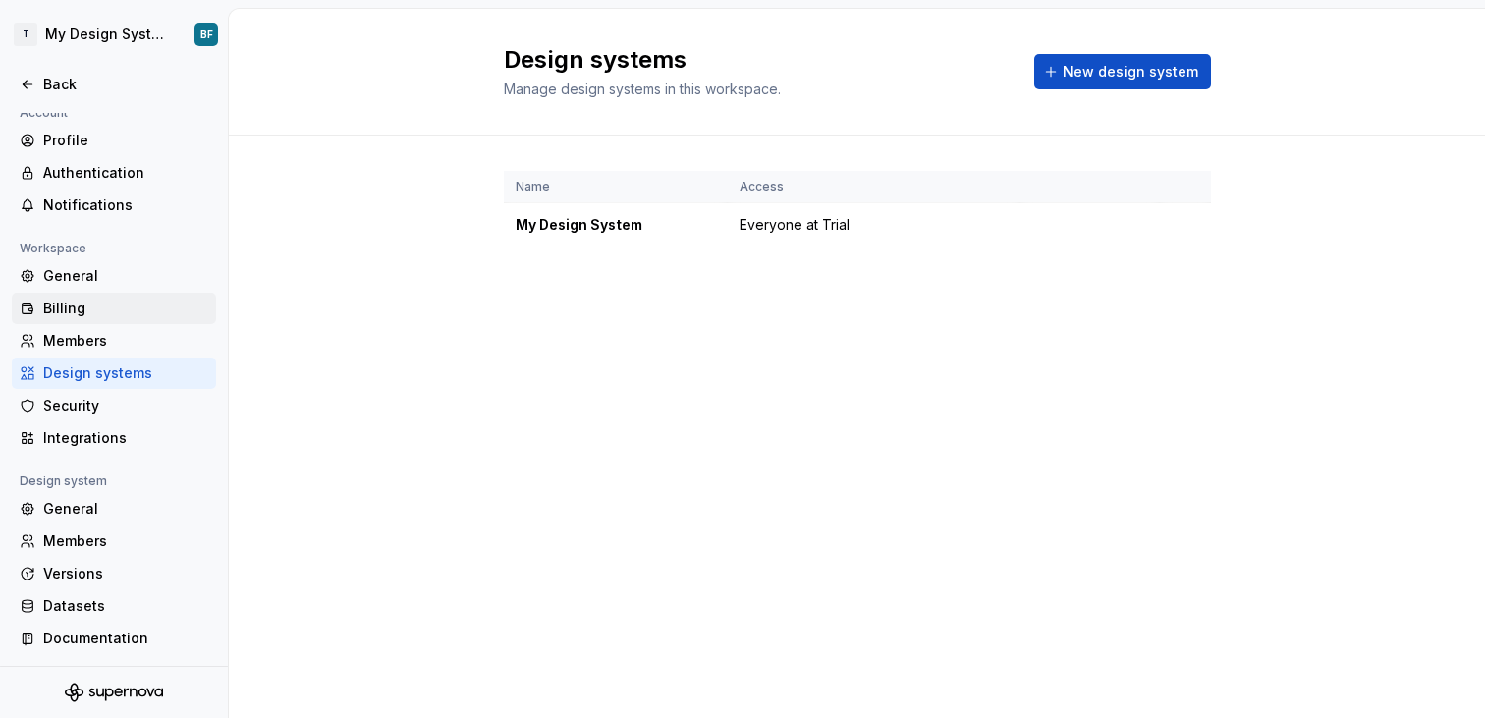
click at [116, 302] on div "Billing" at bounding box center [125, 309] width 165 height 20
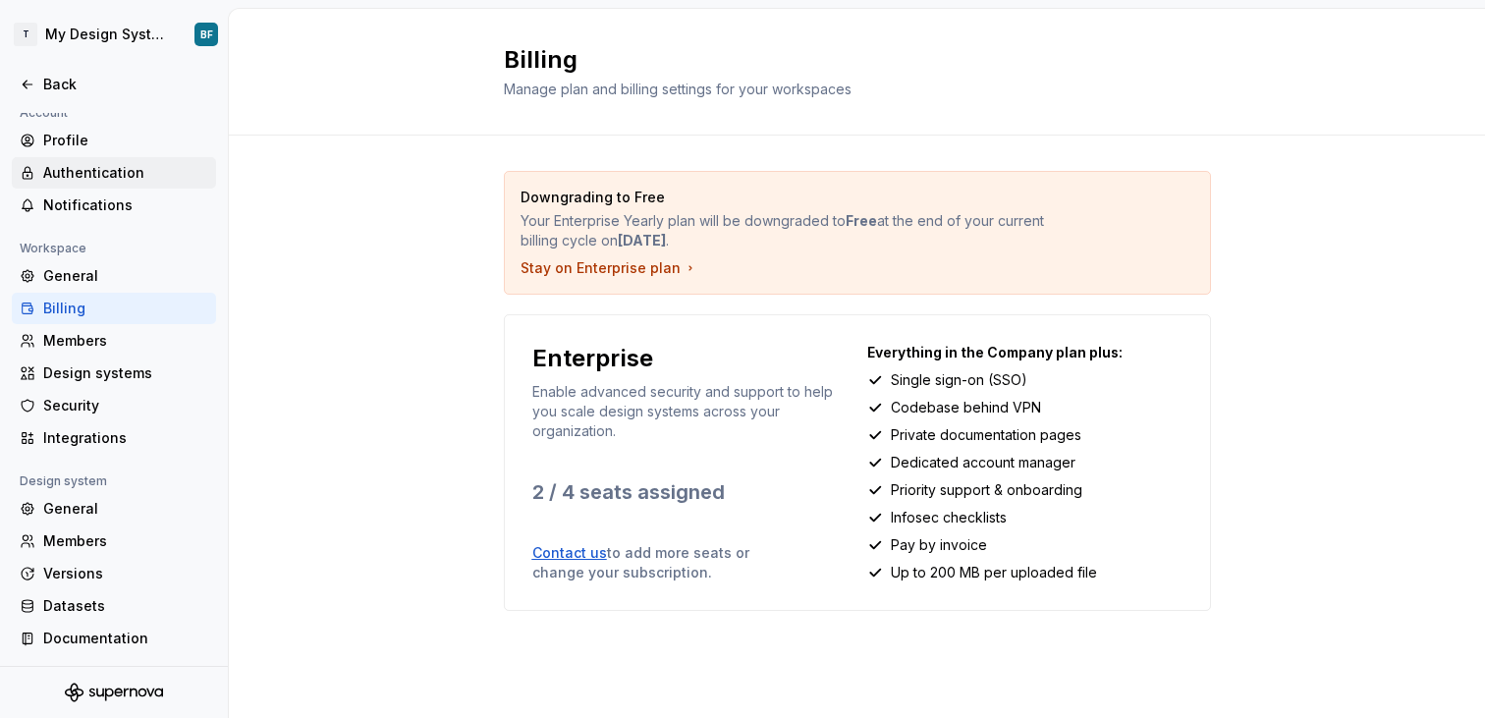
click at [125, 161] on div "Authentication" at bounding box center [114, 172] width 204 height 31
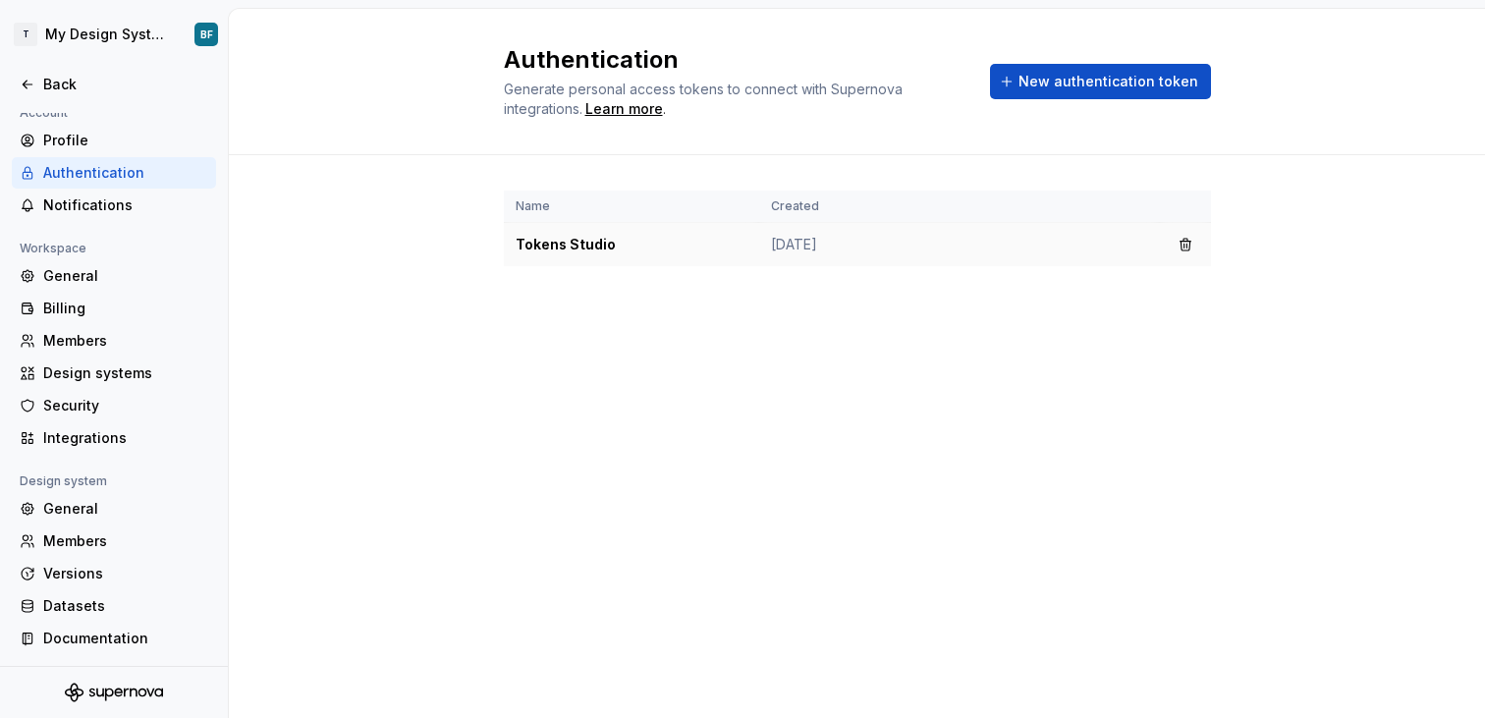
click at [622, 234] on td "Tokens Studio" at bounding box center [631, 245] width 255 height 44
click at [1183, 239] on button "button" at bounding box center [1186, 245] width 28 height 28
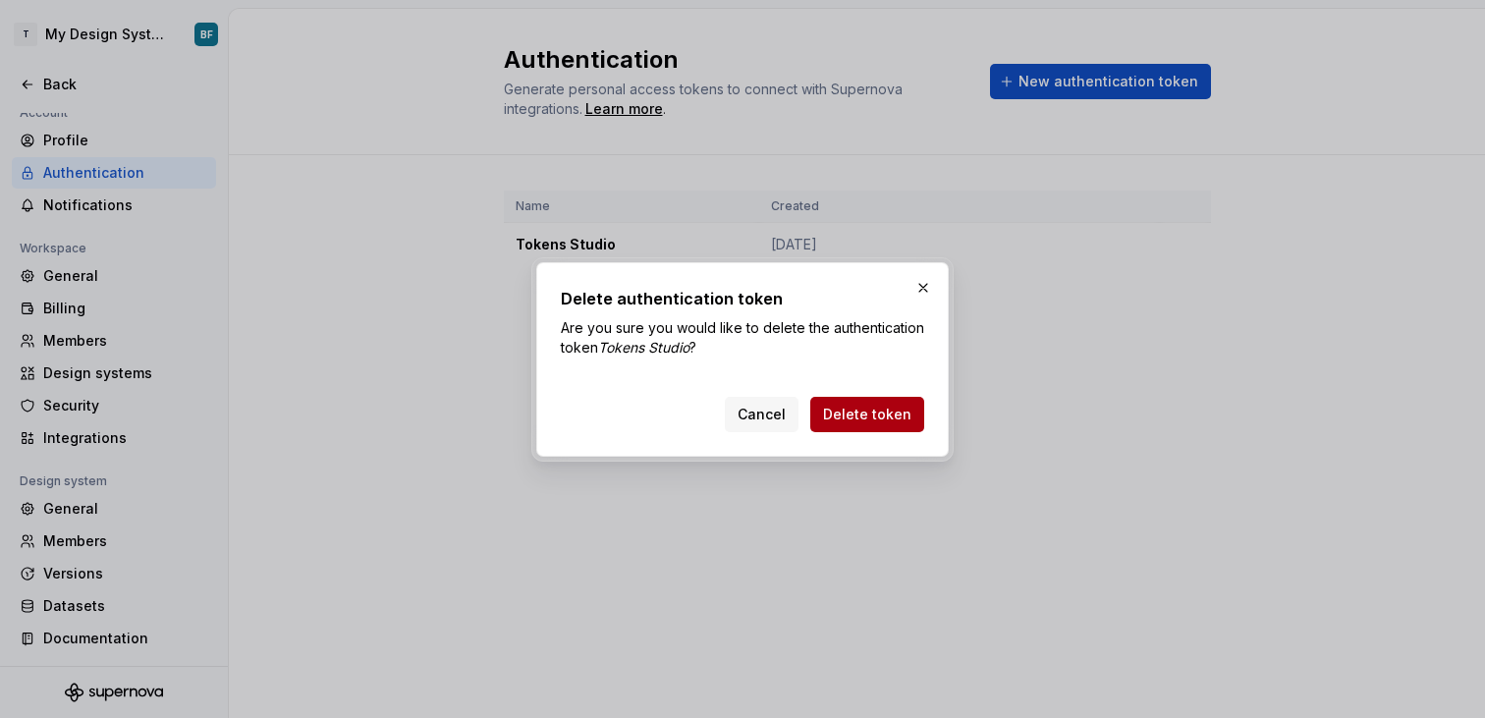
click at [879, 414] on span "Delete token" at bounding box center [867, 415] width 88 height 20
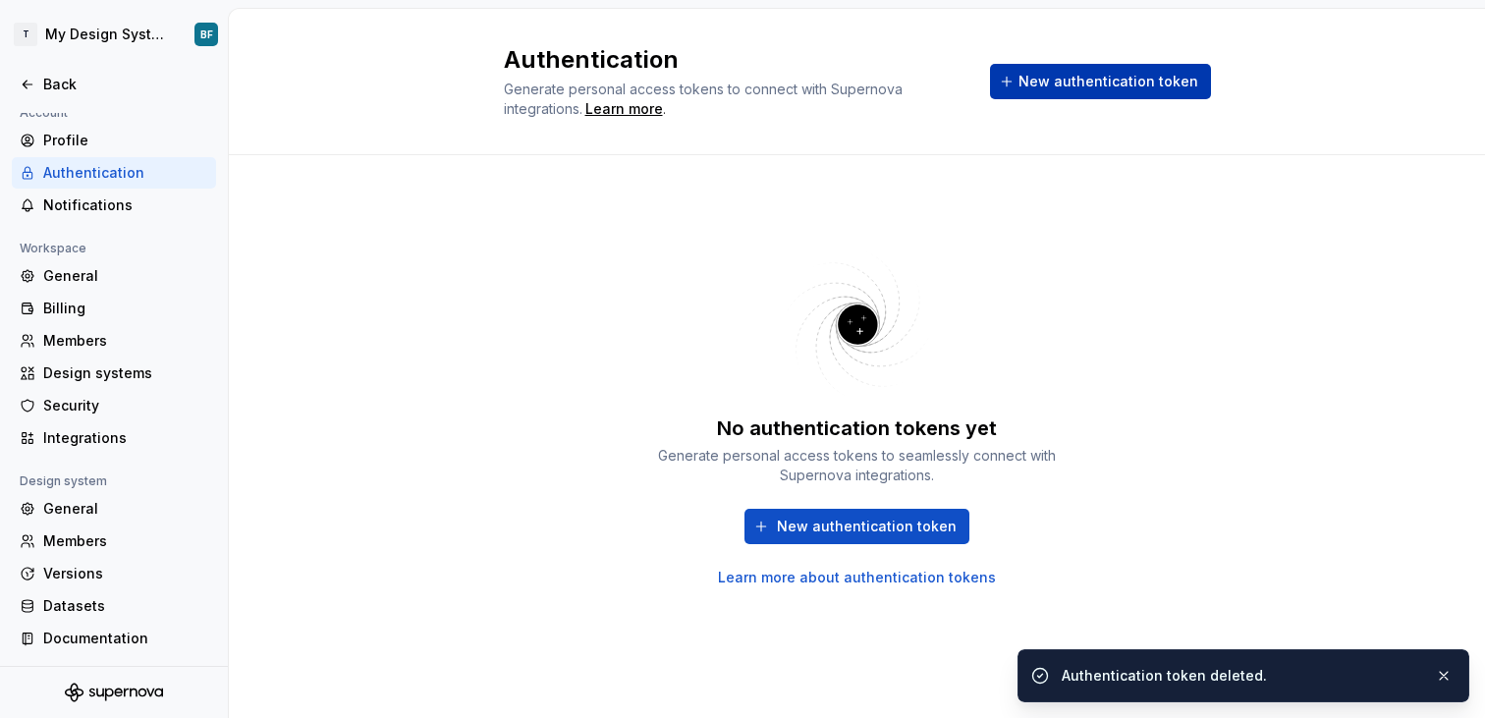
click at [1052, 86] on span "New authentication token" at bounding box center [1109, 82] width 180 height 20
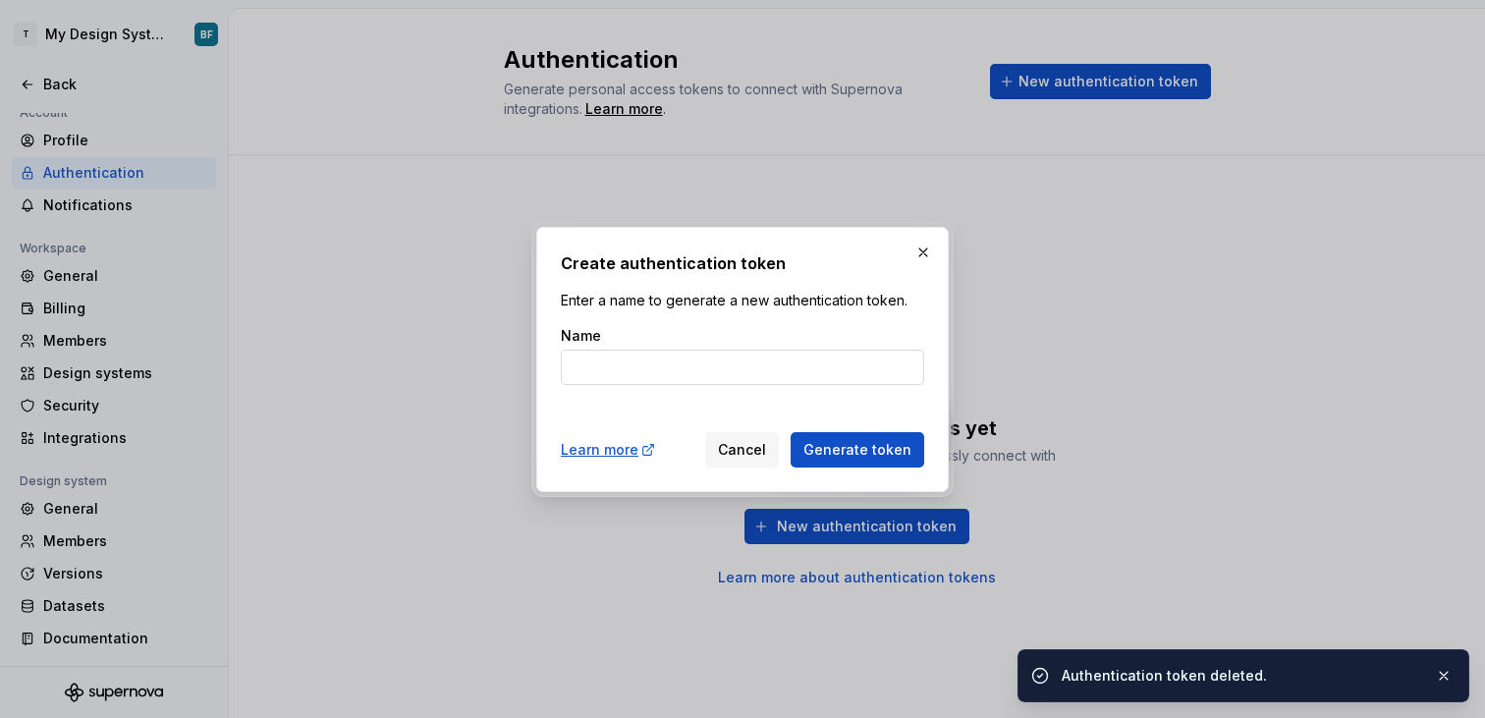
type input "S"
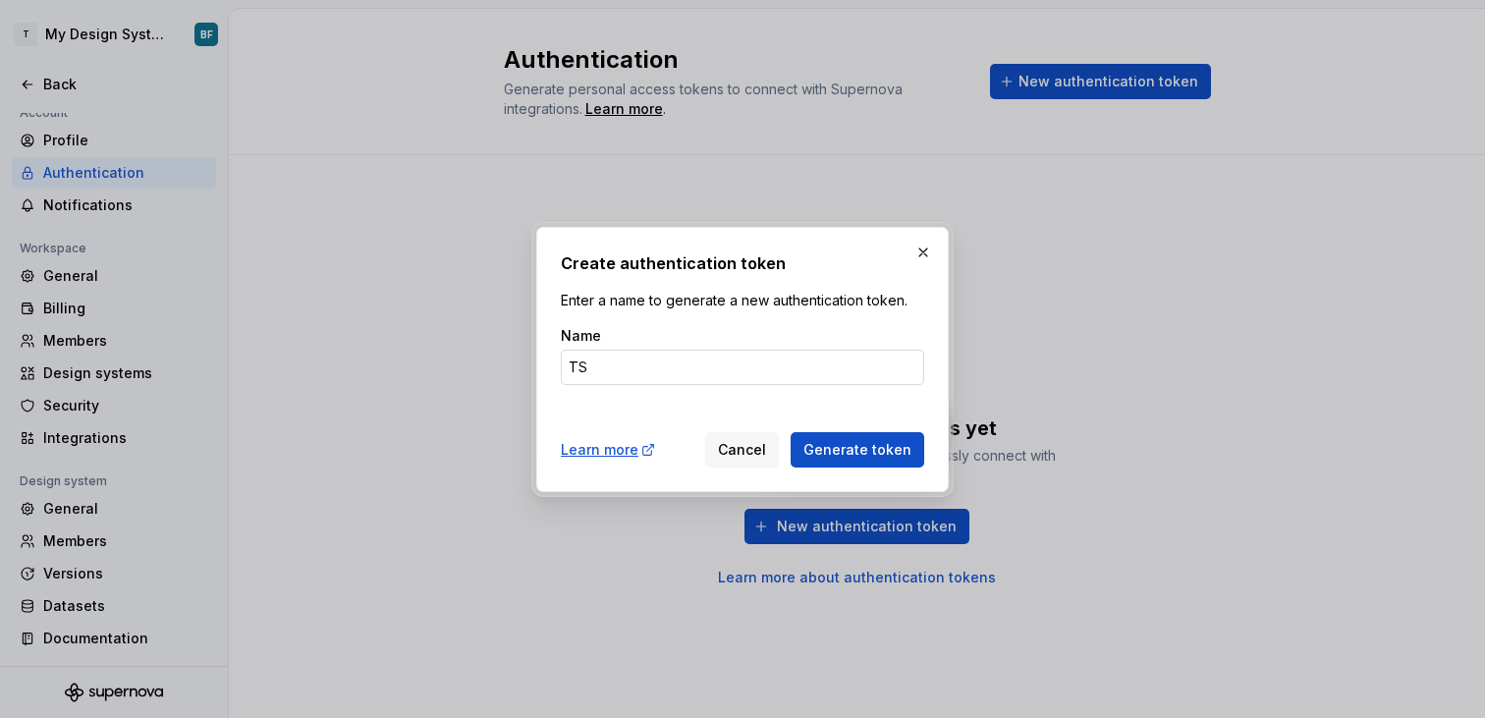
type input "TS"
click at [791, 432] on button "Generate token" at bounding box center [858, 449] width 134 height 35
click at [895, 448] on span "Generate token" at bounding box center [857, 450] width 108 height 20
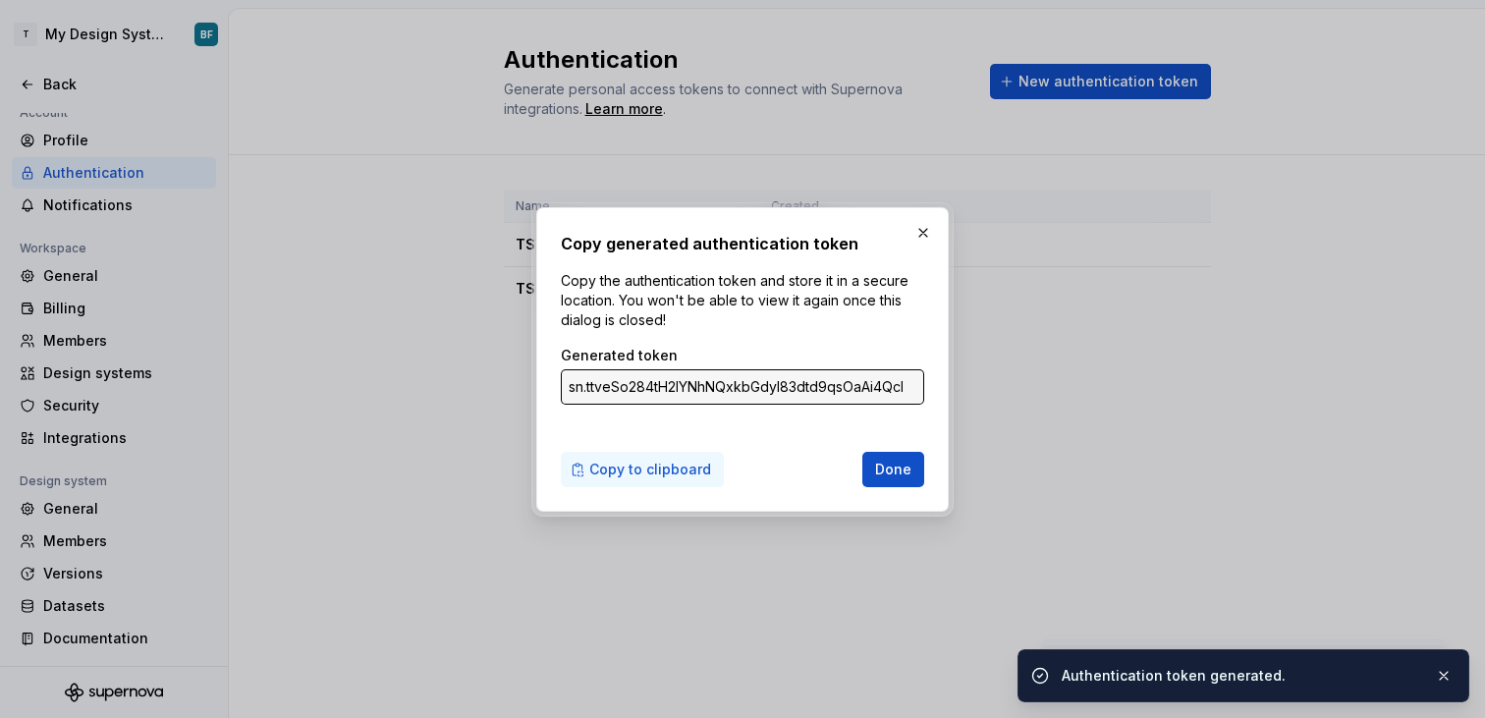
click at [672, 466] on span "Copy to clipboard" at bounding box center [650, 470] width 122 height 20
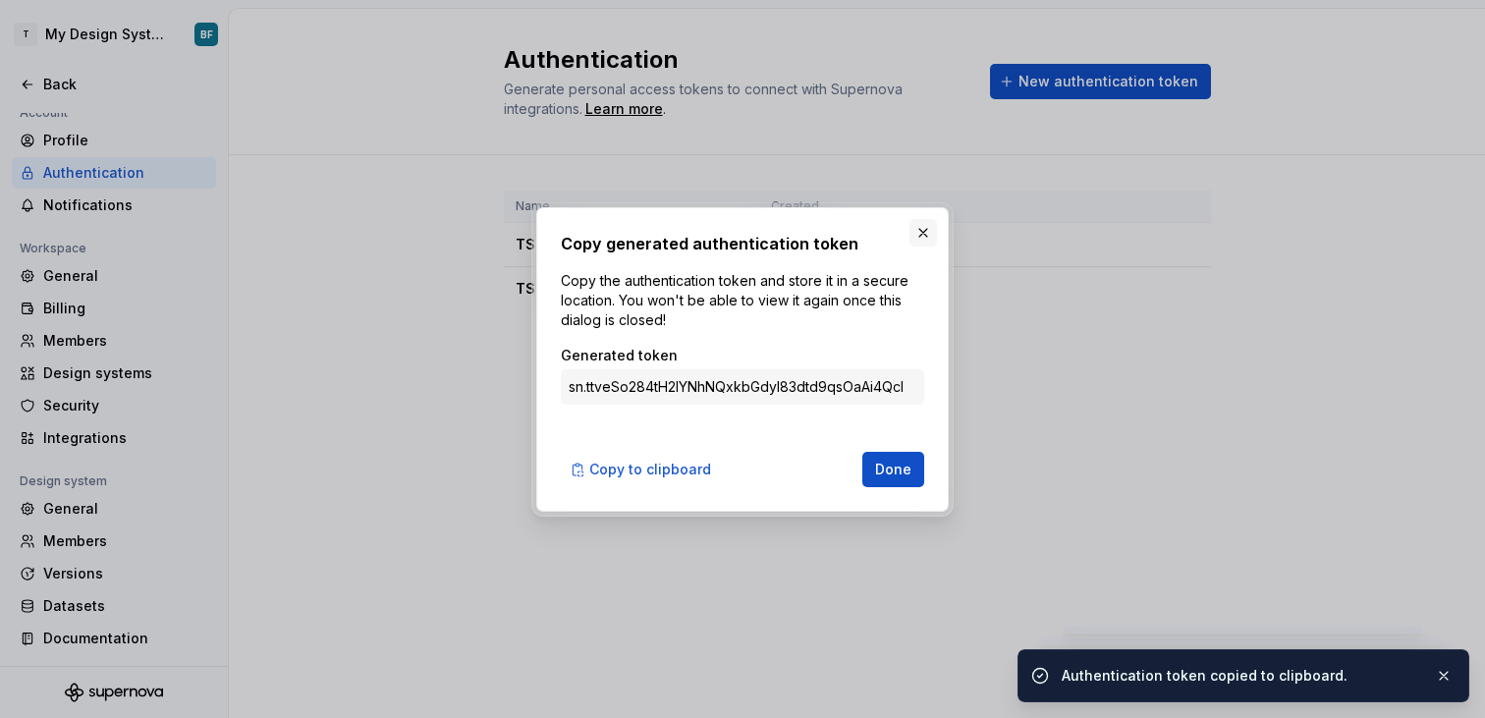
click at [916, 230] on button "button" at bounding box center [923, 233] width 28 height 28
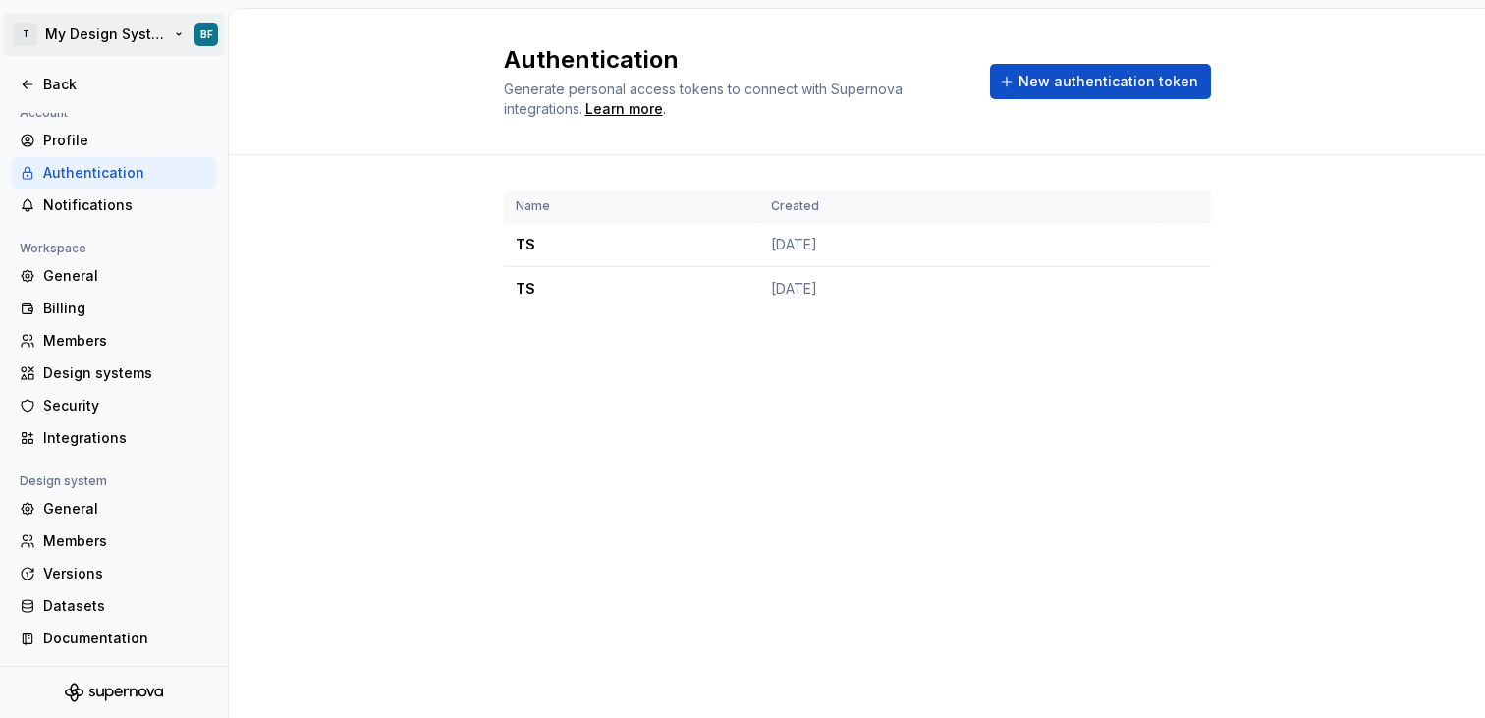
click at [77, 28] on html "T My Design System BF Back Account Profile Authentication Notifications Workspa…" at bounding box center [742, 359] width 1485 height 718
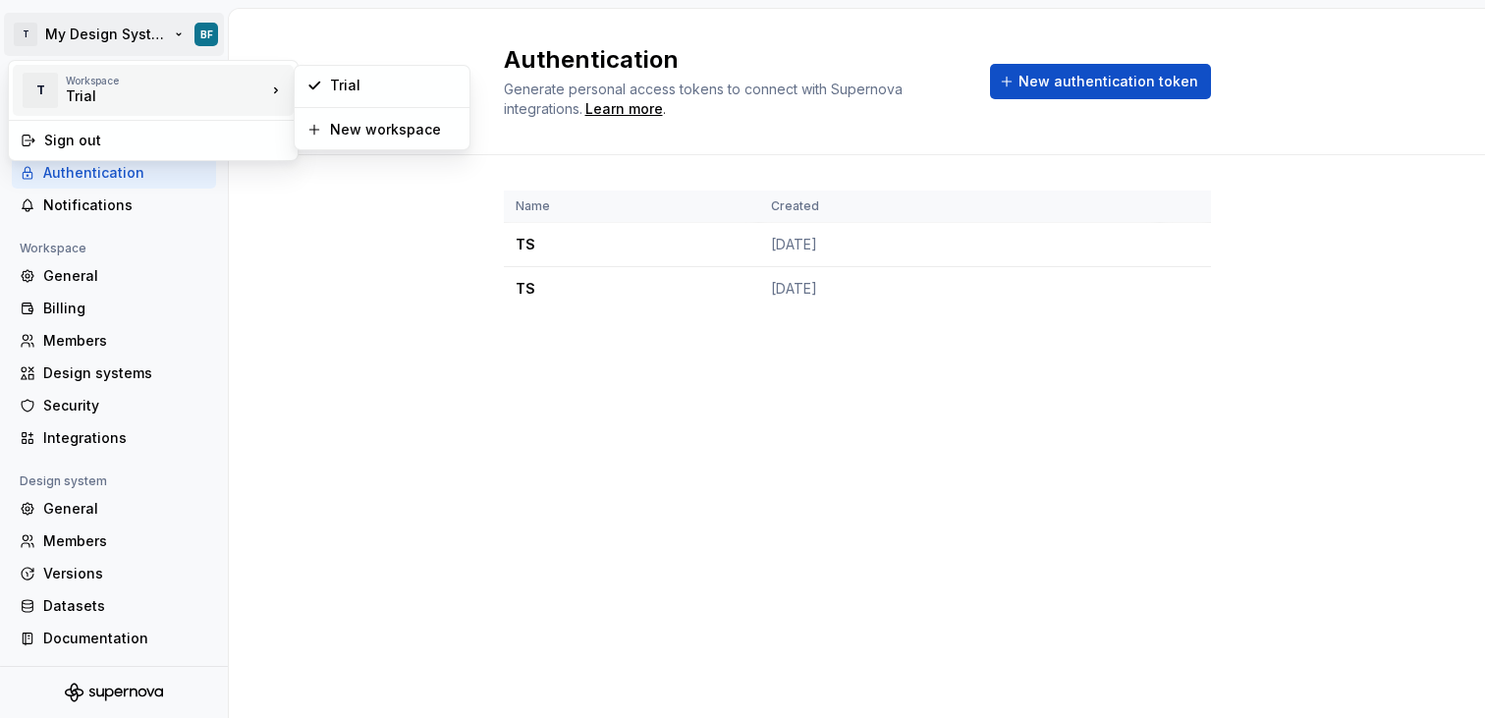
click at [107, 93] on div "Trial" at bounding box center [149, 96] width 167 height 20
click at [215, 77] on div "Workspace" at bounding box center [166, 81] width 200 height 12
click at [358, 83] on div "Trial" at bounding box center [394, 86] width 128 height 20
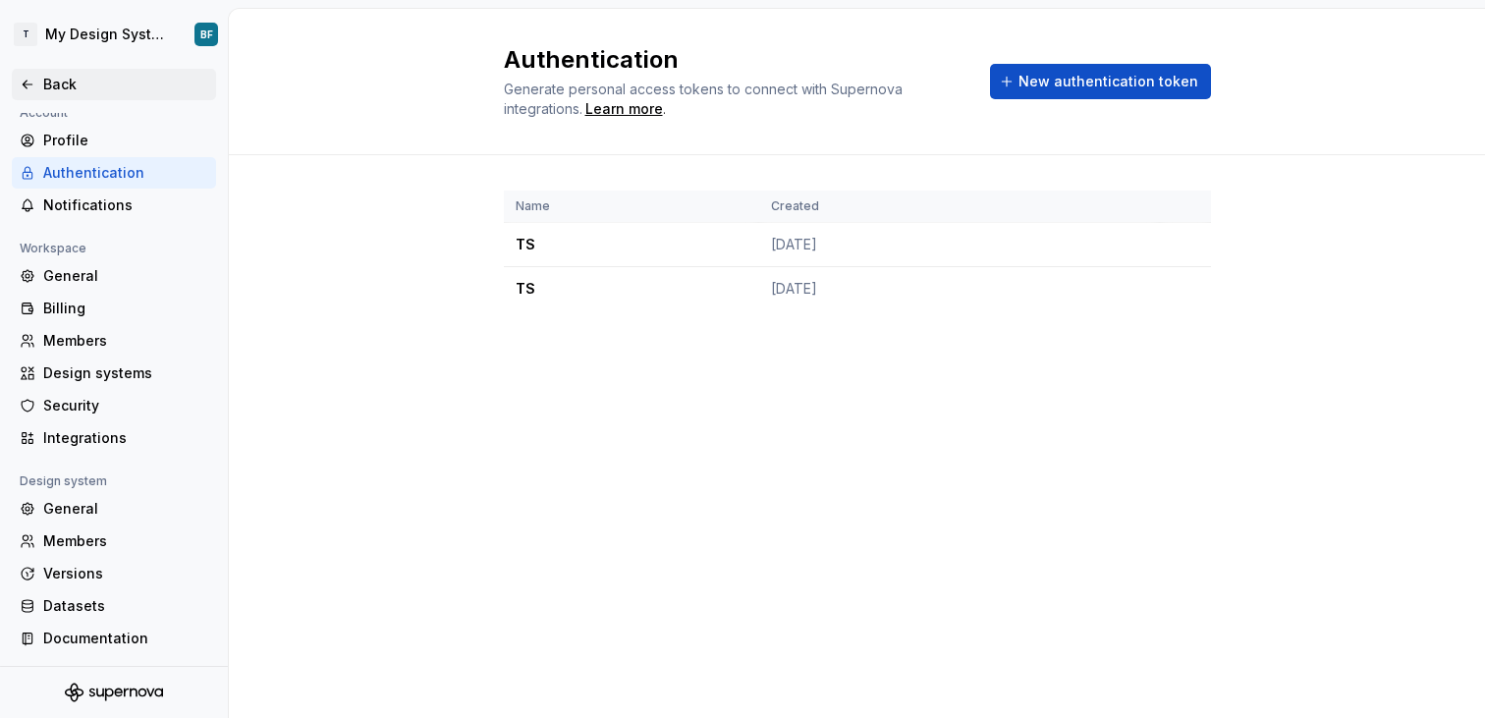
click at [26, 81] on icon at bounding box center [28, 85] width 16 height 16
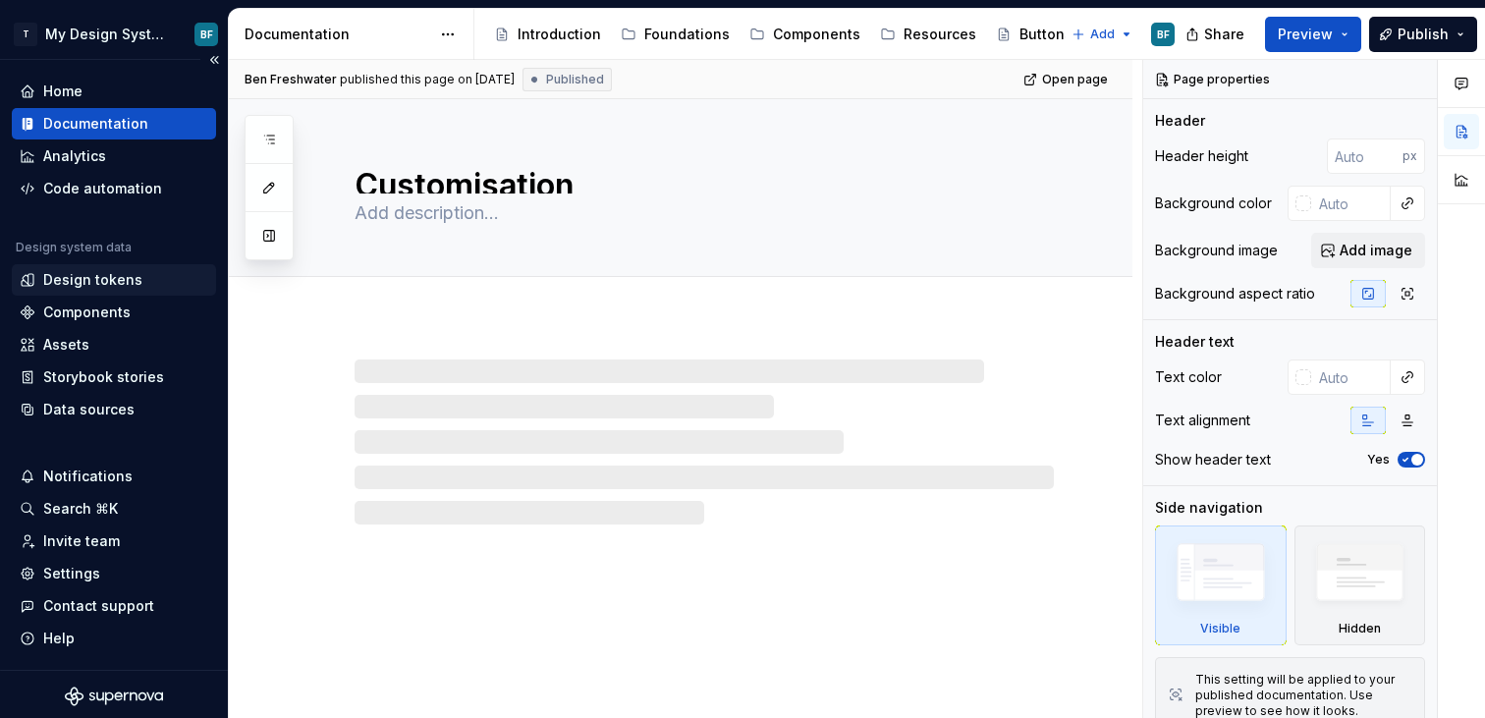
type textarea "*"
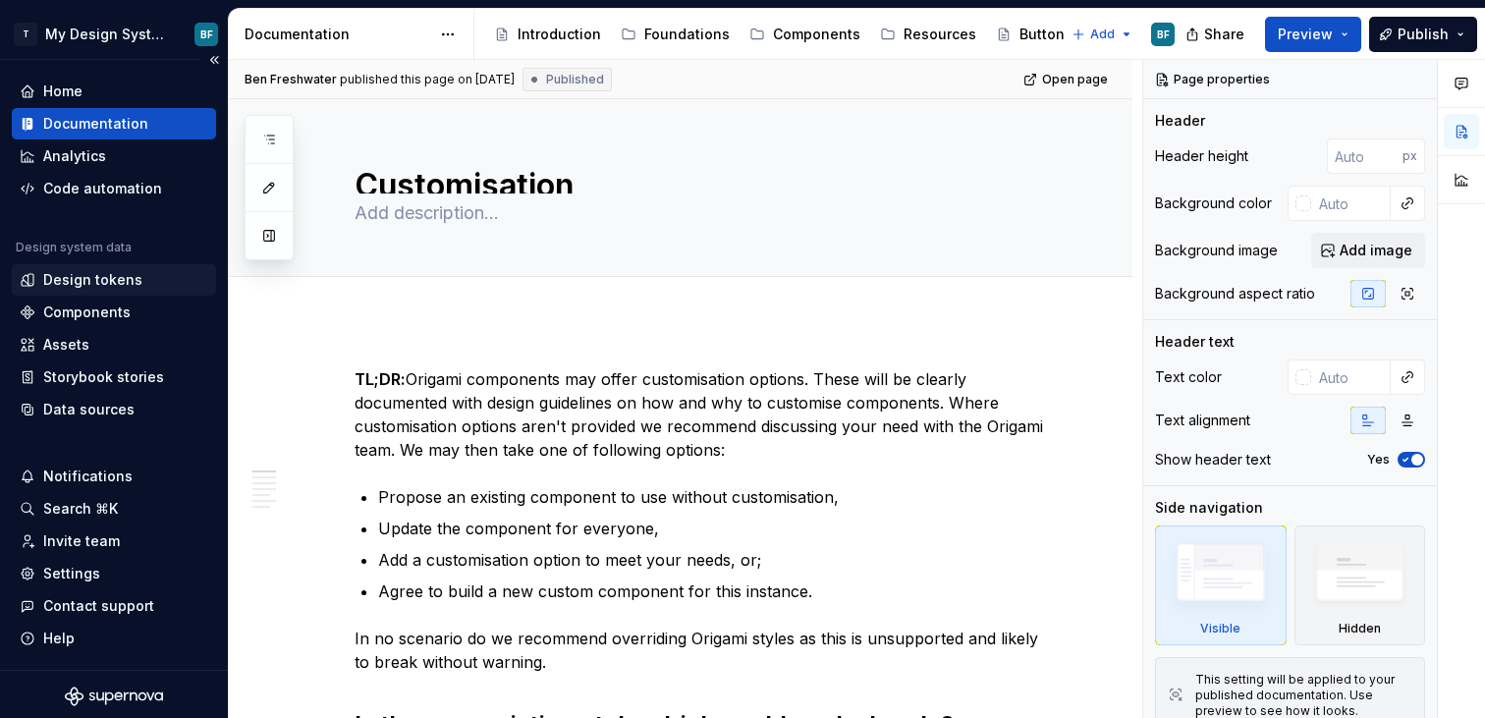
scroll to position [4, 0]
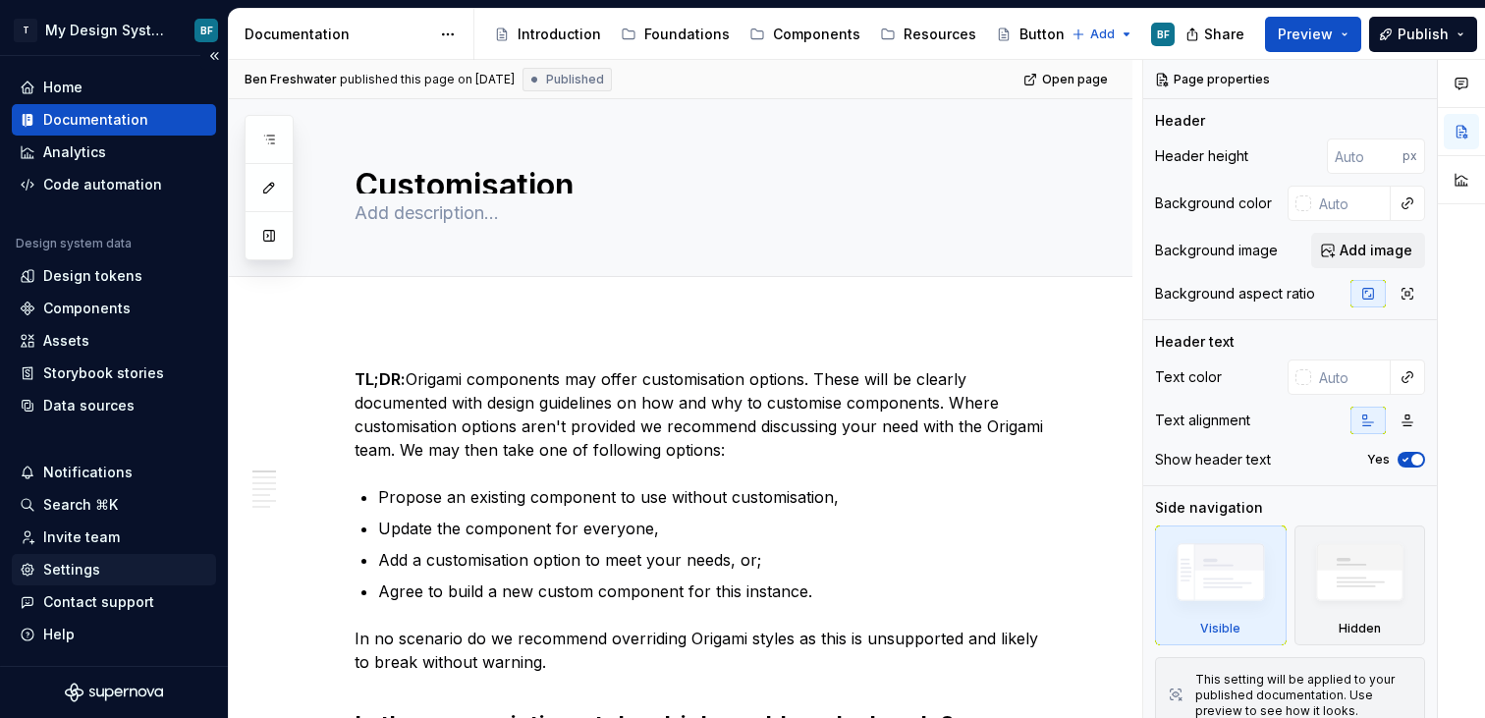
click at [92, 578] on div "Settings" at bounding box center [71, 570] width 57 height 20
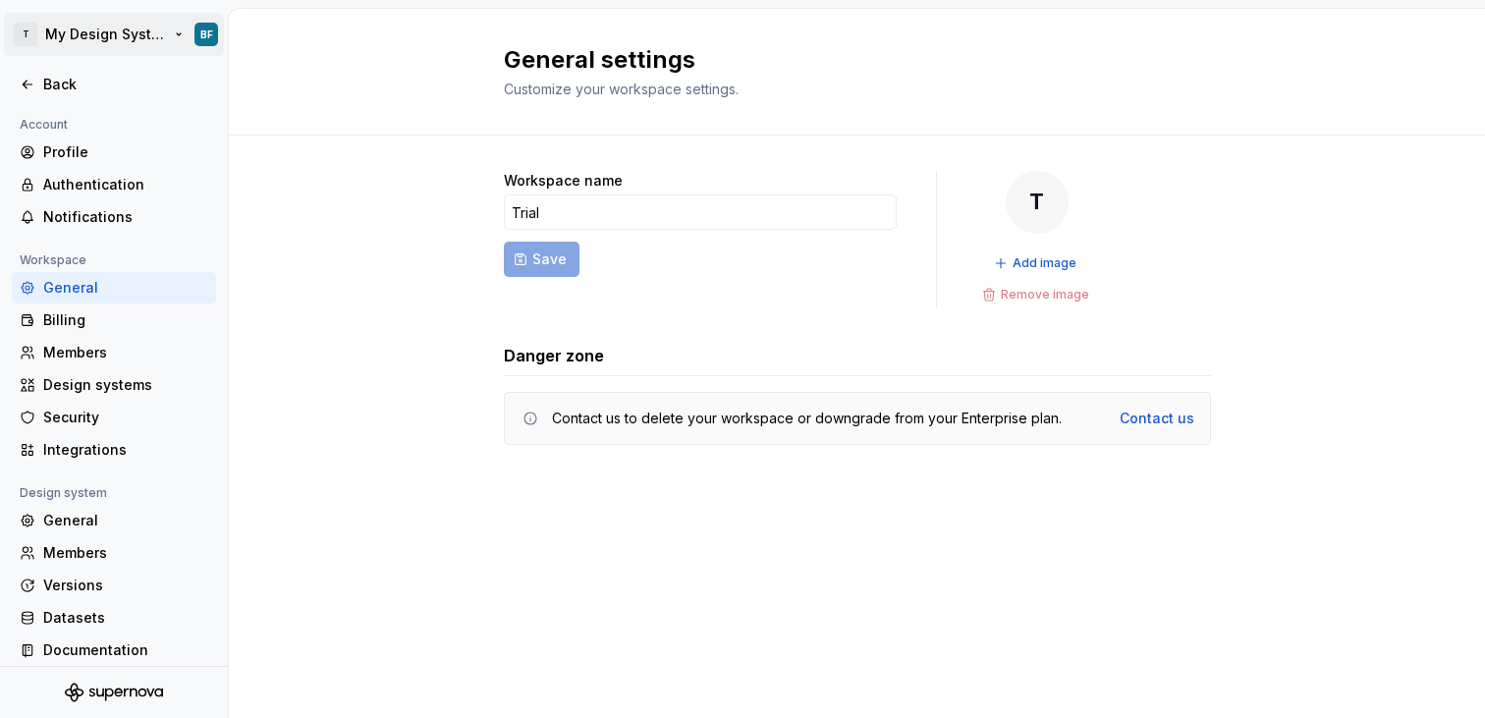
click at [120, 46] on html "T My Design System BF Back Account Profile Authentication Notifications Workspa…" at bounding box center [742, 359] width 1485 height 718
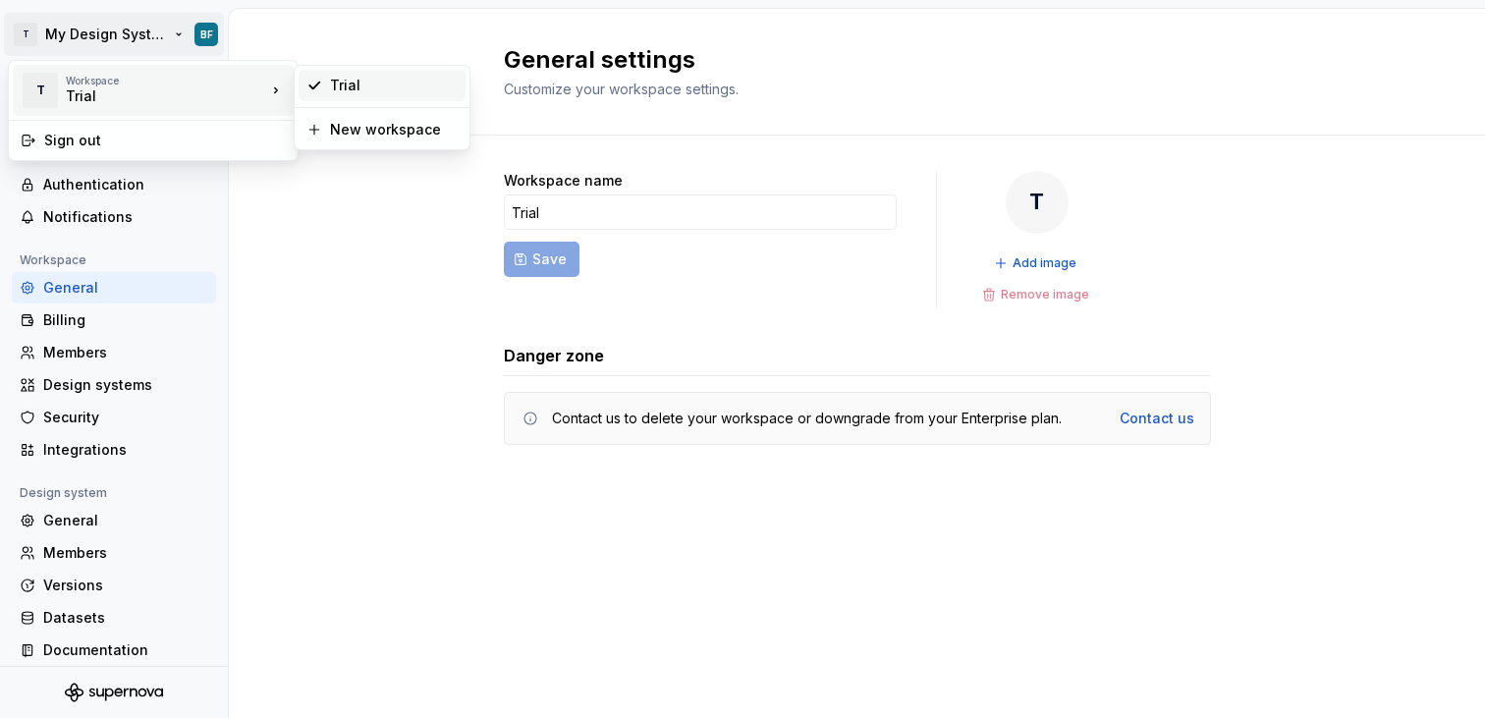
click at [330, 85] on div "Trial" at bounding box center [394, 86] width 128 height 20
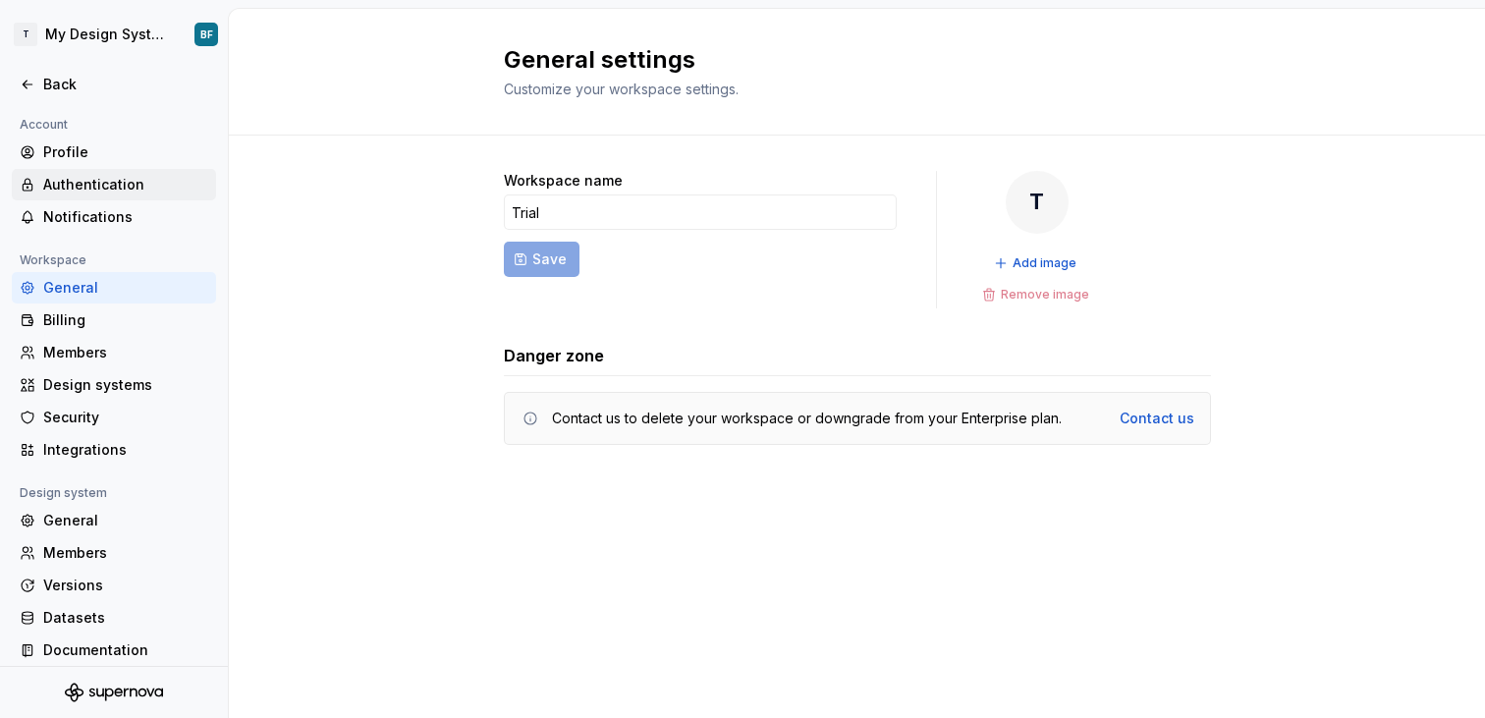
click at [118, 169] on div "Authentication" at bounding box center [114, 184] width 204 height 31
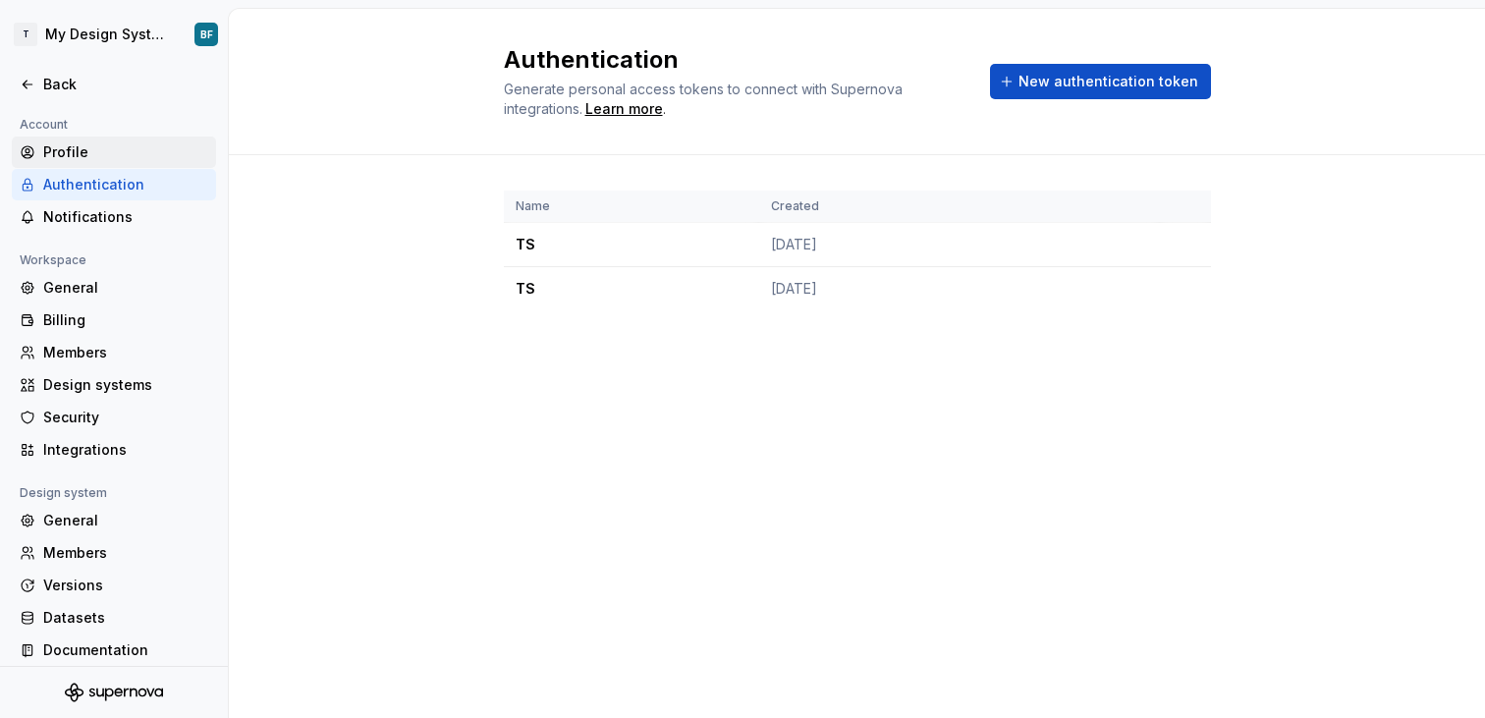
click at [106, 156] on div "Profile" at bounding box center [125, 152] width 165 height 20
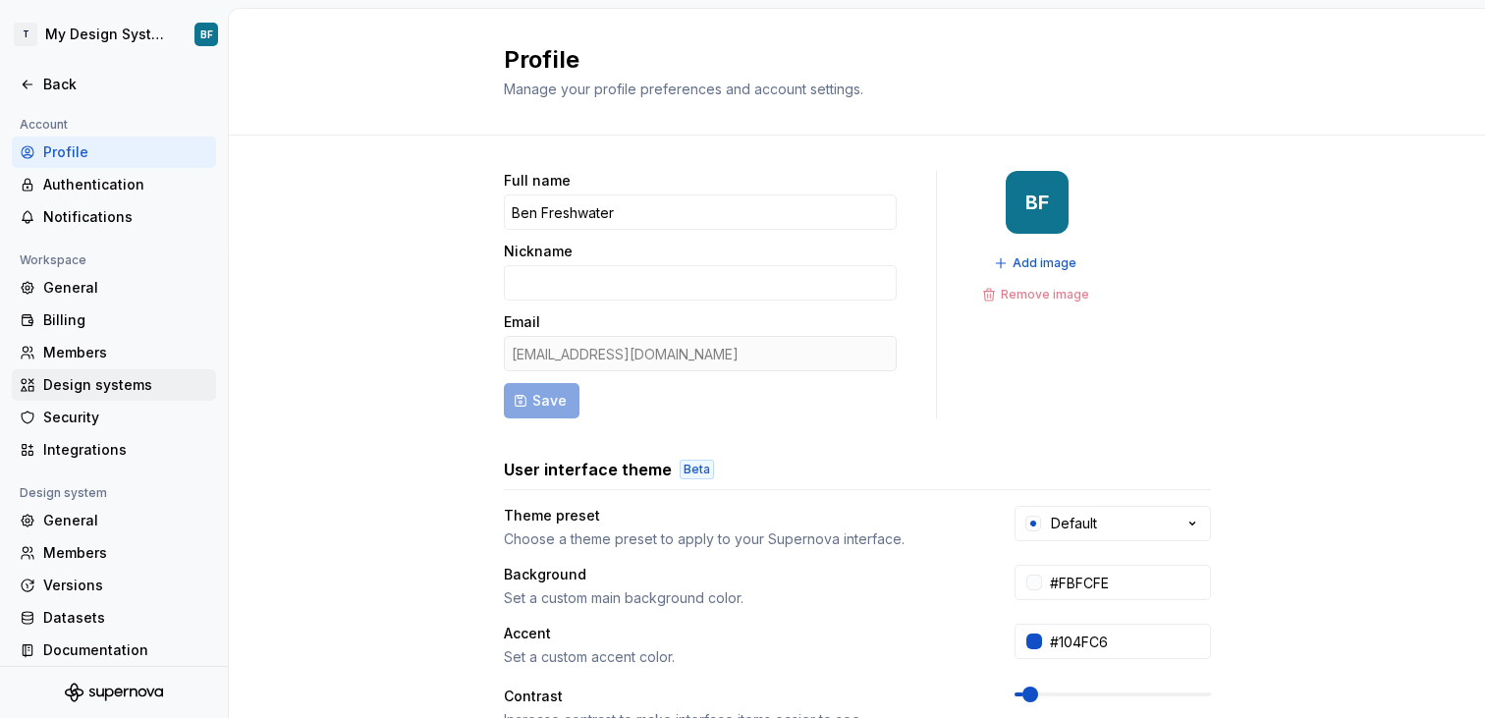
click at [118, 381] on div "Design systems" at bounding box center [125, 385] width 165 height 20
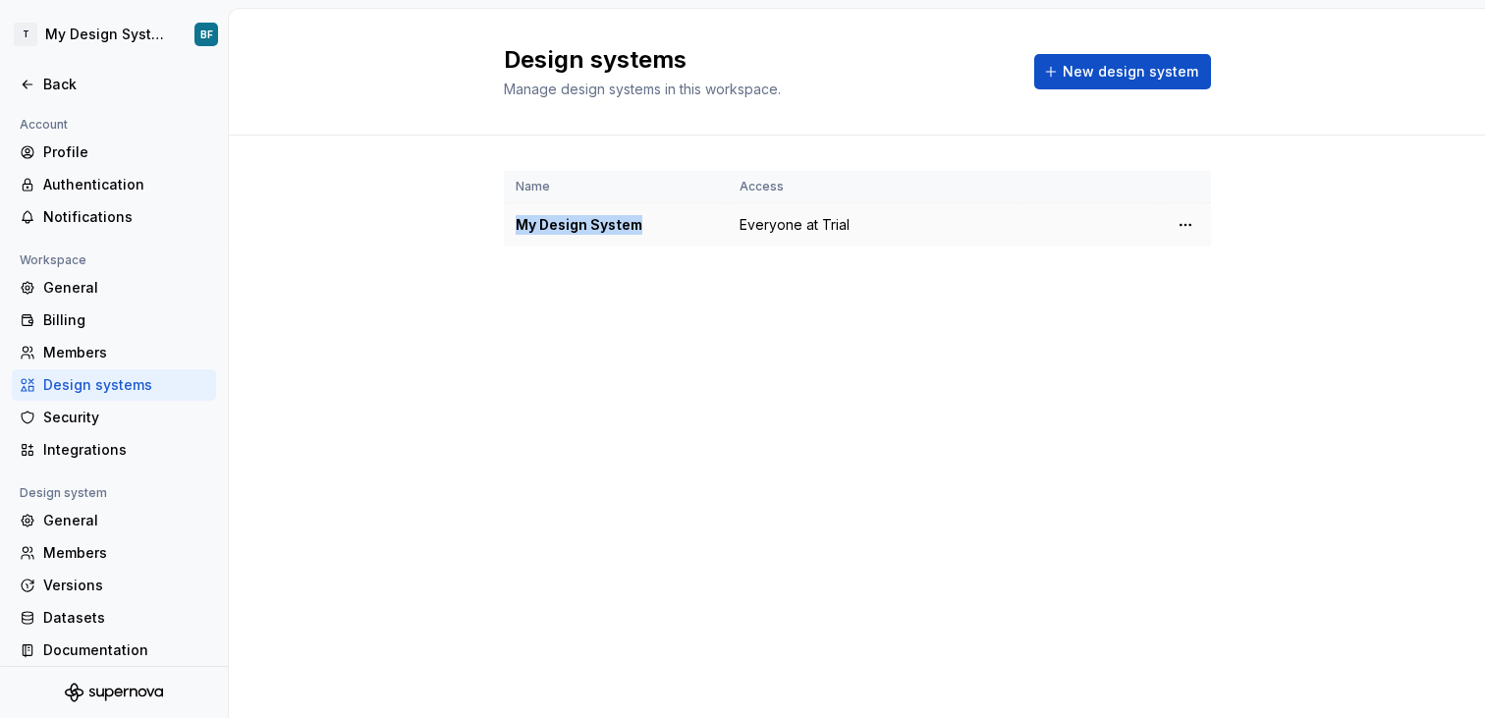
drag, startPoint x: 652, startPoint y: 231, endPoint x: 516, endPoint y: 232, distance: 136.5
click at [516, 232] on div "My Design System" at bounding box center [616, 225] width 200 height 20
click at [1103, 83] on button "New design system" at bounding box center [1122, 71] width 177 height 35
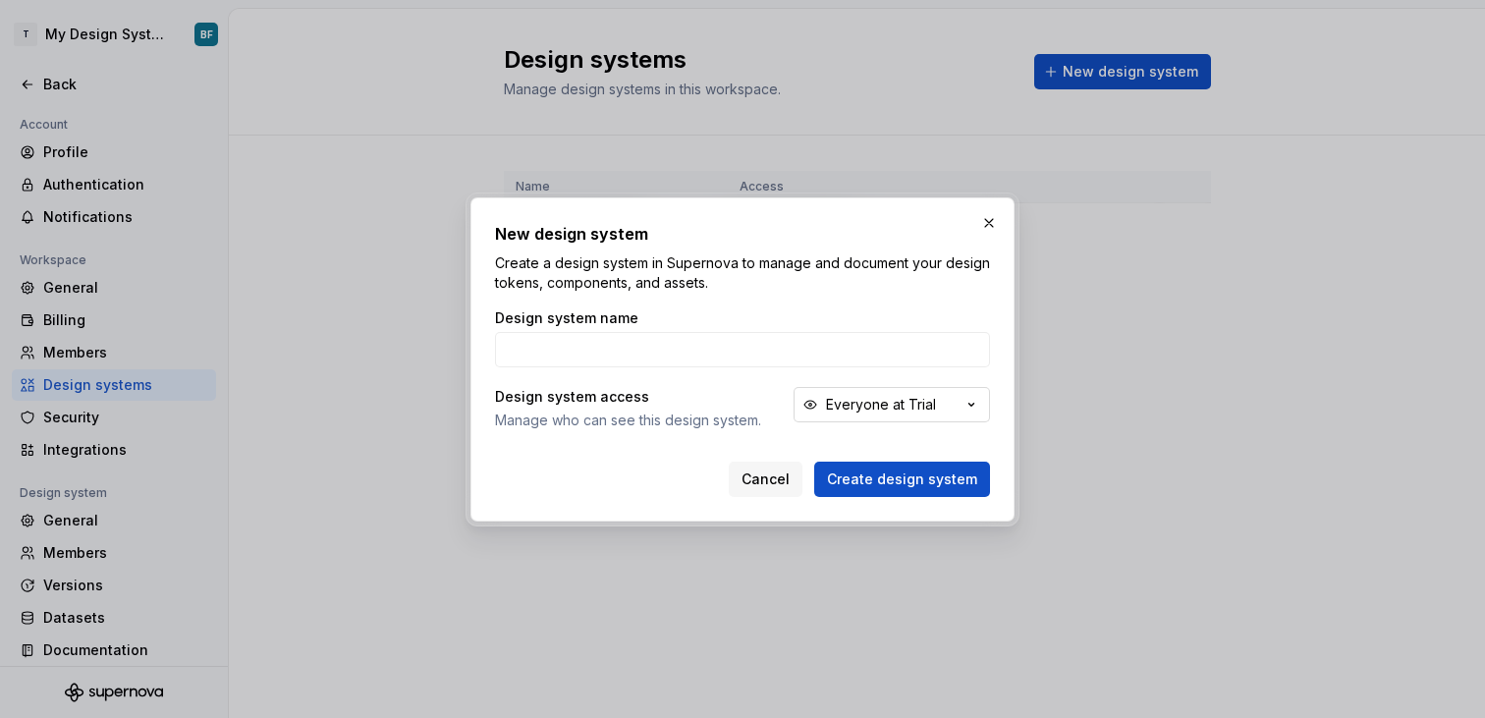
click at [951, 408] on button "Everyone at Trial" at bounding box center [892, 404] width 196 height 35
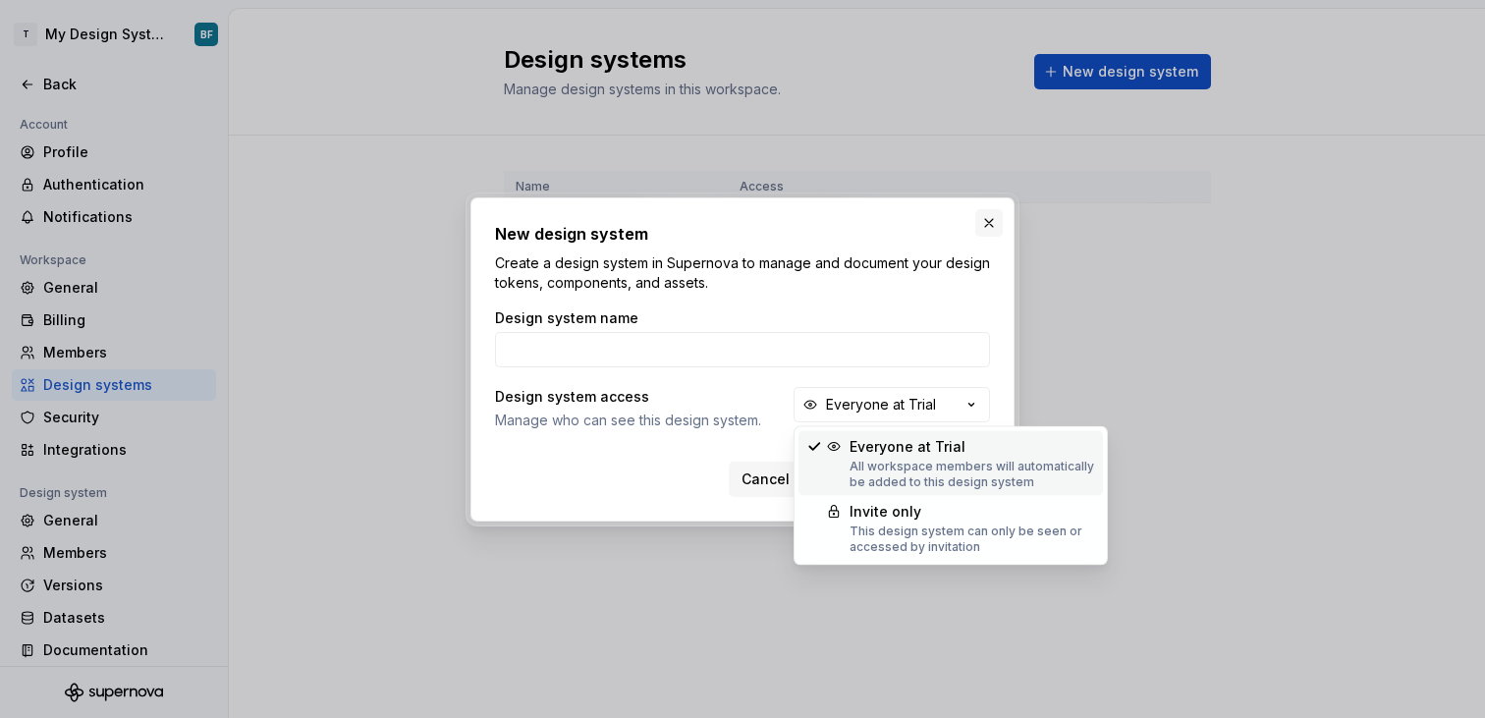
click at [997, 219] on button "button" at bounding box center [989, 223] width 28 height 28
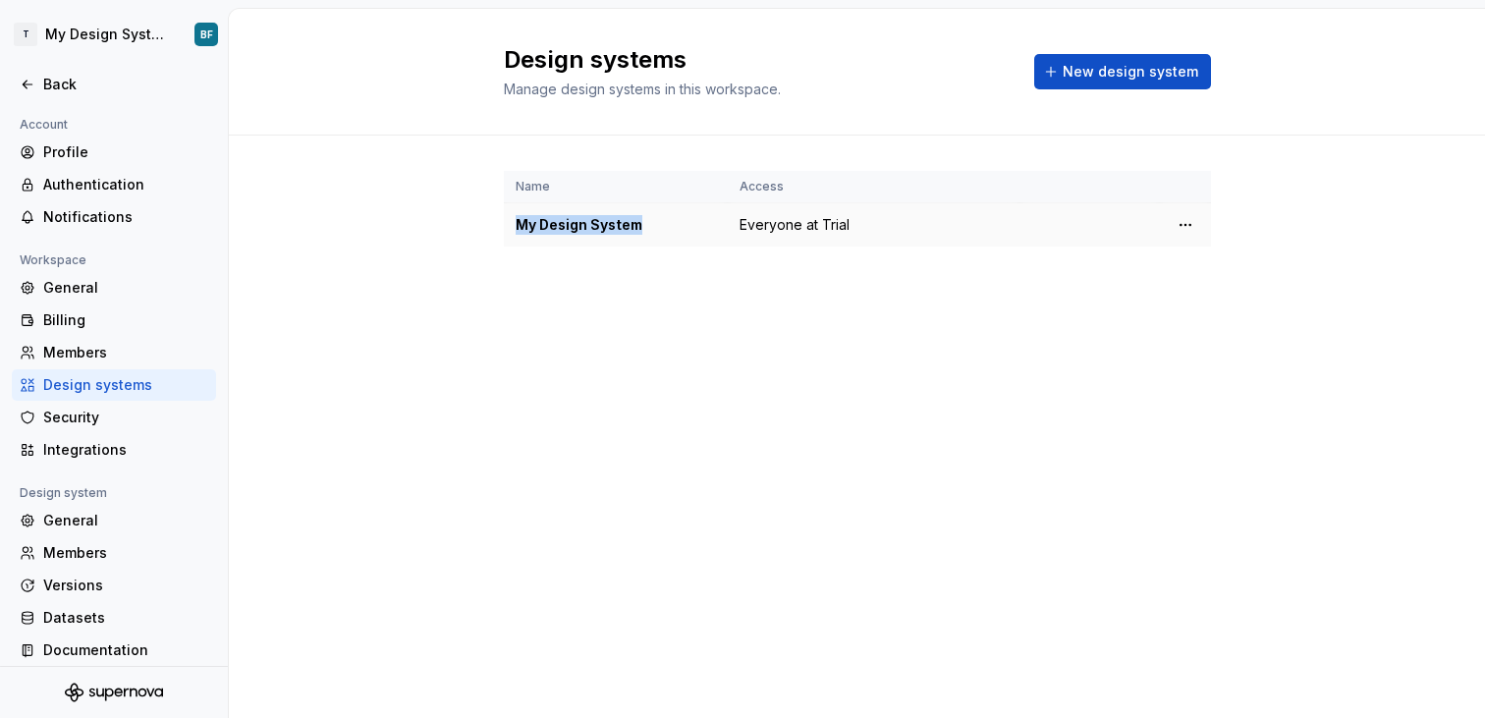
drag, startPoint x: 687, startPoint y: 213, endPoint x: 650, endPoint y: 237, distance: 43.3
click at [650, 237] on td "My Design System" at bounding box center [616, 225] width 224 height 44
copy div "My Design System"
